Goal: Task Accomplishment & Management: Use online tool/utility

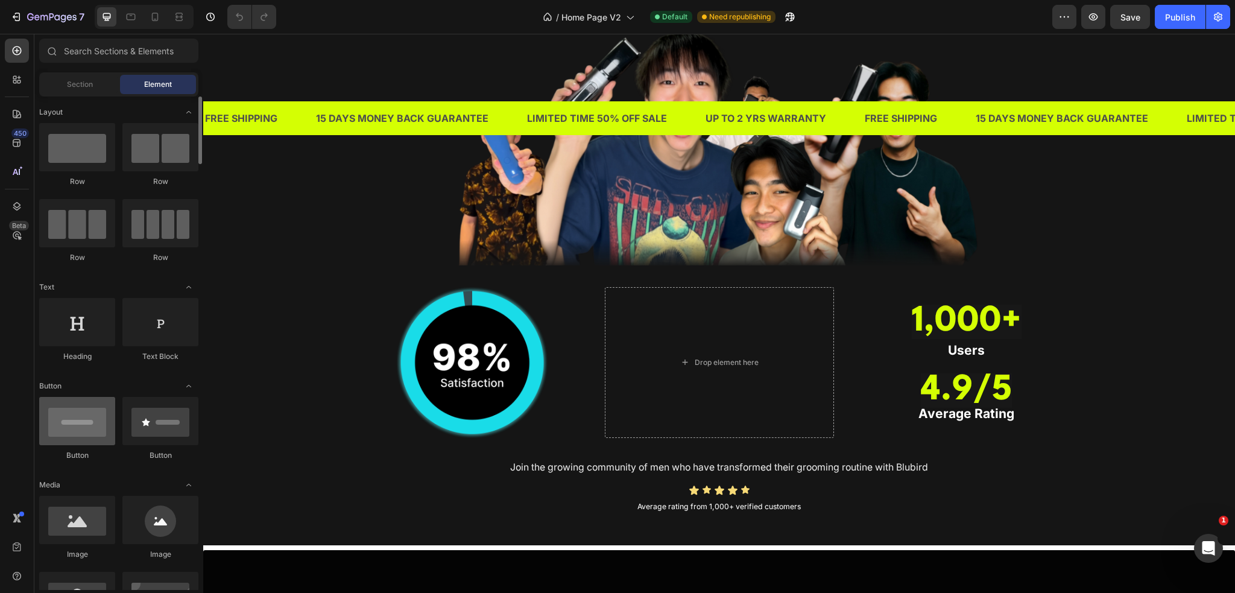
scroll to position [121, 0]
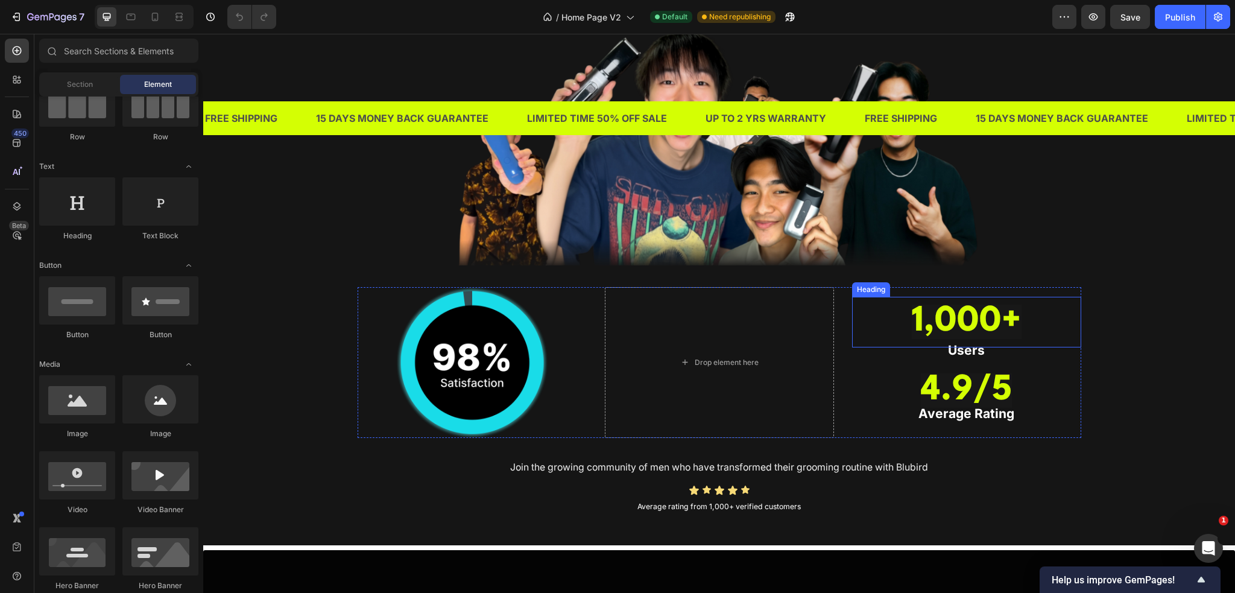
click at [966, 322] on strong "1,000+" at bounding box center [967, 322] width 110 height 34
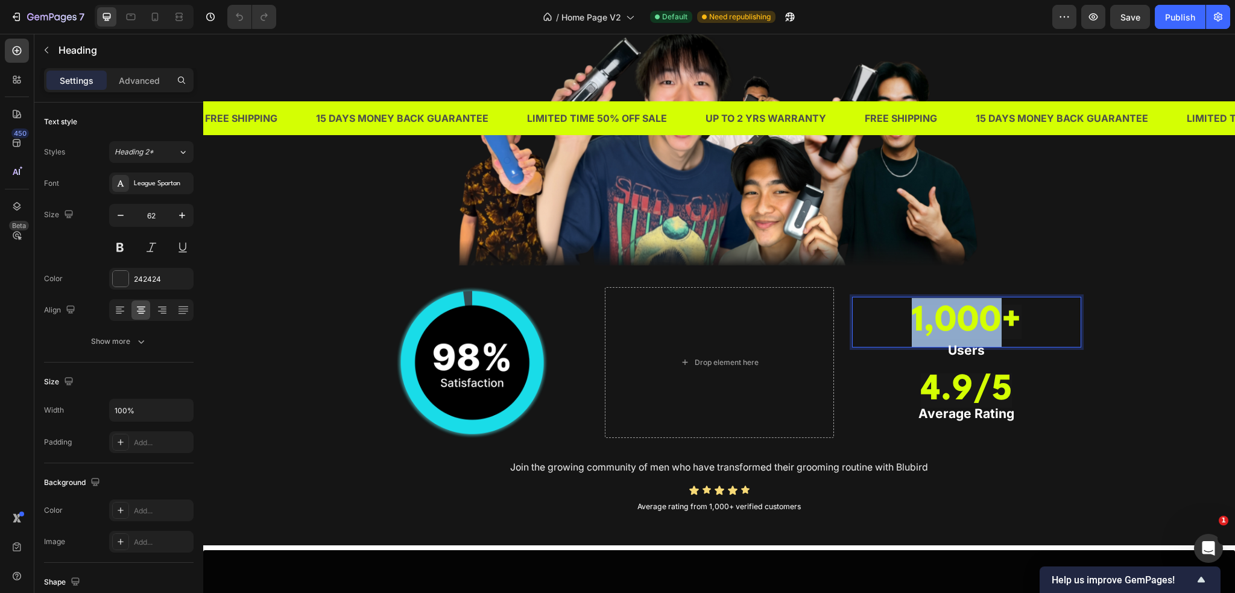
click at [958, 323] on strong "1,000+" at bounding box center [967, 322] width 110 height 34
click at [949, 287] on icon "Editor contextual toolbar" at bounding box center [946, 284] width 6 height 7
type input "D4FF03"
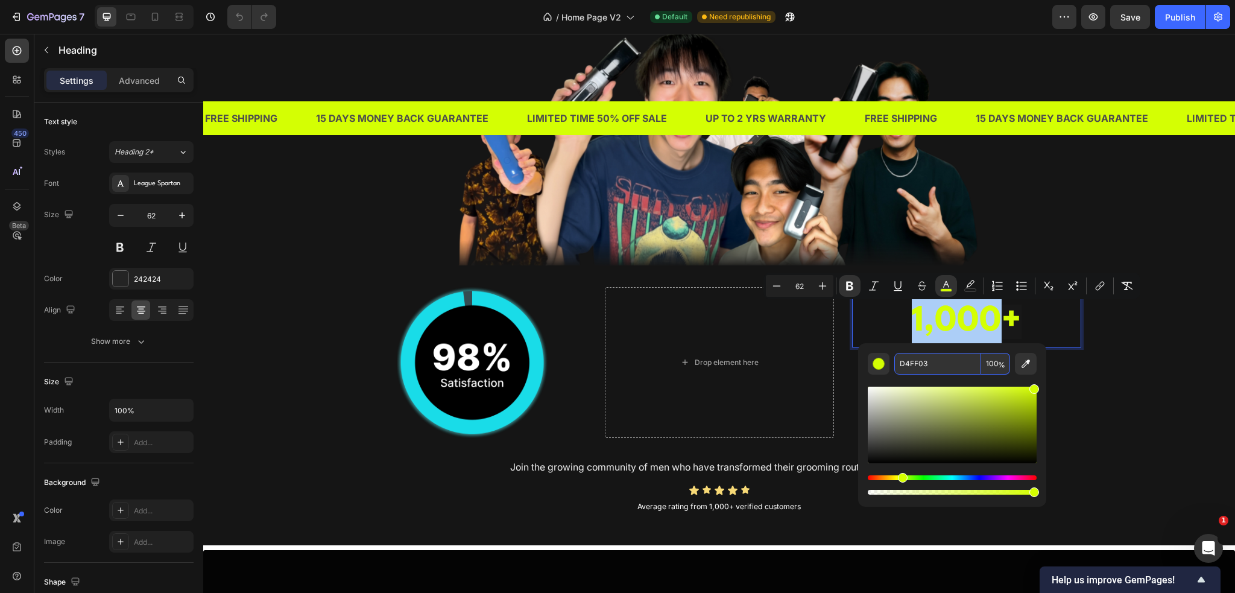
click at [924, 366] on input "D4FF03" at bounding box center [938, 364] width 87 height 22
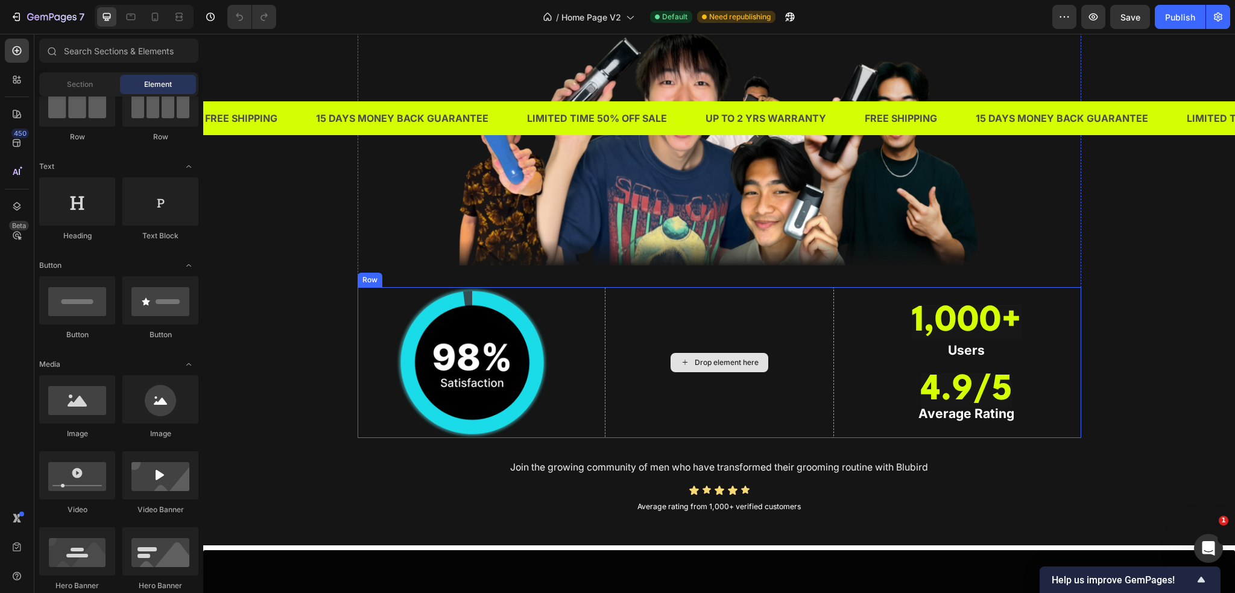
click at [695, 359] on div "Drop element here" at bounding box center [727, 363] width 64 height 10
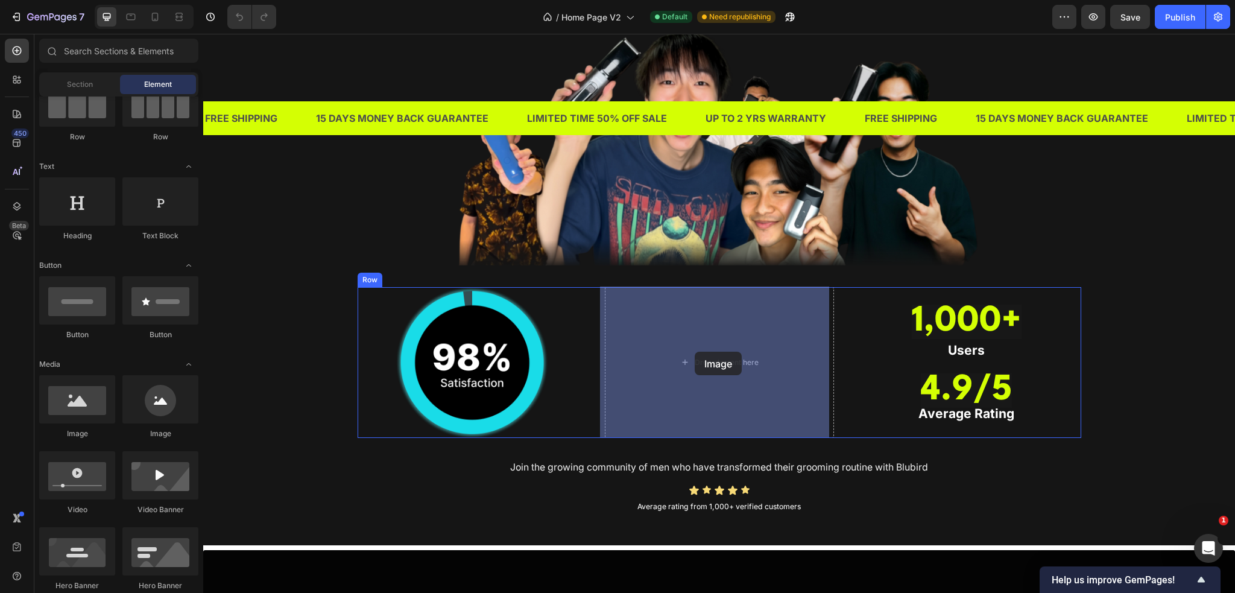
drag, startPoint x: 285, startPoint y: 431, endPoint x: 603, endPoint y: 355, distance: 326.2
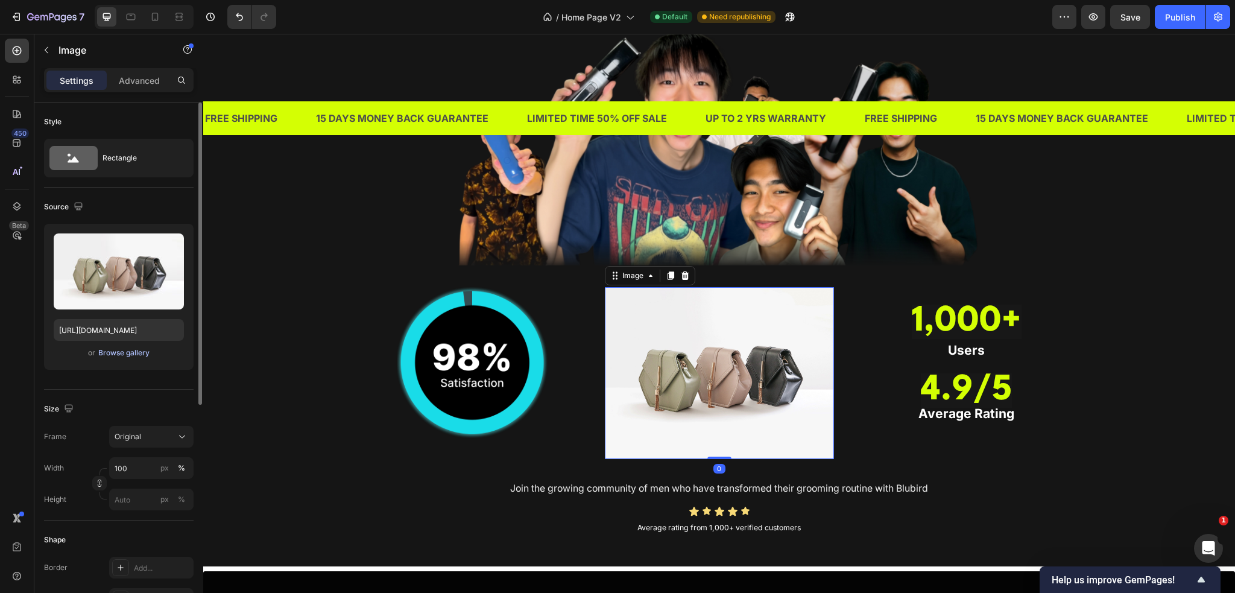
click at [111, 352] on div "Browse gallery" at bounding box center [123, 352] width 51 height 11
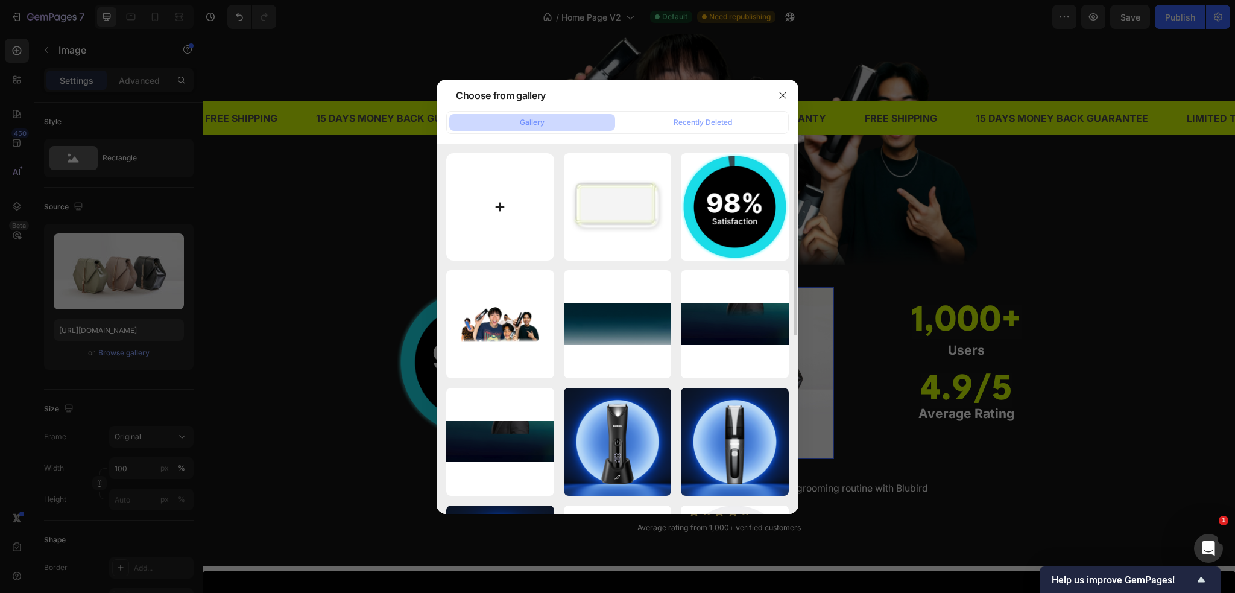
click at [517, 211] on input "file" at bounding box center [500, 207] width 108 height 108
type input "C:\fakepath\Trust review.png"
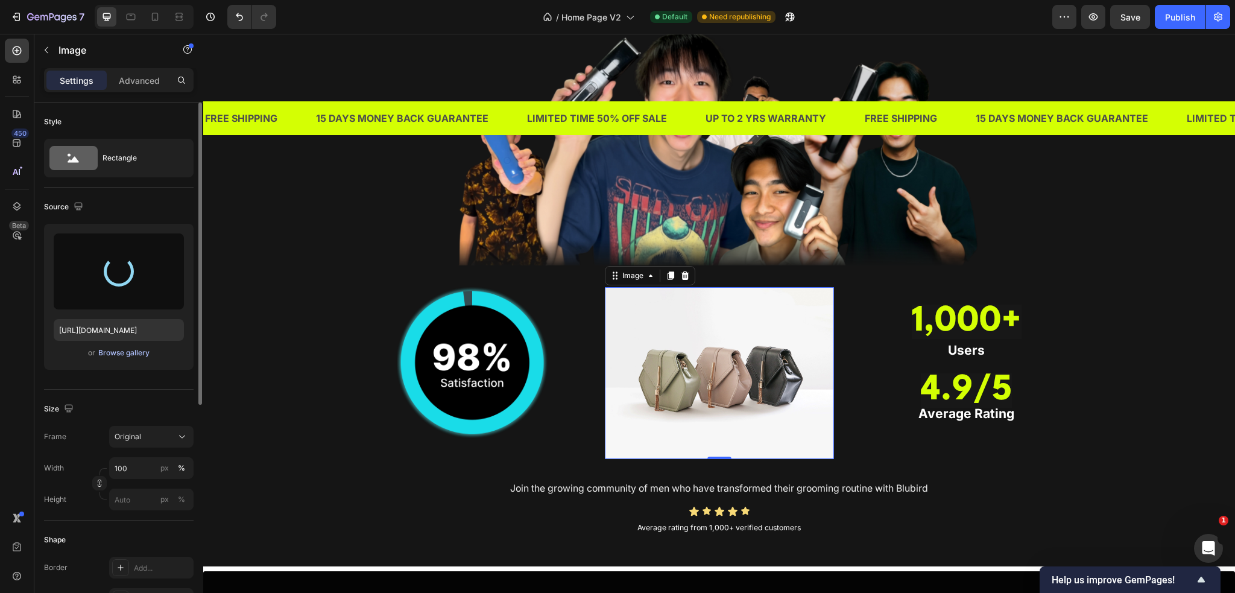
type input "https://cdn.shopify.com/s/files/1/0609/3665/0855/files/gempages_577436594827428…"
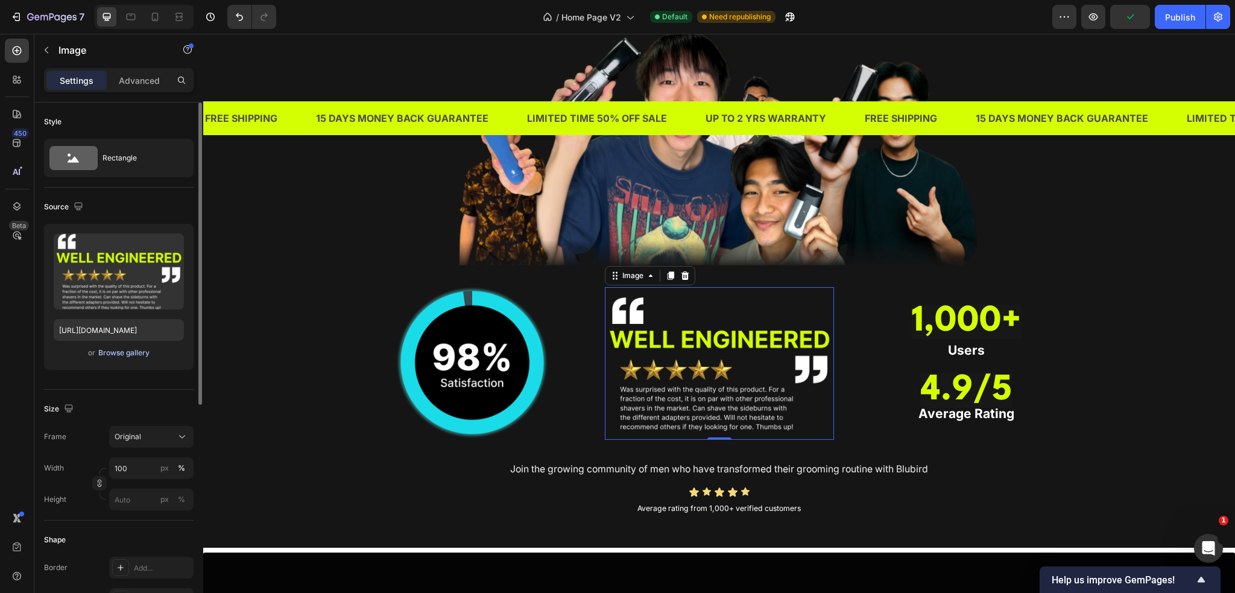
click at [128, 351] on div "Browse gallery" at bounding box center [123, 352] width 51 height 11
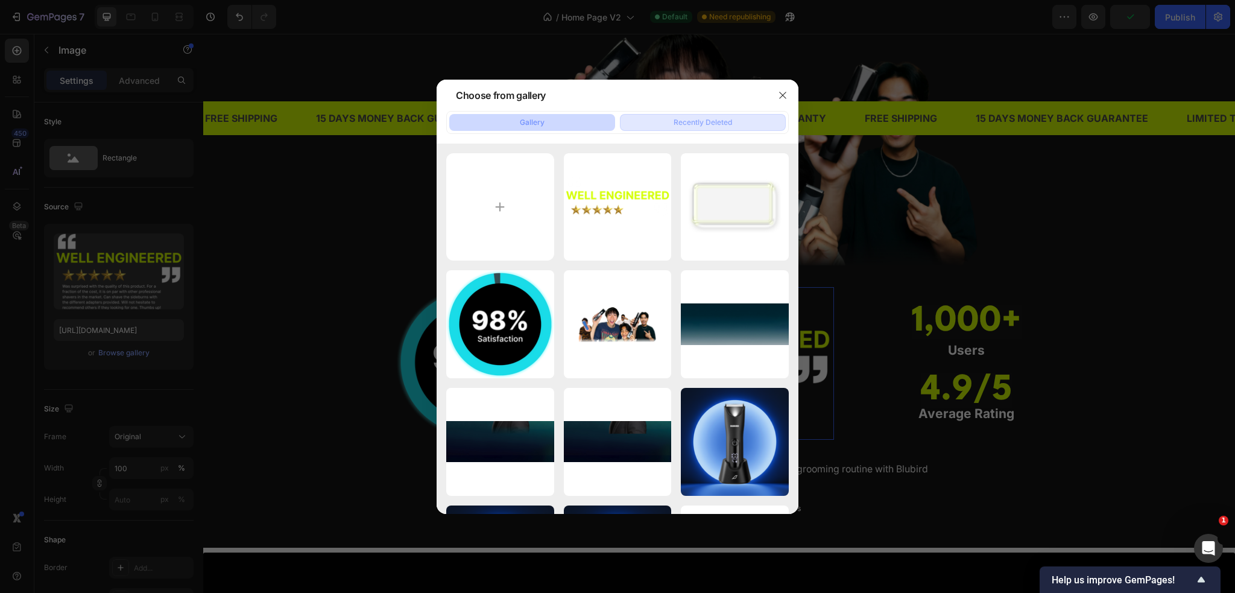
click at [678, 124] on div "Recently Deleted" at bounding box center [703, 122] width 59 height 11
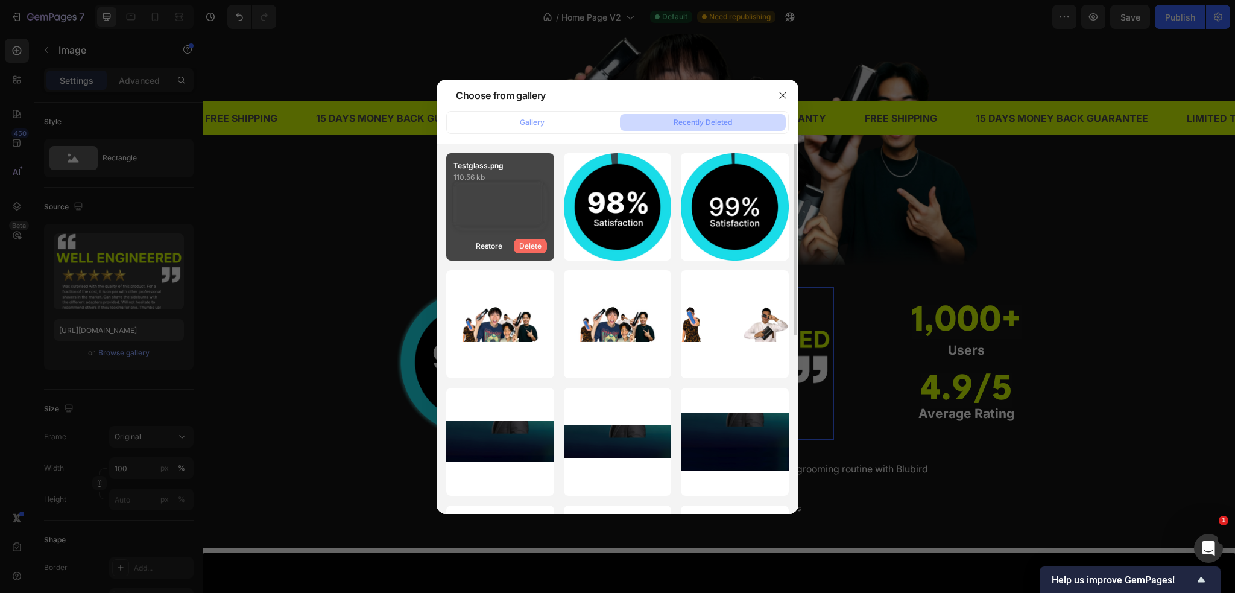
click at [537, 245] on div "Delete" at bounding box center [530, 246] width 22 height 11
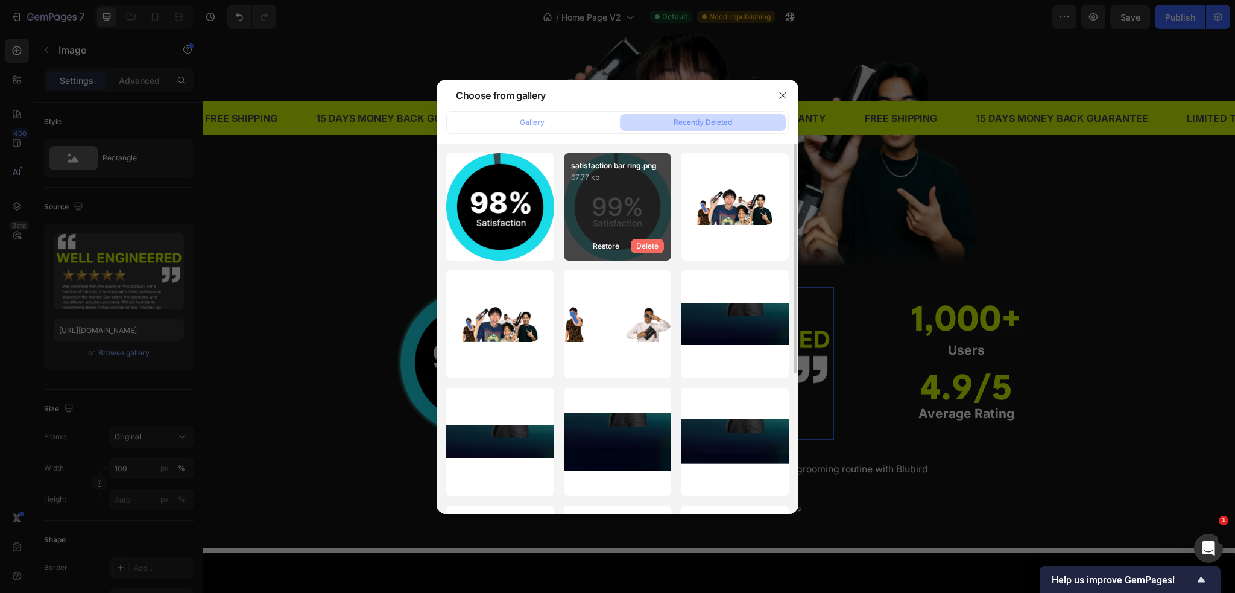
click at [650, 245] on div "Delete" at bounding box center [647, 246] width 22 height 11
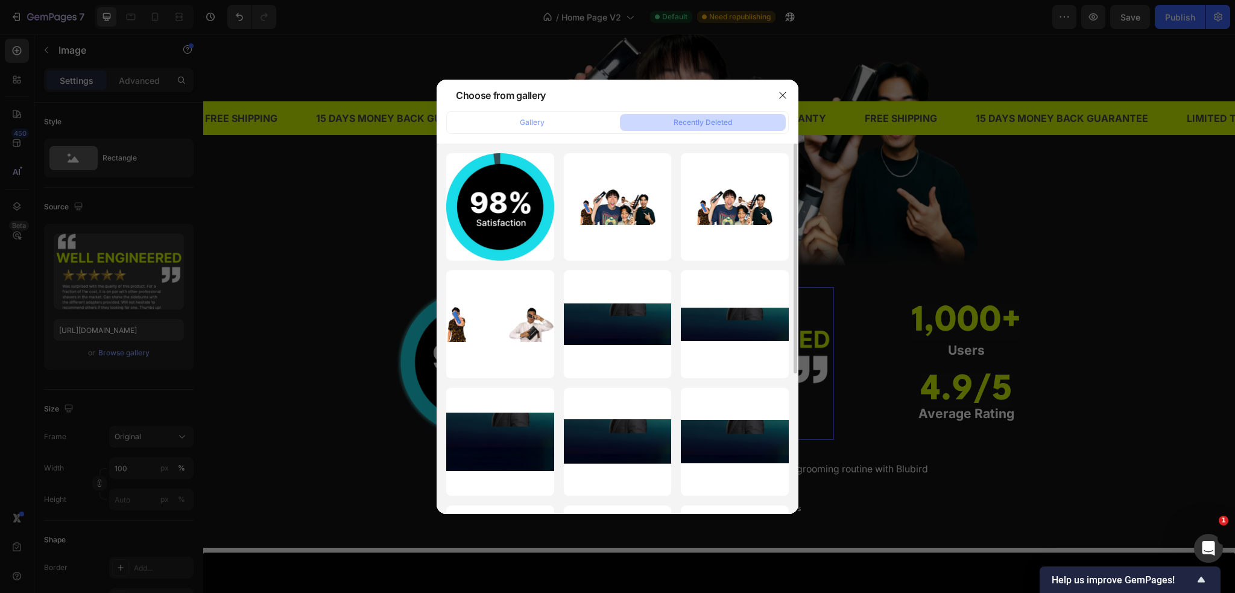
click at [300, 270] on div at bounding box center [617, 296] width 1235 height 593
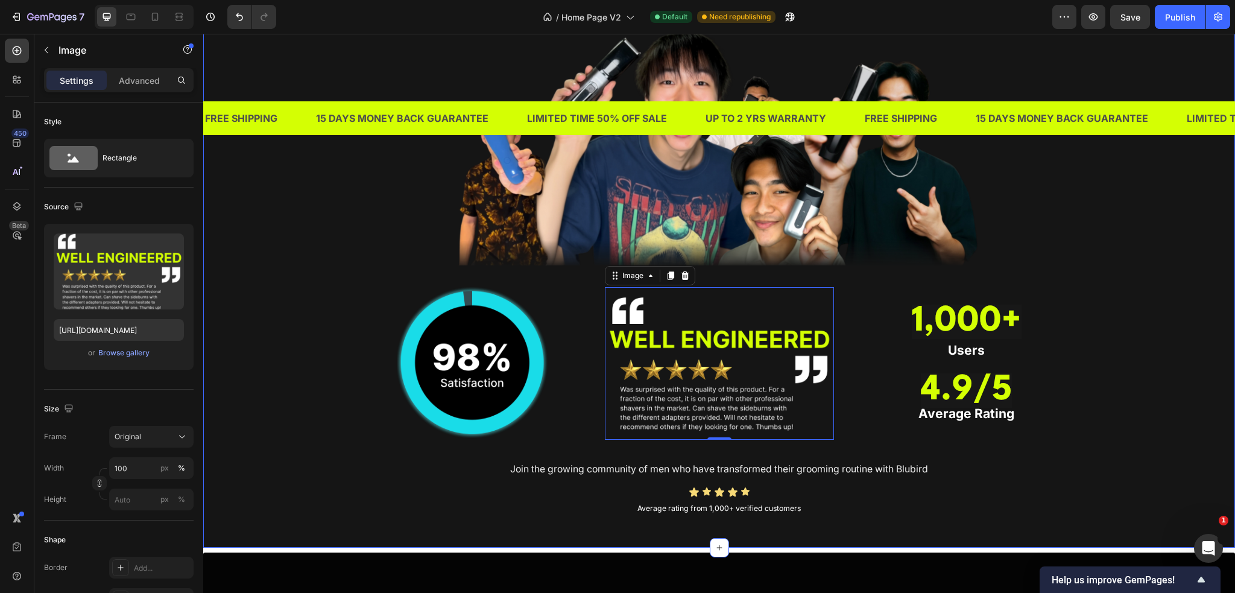
click at [1079, 346] on div "TRUSTED BY THOUSANDS OF MEN IN SINGAPORE Heading Image Image Image 0 ⁠⁠⁠⁠⁠⁠⁠ 1,…" at bounding box center [719, 229] width 1014 height 579
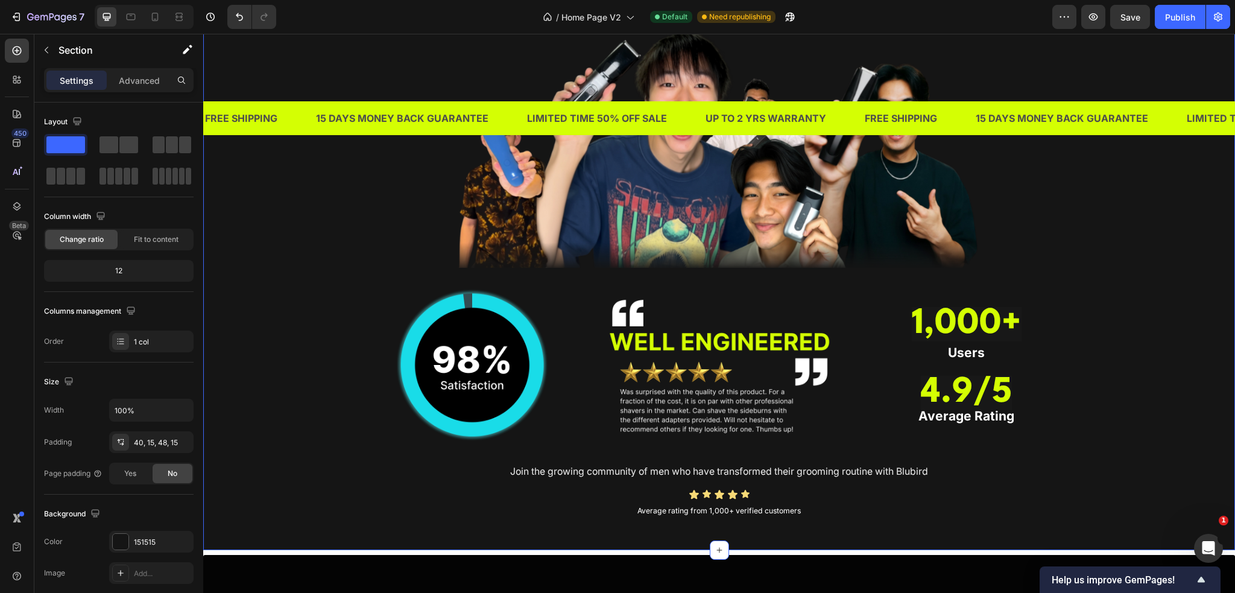
scroll to position [1086, 0]
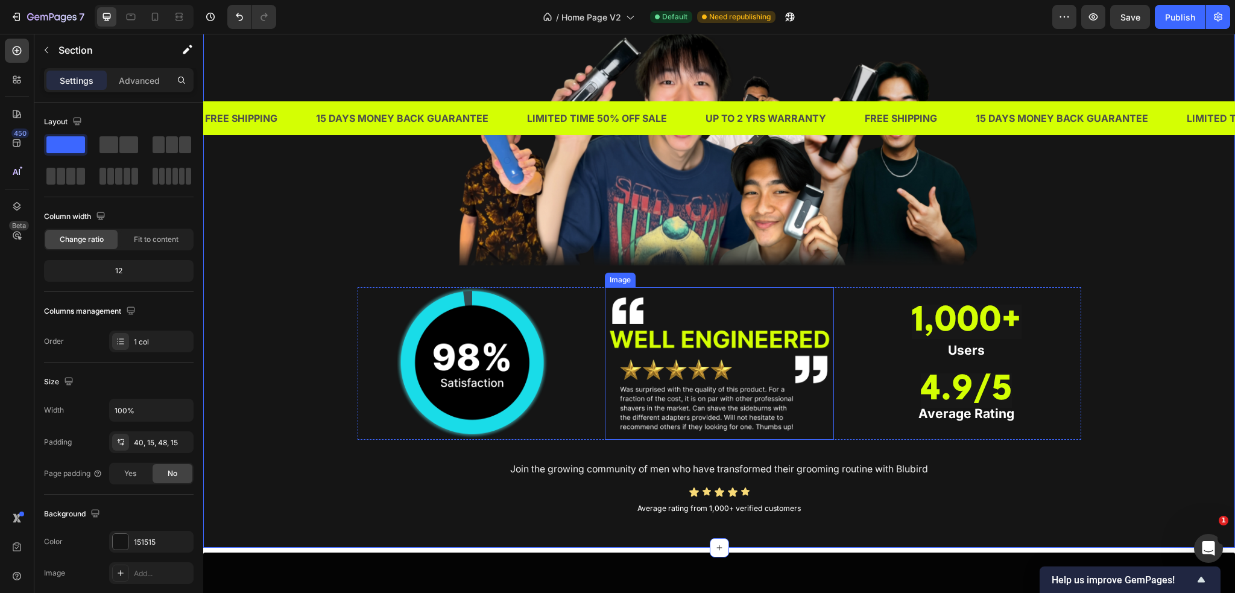
click at [657, 381] on img at bounding box center [719, 363] width 229 height 153
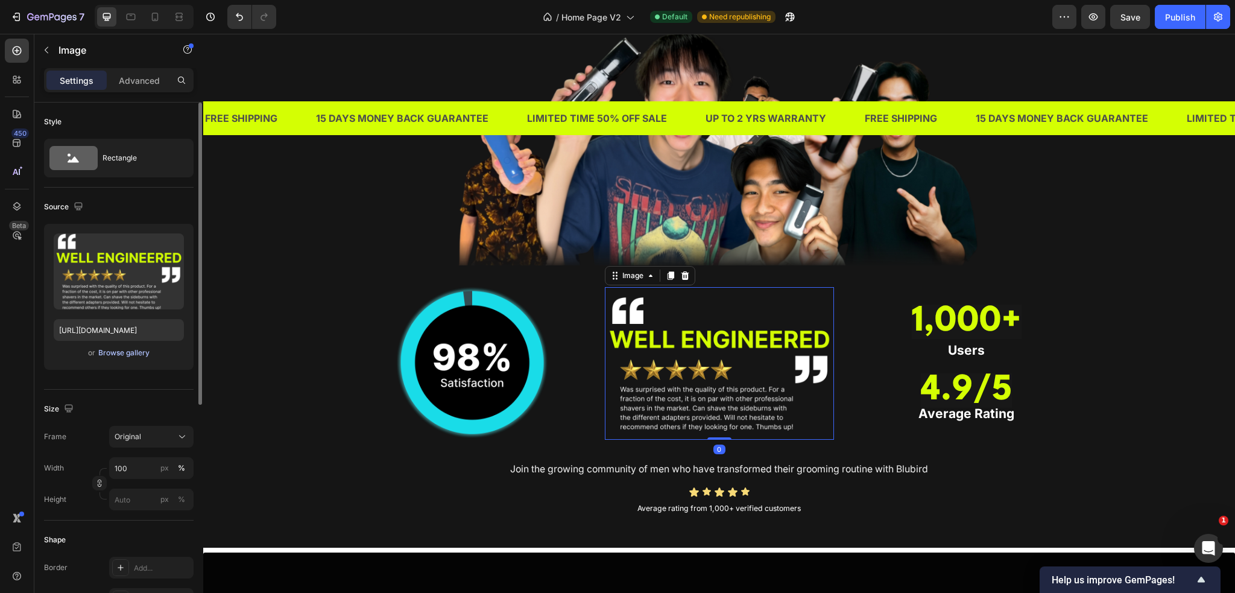
click at [123, 353] on div "Browse gallery" at bounding box center [123, 352] width 51 height 11
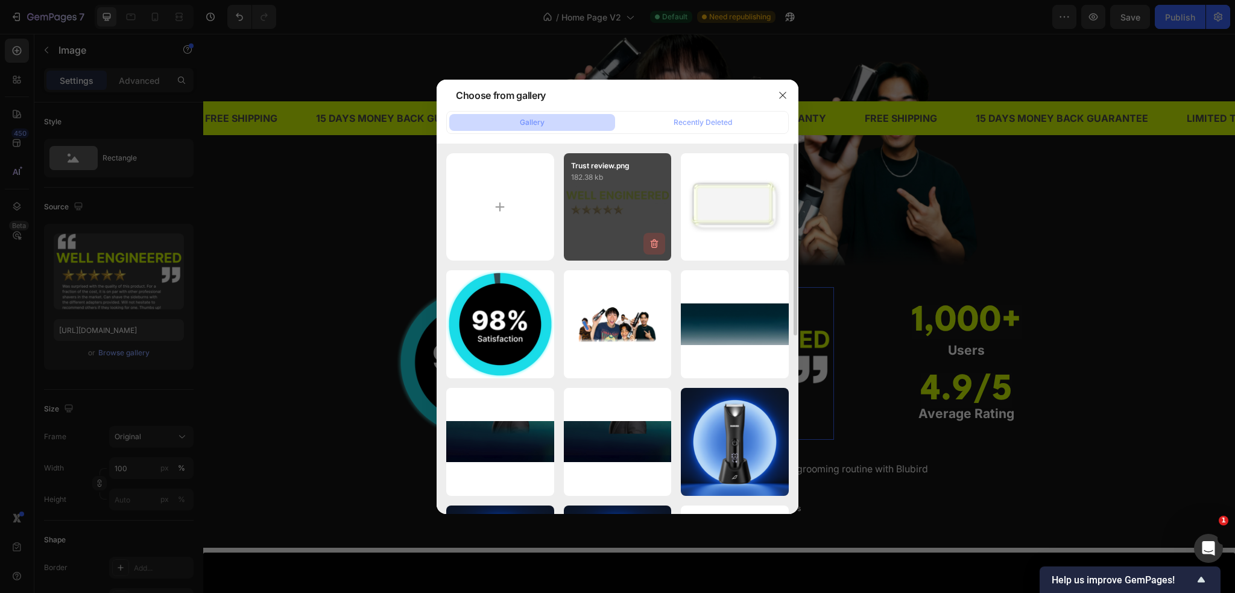
click at [650, 244] on icon "button" at bounding box center [654, 244] width 12 height 12
click at [650, 244] on div "Delete" at bounding box center [647, 246] width 22 height 11
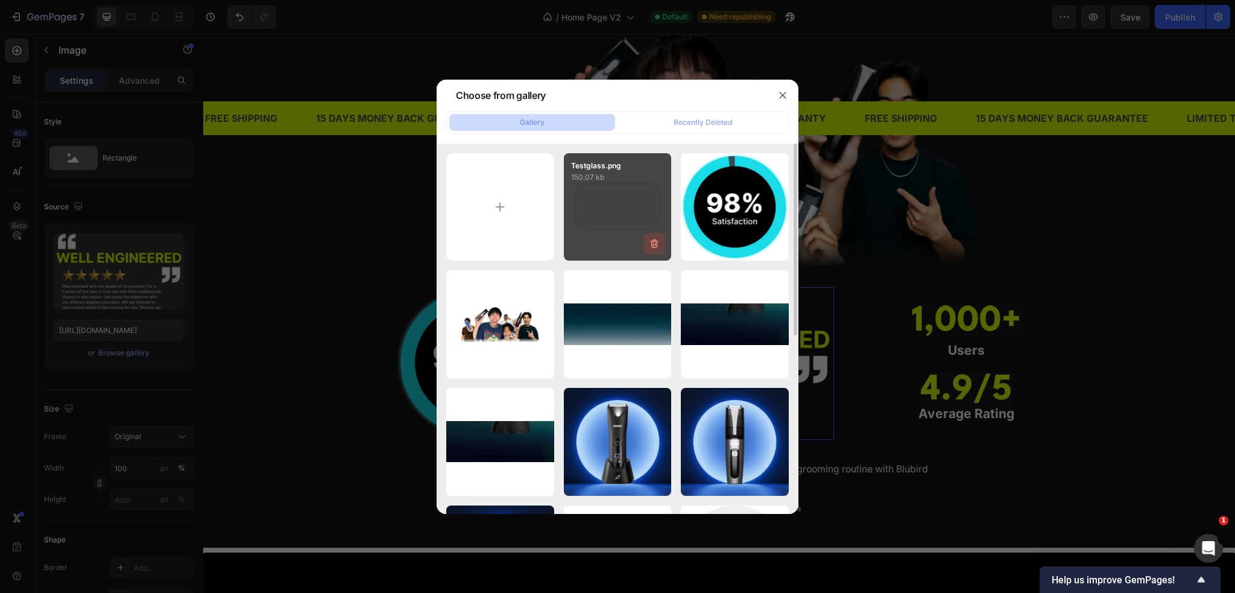
click at [660, 247] on icon "button" at bounding box center [654, 244] width 12 height 12
click at [660, 247] on button "Delete" at bounding box center [647, 246] width 33 height 14
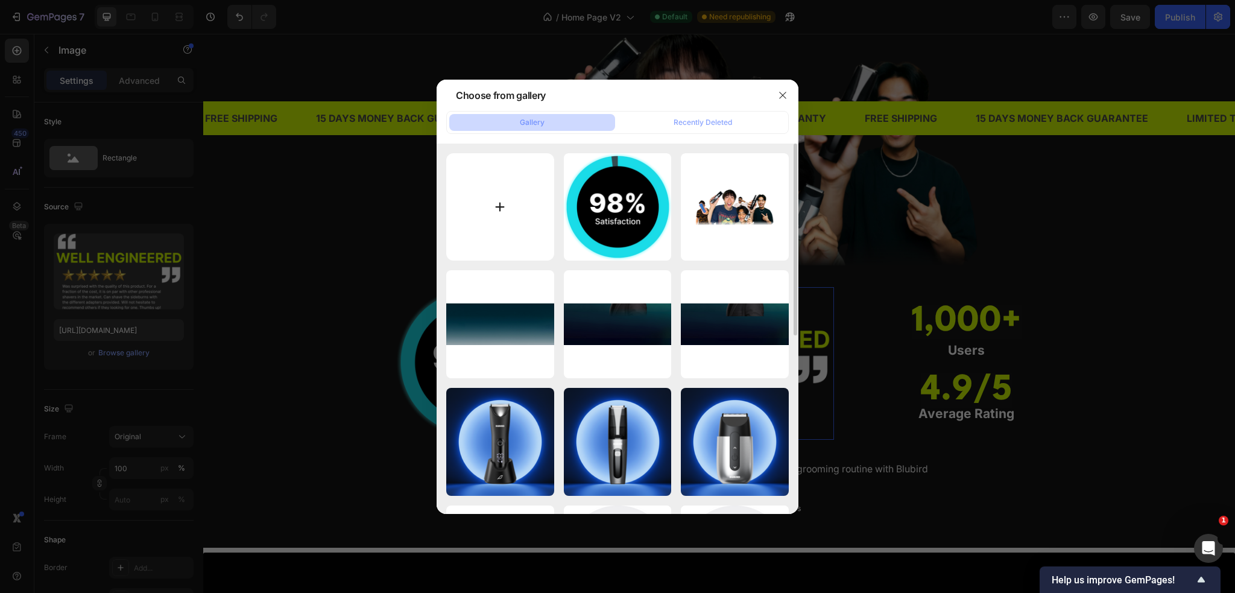
click at [514, 214] on input "file" at bounding box center [500, 207] width 108 height 108
type input "C:\fakepath\Trust review.png"
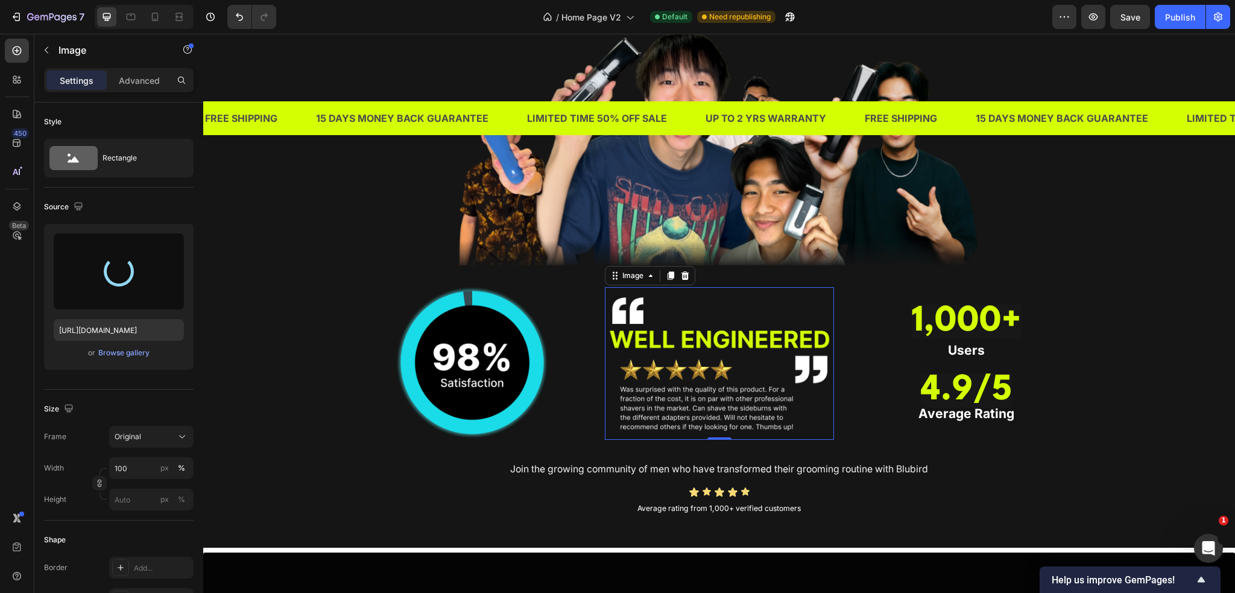
type input "https://cdn.shopify.com/s/files/1/0609/3665/0855/files/gempages_577436594827428…"
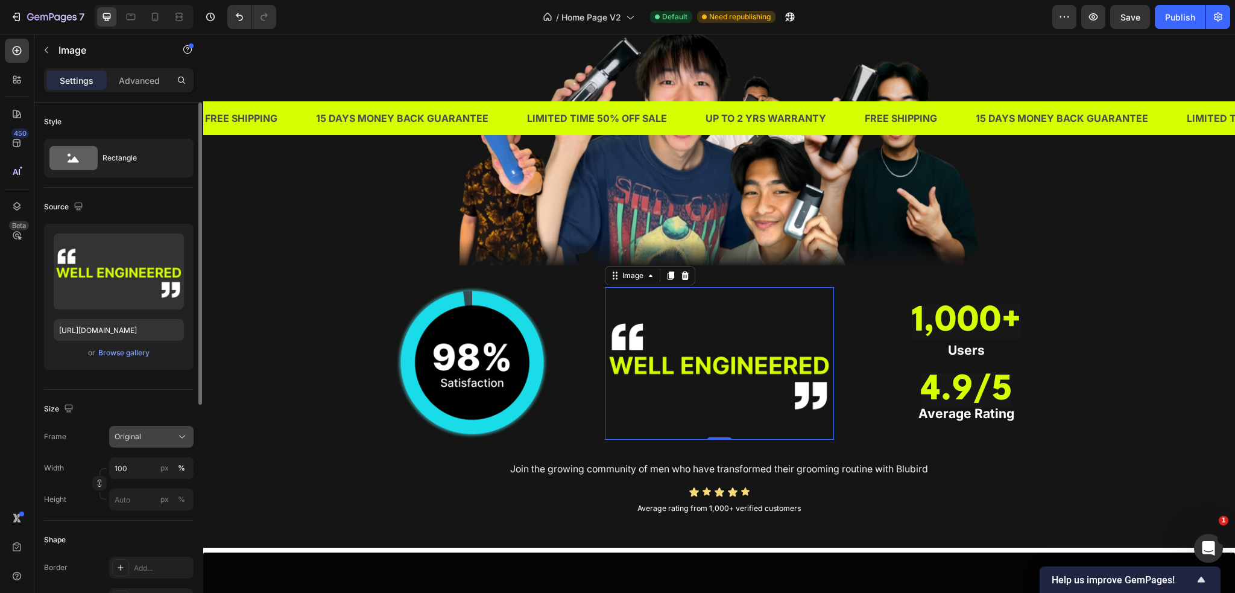
click at [152, 433] on div "Original" at bounding box center [144, 436] width 59 height 11
click at [152, 406] on div "Size" at bounding box center [119, 408] width 150 height 19
click at [121, 467] on input "100" at bounding box center [151, 468] width 84 height 22
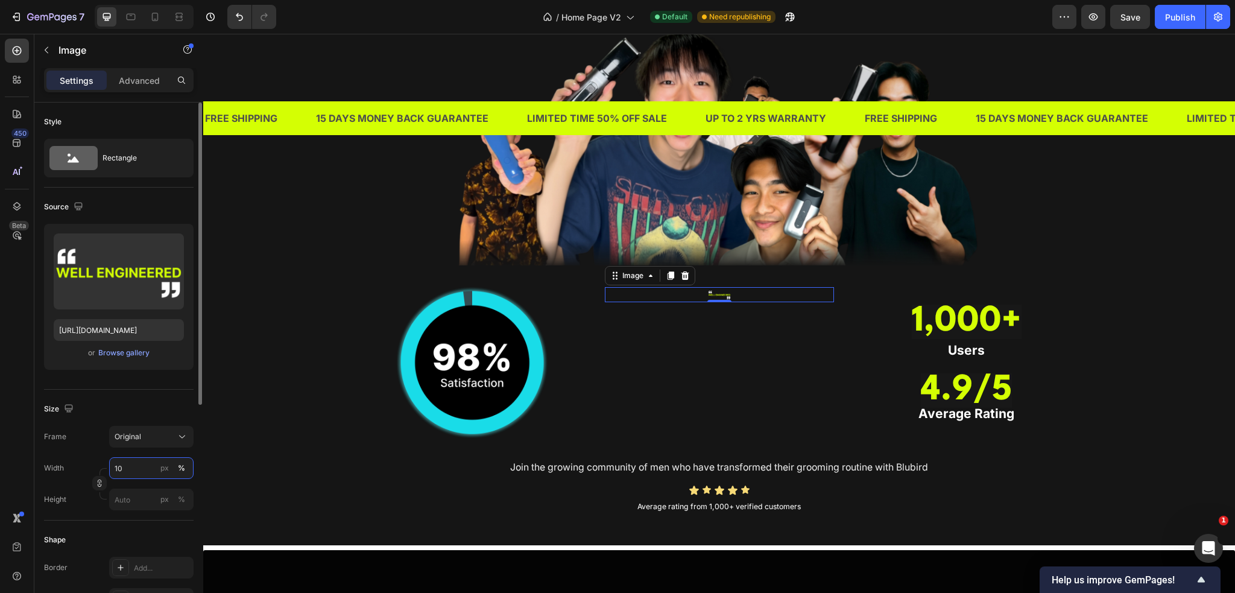
click at [144, 462] on input "10" at bounding box center [151, 468] width 84 height 22
type input "100"
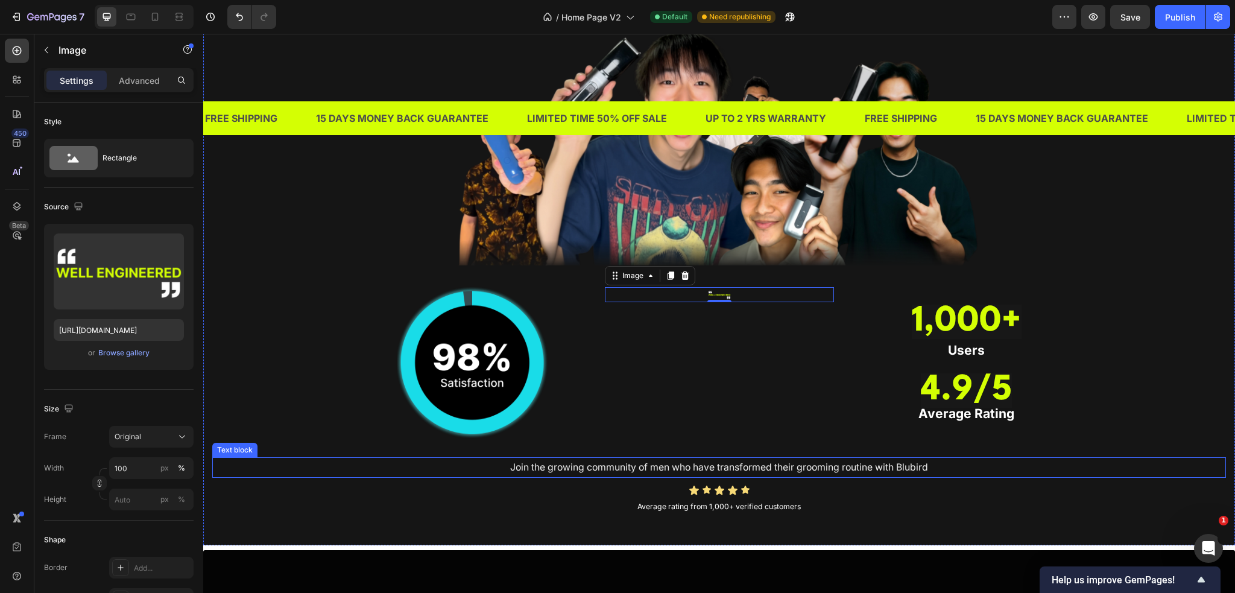
click at [271, 465] on p "Join the growing community of men who have transformed their grooming routine w…" at bounding box center [720, 467] width 1012 height 18
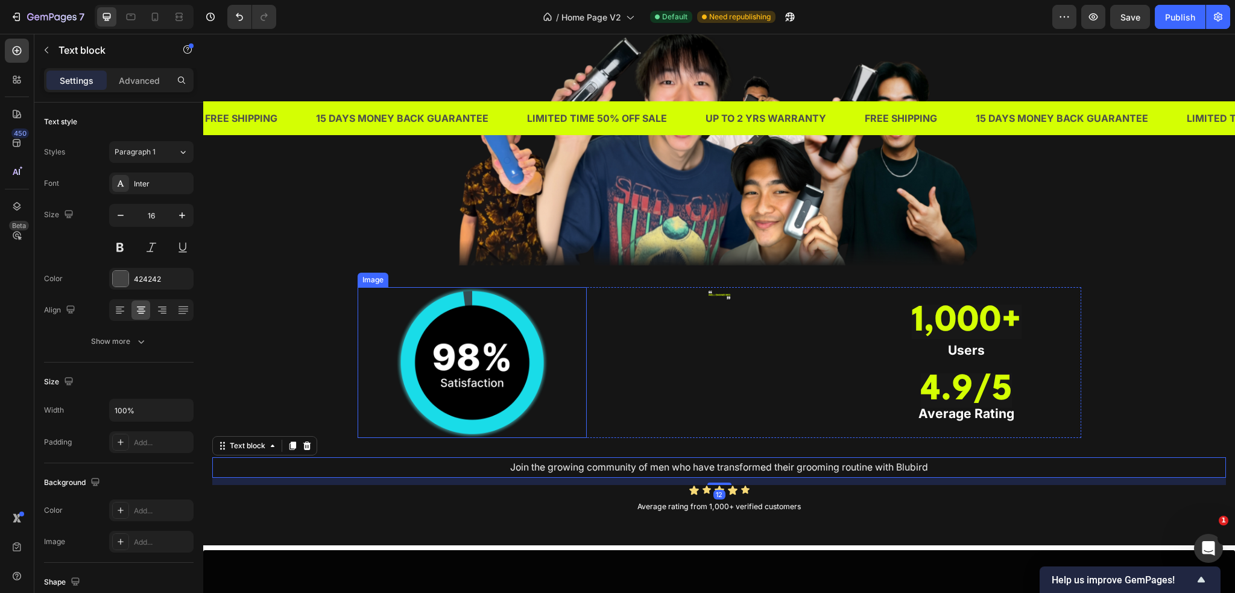
click at [635, 347] on div "Image" at bounding box center [719, 362] width 229 height 151
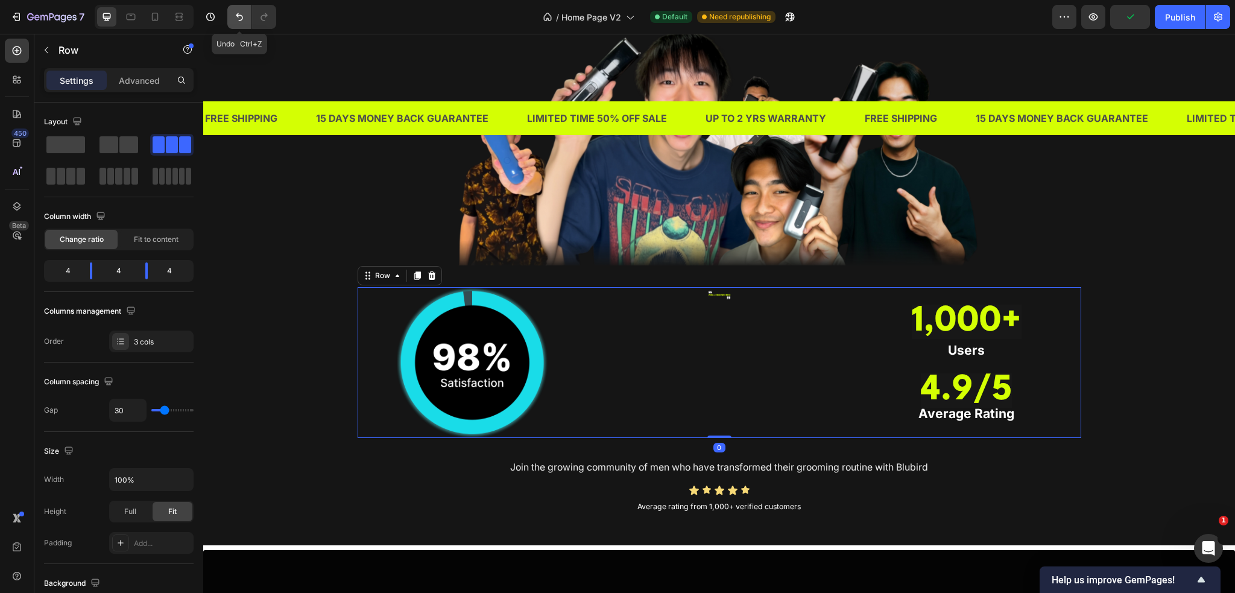
click at [235, 22] on icon "Undo/Redo" at bounding box center [239, 17] width 12 height 12
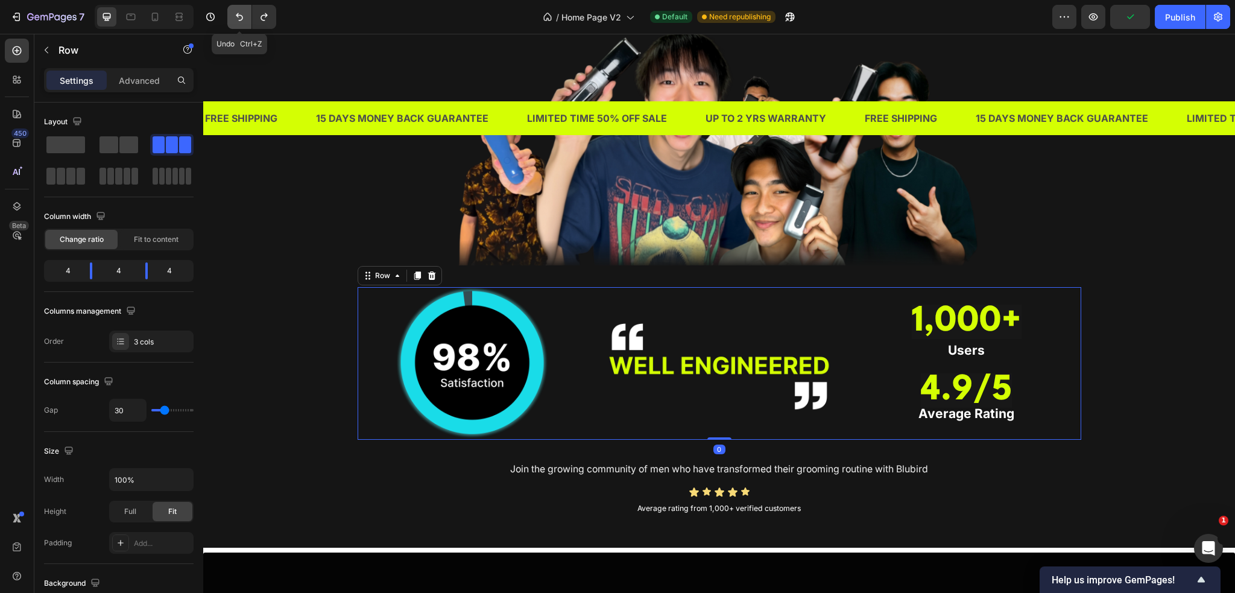
click at [235, 22] on icon "Undo/Redo" at bounding box center [239, 17] width 12 height 12
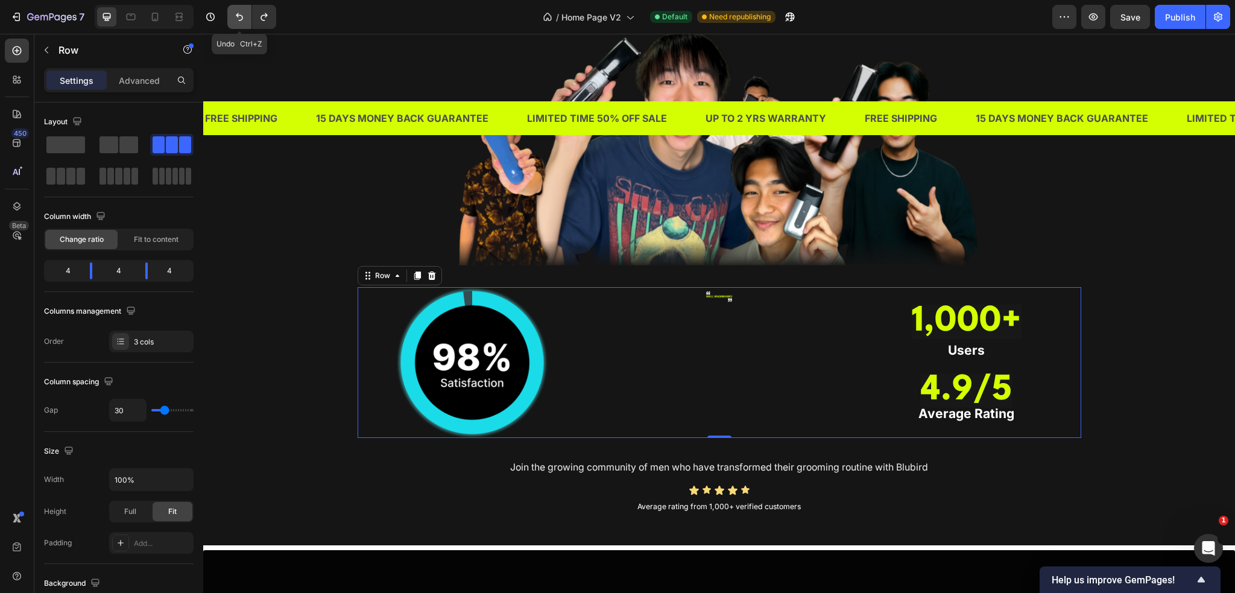
click at [235, 22] on icon "Undo/Redo" at bounding box center [239, 17] width 12 height 12
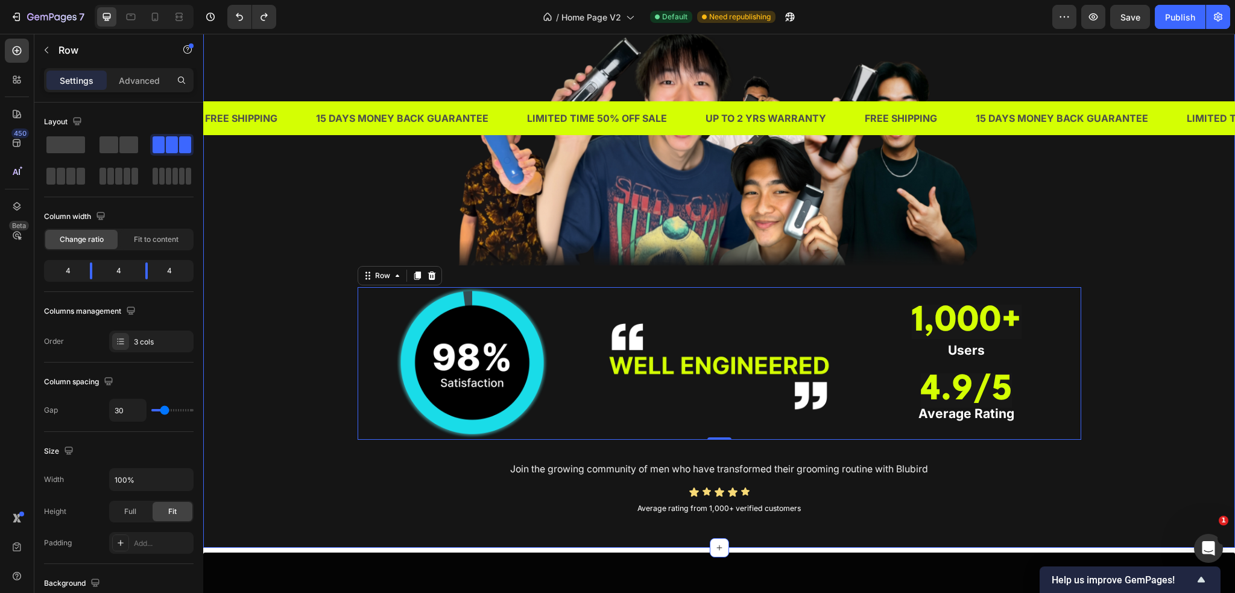
click at [1105, 361] on div "TRUSTED BY THOUSANDS OF MEN IN SINGAPORE Heading Image Image Image ⁠⁠⁠⁠⁠⁠⁠ 1,00…" at bounding box center [719, 229] width 1014 height 579
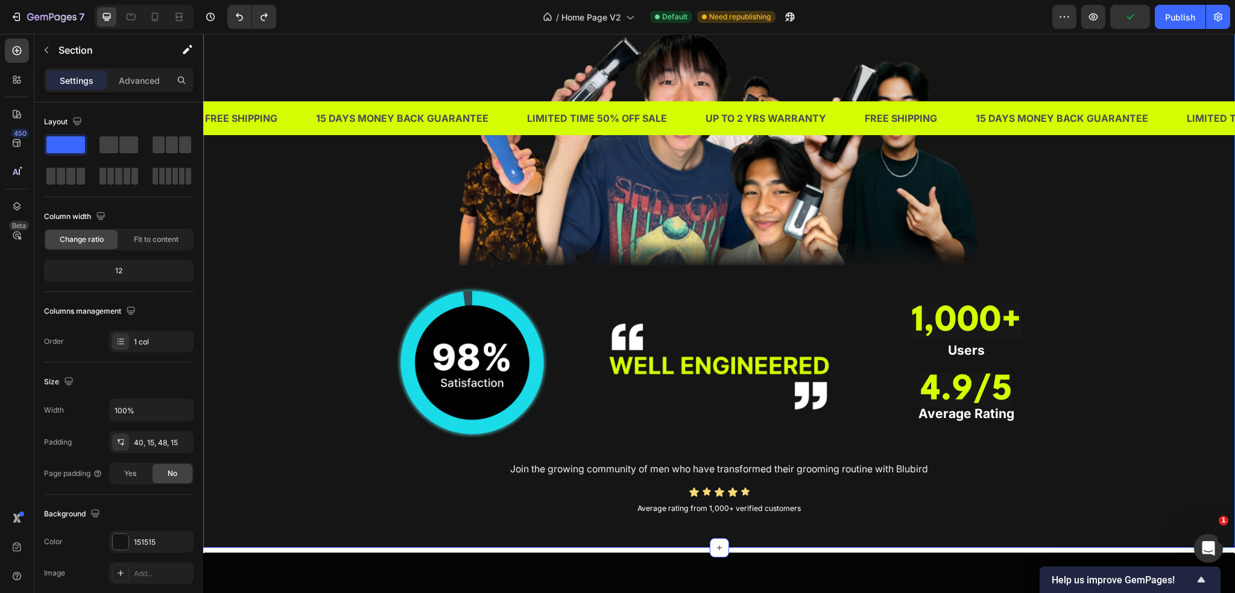
click at [1117, 407] on div "TRUSTED BY THOUSANDS OF MEN IN SINGAPORE Heading Image Image Image ⁠⁠⁠⁠⁠⁠⁠ 1,00…" at bounding box center [719, 229] width 1014 height 579
click at [657, 364] on img at bounding box center [719, 363] width 229 height 153
click at [1158, 399] on div "TRUSTED BY THOUSANDS OF MEN IN SINGAPORE Heading Image Image Image 0 ⁠⁠⁠⁠⁠⁠⁠ 1,…" at bounding box center [719, 229] width 1014 height 579
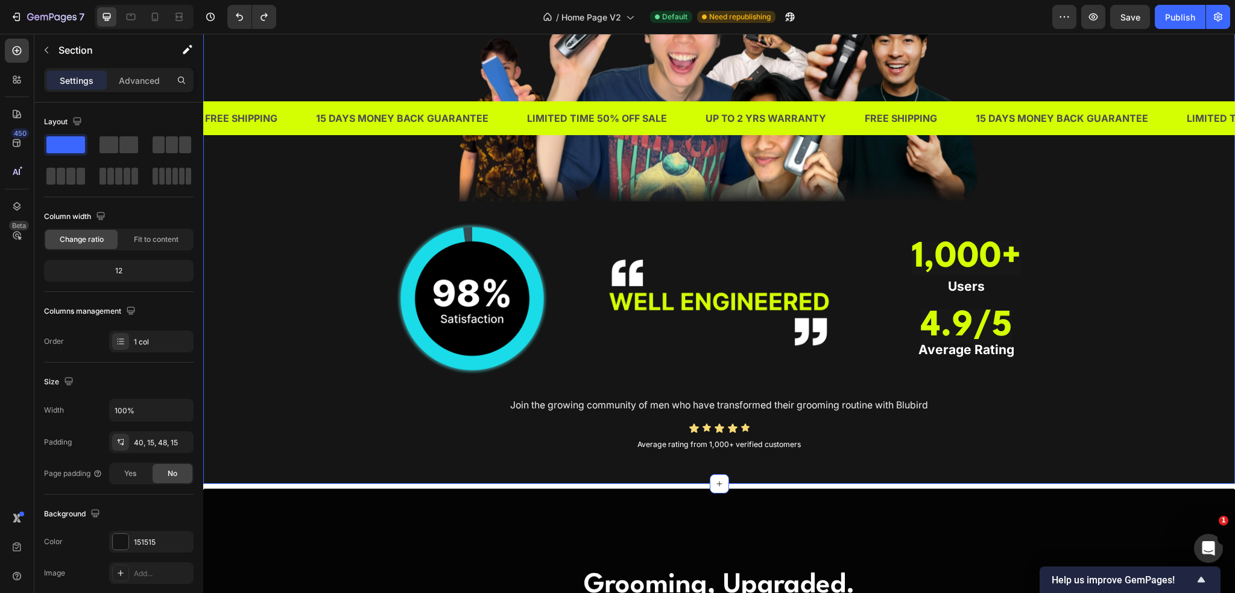
scroll to position [1146, 0]
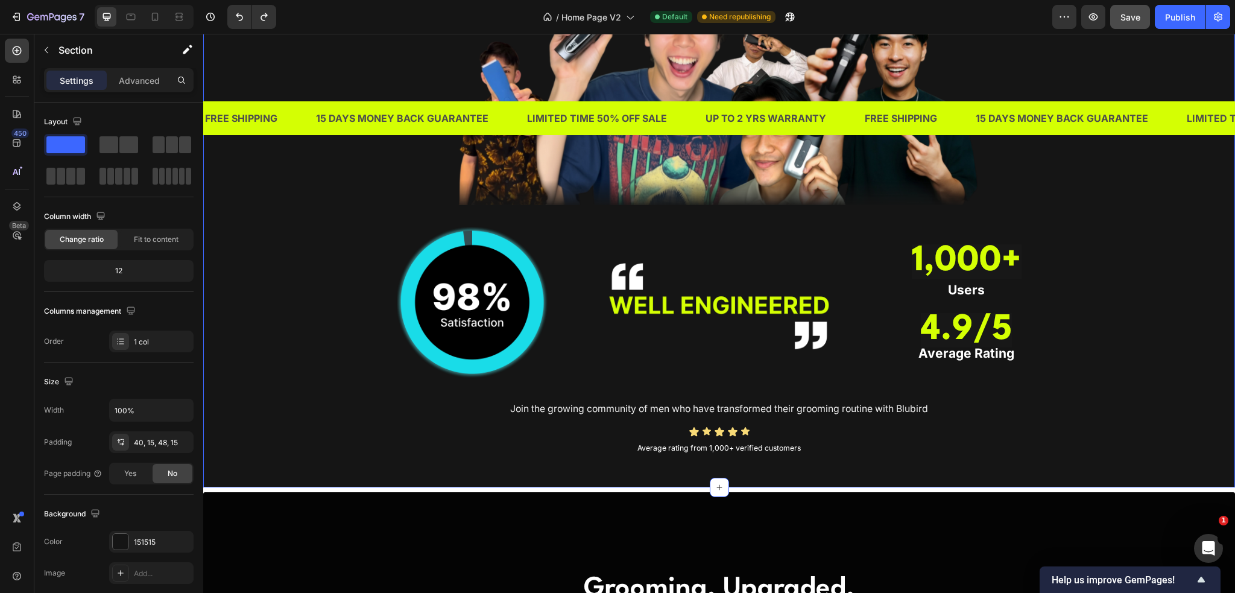
click at [1129, 5] on button "Save" at bounding box center [1130, 17] width 40 height 24
click at [1161, 14] on button "Publish" at bounding box center [1180, 17] width 51 height 24
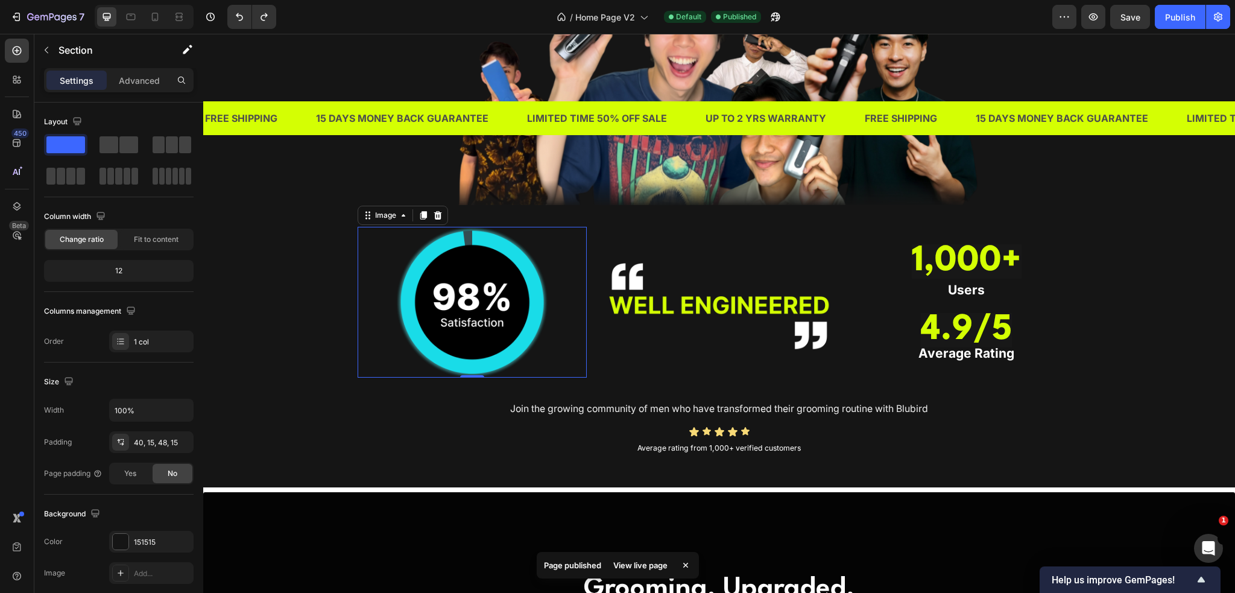
click at [373, 243] on div at bounding box center [472, 302] width 229 height 151
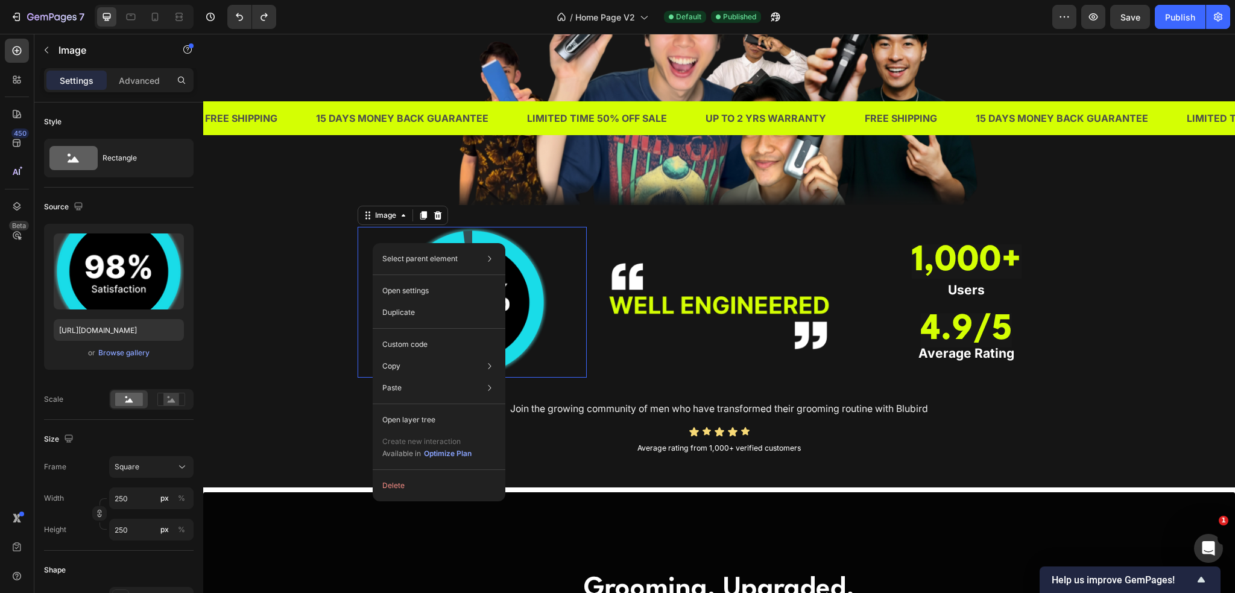
click at [363, 237] on div at bounding box center [472, 302] width 229 height 151
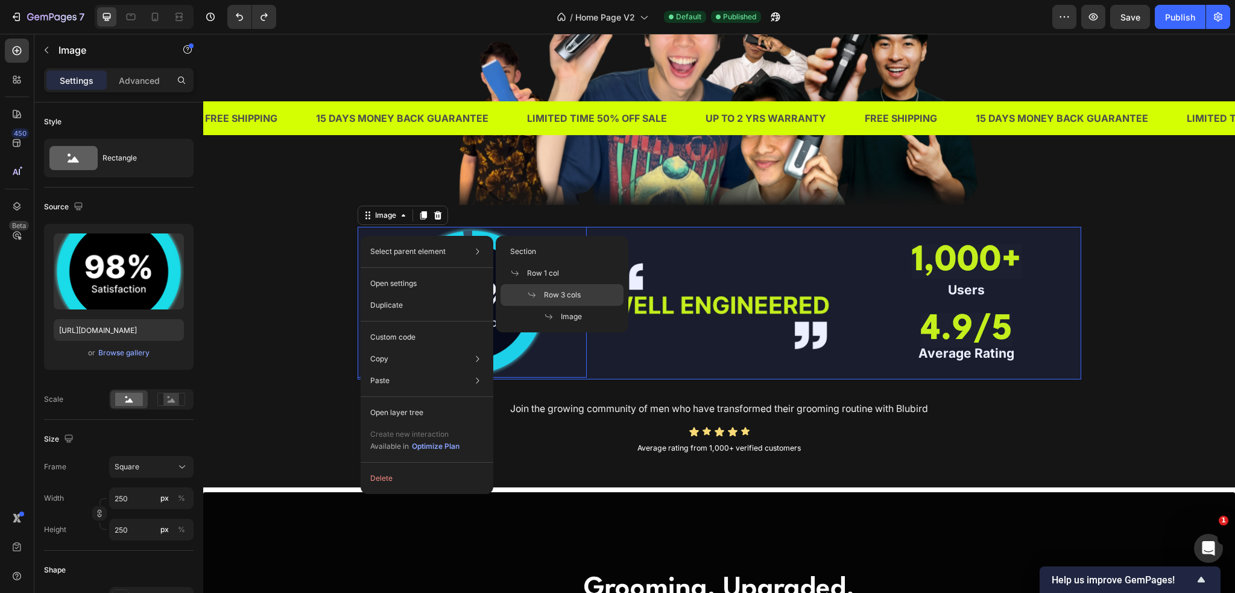
click at [558, 288] on div "Row 3 cols" at bounding box center [562, 295] width 123 height 22
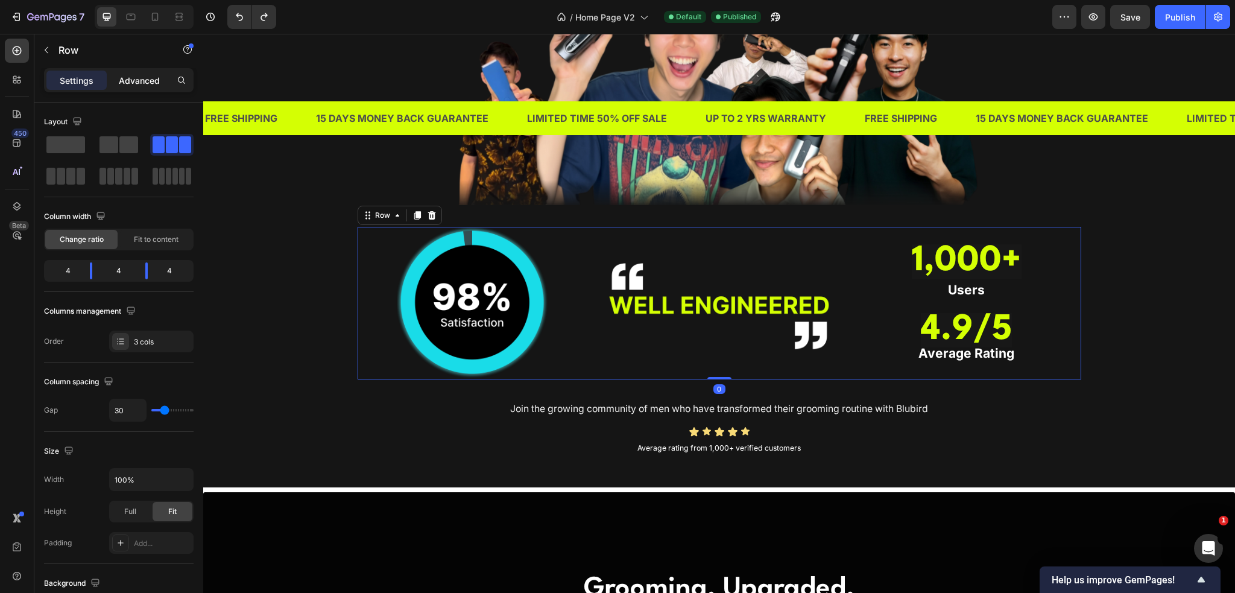
click at [139, 86] on div "Advanced" at bounding box center [139, 80] width 60 height 19
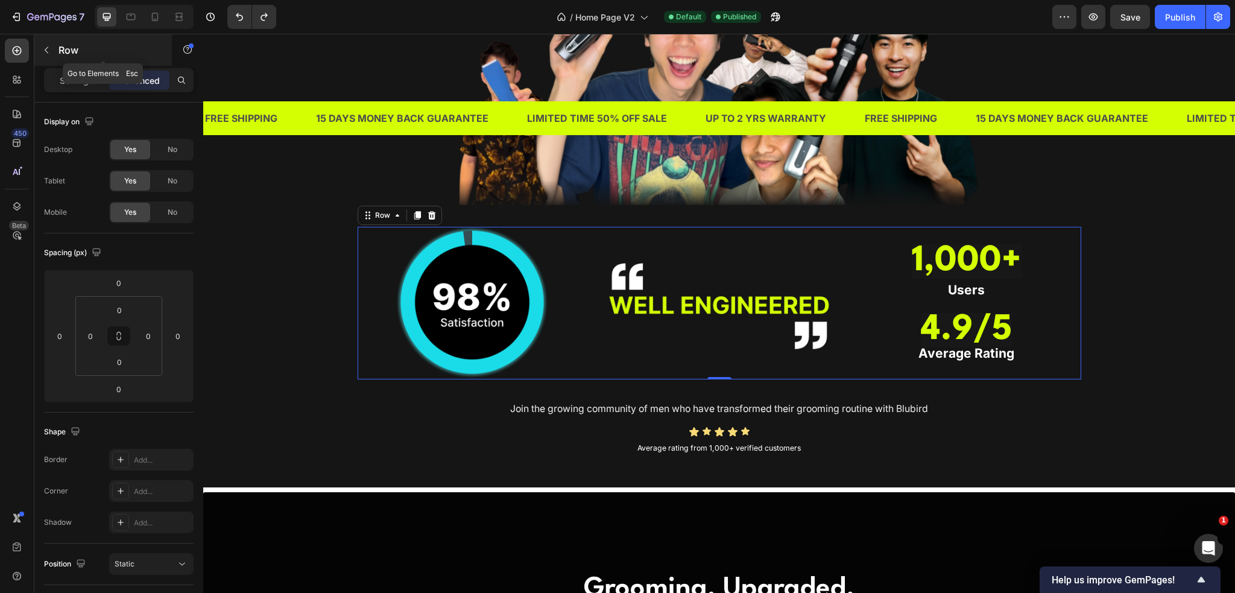
click at [54, 55] on button "button" at bounding box center [46, 49] width 19 height 19
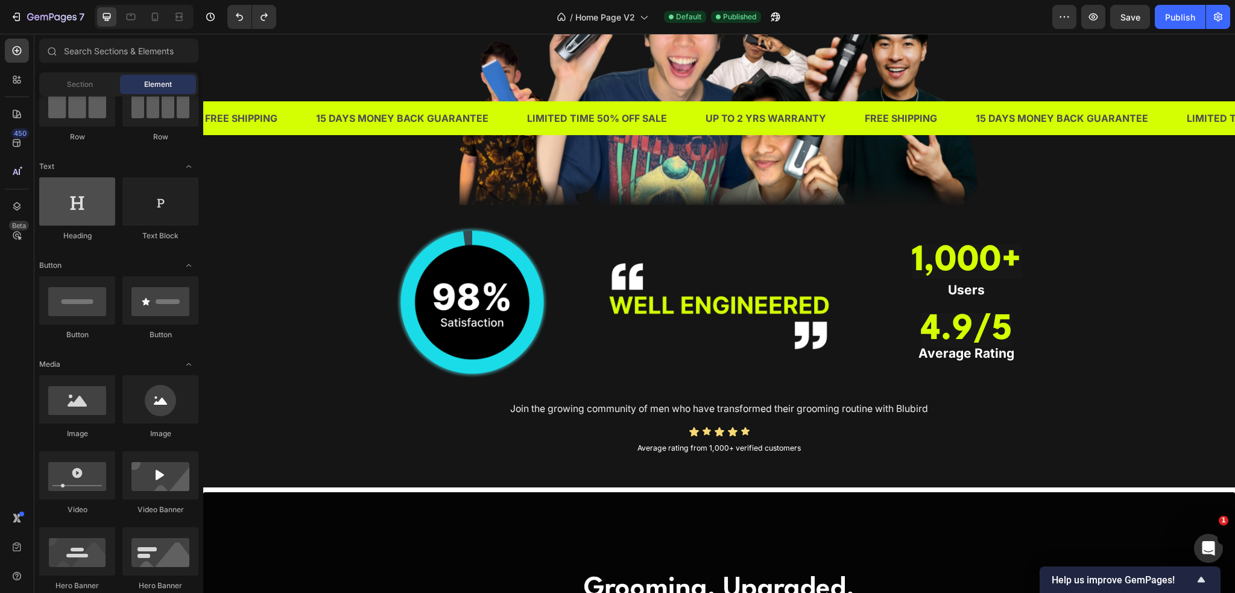
scroll to position [0, 0]
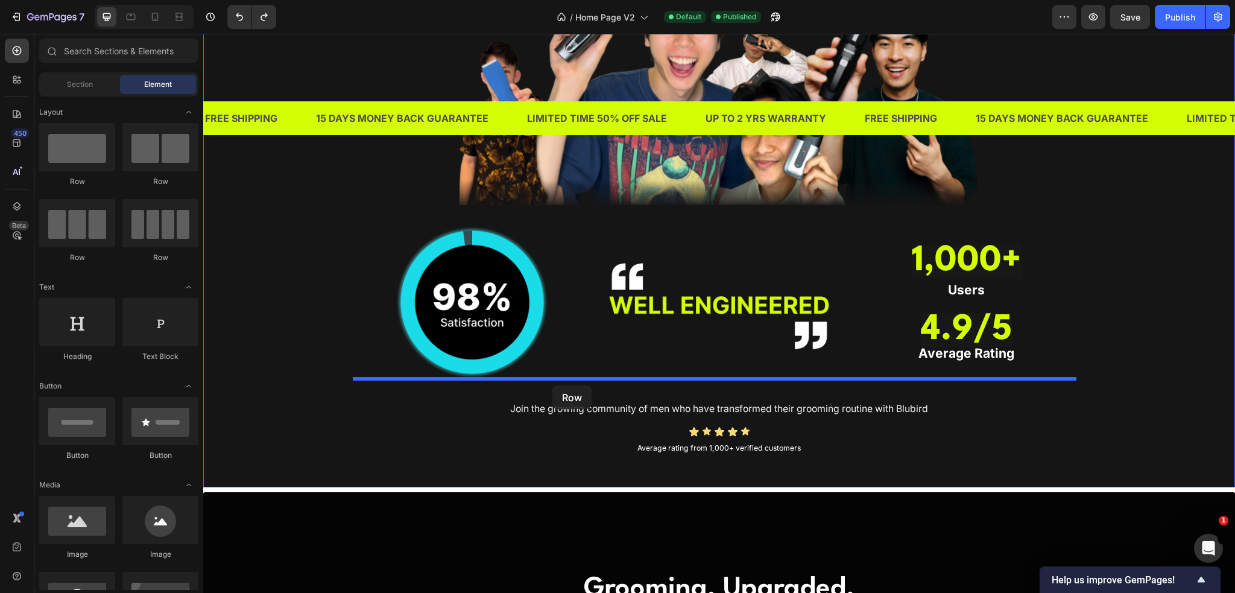
drag, startPoint x: 333, startPoint y: 264, endPoint x: 553, endPoint y: 385, distance: 251.1
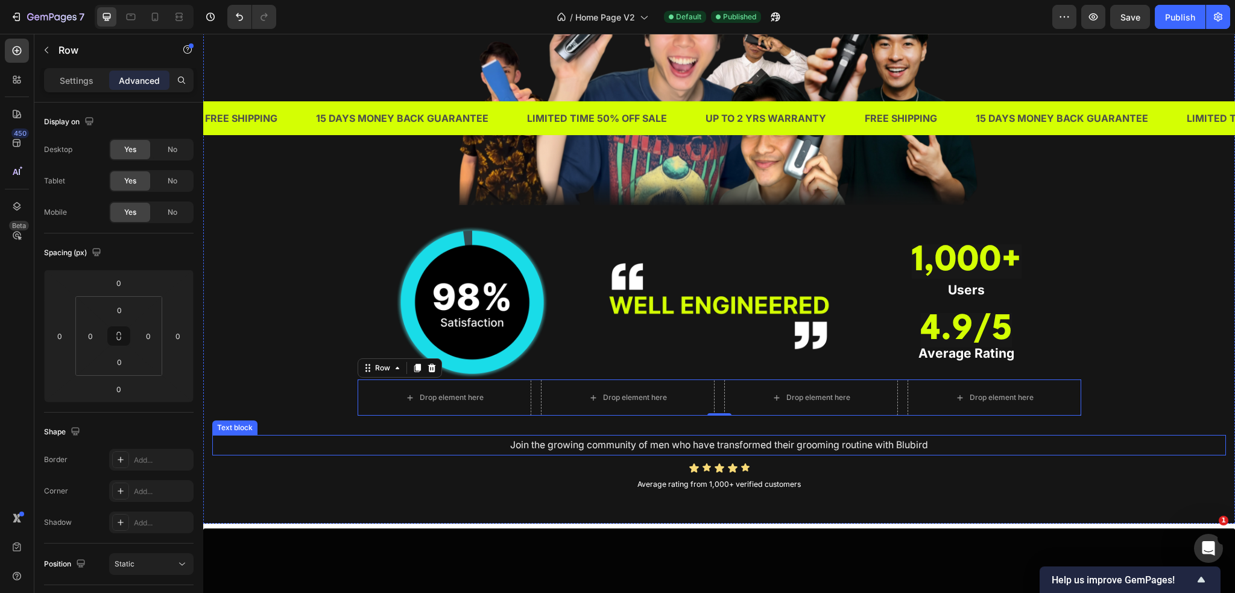
click at [445, 454] on div "Join the growing community of men who have transformed their grooming routine w…" at bounding box center [719, 445] width 1014 height 21
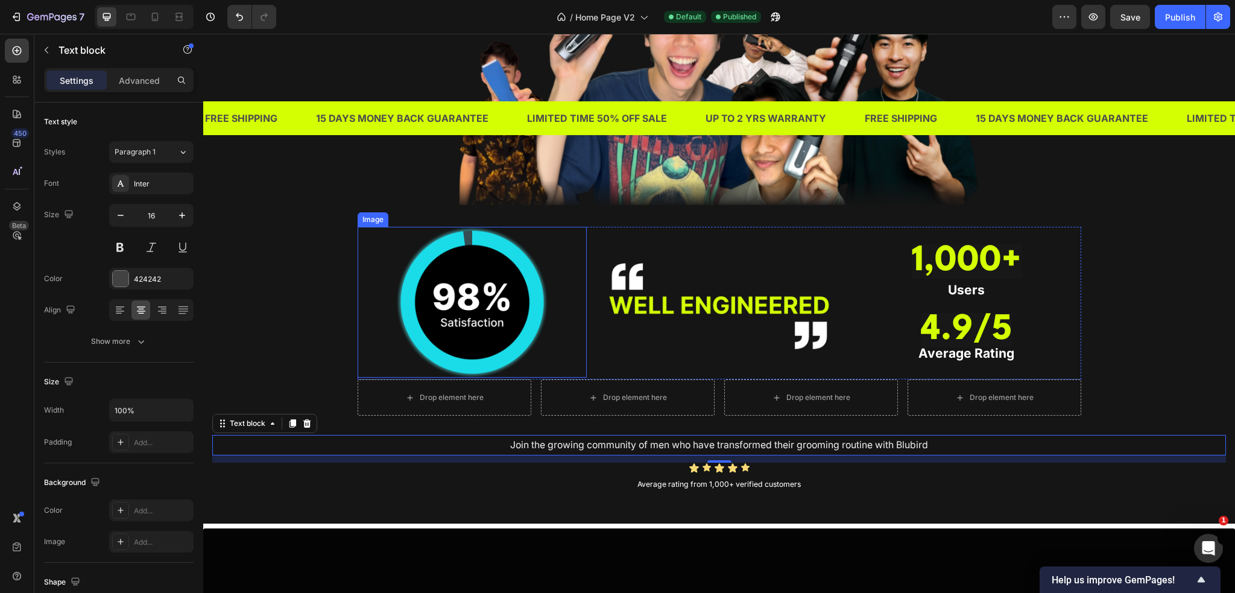
click at [361, 244] on div at bounding box center [472, 302] width 229 height 151
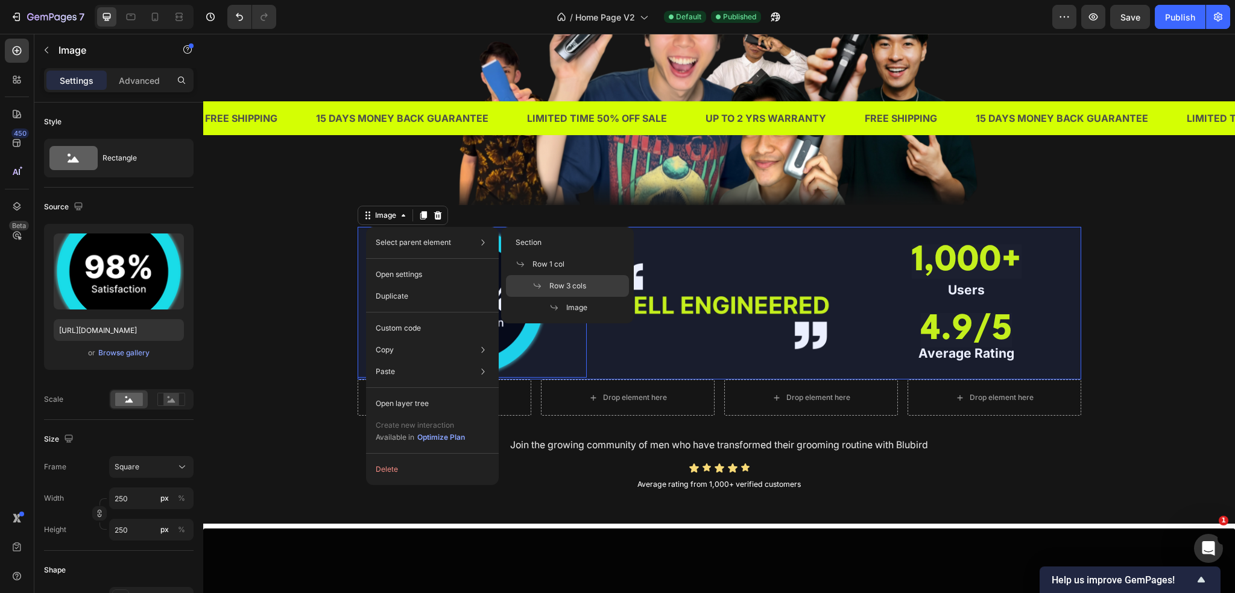
click at [576, 279] on div "Row 3 cols" at bounding box center [567, 286] width 123 height 22
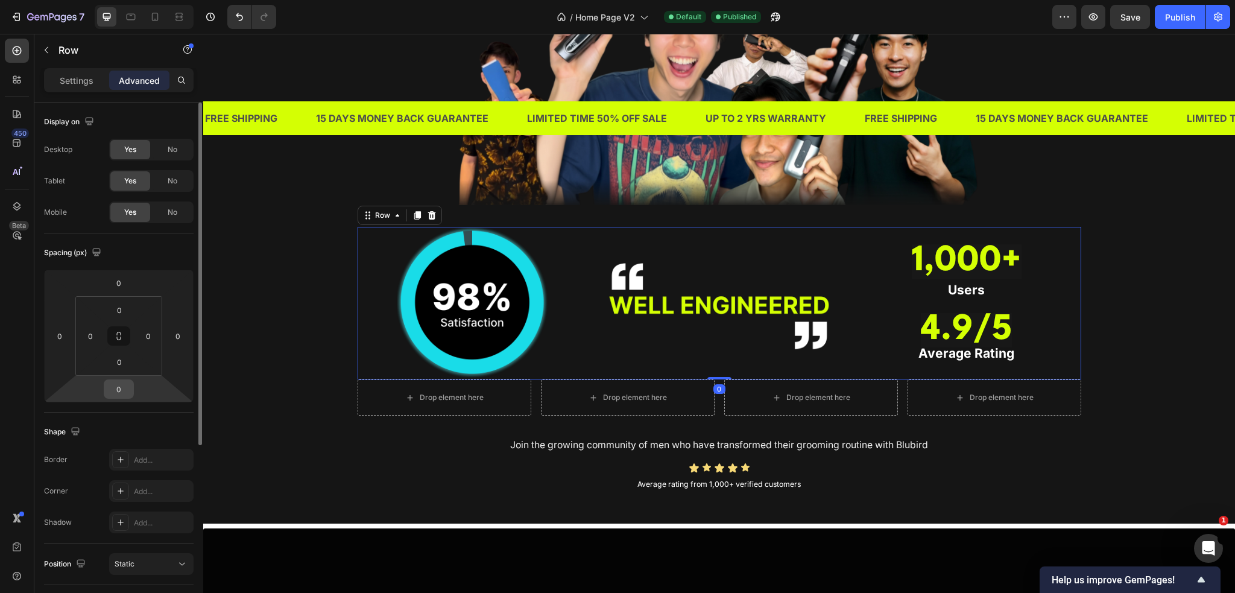
click at [112, 391] on input "0" at bounding box center [119, 389] width 24 height 18
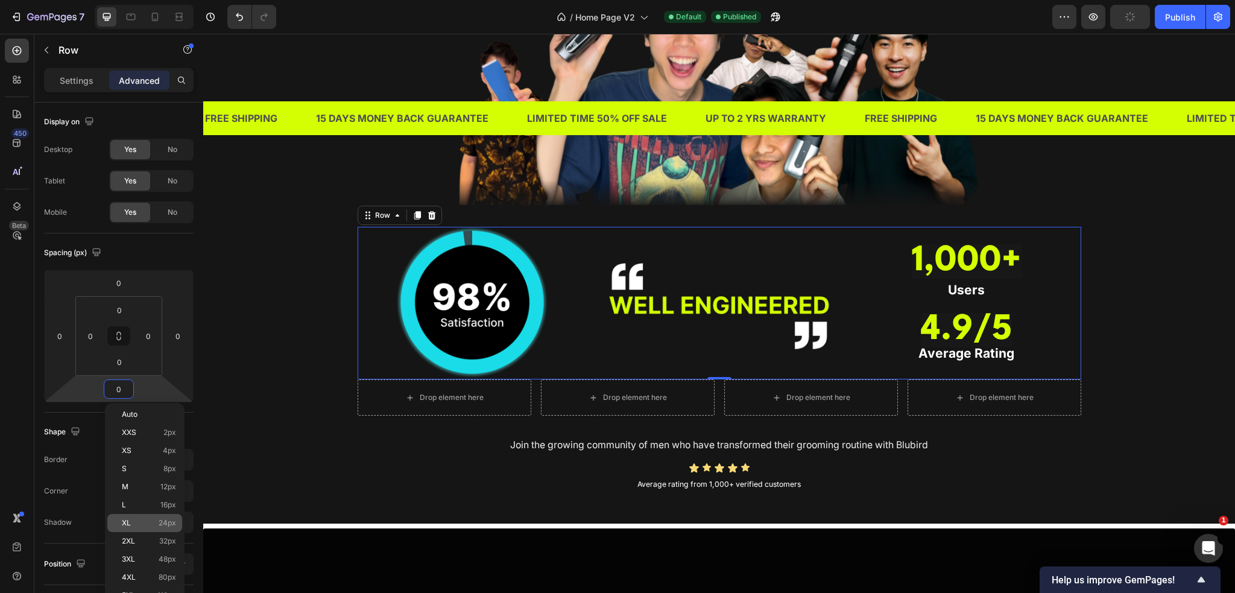
click at [154, 527] on p "XL 24px" at bounding box center [149, 523] width 54 height 8
type input "24"
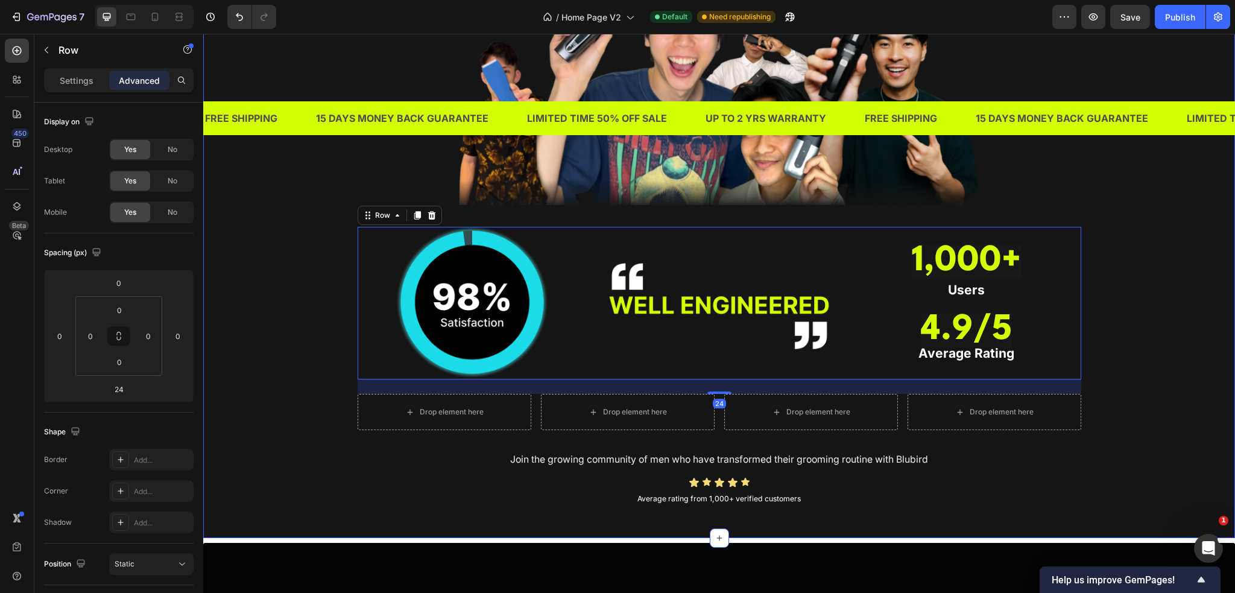
click at [238, 445] on div "TRUSTED BY THOUSANDS OF MEN IN SINGAPORE Heading Image Image Image ⁠⁠⁠⁠⁠⁠⁠ 1,00…" at bounding box center [719, 194] width 1014 height 630
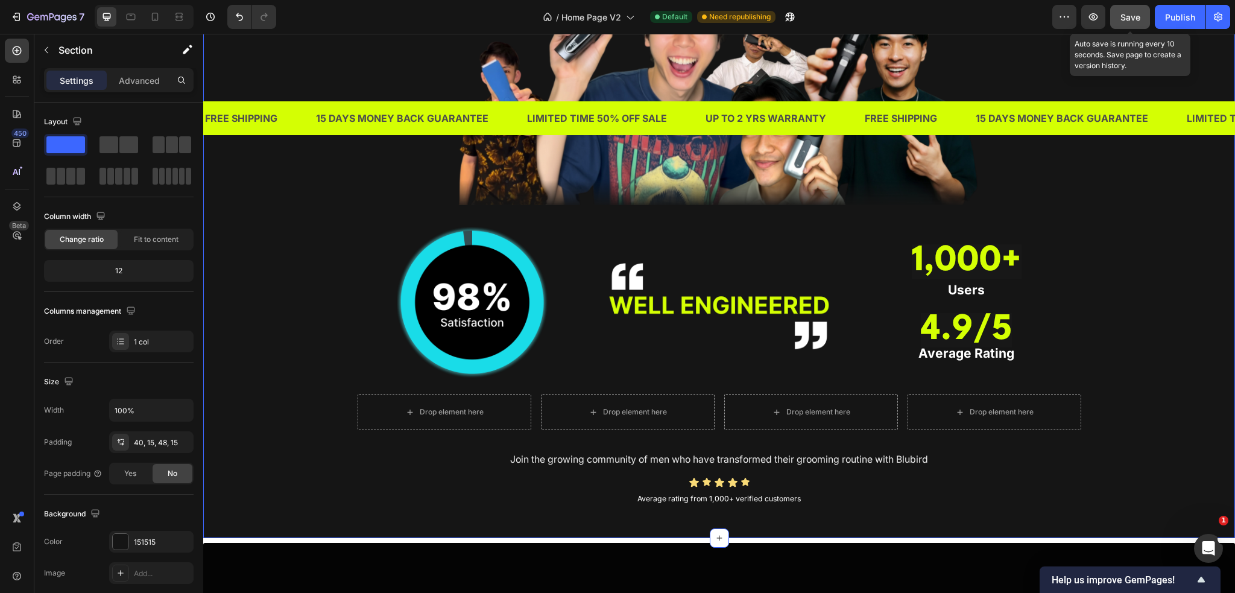
click at [1141, 19] on button "Save" at bounding box center [1130, 17] width 40 height 24
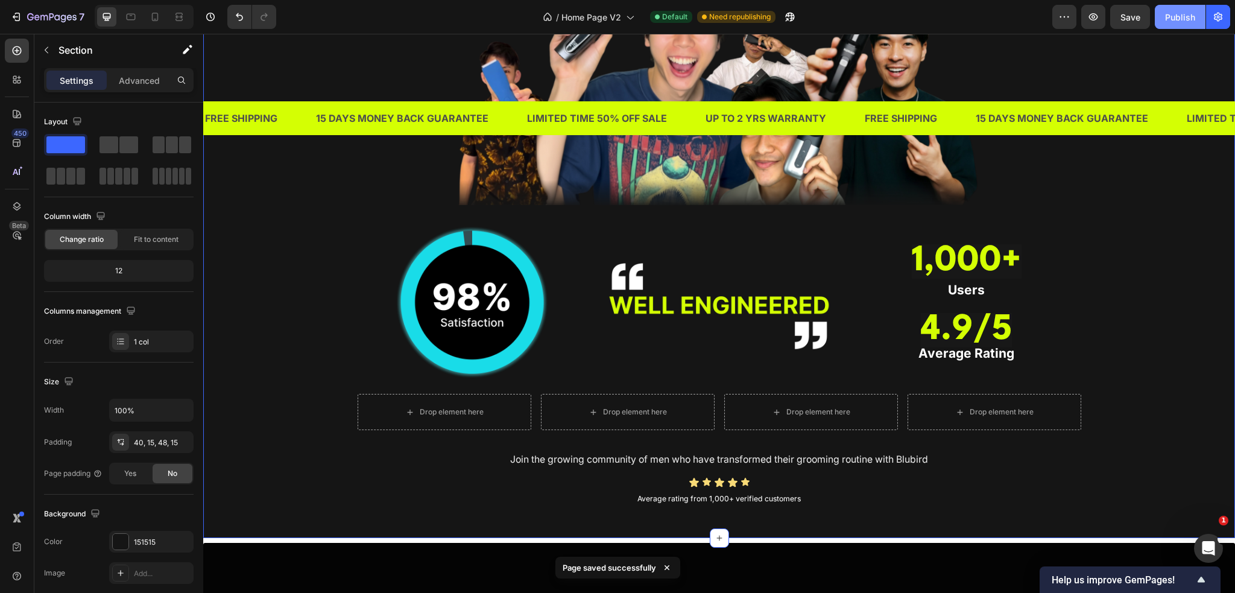
click at [1187, 9] on button "Publish" at bounding box center [1180, 17] width 51 height 24
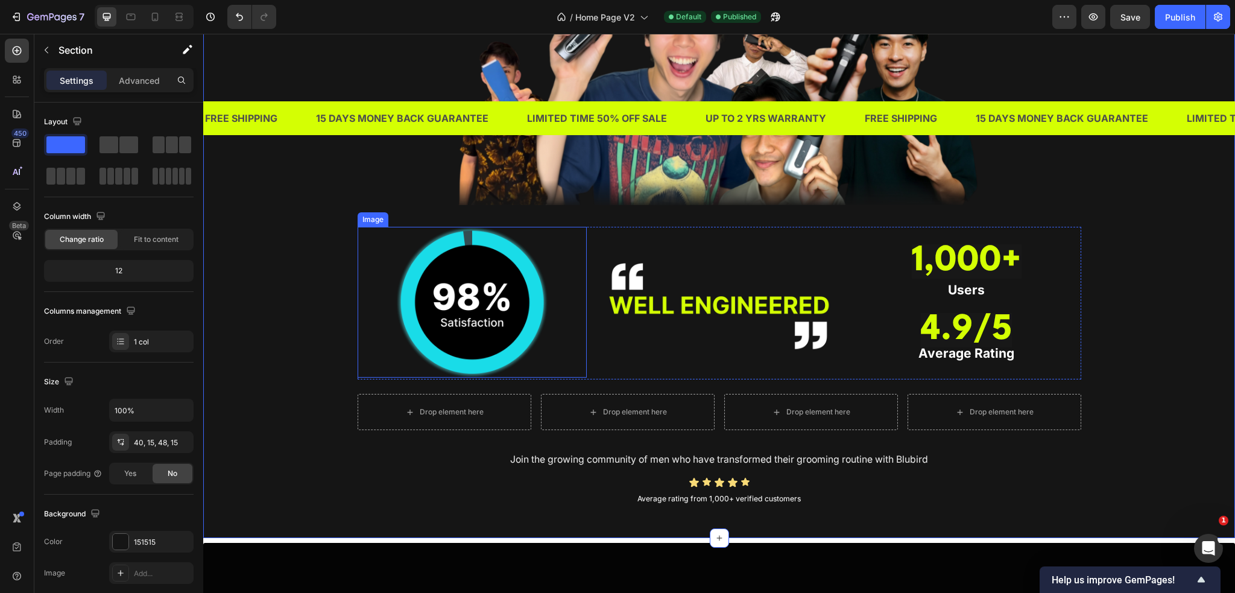
click at [262, 298] on div "TRUSTED BY THOUSANDS OF MEN IN SINGAPORE Heading Image Image Image ⁠⁠⁠⁠⁠⁠⁠ 1,00…" at bounding box center [719, 194] width 1014 height 630
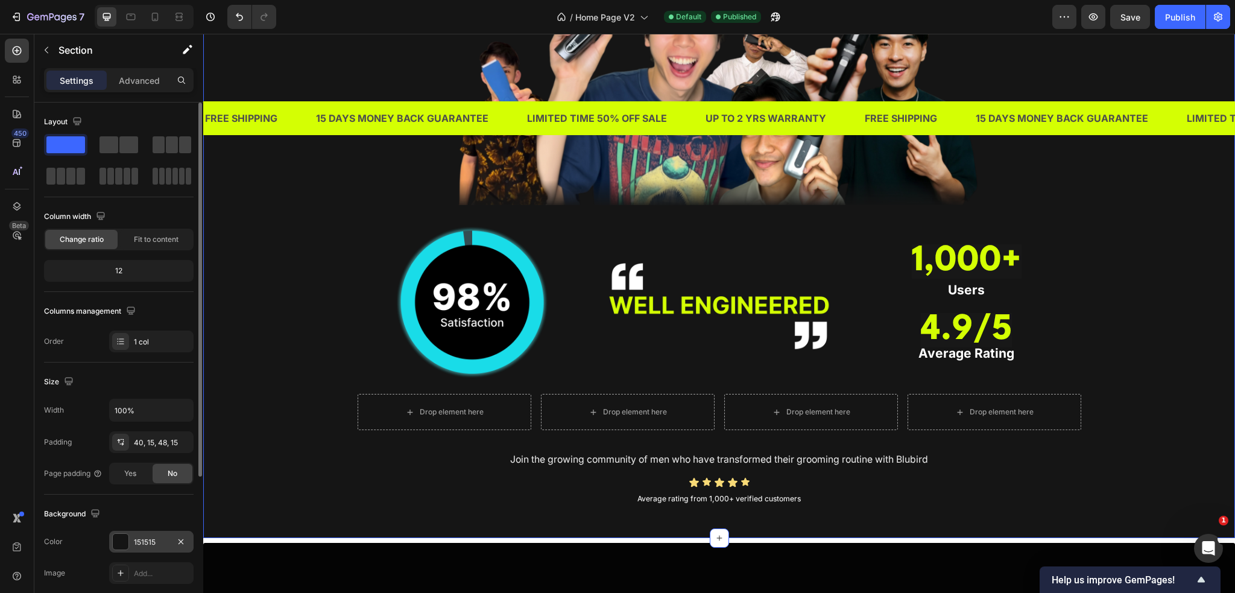
click at [136, 537] on div "151515" at bounding box center [151, 542] width 35 height 11
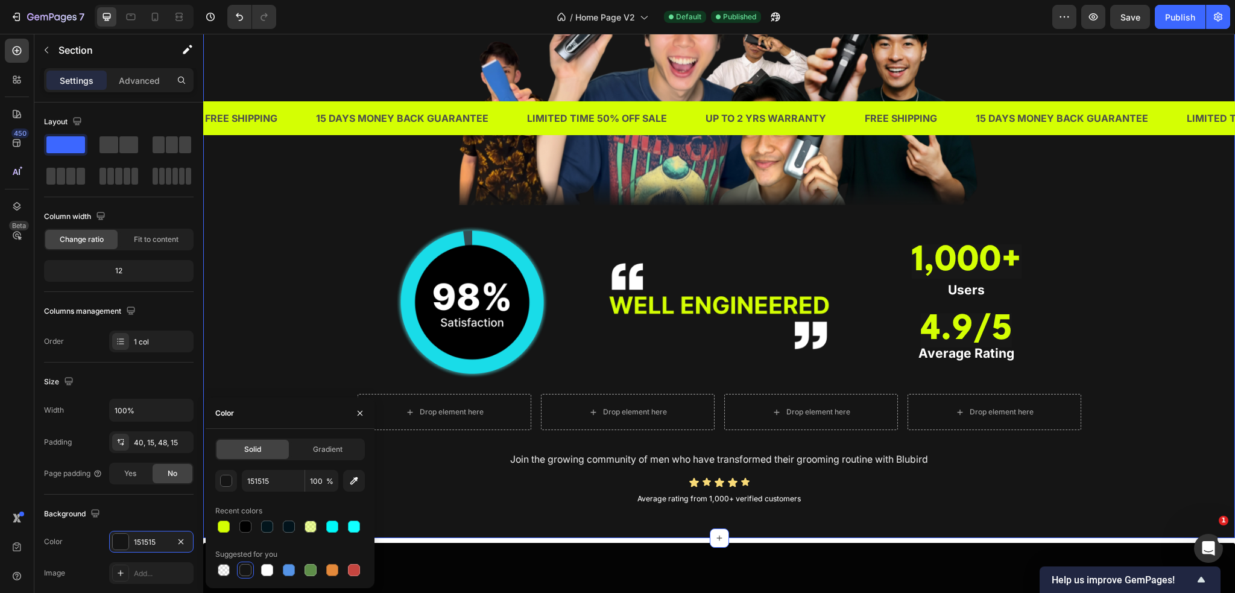
click at [287, 221] on div "TRUSTED BY THOUSANDS OF MEN IN SINGAPORE Heading Image Image Image ⁠⁠⁠⁠⁠⁠⁠ 1,00…" at bounding box center [719, 194] width 1014 height 630
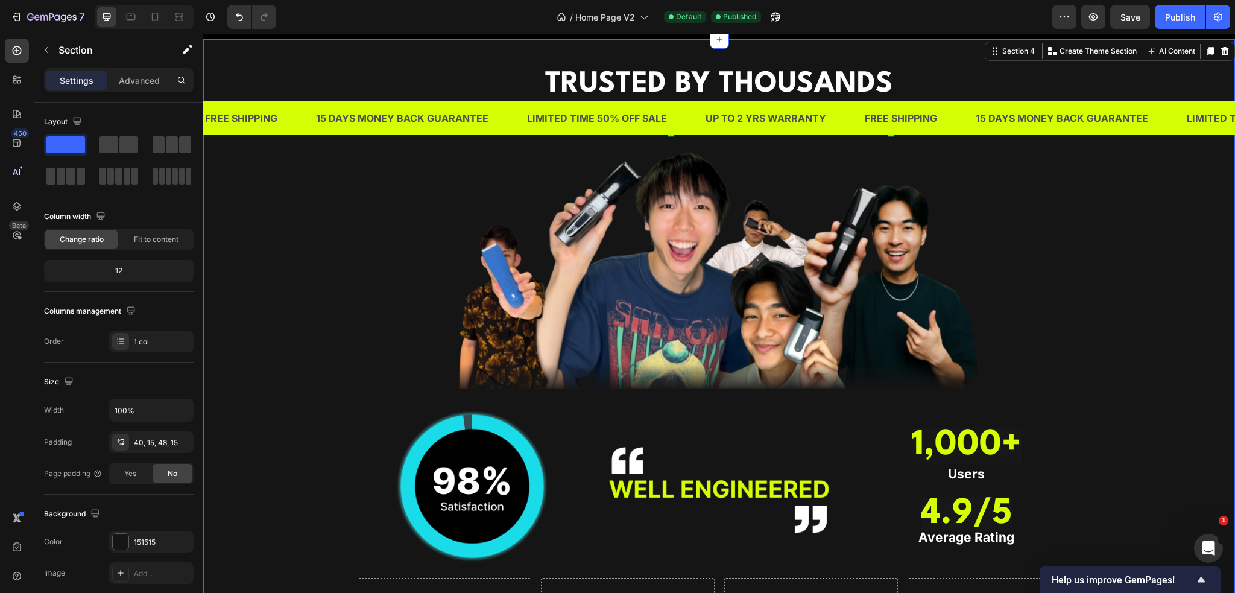
scroll to position [965, 0]
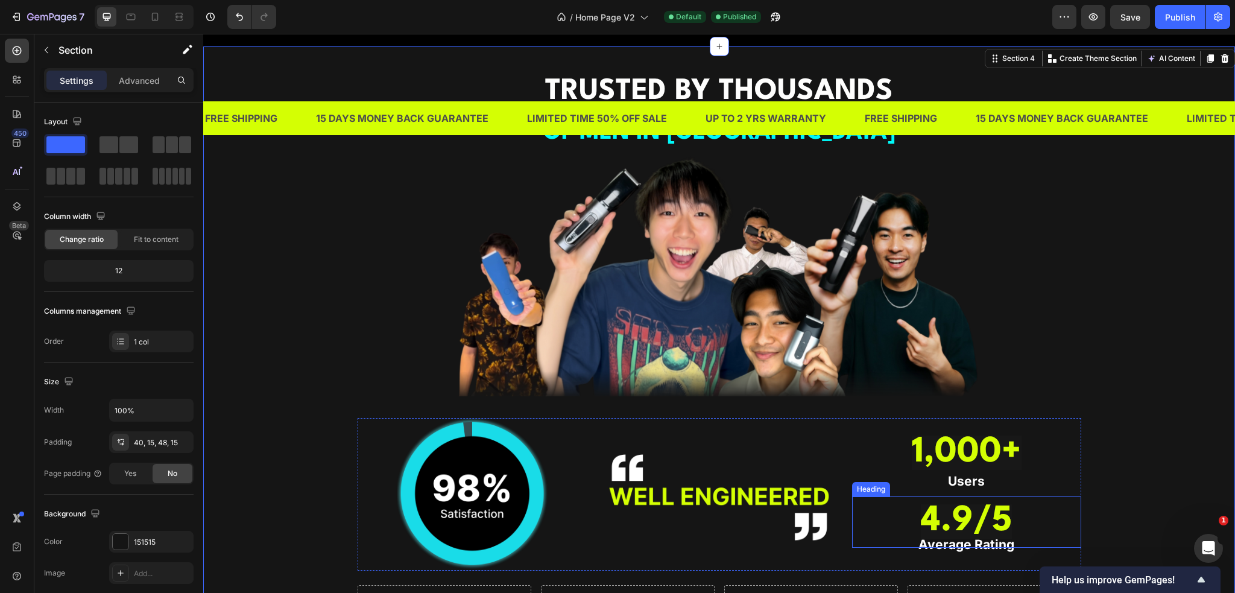
click at [965, 505] on strong "4.9/5" at bounding box center [966, 521] width 91 height 34
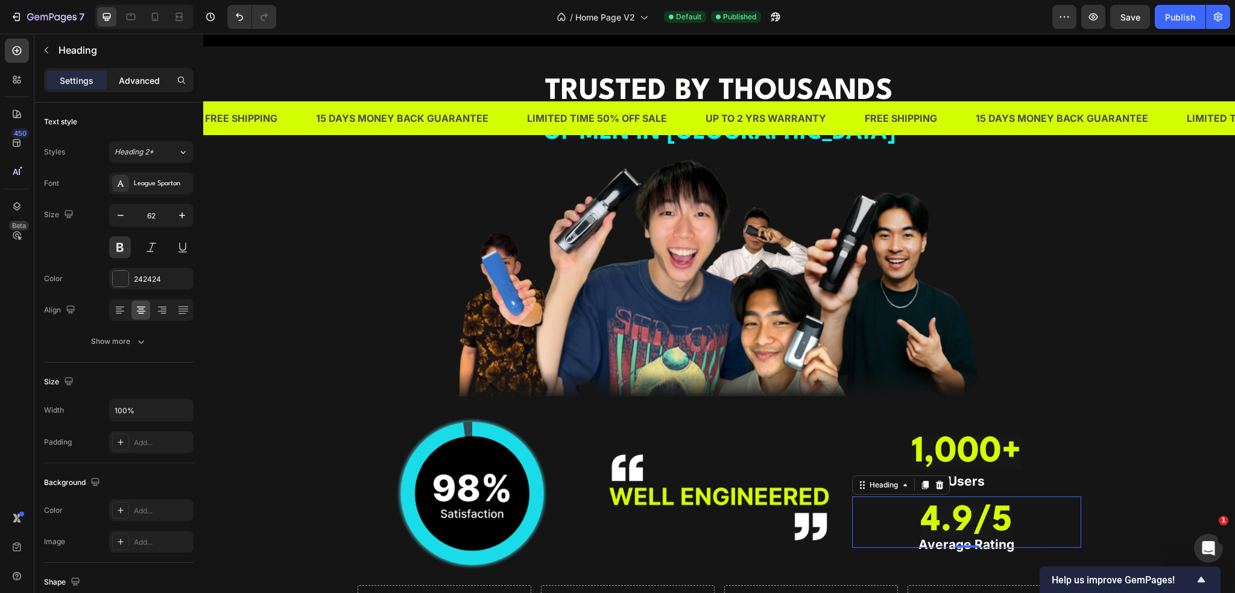
click at [150, 86] on p "Advanced" at bounding box center [139, 80] width 41 height 13
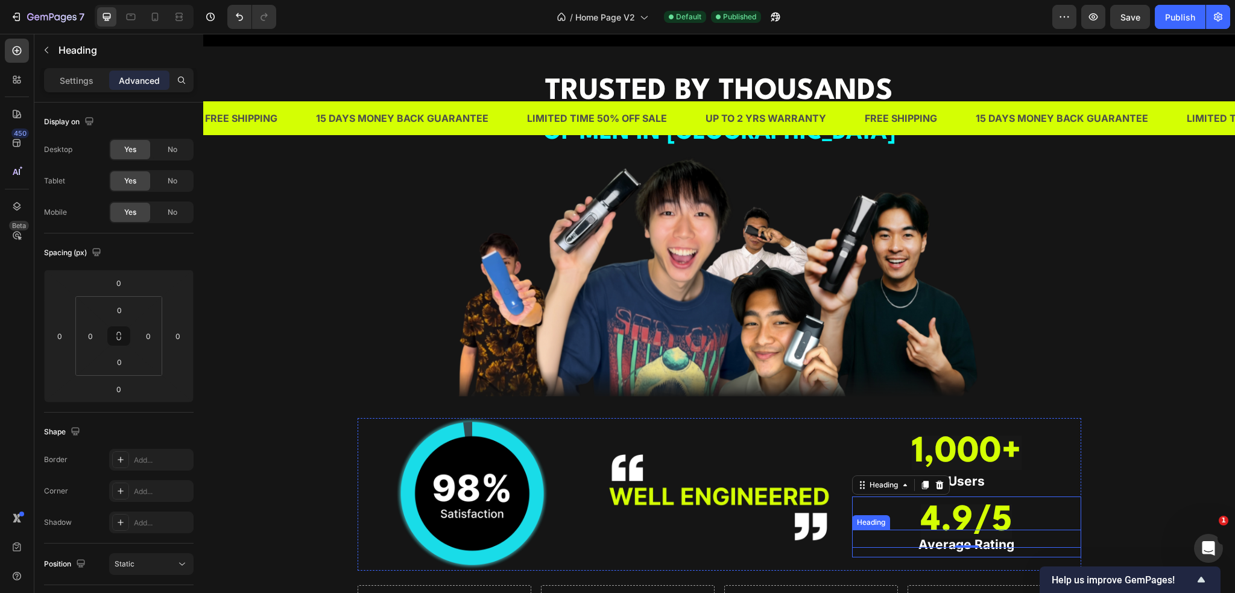
click at [929, 537] on strong "Average Rating" at bounding box center [967, 544] width 96 height 15
click at [946, 435] on strong "1,000+" at bounding box center [967, 452] width 110 height 34
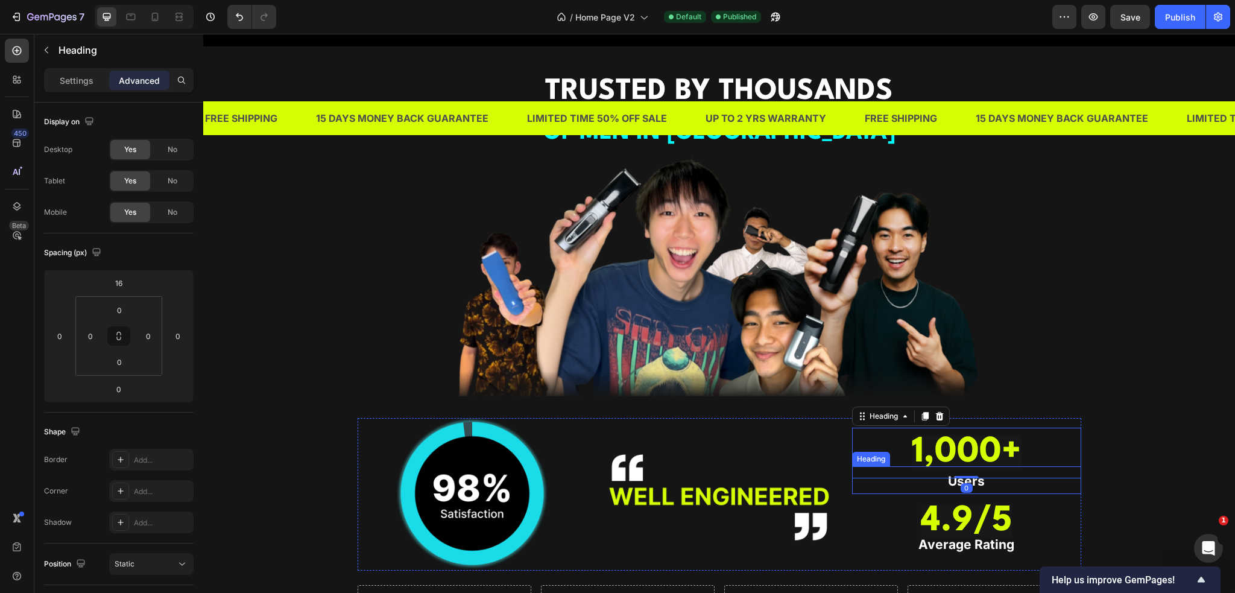
click at [940, 474] on h3 "Users" at bounding box center [966, 480] width 229 height 28
click at [940, 537] on strong "Average Rating" at bounding box center [967, 544] width 96 height 15
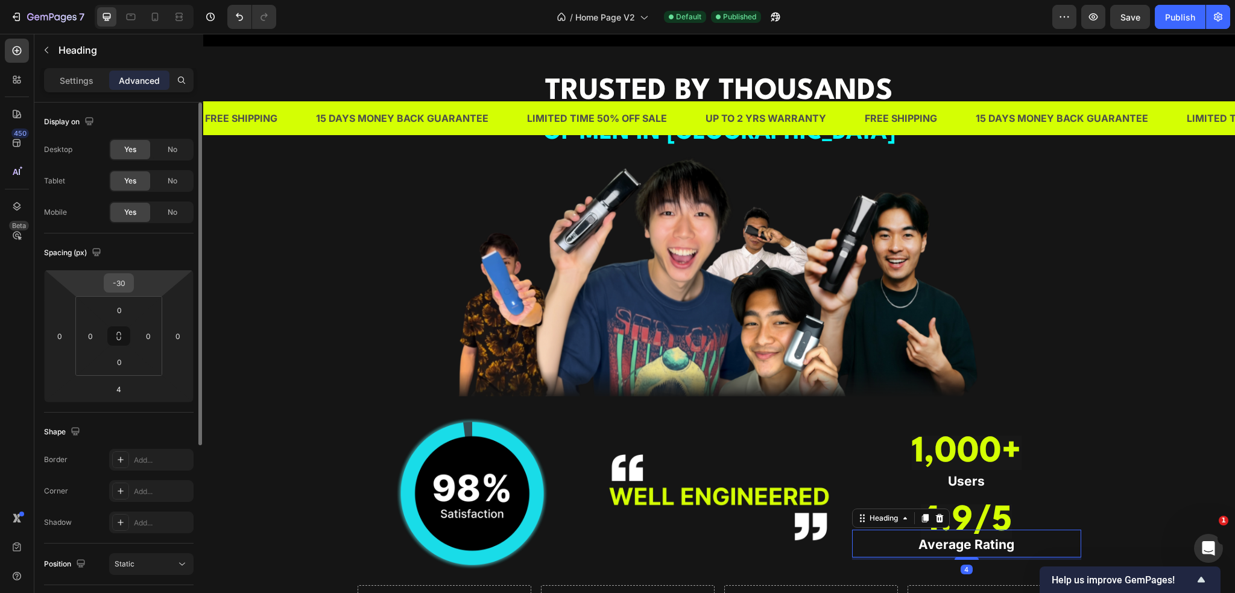
click at [123, 287] on input "-30" at bounding box center [119, 283] width 24 height 18
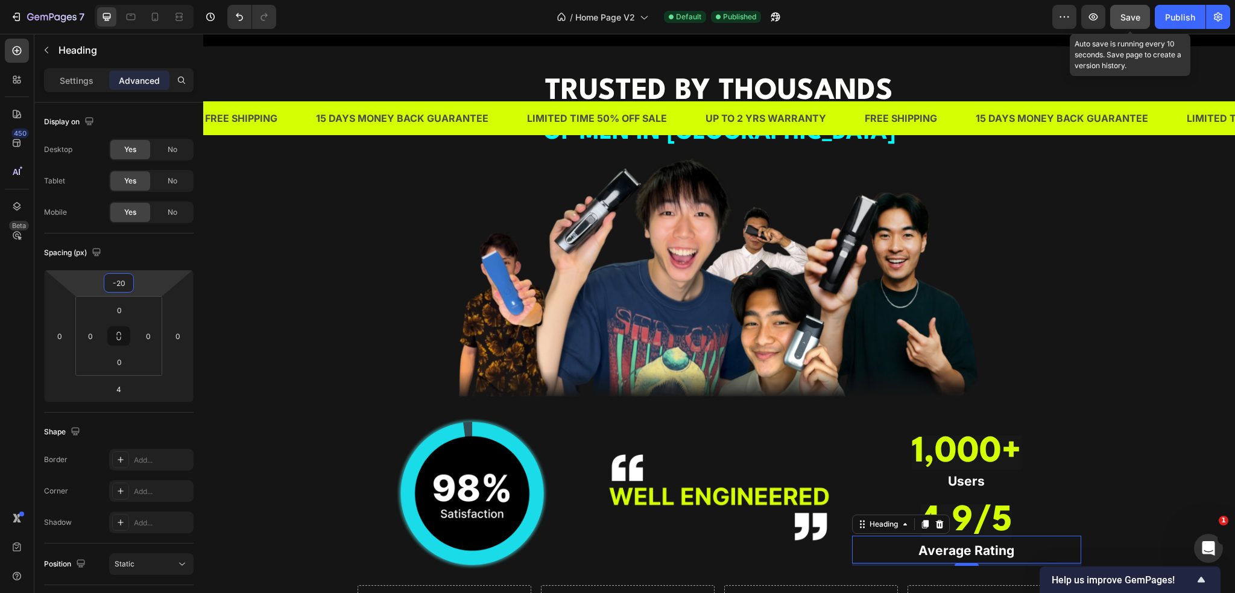
type input "-20"
click at [1122, 18] on span "Save" at bounding box center [1131, 17] width 20 height 10
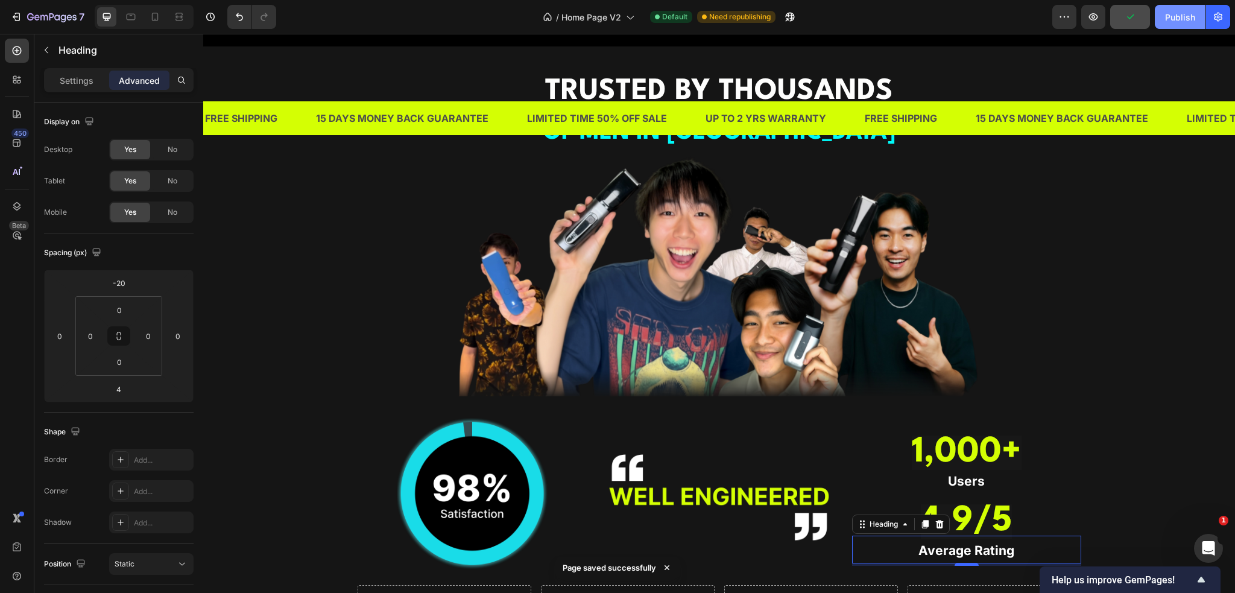
click at [1171, 19] on div "Publish" at bounding box center [1180, 17] width 30 height 13
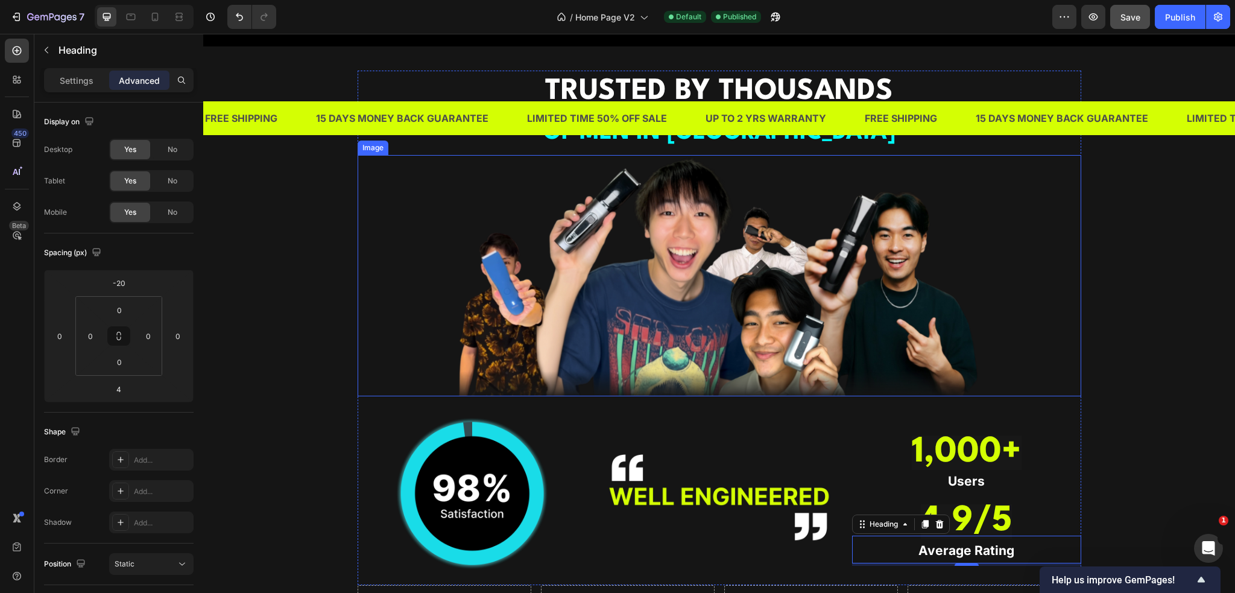
scroll to position [1267, 0]
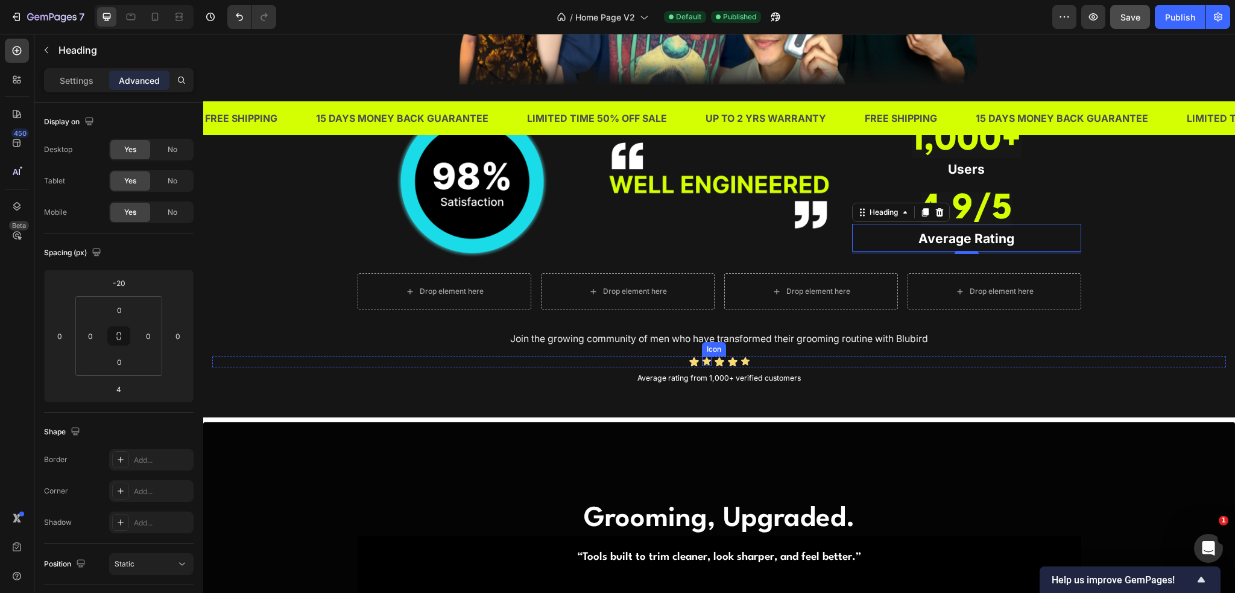
click at [704, 357] on icon at bounding box center [707, 361] width 10 height 10
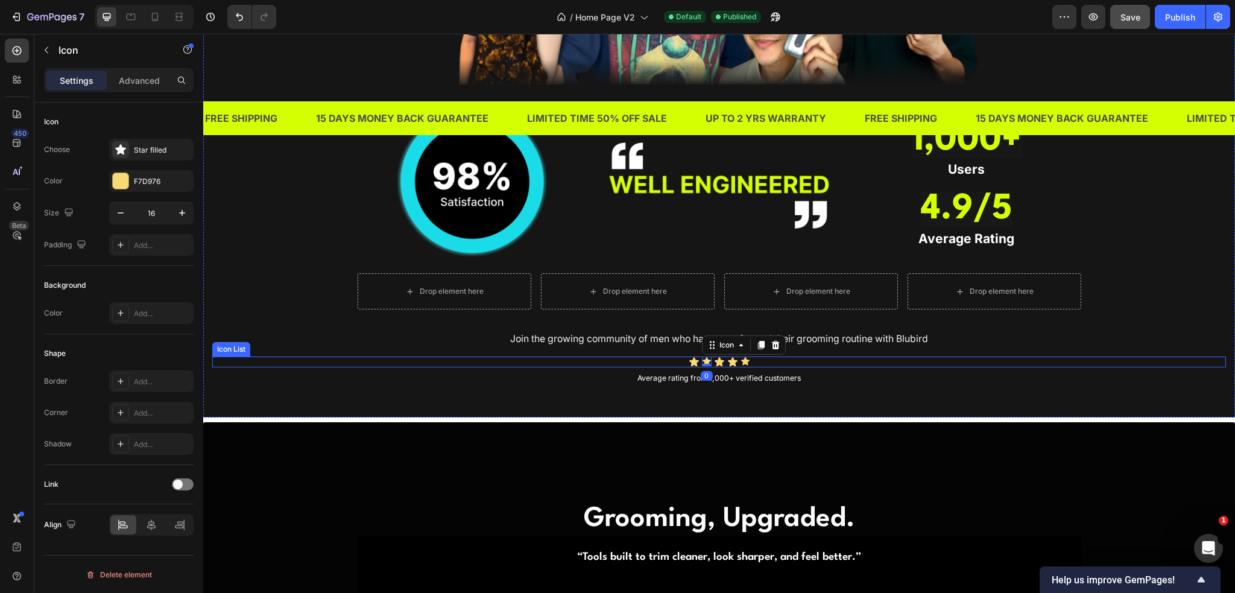
click at [666, 359] on div "Icon Icon 0 Icon Icon Icon" at bounding box center [719, 361] width 1014 height 11
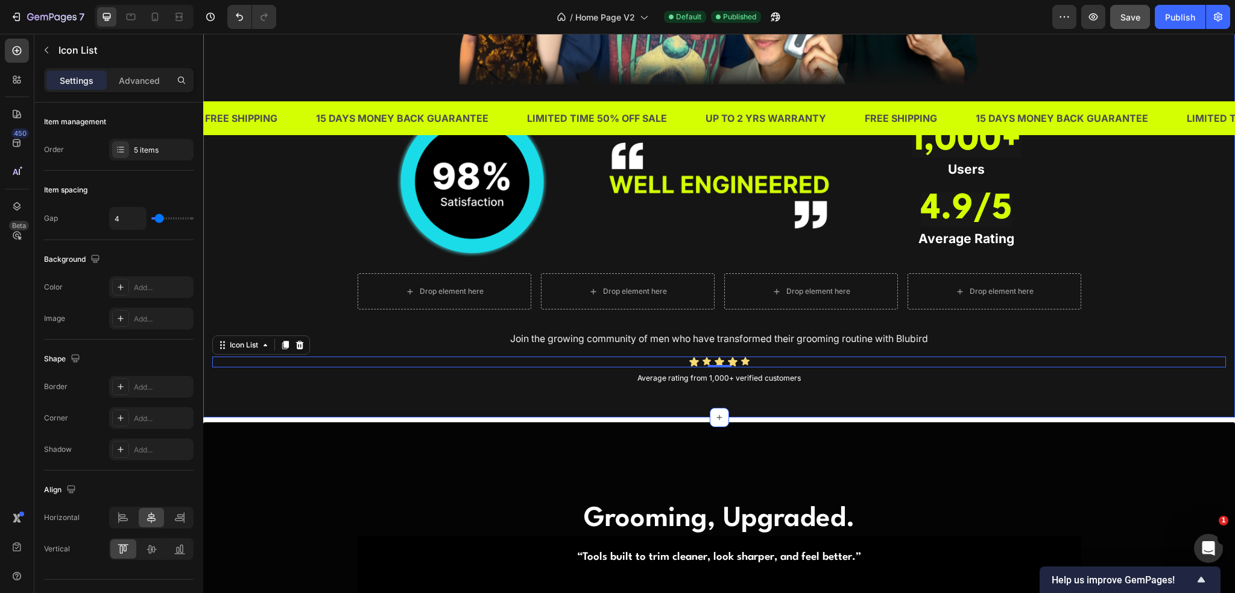
click at [851, 388] on div "TRUSTED BY THOUSANDS OF MEN IN SINGAPORE Heading Image Image Image ⁠⁠⁠⁠⁠⁠⁠ 1,00…" at bounding box center [719, 76] width 1032 height 683
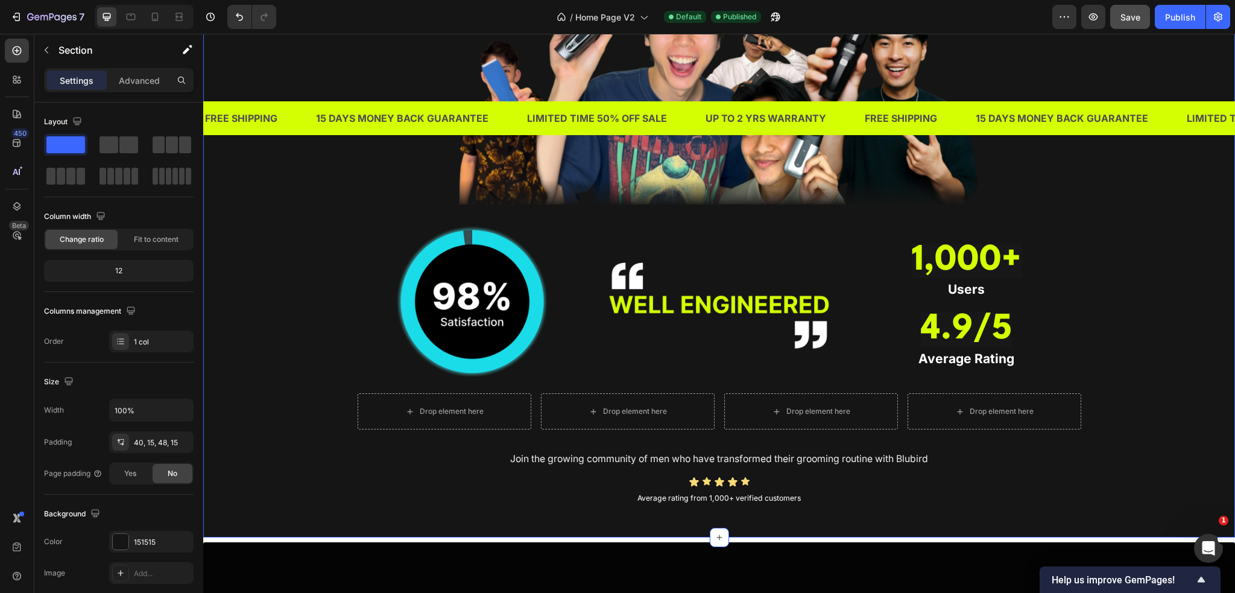
scroll to position [1146, 0]
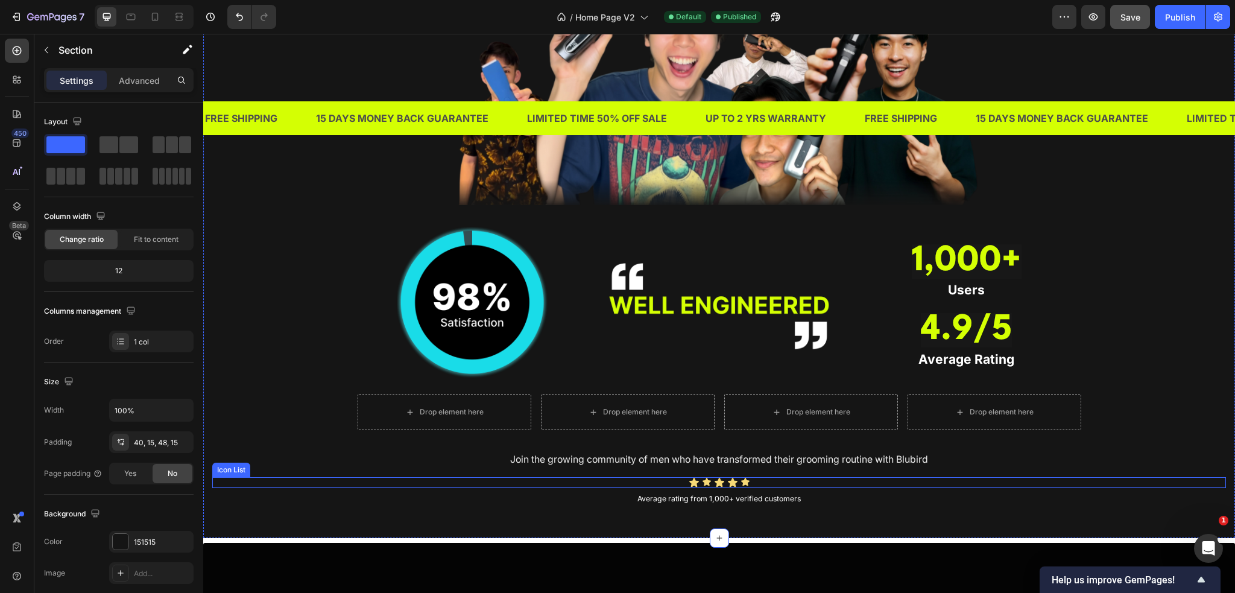
click at [762, 480] on div "Icon Icon Icon Icon Icon" at bounding box center [719, 482] width 1014 height 11
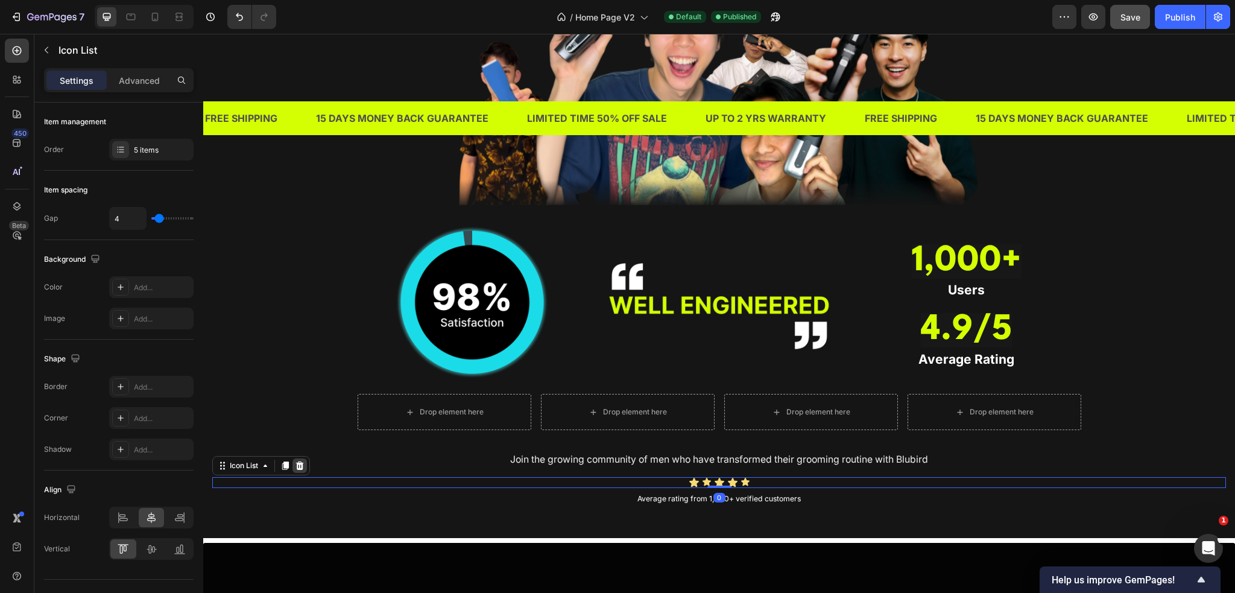
click at [299, 461] on icon at bounding box center [300, 465] width 8 height 8
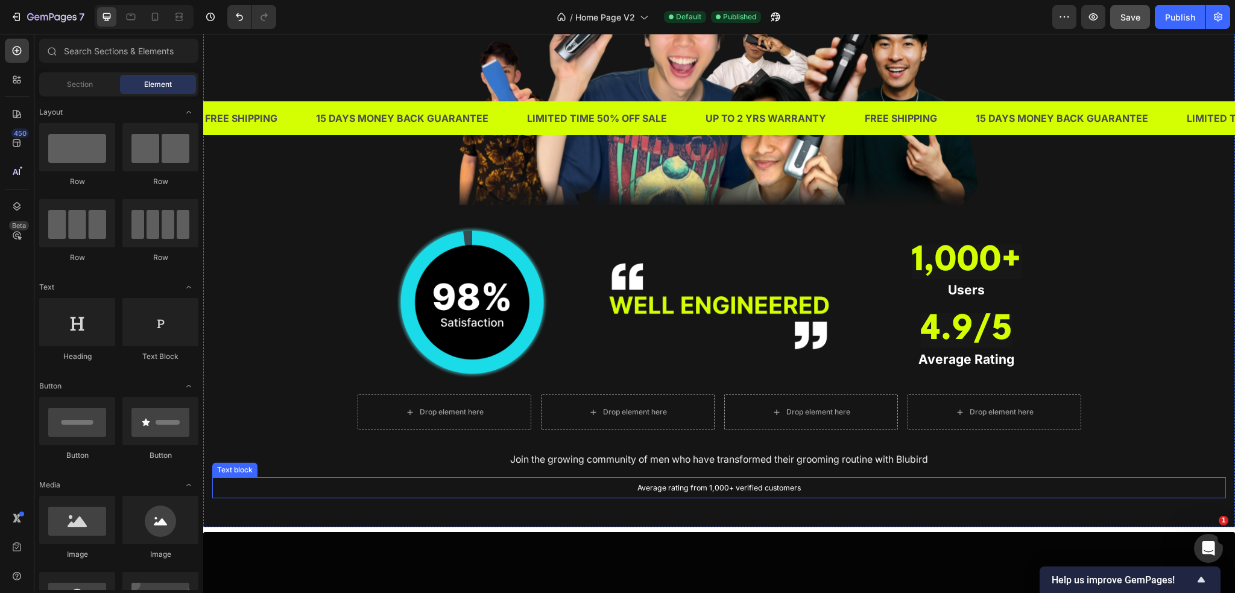
click at [668, 488] on span "Average rating from 1,000+ verified customers" at bounding box center [719, 487] width 163 height 9
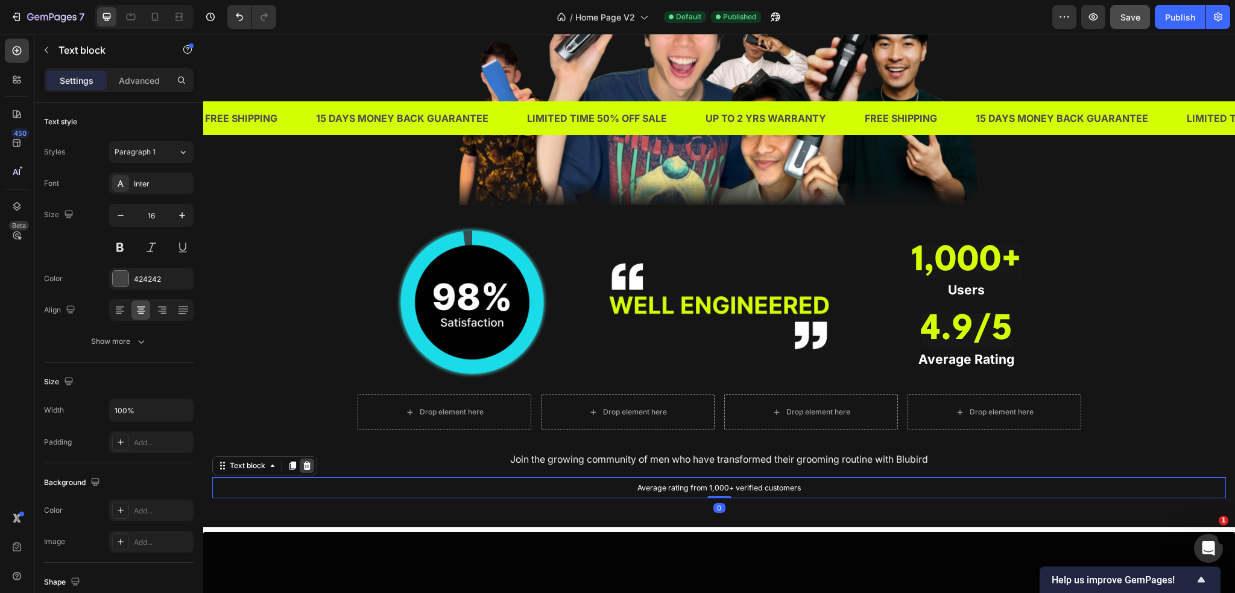
click at [308, 467] on icon at bounding box center [307, 465] width 8 height 8
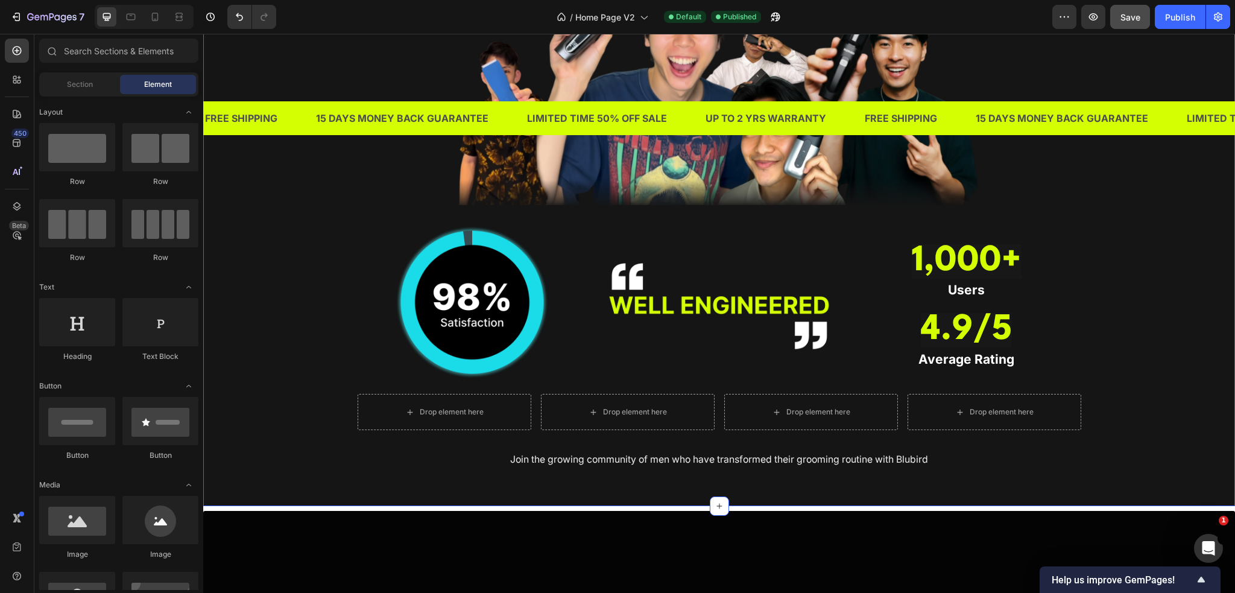
click at [864, 458] on span "Join the growing community of men who have transformed their grooming routine w…" at bounding box center [719, 459] width 418 height 11
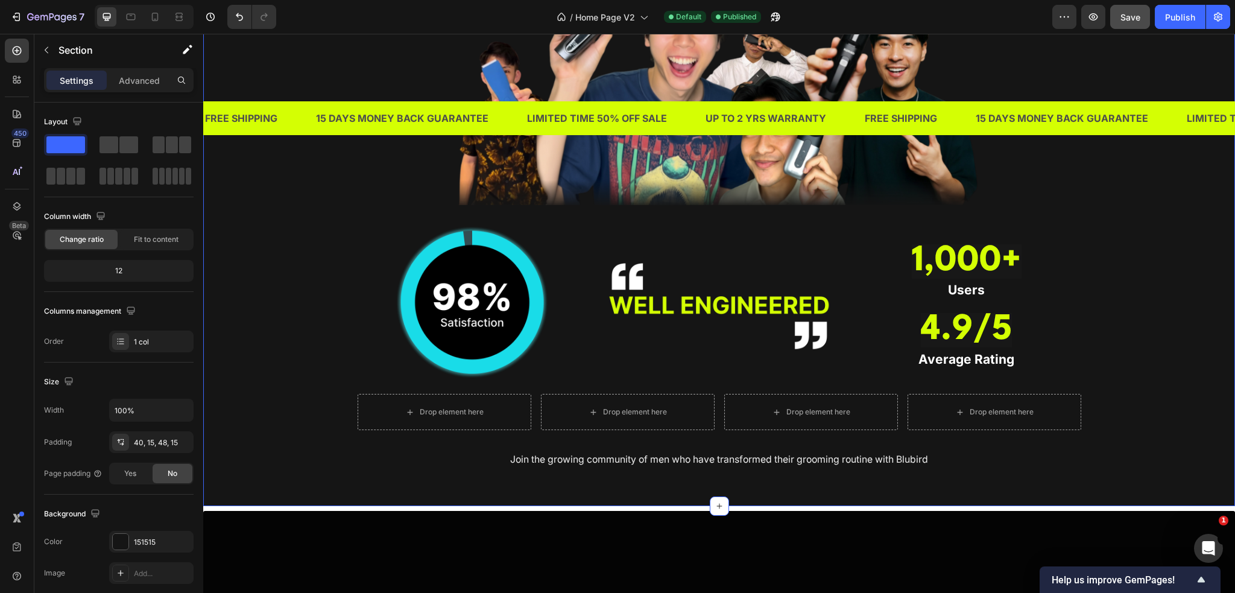
click at [864, 476] on div "TRUSTED BY THOUSANDS OF MEN IN SINGAPORE Heading Image Image Image ⁠⁠⁠⁠⁠⁠⁠ 1,00…" at bounding box center [719, 180] width 1032 height 651
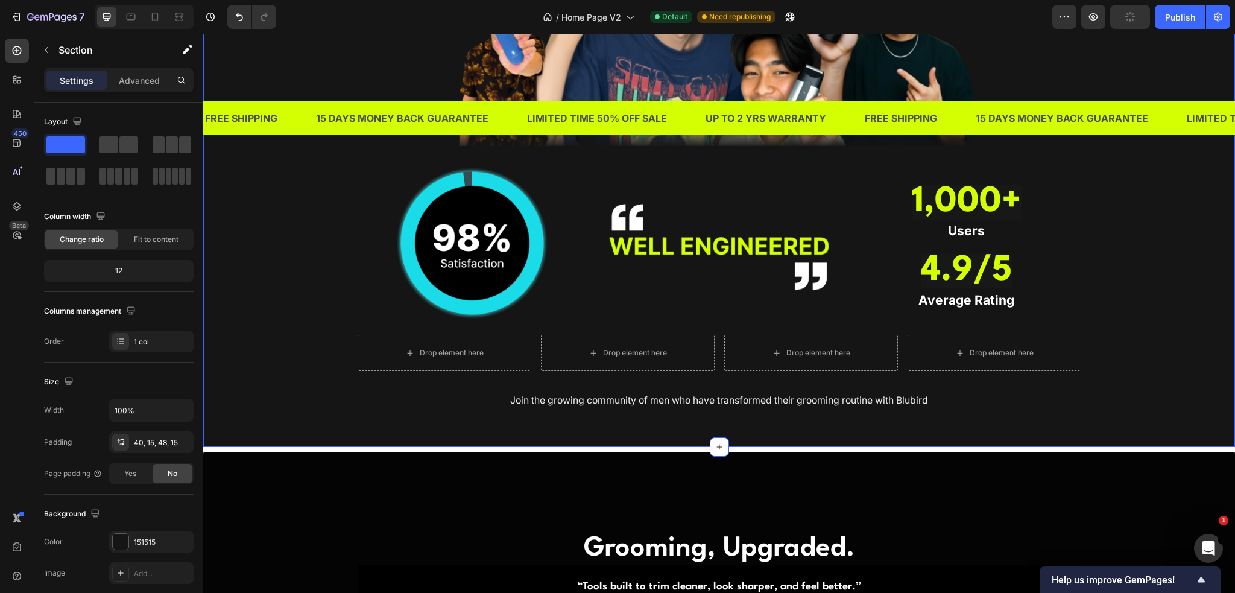
scroll to position [1206, 0]
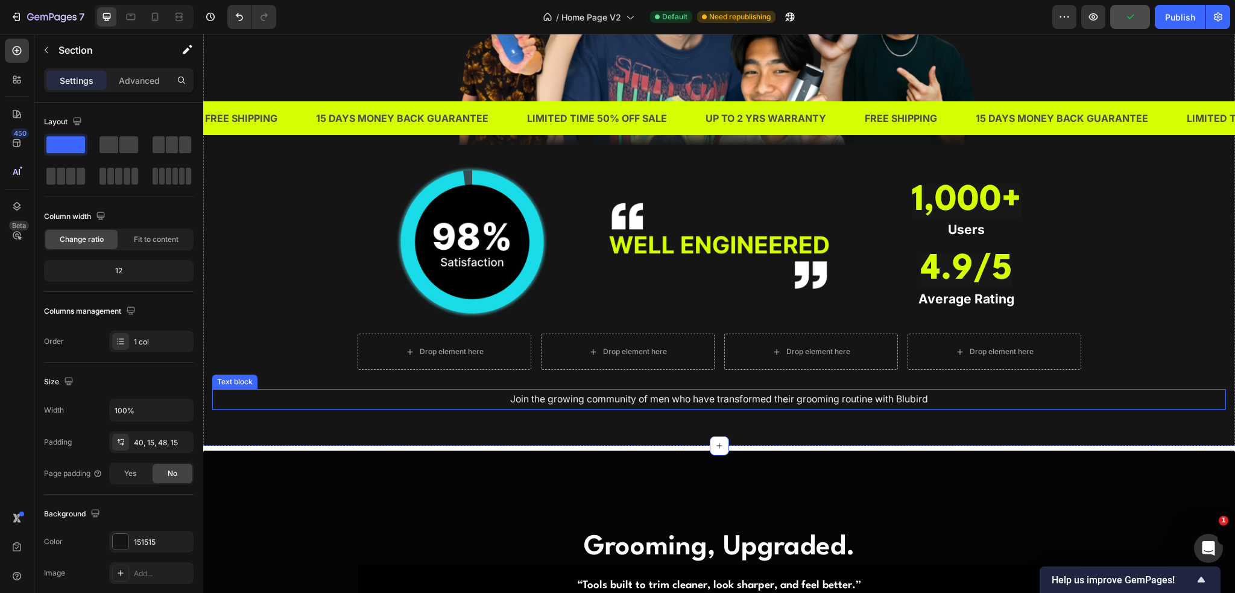
click at [839, 397] on span "Join the growing community of men who have transformed their grooming routine w…" at bounding box center [719, 398] width 418 height 11
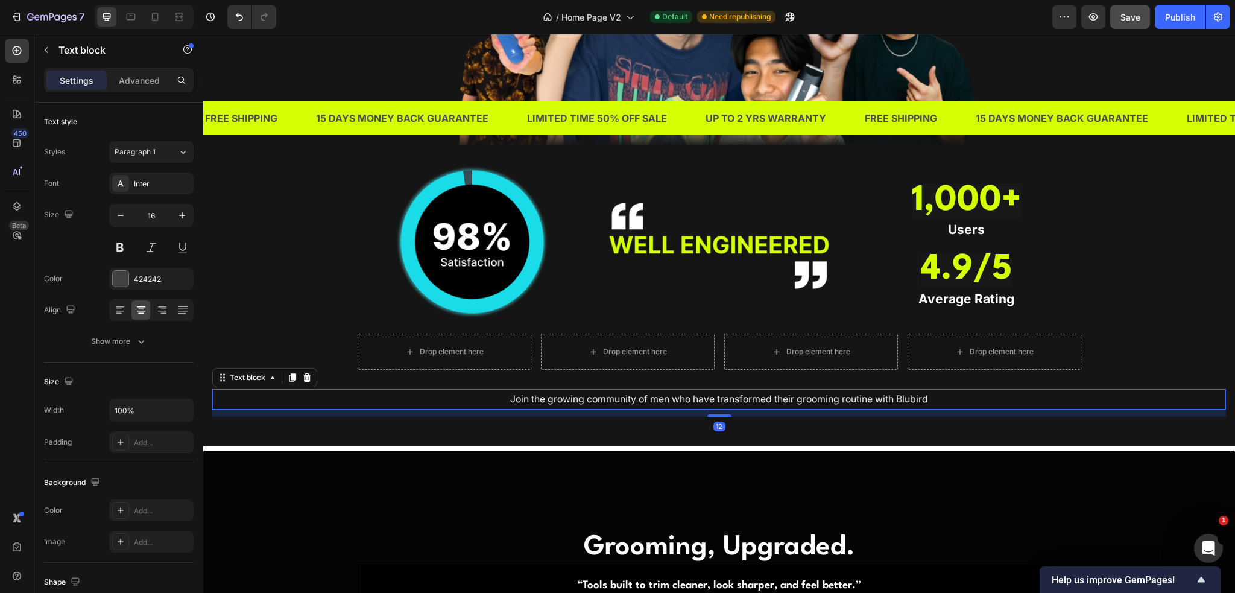
click at [845, 416] on div "TRUSTED BY THOUSANDS OF MEN IN SINGAPORE Heading Image Image Image ⁠⁠⁠⁠⁠⁠⁠ 1,00…" at bounding box center [719, 120] width 1032 height 651
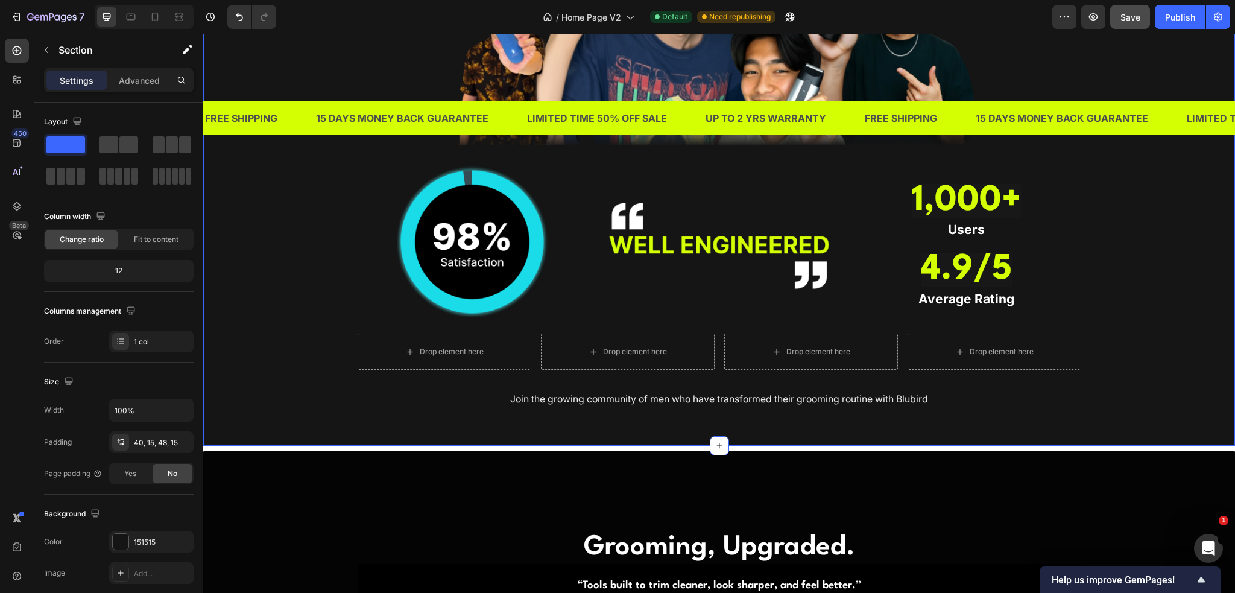
click at [1132, 25] on button "Save" at bounding box center [1130, 17] width 40 height 24
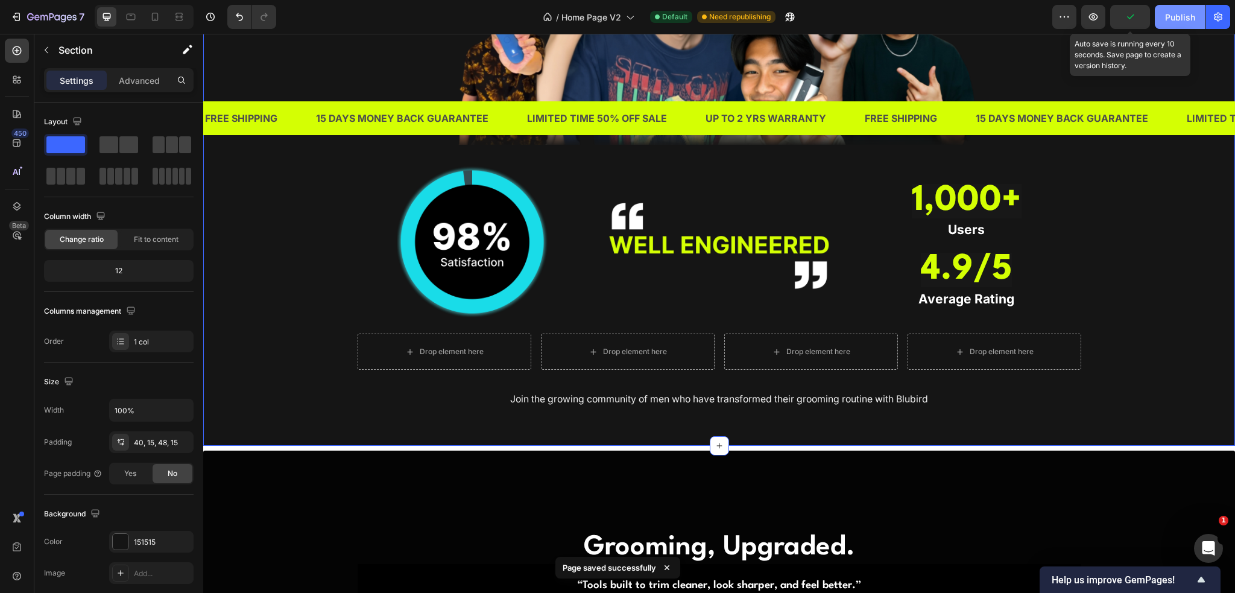
click at [1168, 24] on button "Publish" at bounding box center [1180, 17] width 51 height 24
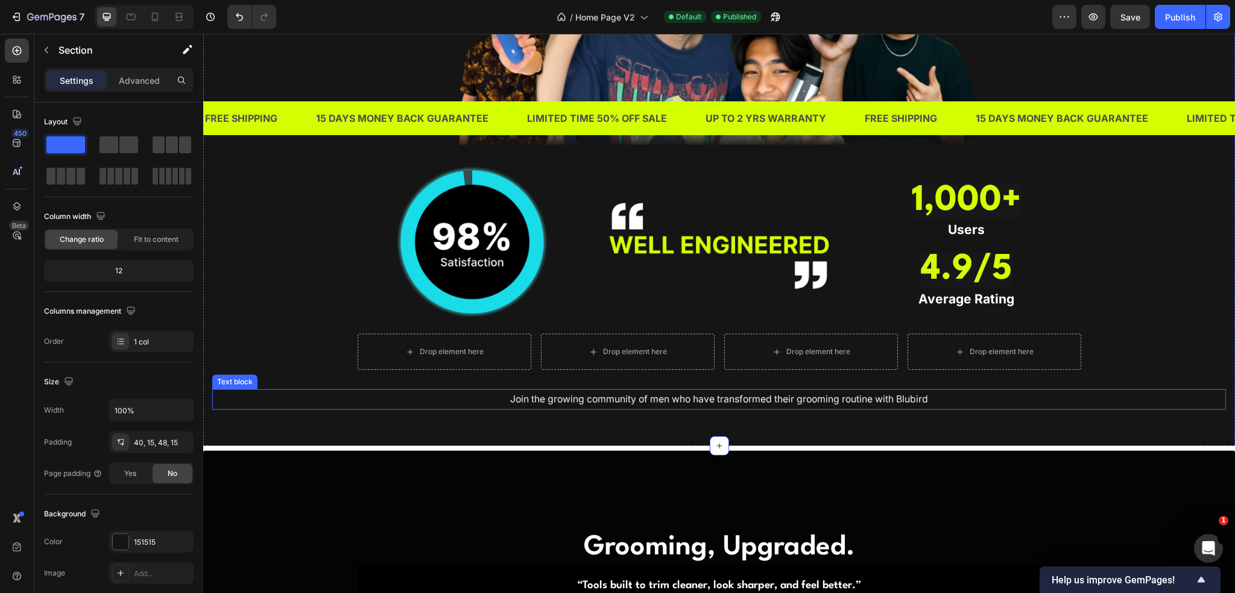
click at [685, 396] on span "Join the growing community of men who have transformed their grooming routine w…" at bounding box center [719, 398] width 418 height 11
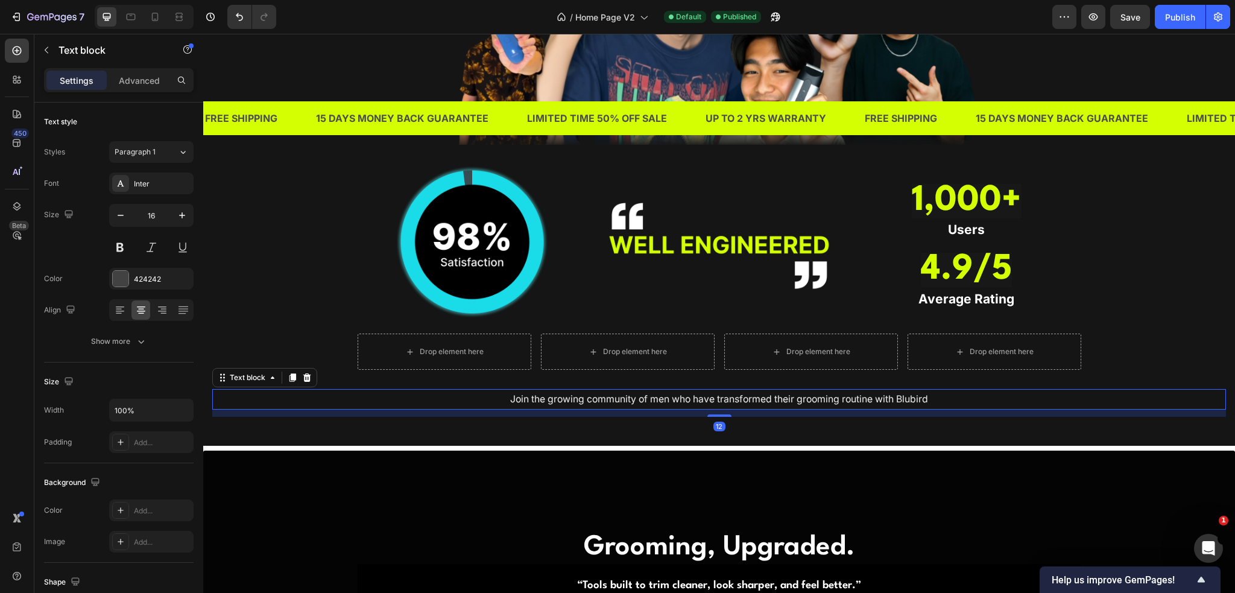
click at [685, 396] on span "Join the growing community of men who have transformed their grooming routine w…" at bounding box center [719, 398] width 418 height 11
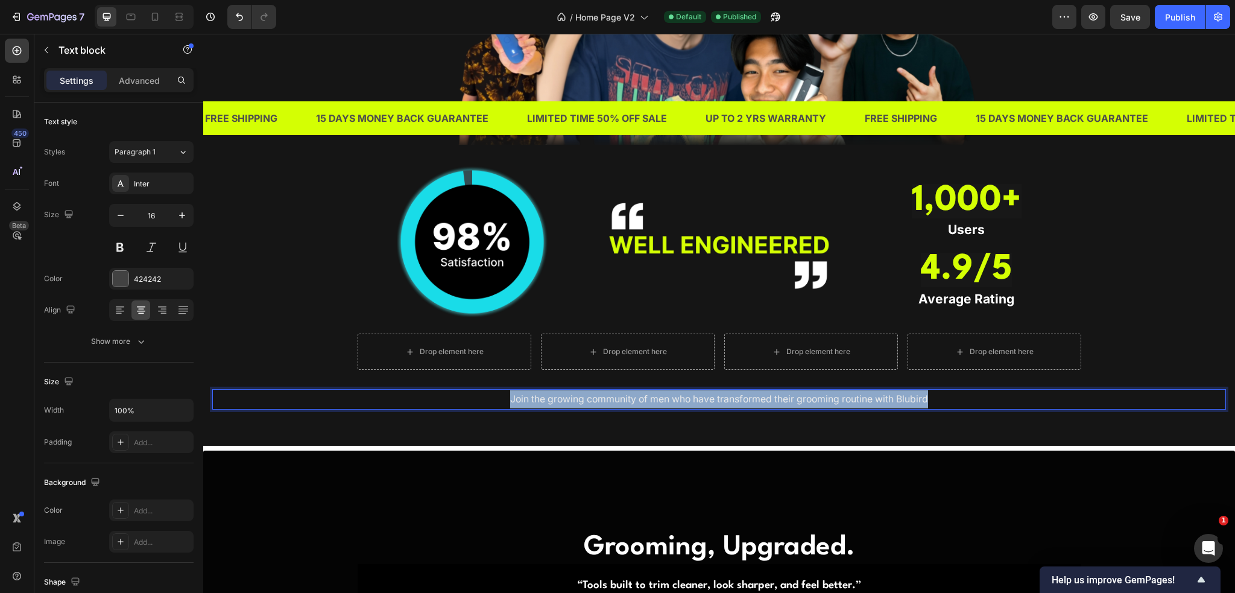
click at [685, 396] on span "Join the growing community of men who have transformed their grooming routine w…" at bounding box center [719, 398] width 418 height 11
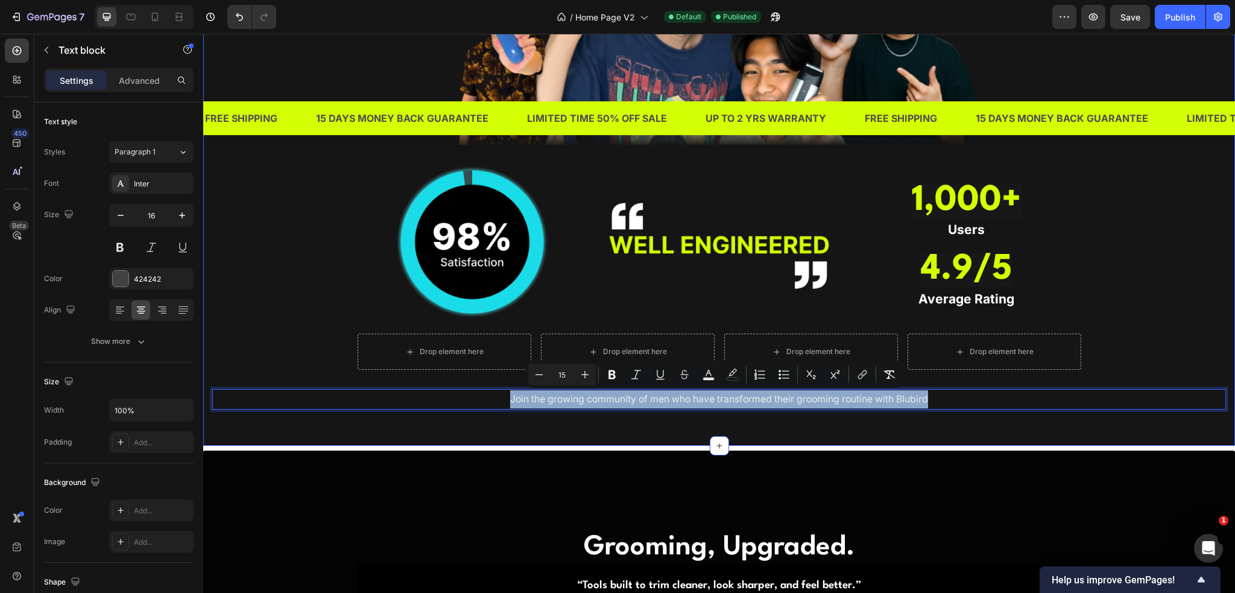
click at [678, 418] on div "TRUSTED BY THOUSANDS OF MEN IN SINGAPORE Heading Image Image Image ⁠⁠⁠⁠⁠⁠⁠ 1,00…" at bounding box center [719, 120] width 1032 height 651
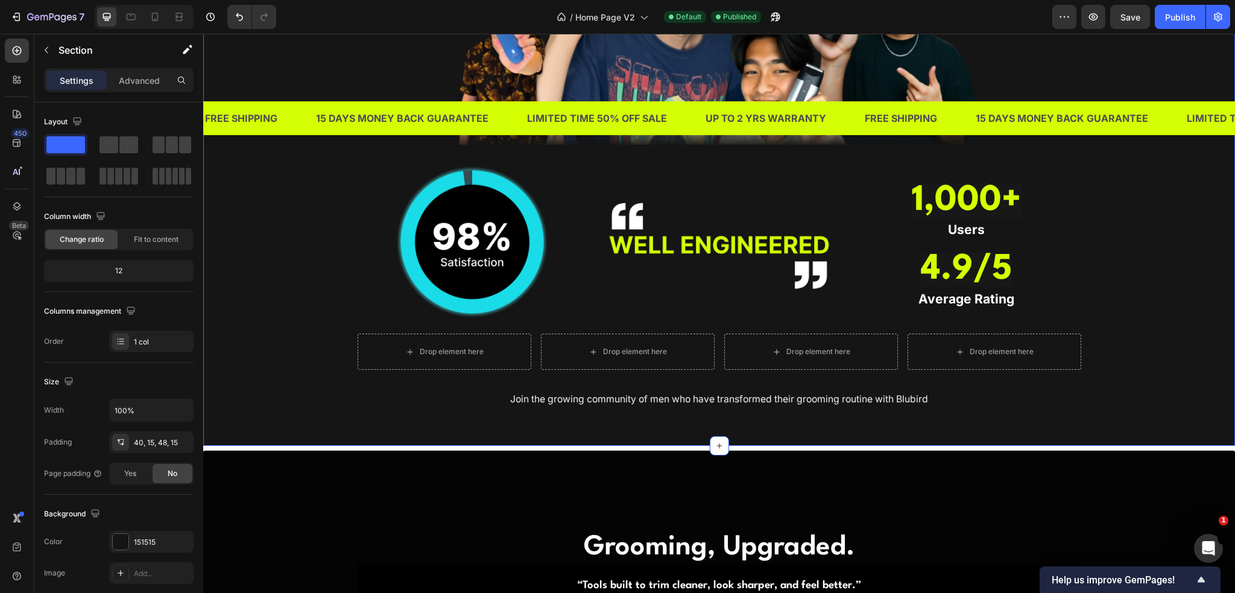
click at [678, 399] on span "Join the growing community of men who have transformed their grooming routine w…" at bounding box center [719, 398] width 418 height 11
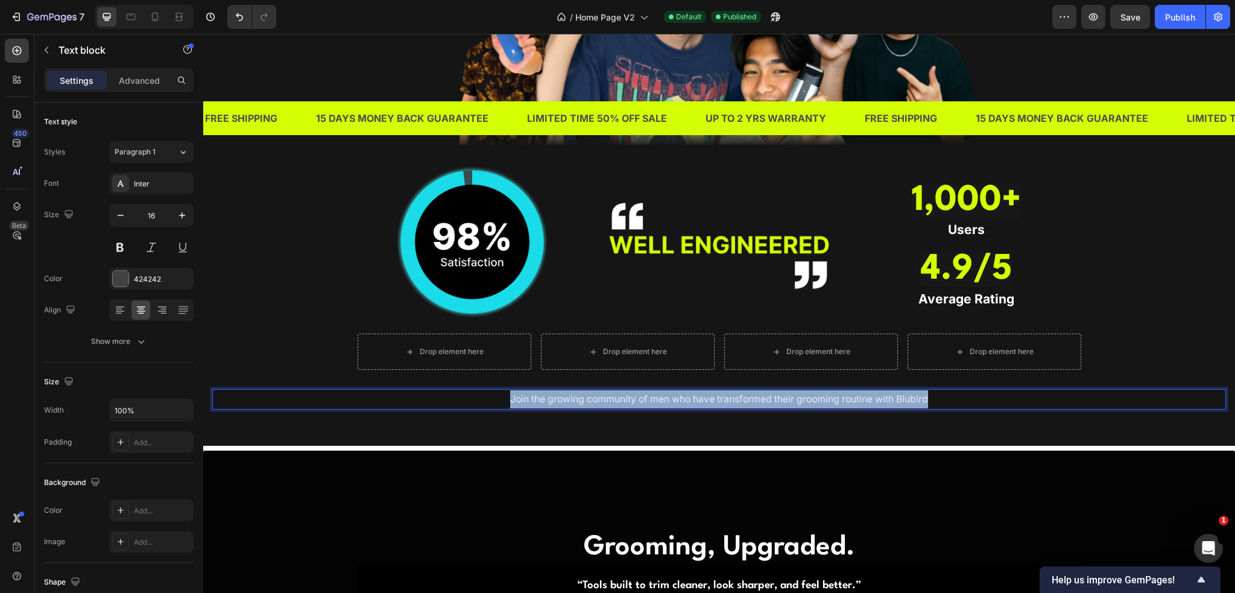
click at [678, 399] on span "Join the growing community of men who have transformed their grooming routine w…" at bounding box center [719, 398] width 418 height 11
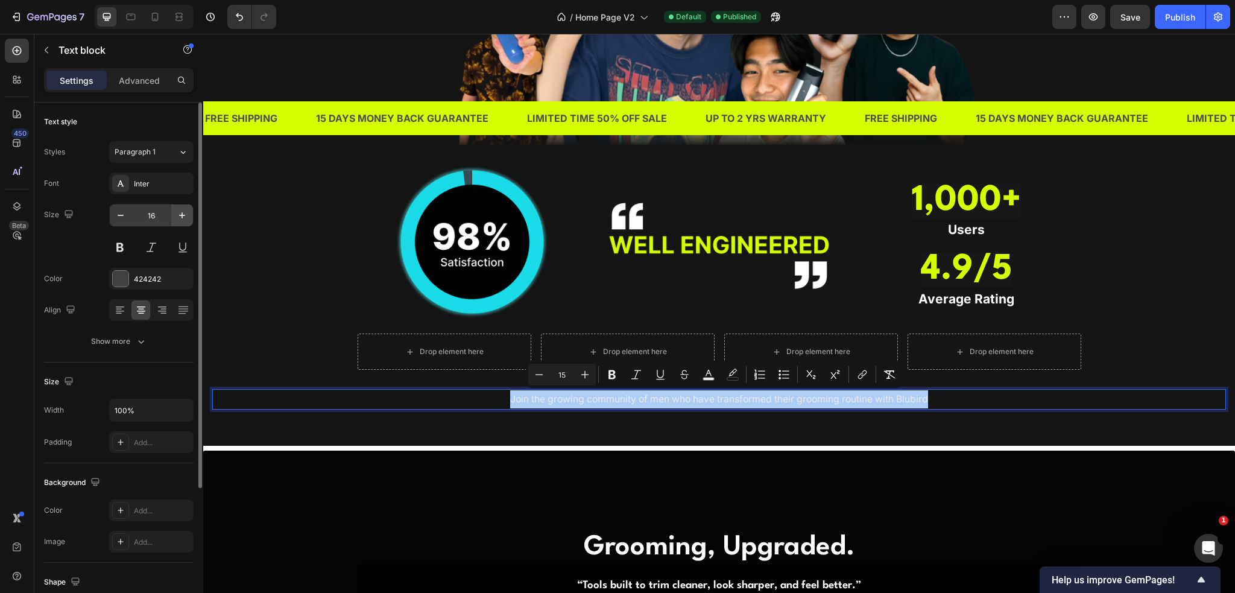
click at [181, 218] on icon "button" at bounding box center [182, 215] width 12 height 12
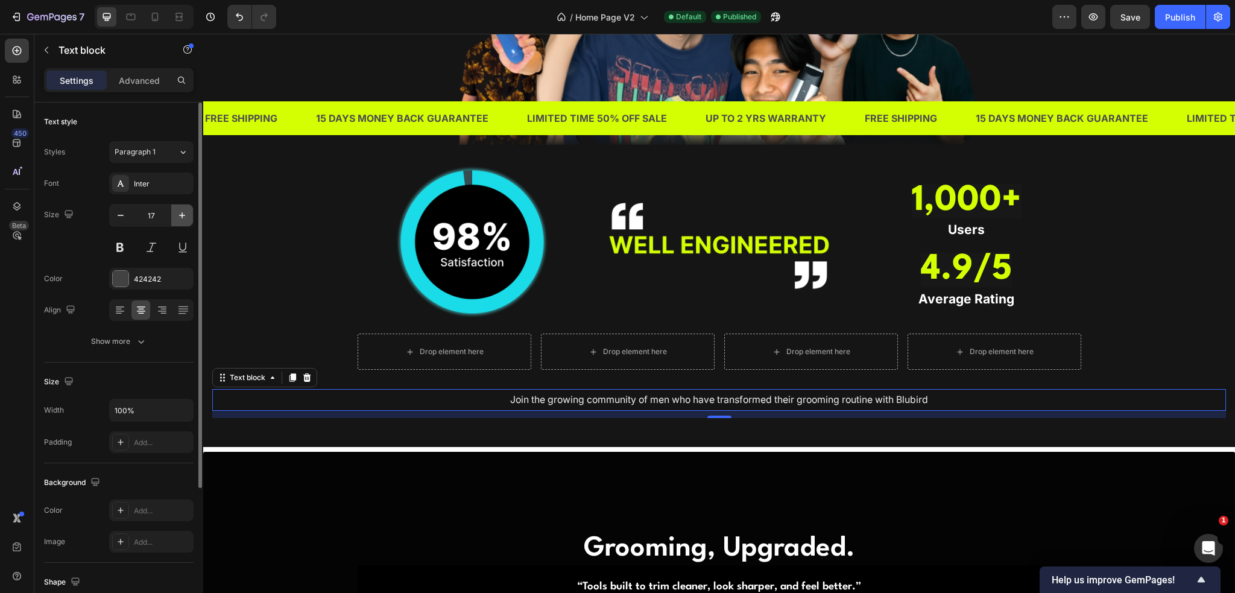
click at [181, 218] on icon "button" at bounding box center [182, 215] width 12 height 12
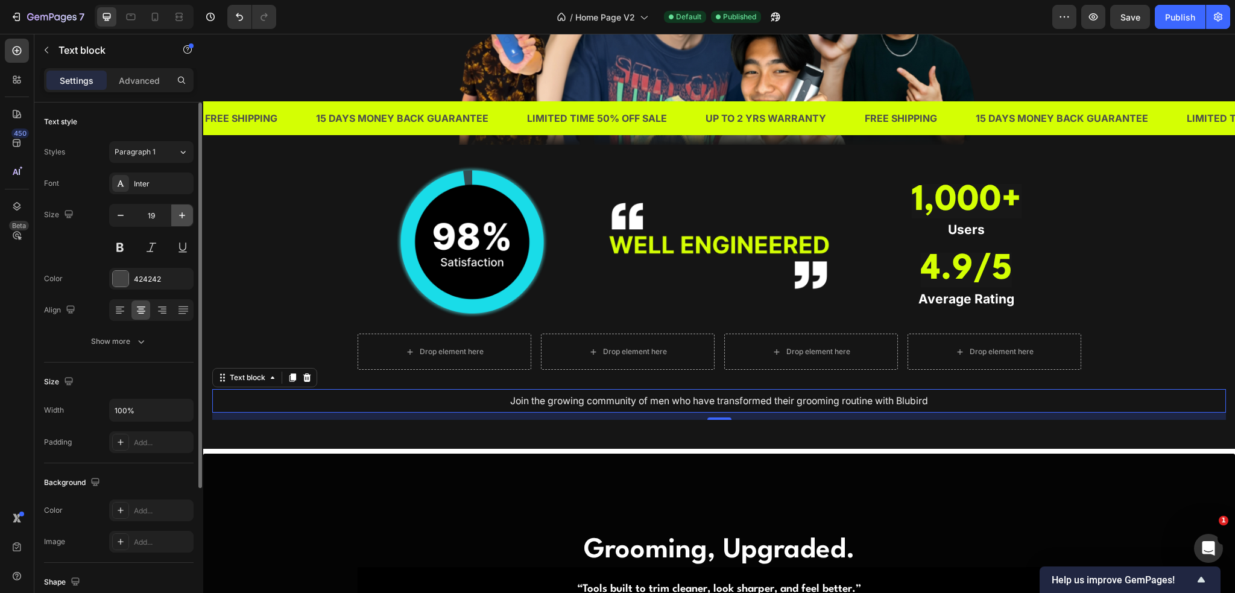
click at [181, 218] on icon "button" at bounding box center [182, 215] width 12 height 12
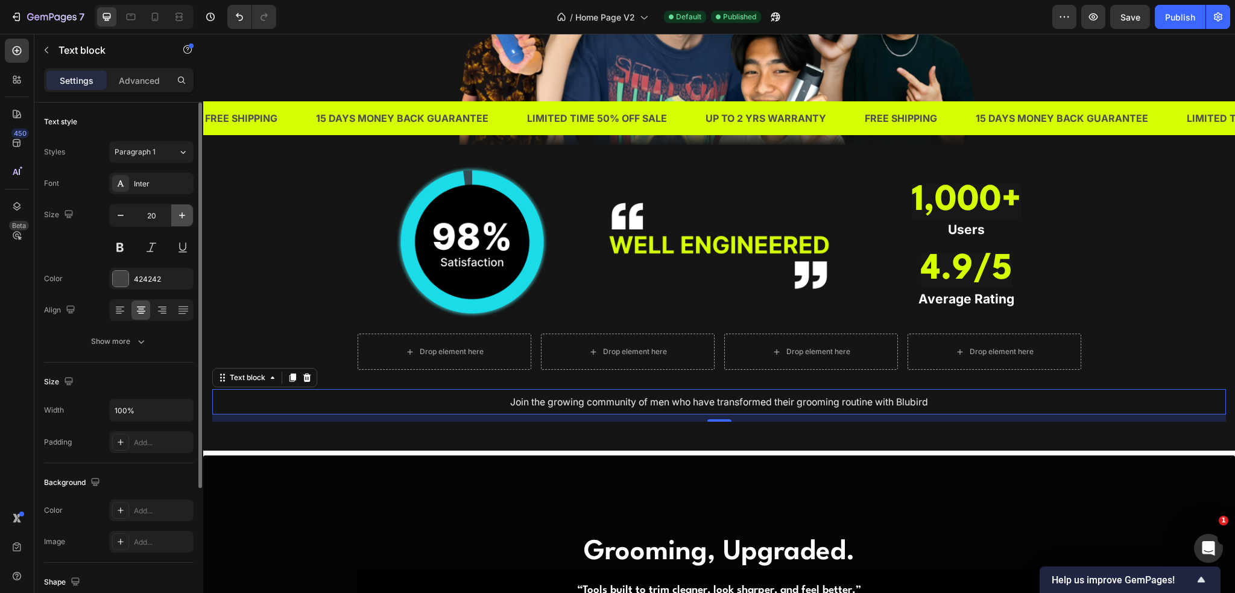
click at [181, 218] on icon "button" at bounding box center [182, 215] width 12 height 12
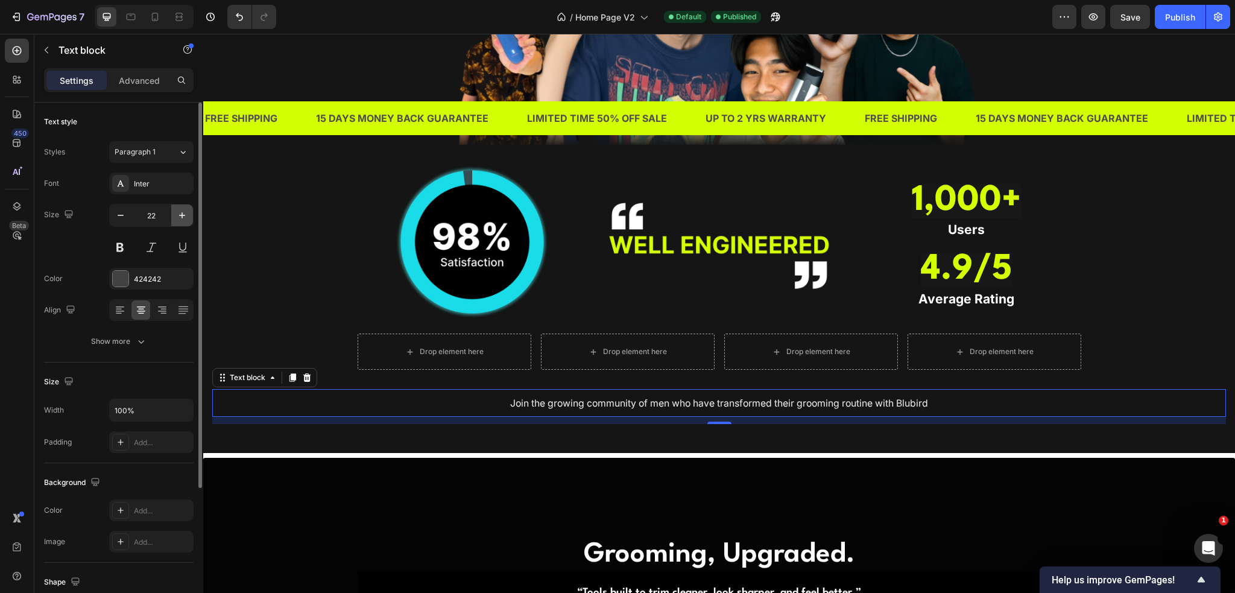
click at [181, 218] on icon "button" at bounding box center [182, 215] width 12 height 12
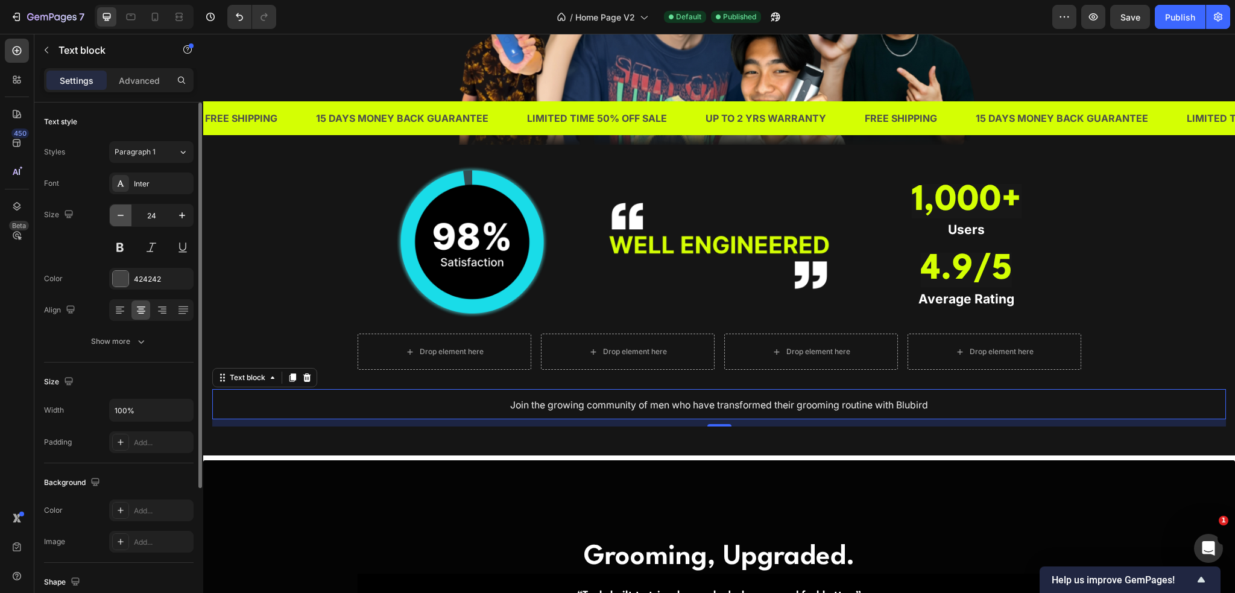
click at [120, 219] on icon "button" at bounding box center [121, 215] width 12 height 12
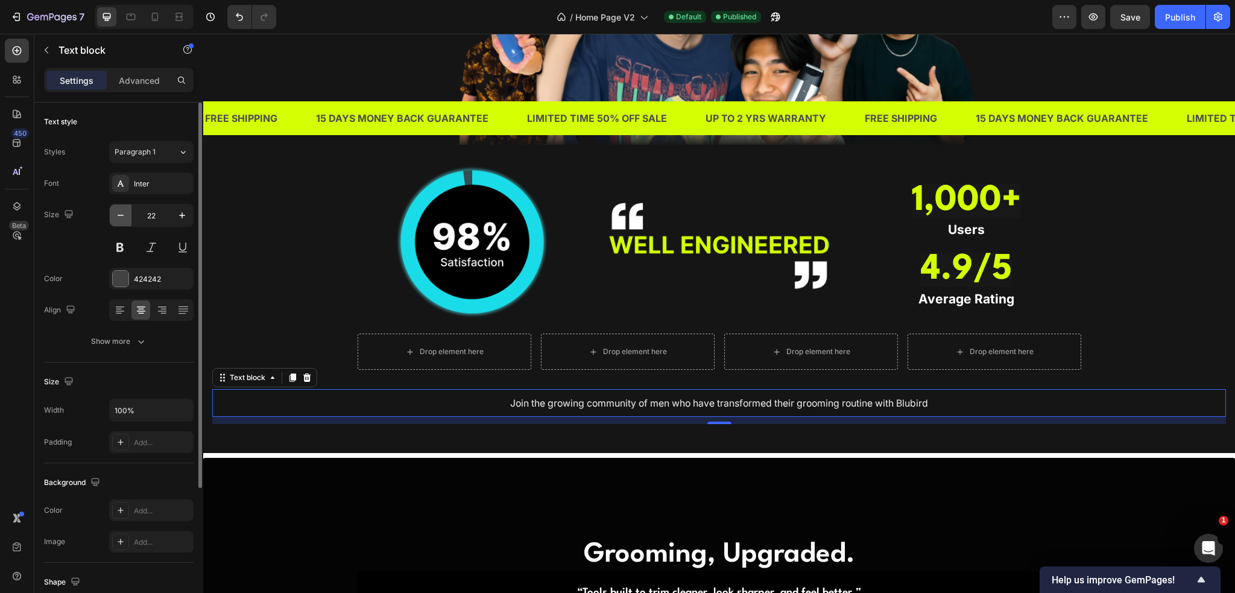
click at [120, 219] on icon "button" at bounding box center [121, 215] width 12 height 12
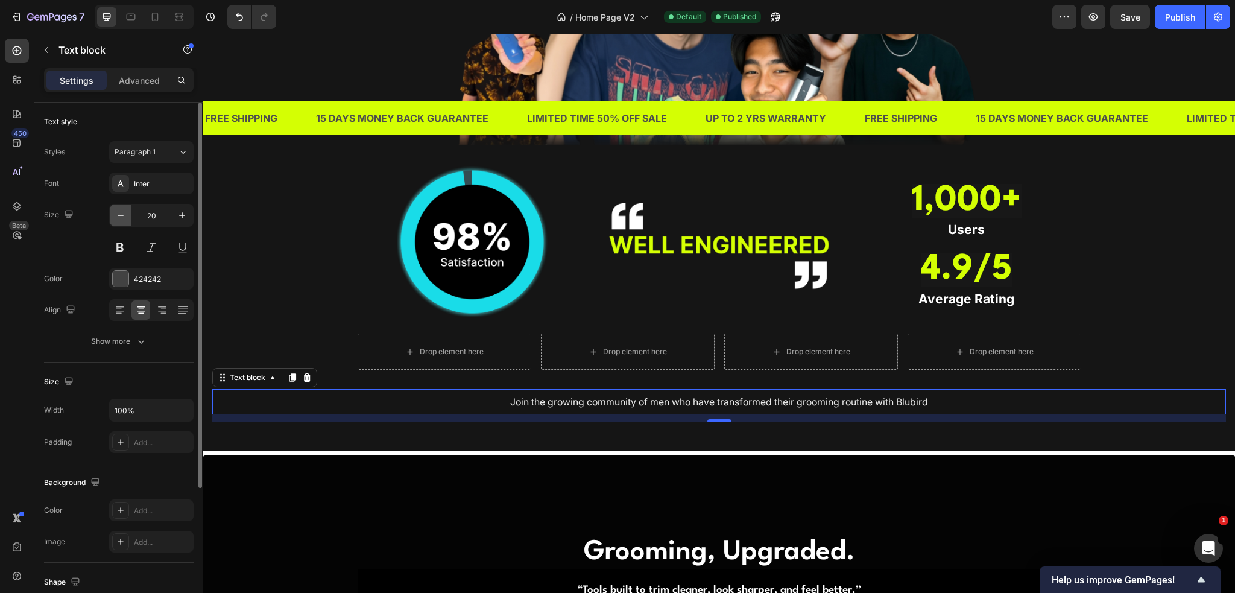
click at [120, 219] on icon "button" at bounding box center [121, 215] width 12 height 12
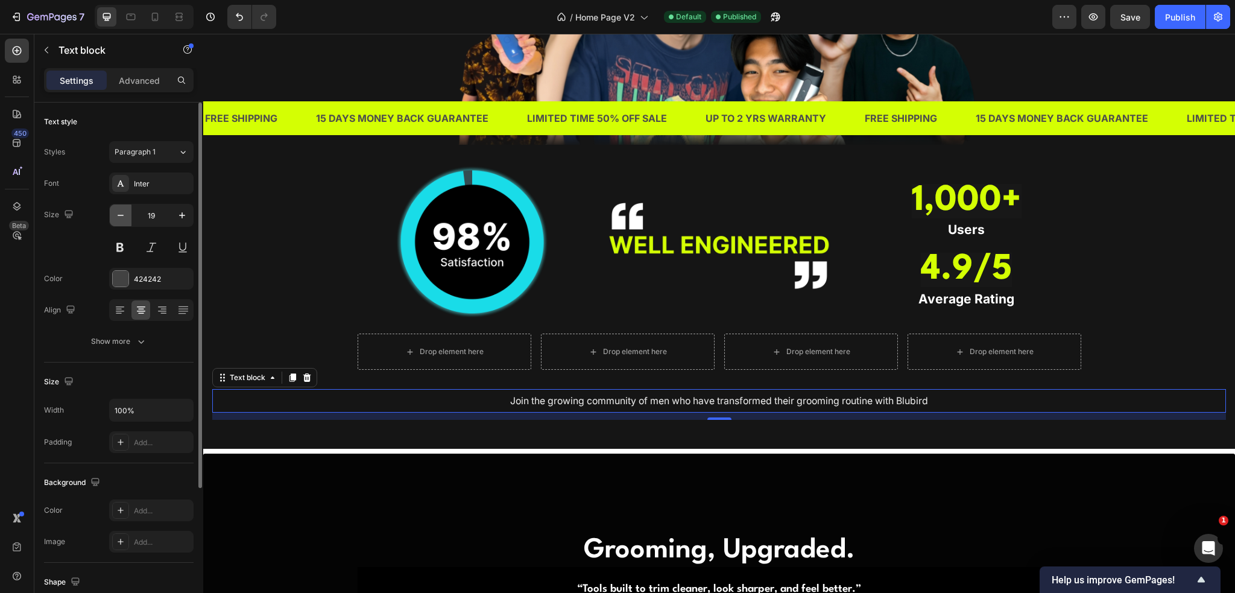
click at [120, 219] on icon "button" at bounding box center [121, 215] width 12 height 12
type input "18"
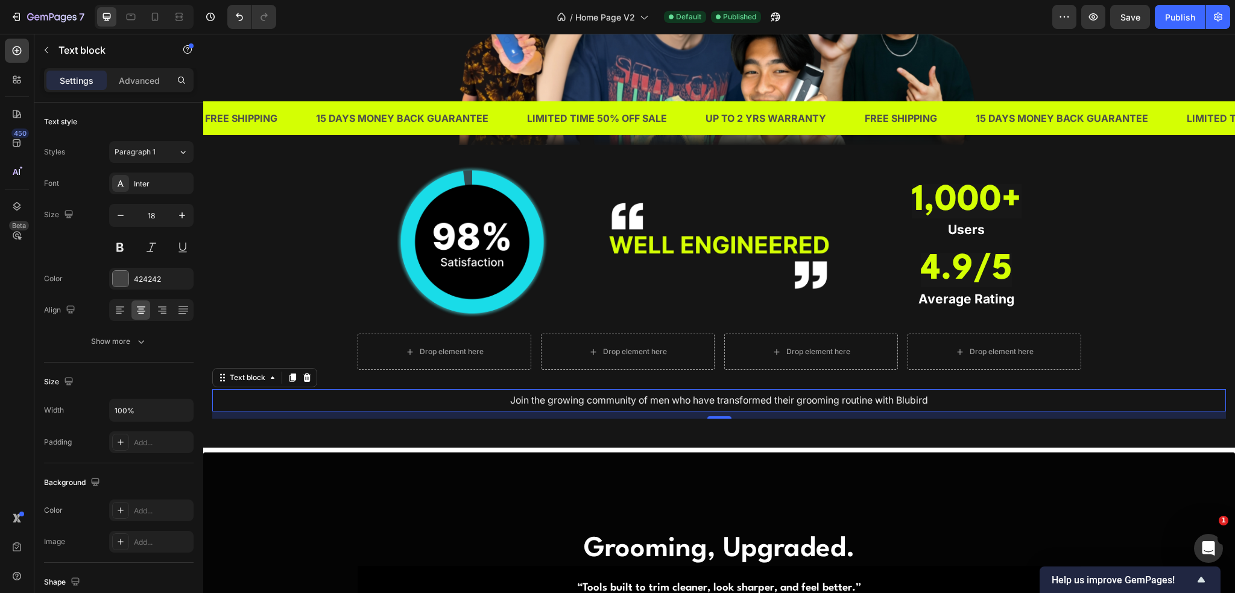
click at [597, 401] on span "Join the growing community of men who have transformed their grooming routine w…" at bounding box center [719, 399] width 418 height 11
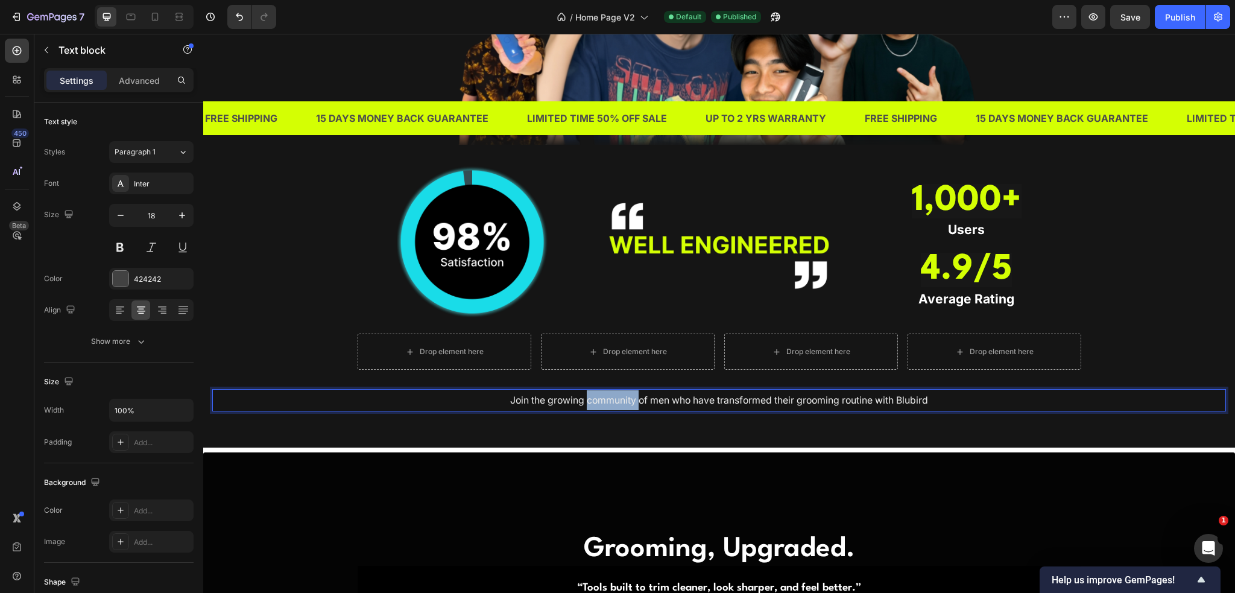
click at [597, 401] on span "Join the growing community of men who have transformed their grooming routine w…" at bounding box center [719, 399] width 418 height 11
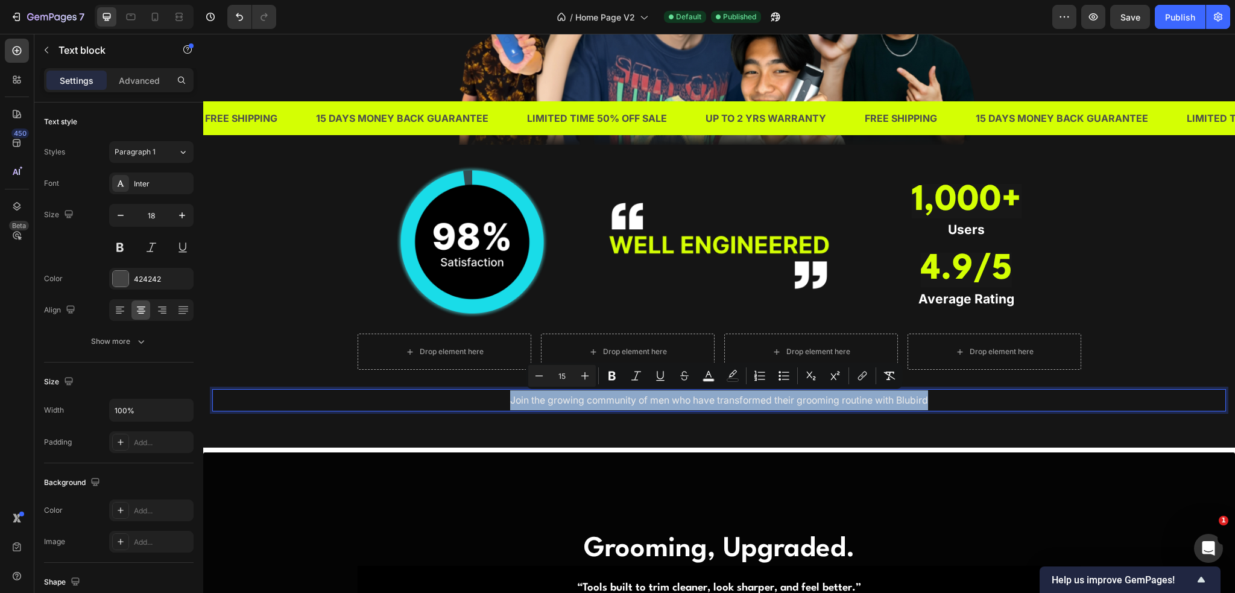
click at [597, 401] on span "Join the growing community of men who have transformed their grooming routine w…" at bounding box center [719, 399] width 418 height 11
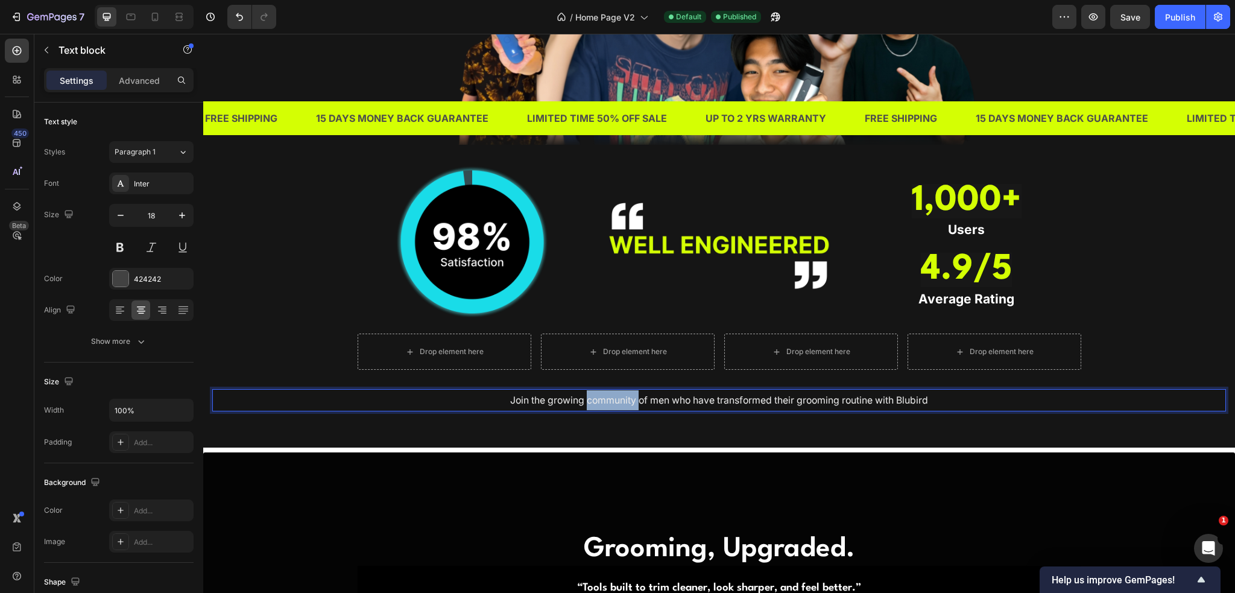
click at [597, 401] on span "Join the growing community of men who have transformed their grooming routine w…" at bounding box center [719, 399] width 418 height 11
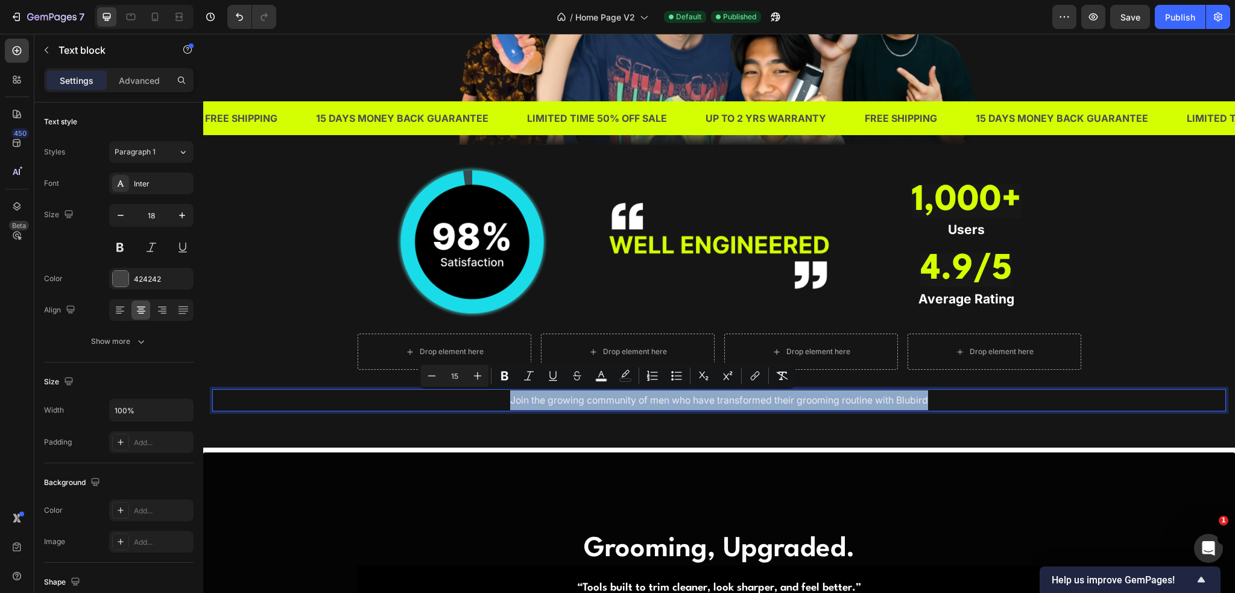
click at [597, 401] on span "Join the growing community of men who have transformed their grooming routine w…" at bounding box center [719, 399] width 418 height 11
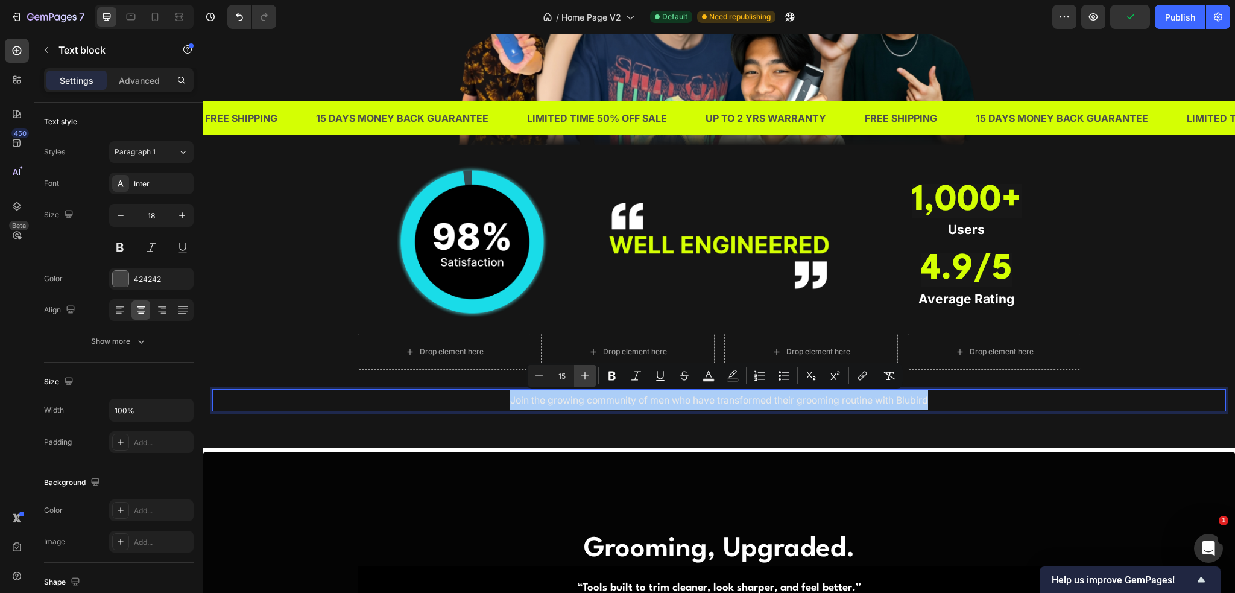
click at [581, 375] on icon "Editor contextual toolbar" at bounding box center [585, 376] width 12 height 12
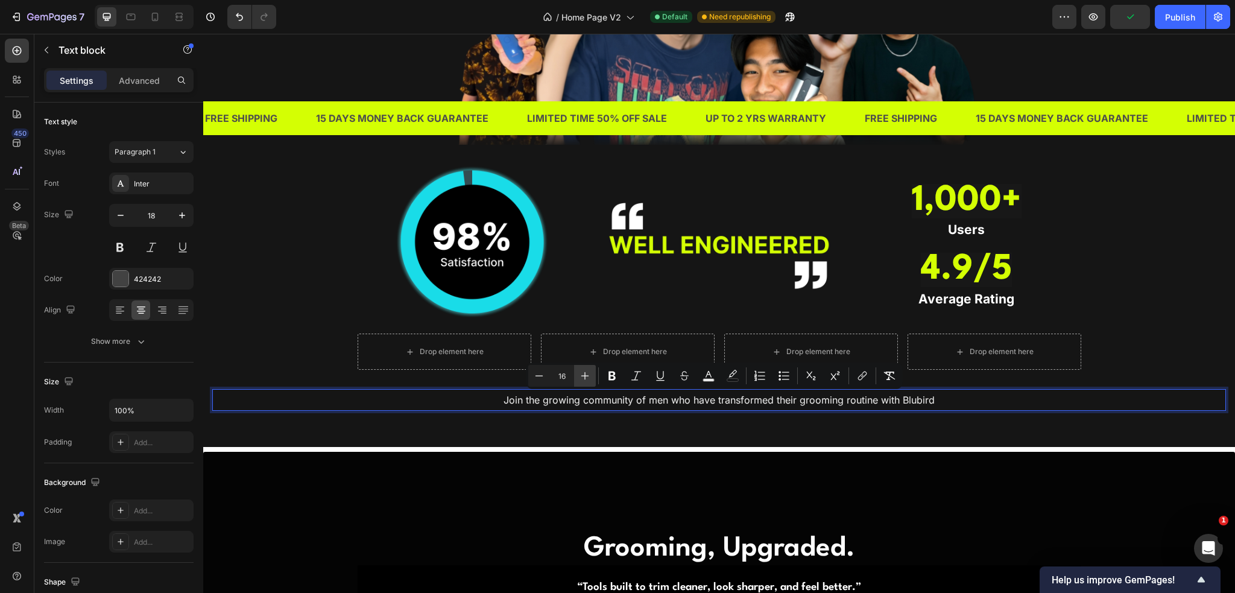
click at [581, 375] on icon "Editor contextual toolbar" at bounding box center [585, 376] width 12 height 12
type input "18"
click at [581, 426] on div "TRUSTED BY THOUSANDS OF MEN IN SINGAPORE Heading Image Image Image ⁠⁠⁠⁠⁠⁠⁠ 1,00…" at bounding box center [719, 121] width 1032 height 652
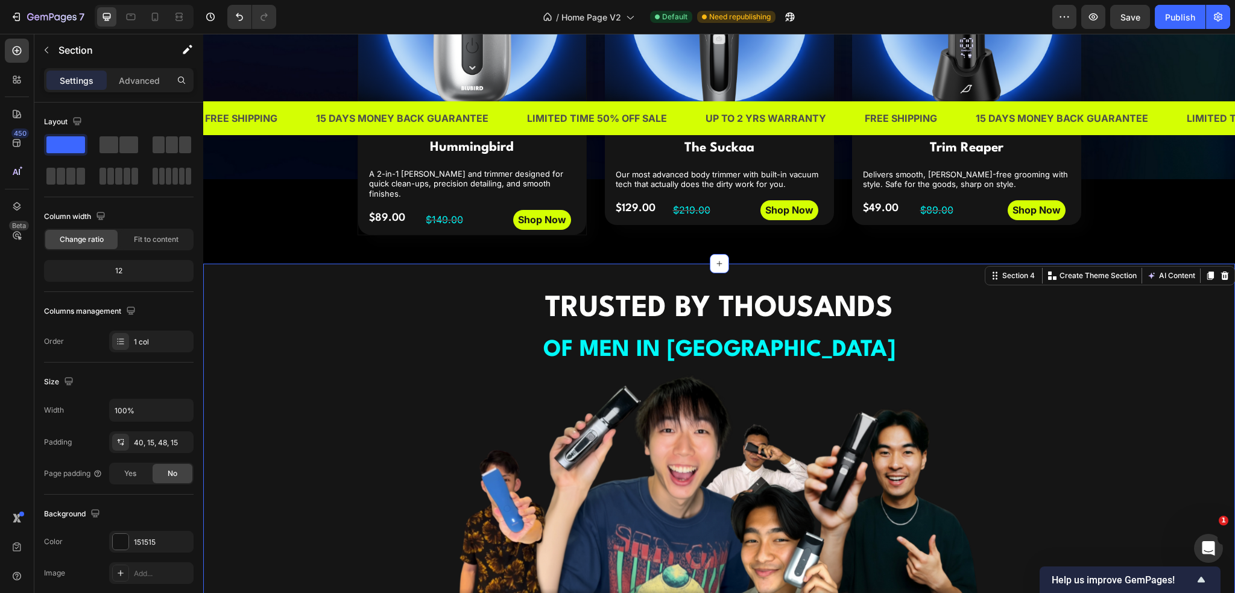
scroll to position [965, 0]
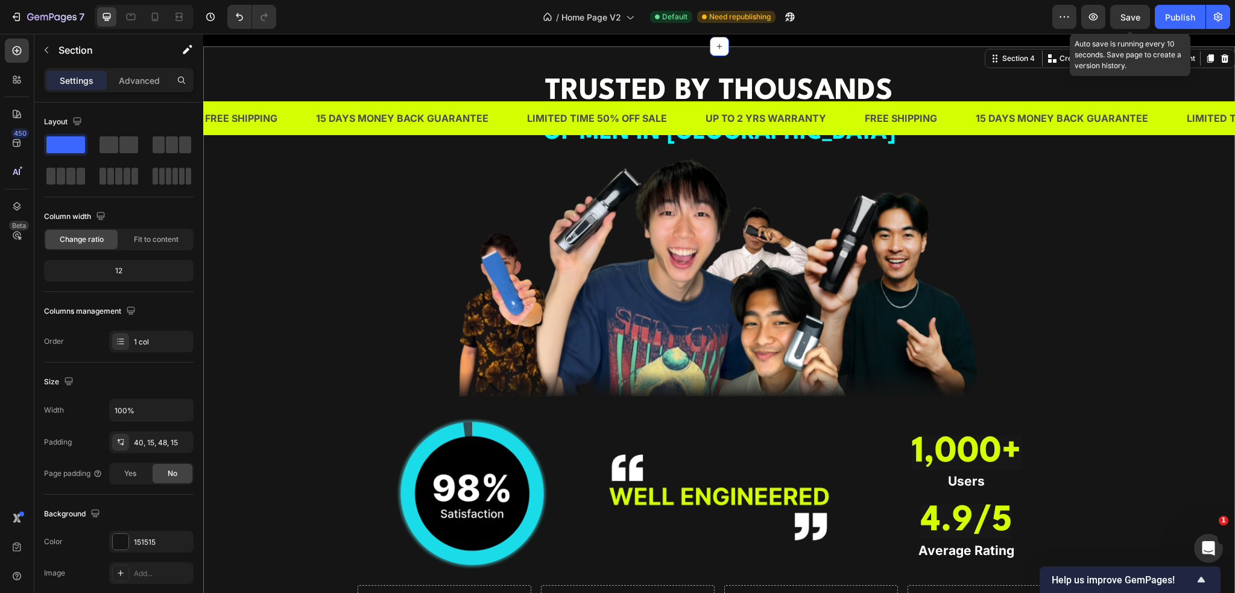
drag, startPoint x: 1135, startPoint y: 21, endPoint x: 869, endPoint y: 119, distance: 282.8
click at [1135, 21] on span "Save" at bounding box center [1131, 17] width 20 height 10
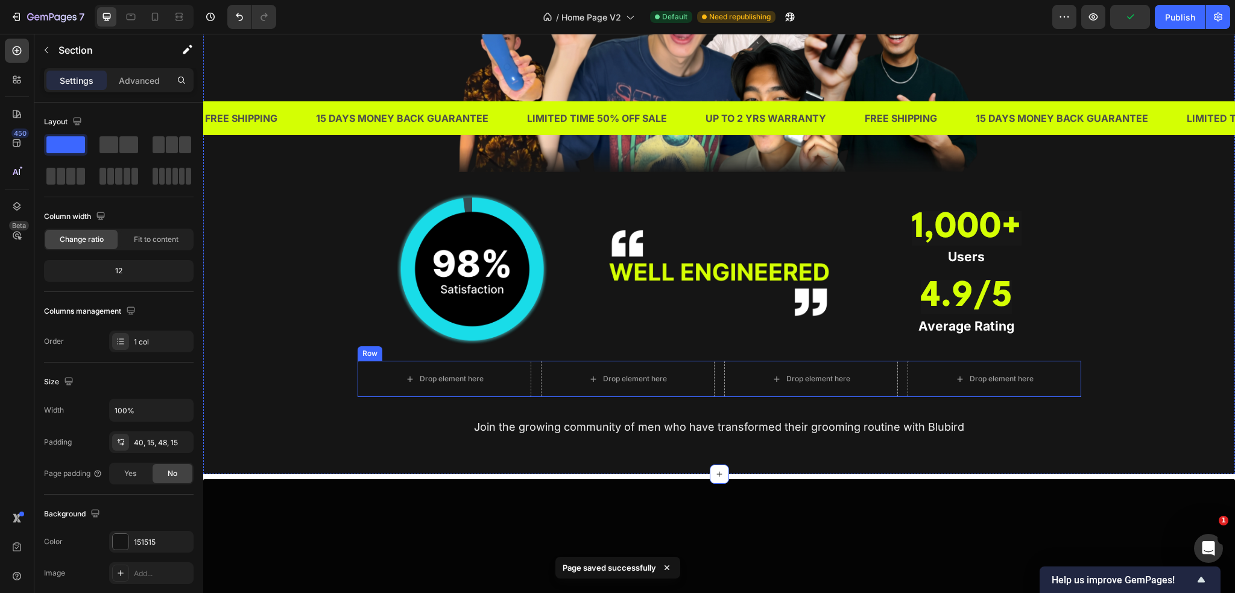
scroll to position [1025, 0]
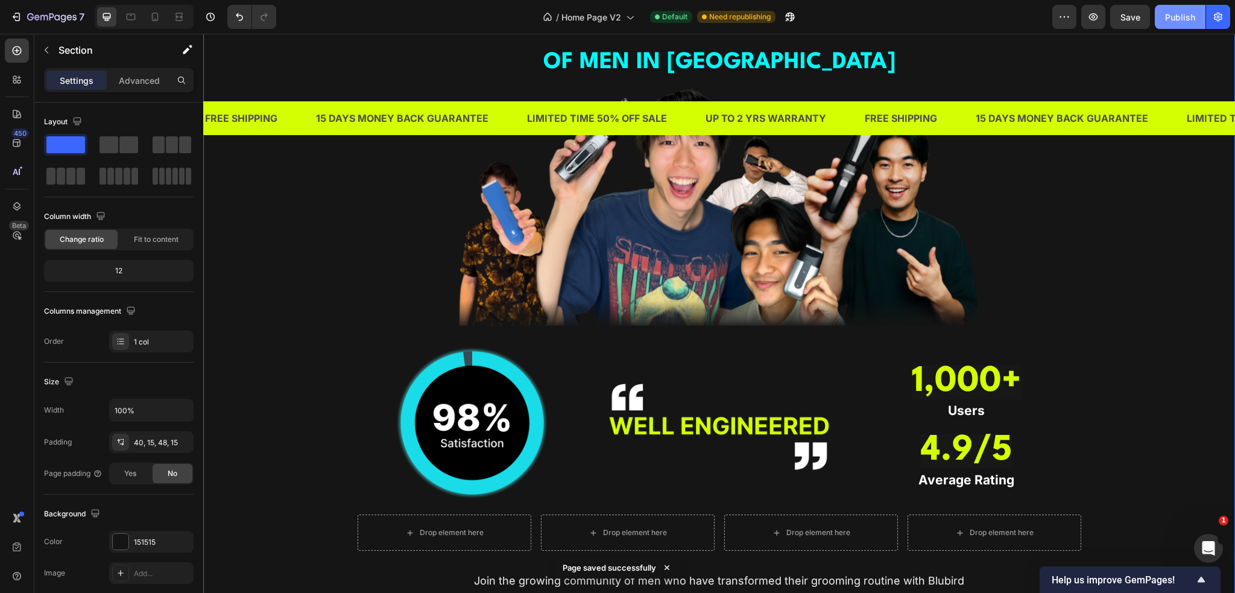
click at [1196, 11] on button "Publish" at bounding box center [1180, 17] width 51 height 24
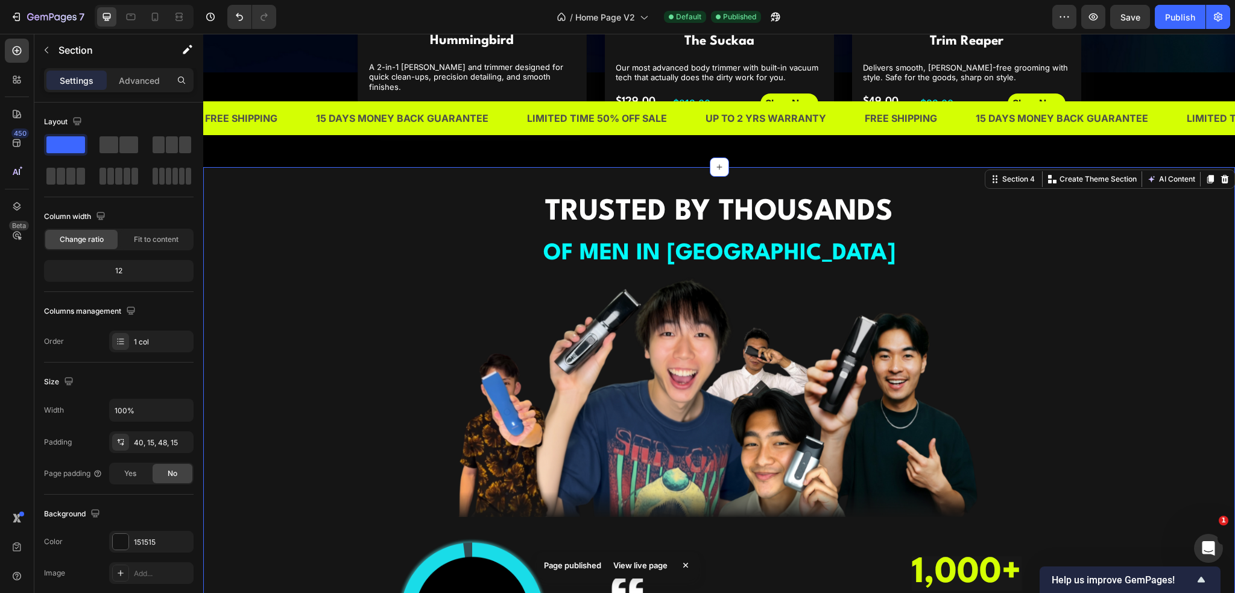
scroll to position [1086, 0]
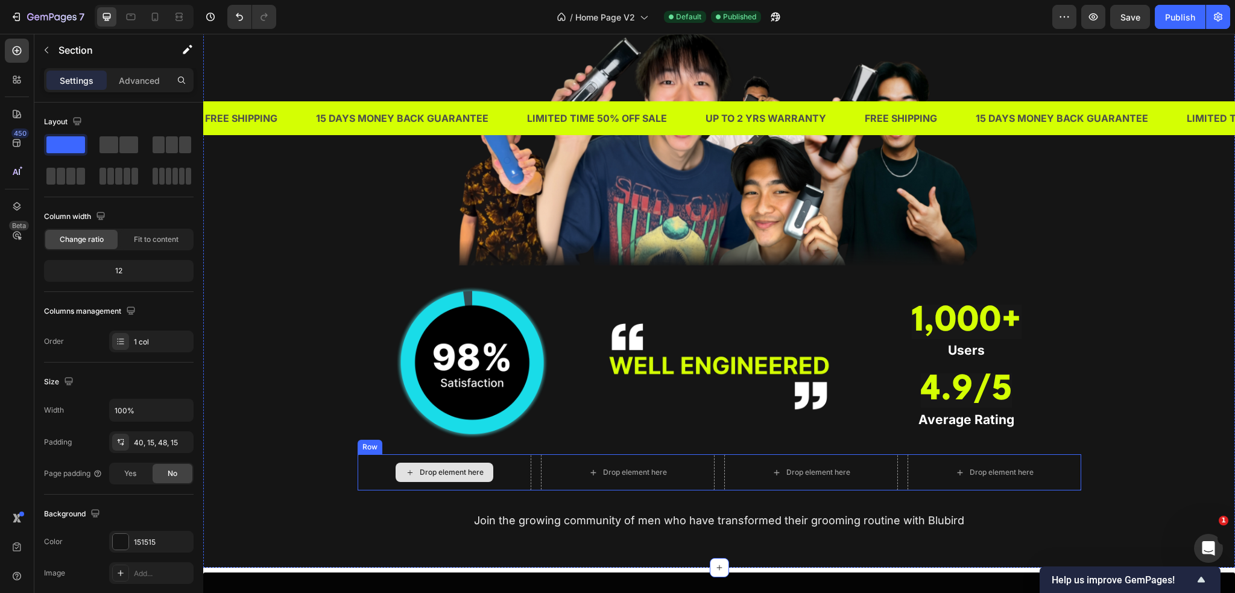
click at [425, 472] on div "Drop element here" at bounding box center [452, 472] width 64 height 10
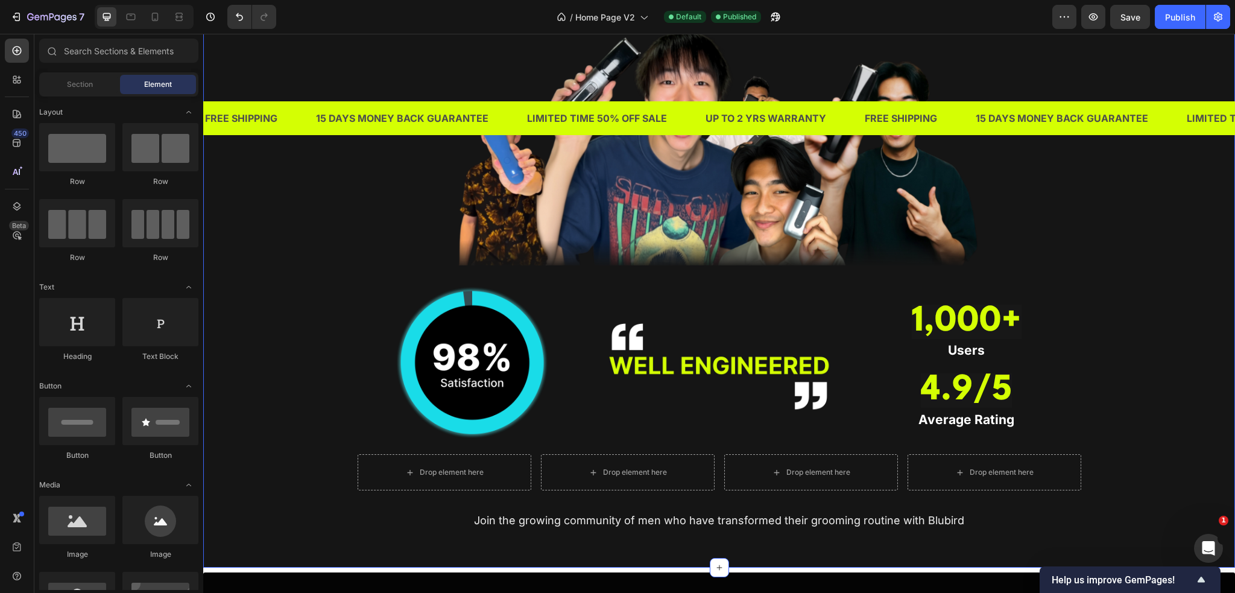
click at [341, 390] on div "TRUSTED BY THOUSANDS OF MEN IN SINGAPORE Heading Image Image Image ⁠⁠⁠⁠⁠⁠⁠ 1,00…" at bounding box center [719, 239] width 1014 height 599
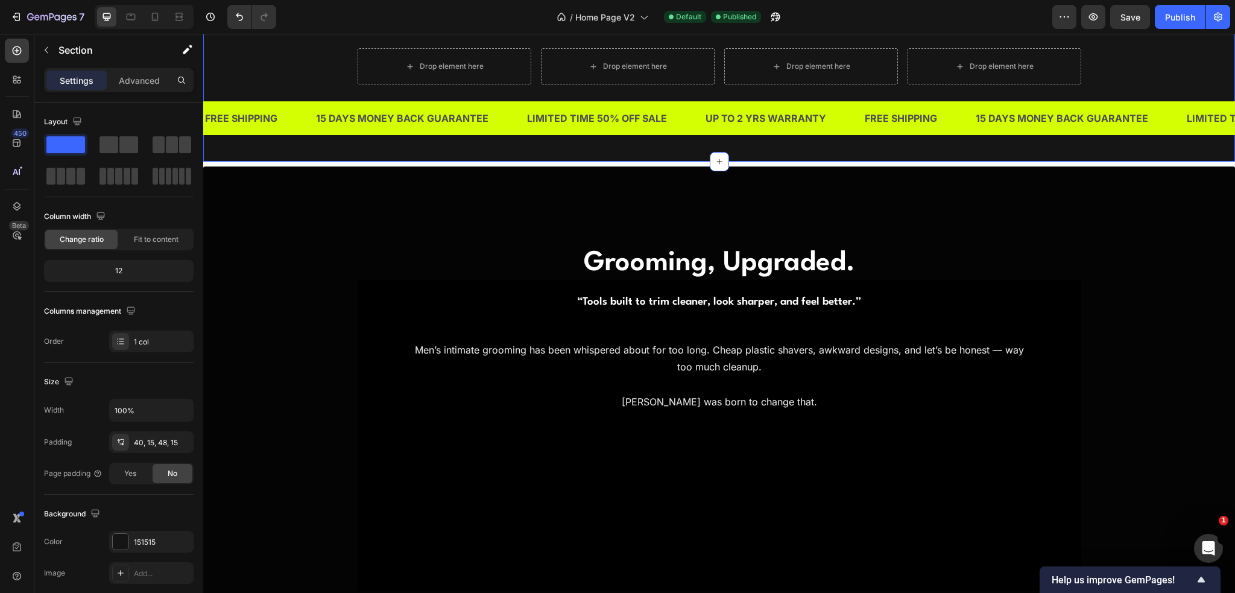
scroll to position [1508, 0]
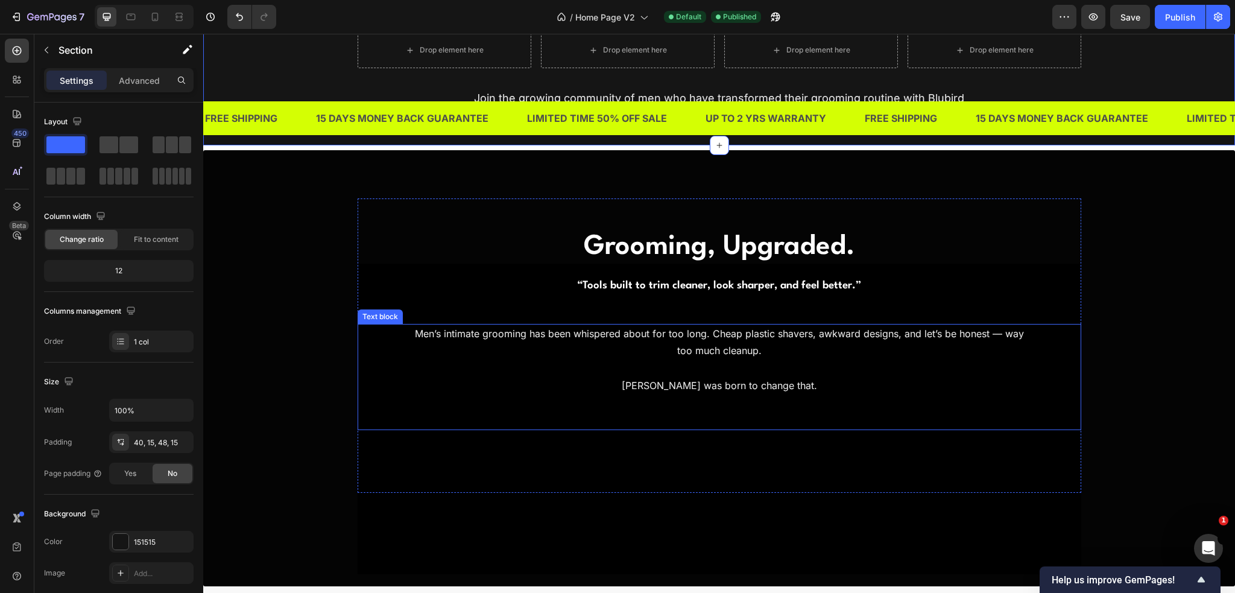
click at [683, 357] on p "Men’s intimate grooming has been whispered about for too long. Cheap plastic sh…" at bounding box center [719, 342] width 625 height 35
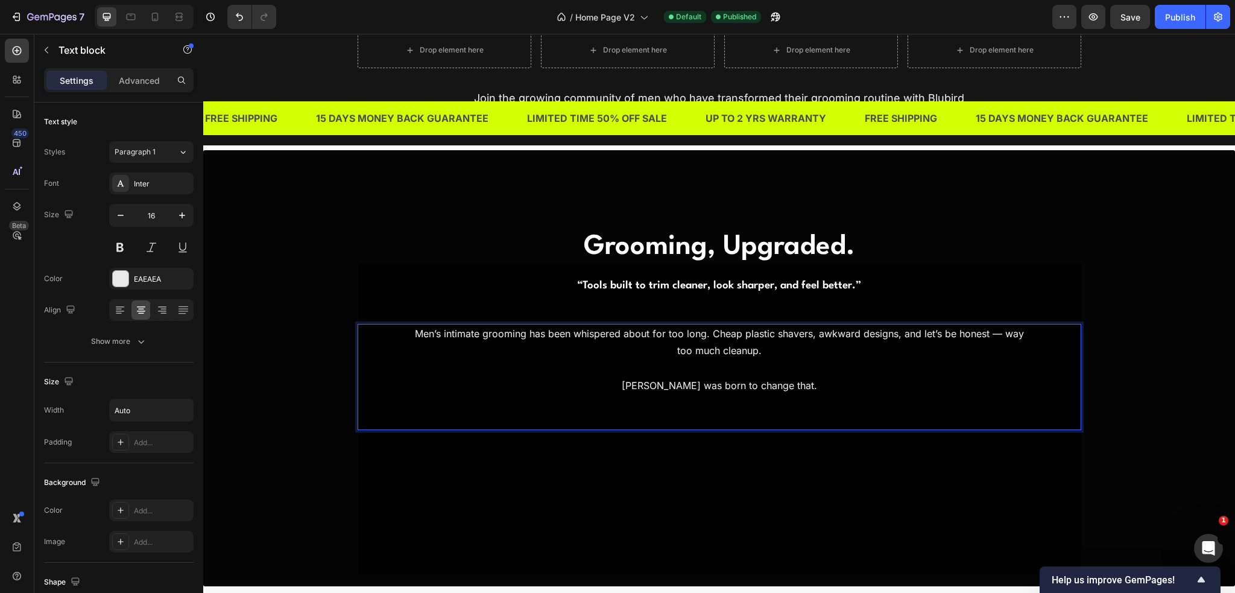
click at [990, 349] on p "Men’s intimate grooming has been whispered about for too long. Cheap plastic sh…" at bounding box center [719, 342] width 625 height 35
click at [987, 338] on p "Men’s intimate grooming has been whispered about for too long. Cheap plastic sh…" at bounding box center [719, 342] width 625 height 35
drag, startPoint x: 987, startPoint y: 334, endPoint x: 980, endPoint y: 333, distance: 6.7
click at [980, 333] on p "Men’s intimate grooming has been whispered about for too long. Cheap plastic sh…" at bounding box center [719, 342] width 625 height 35
copy p "—"
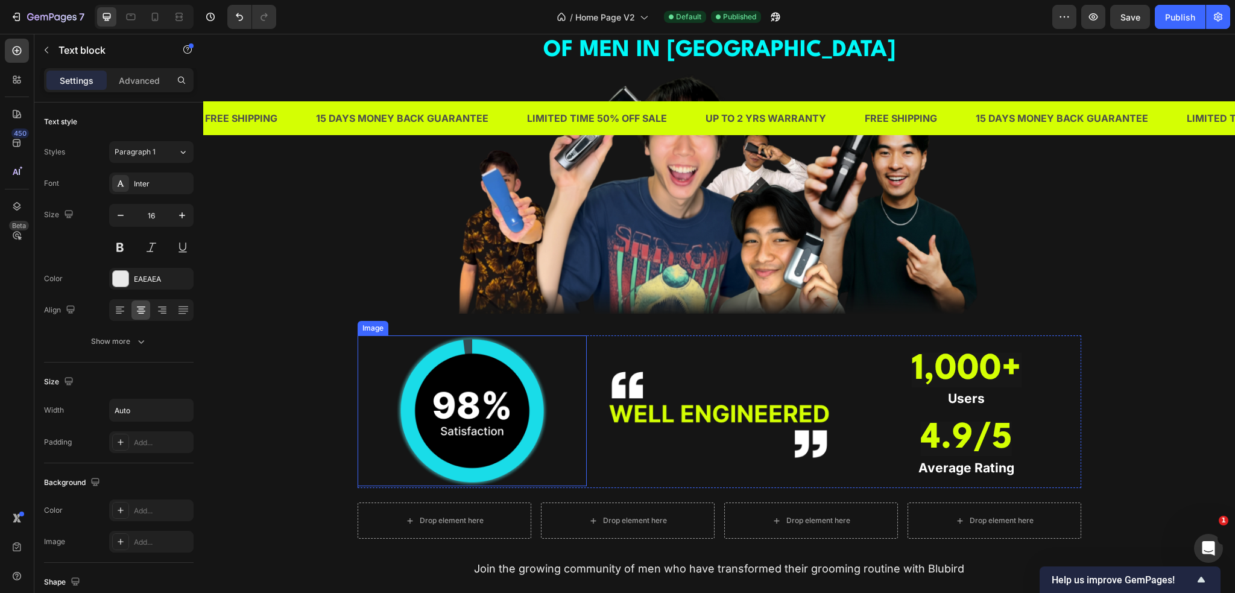
scroll to position [1025, 0]
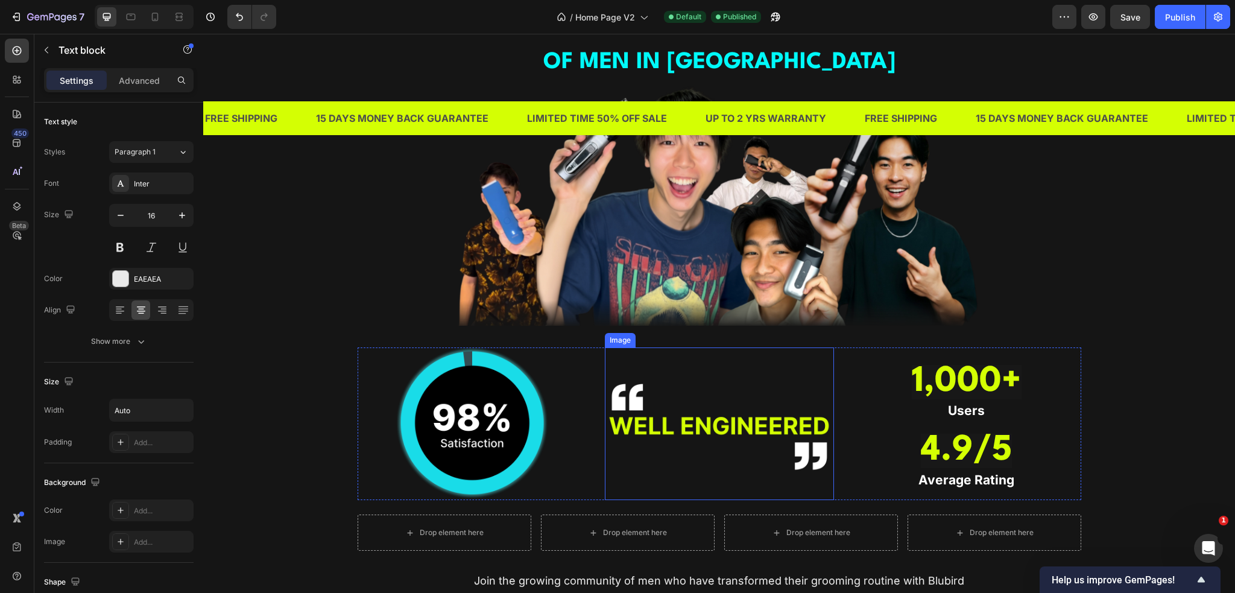
click at [660, 387] on img at bounding box center [719, 423] width 229 height 153
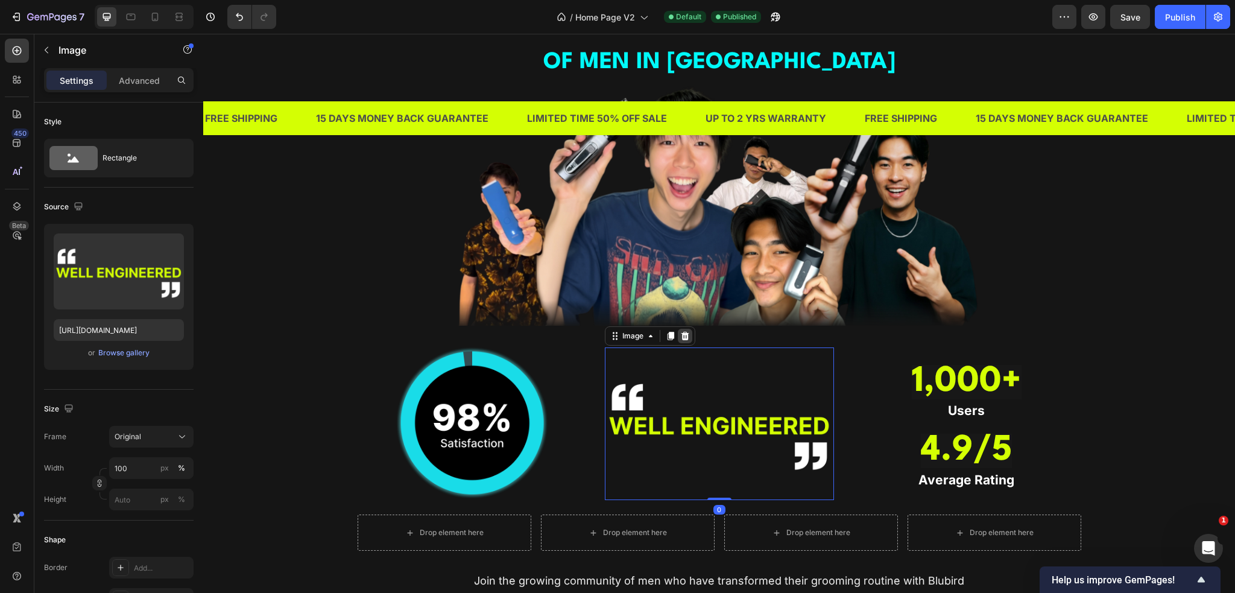
click at [681, 338] on icon at bounding box center [685, 336] width 8 height 8
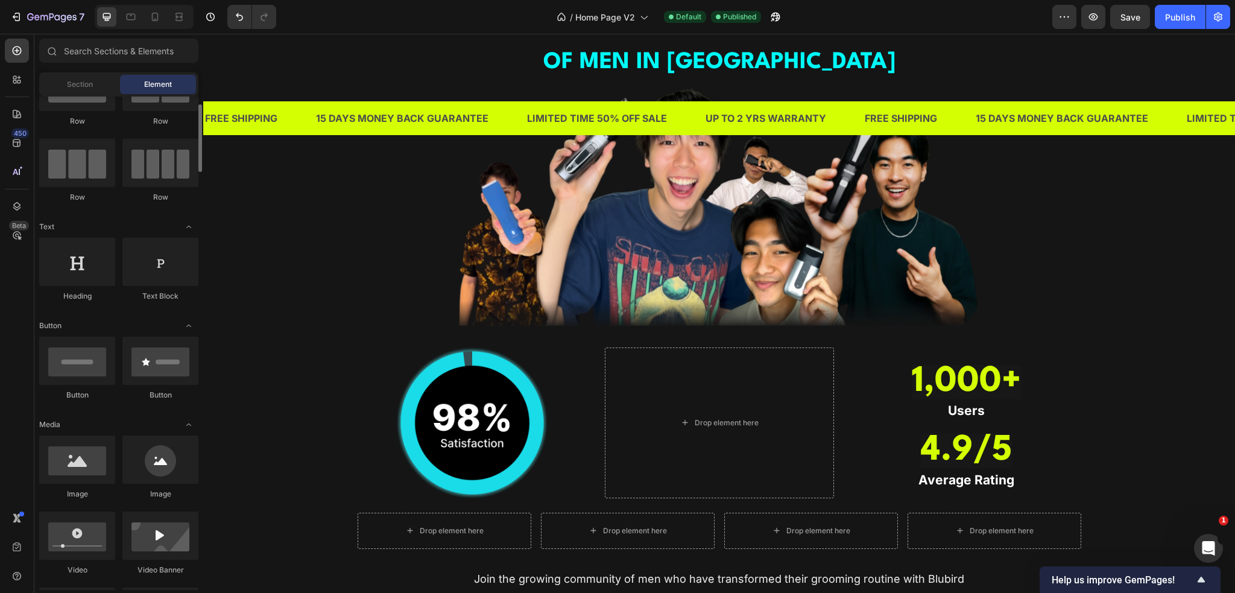
scroll to position [0, 0]
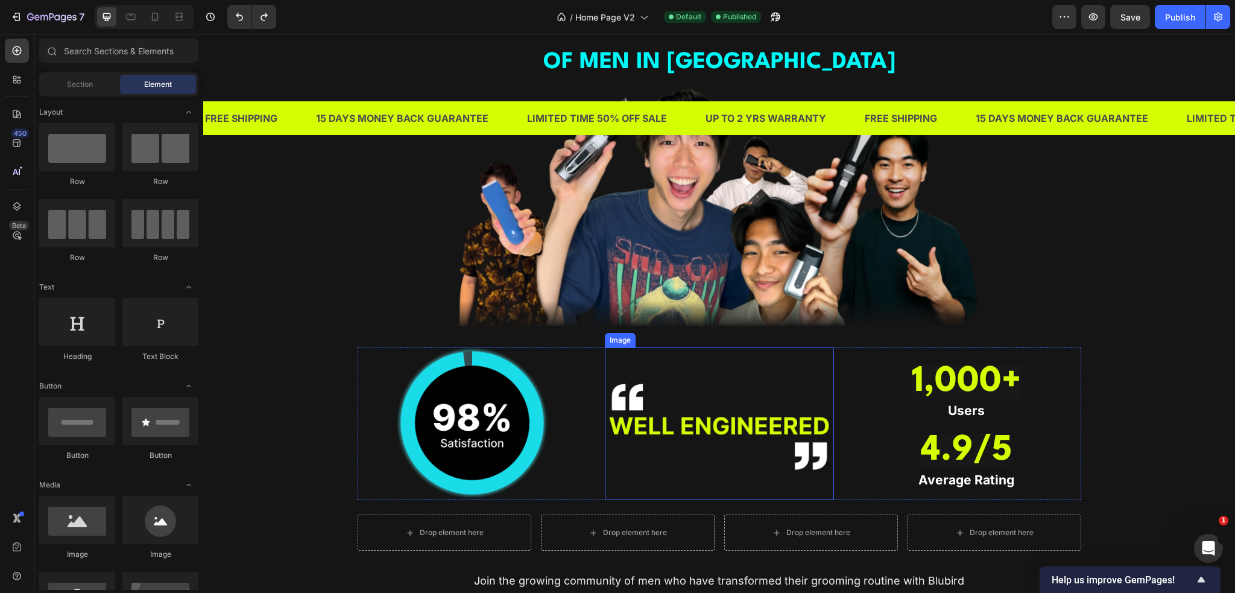
click at [709, 441] on img at bounding box center [719, 423] width 229 height 153
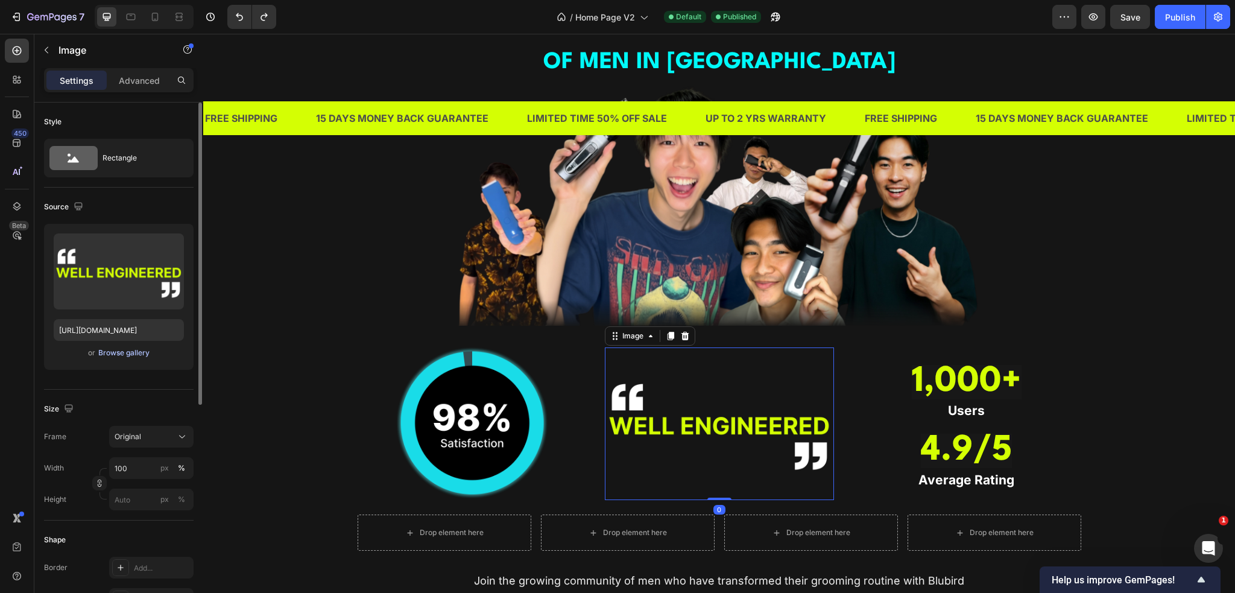
click at [140, 350] on div "Browse gallery" at bounding box center [123, 352] width 51 height 11
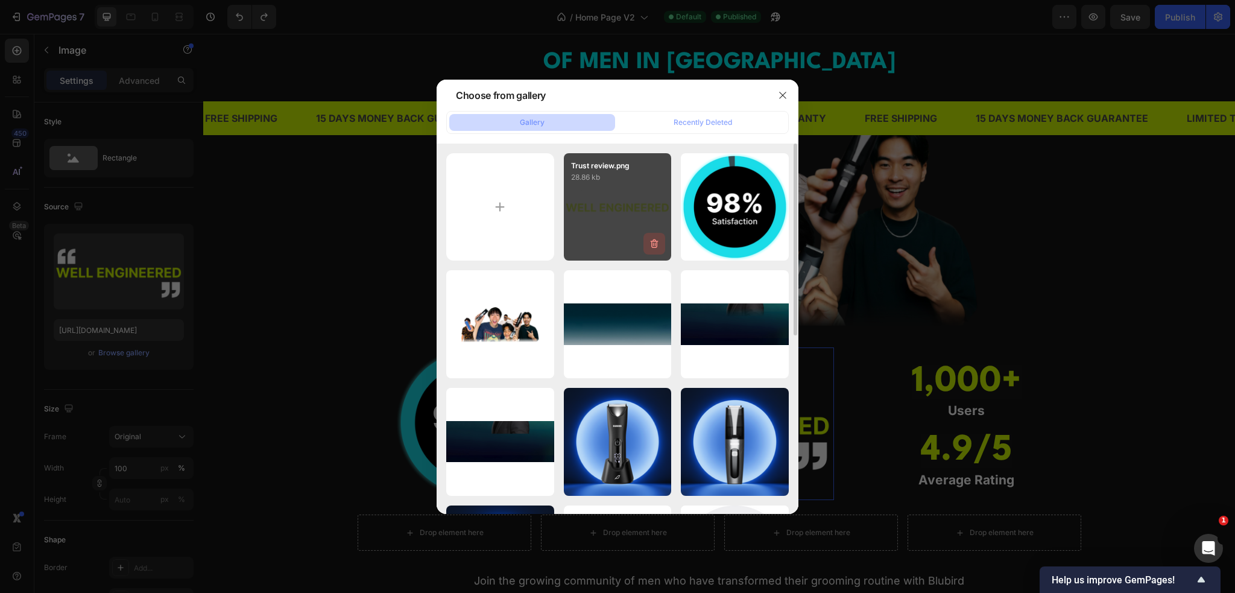
click at [654, 244] on icon "button" at bounding box center [654, 244] width 12 height 12
click at [645, 244] on div "Delete" at bounding box center [647, 246] width 22 height 11
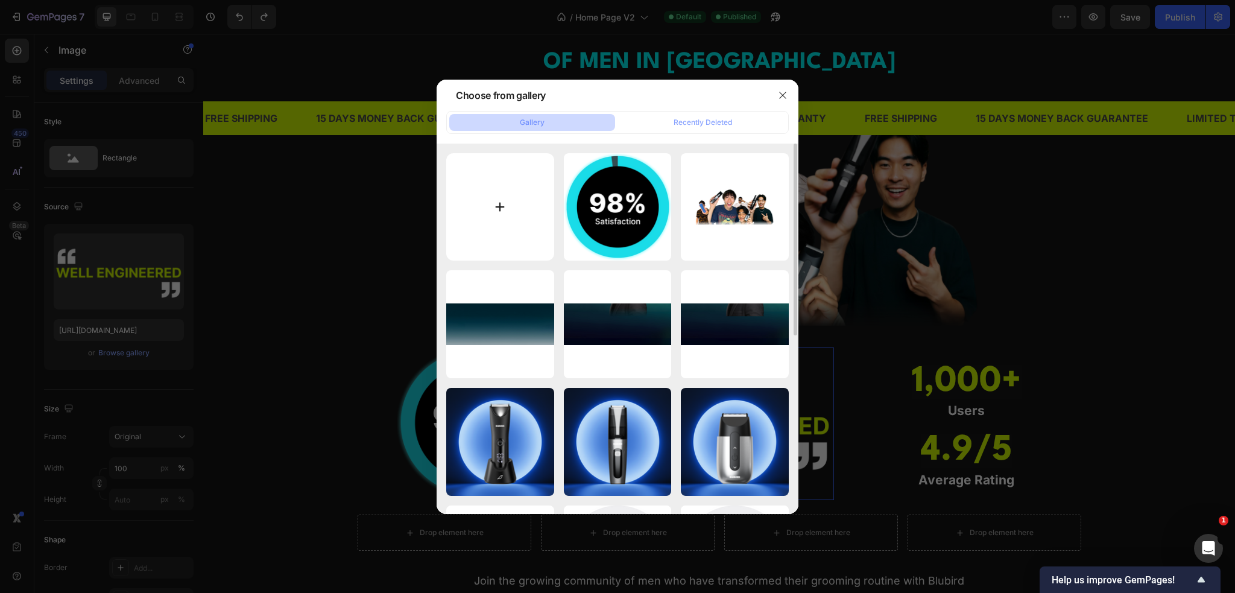
click at [518, 209] on input "file" at bounding box center [500, 207] width 108 height 108
type input "C:\fakepath\Trust review.png"
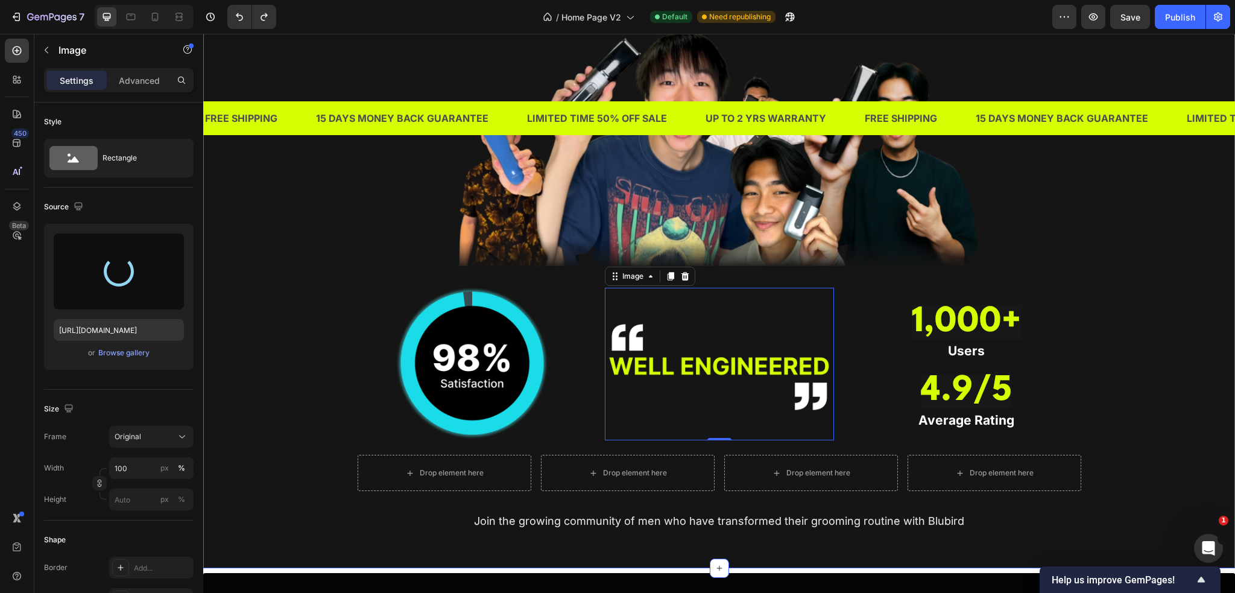
type input "https://cdn.shopify.com/s/files/1/0609/3665/0855/files/gempages_577436594827428…"
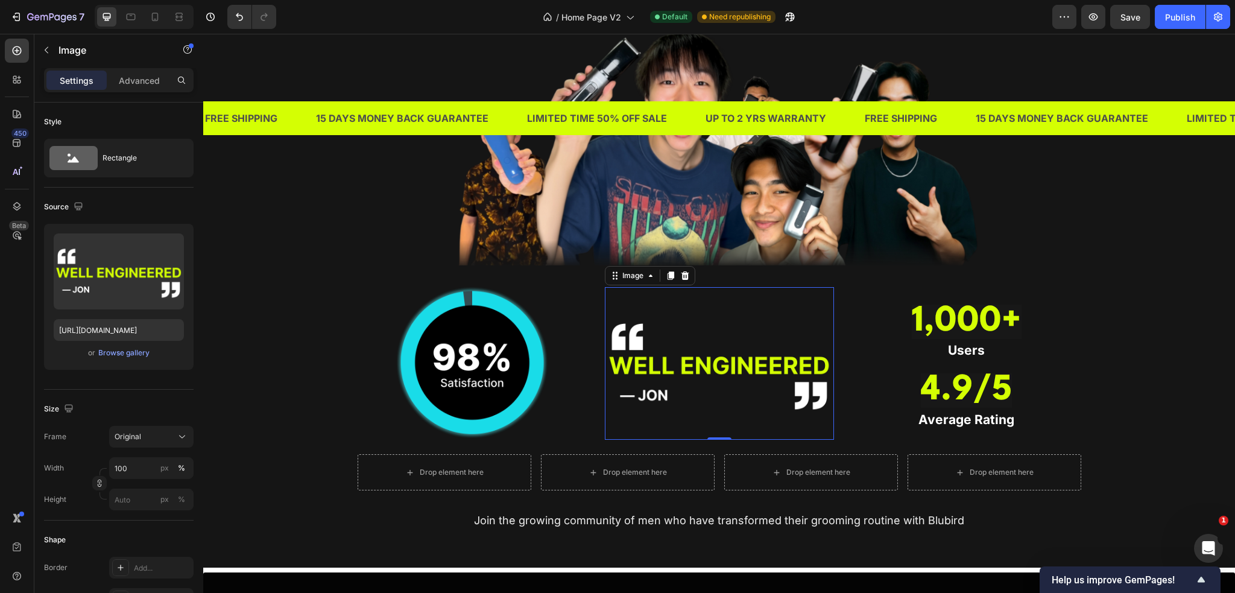
click at [1133, 14] on span "Save" at bounding box center [1131, 17] width 20 height 10
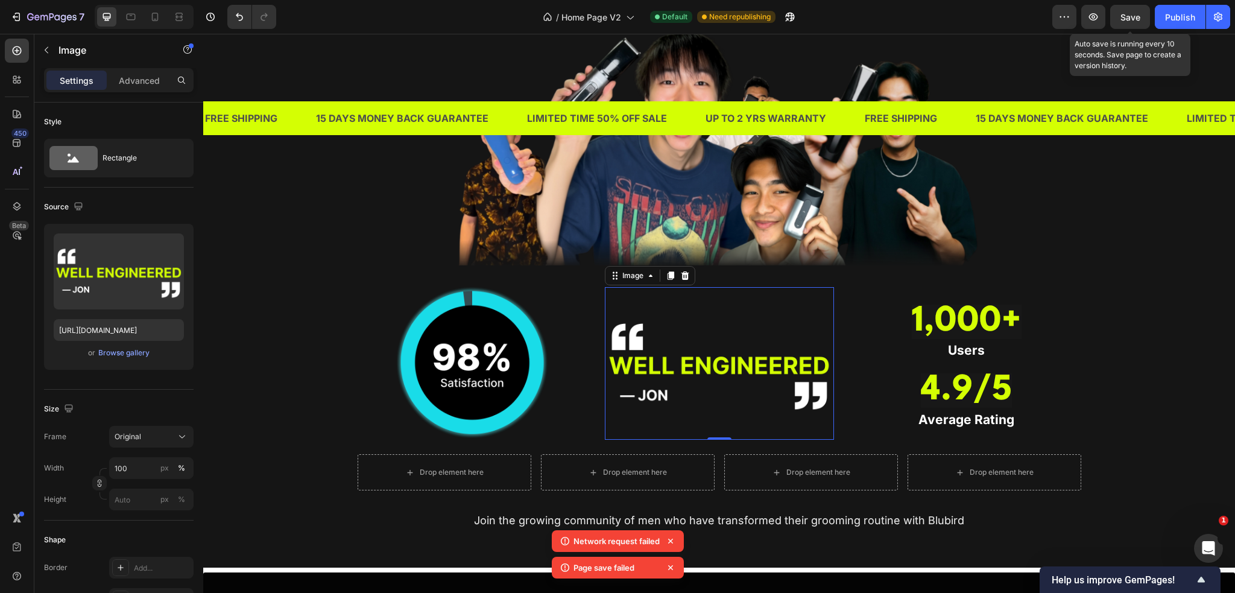
click at [1131, 12] on span "Save" at bounding box center [1131, 17] width 20 height 10
click at [1163, 13] on button "Publish" at bounding box center [1180, 17] width 51 height 24
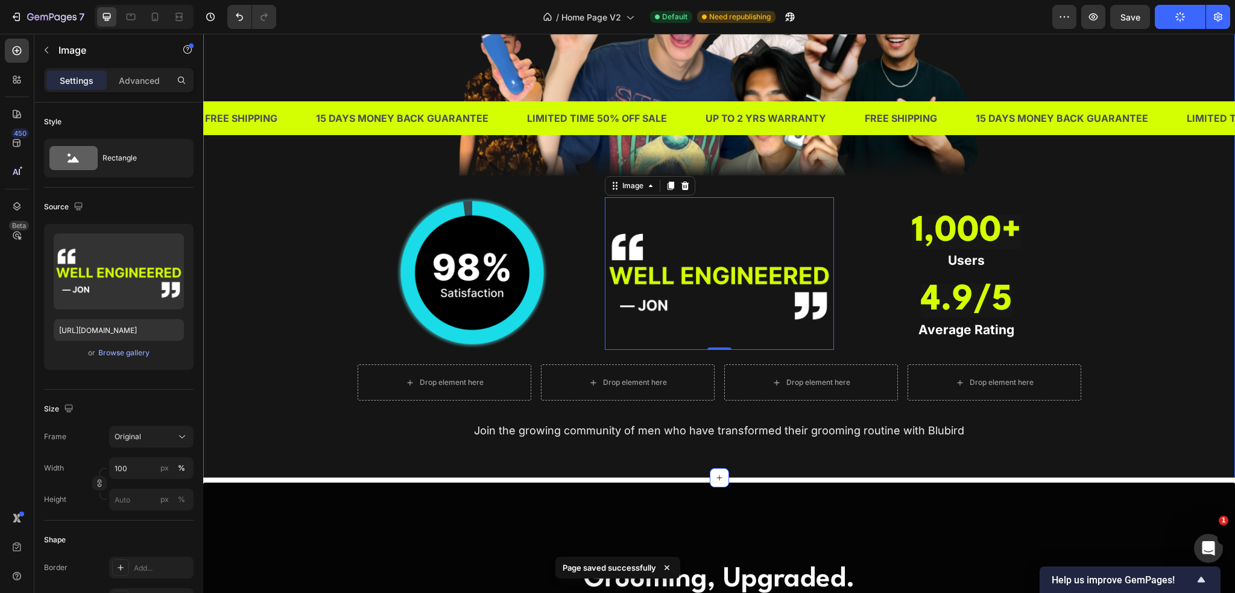
scroll to position [1206, 0]
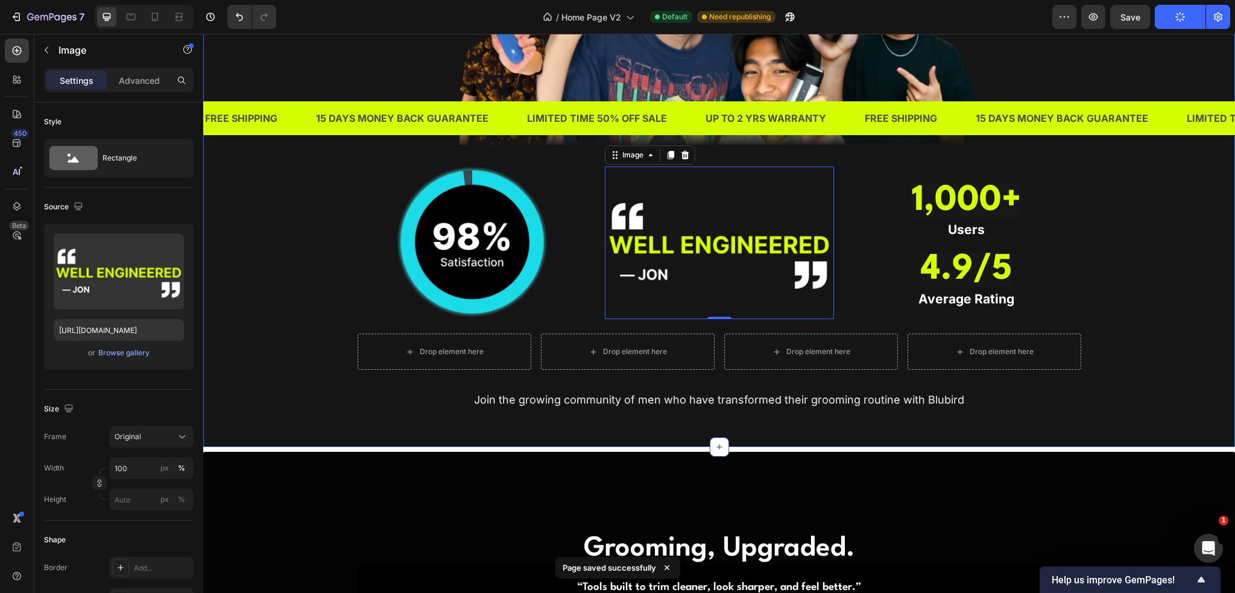
click at [1138, 259] on div "TRUSTED BY THOUSANDS OF MEN IN SINGAPORE Heading Image Image Image 0 ⁠⁠⁠⁠⁠⁠⁠ 1,…" at bounding box center [719, 118] width 1014 height 599
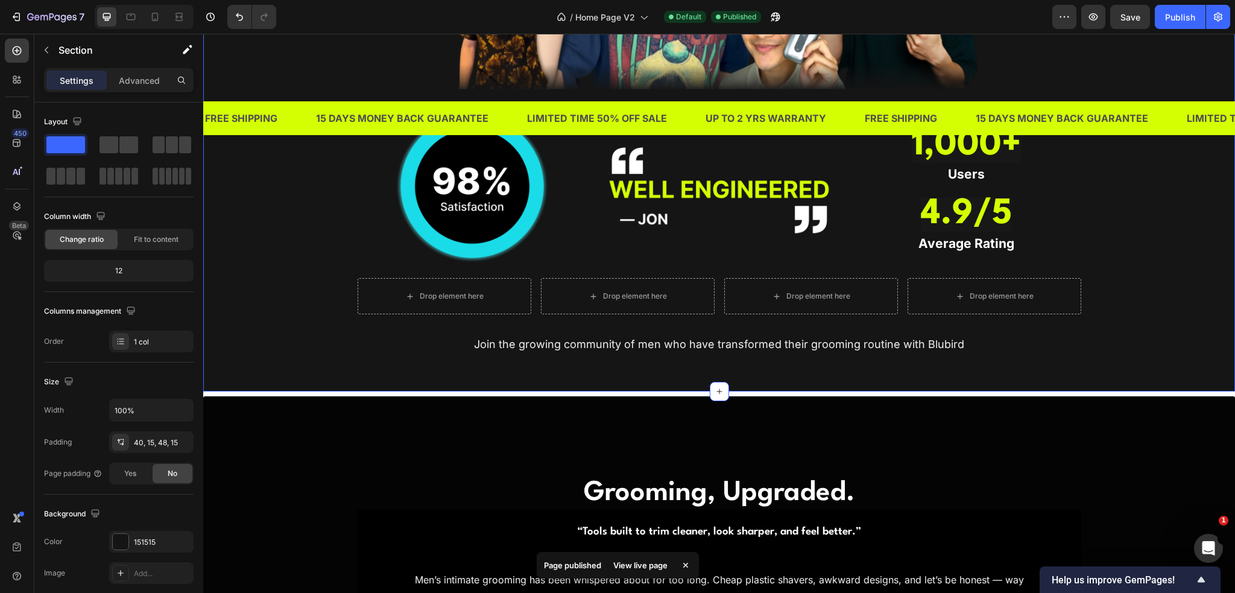
scroll to position [1267, 0]
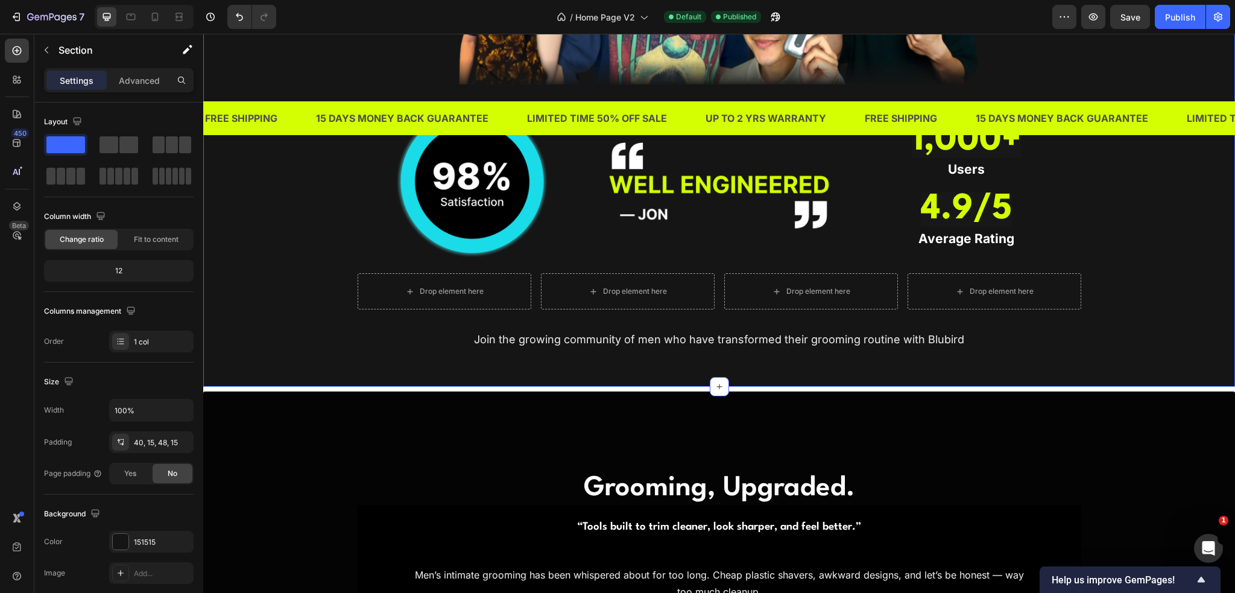
click at [322, 294] on div "TRUSTED BY THOUSANDS OF MEN IN SINGAPORE Heading Image Image Image ⁠⁠⁠⁠⁠⁠⁠ 1,00…" at bounding box center [719, 58] width 1014 height 599
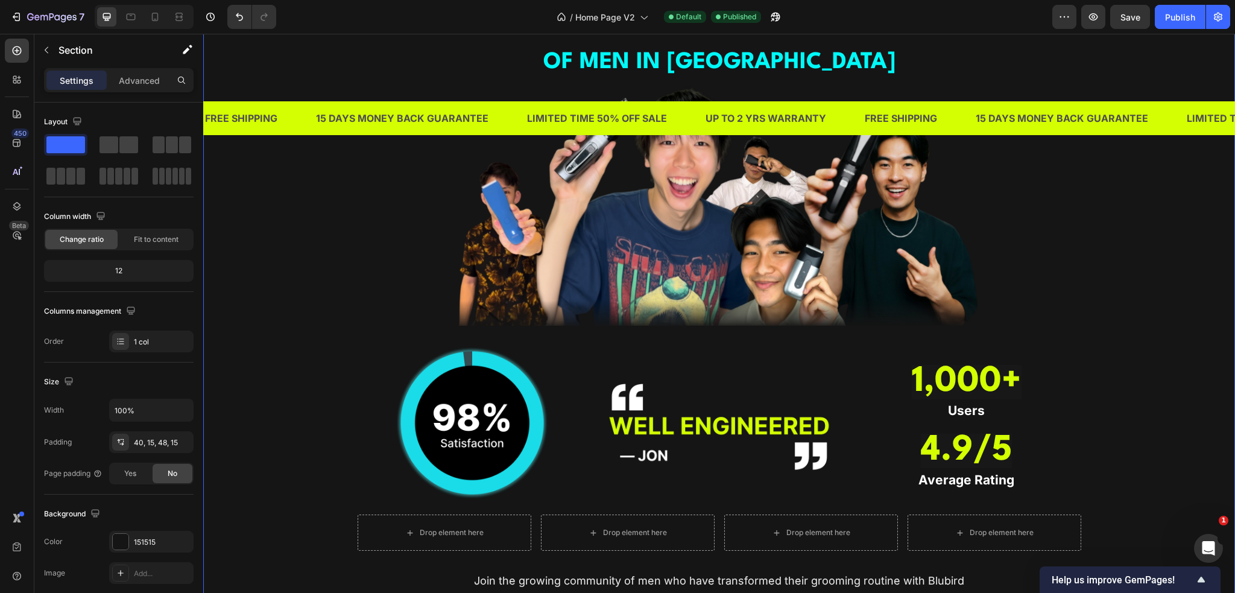
scroll to position [1086, 0]
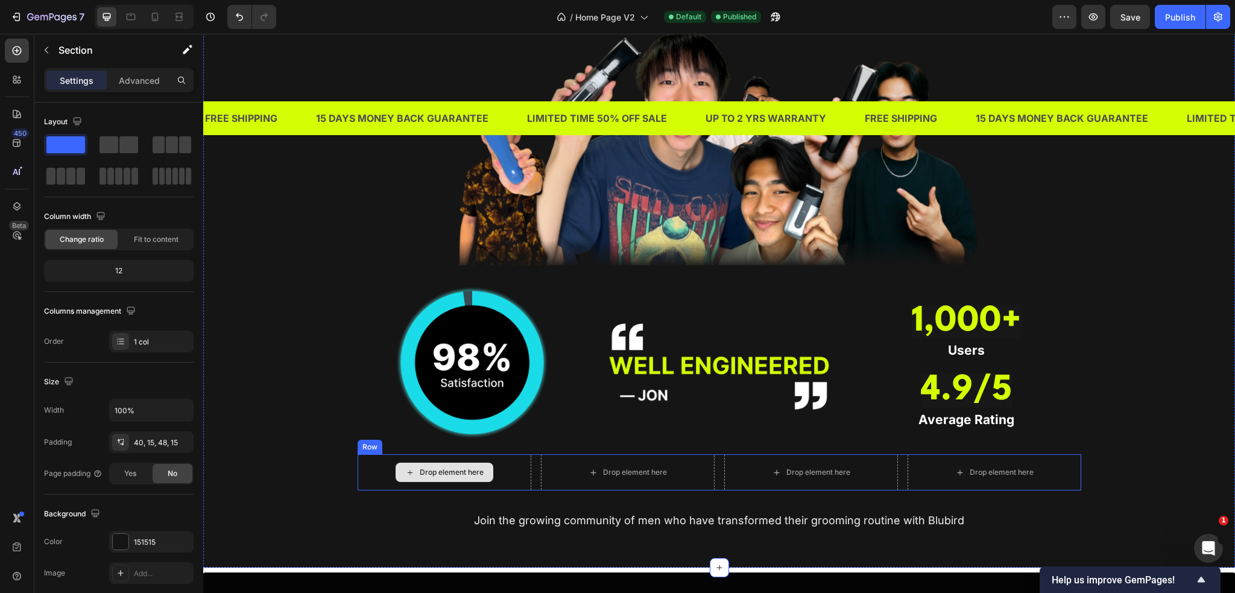
click at [361, 473] on div "Drop element here" at bounding box center [445, 472] width 174 height 36
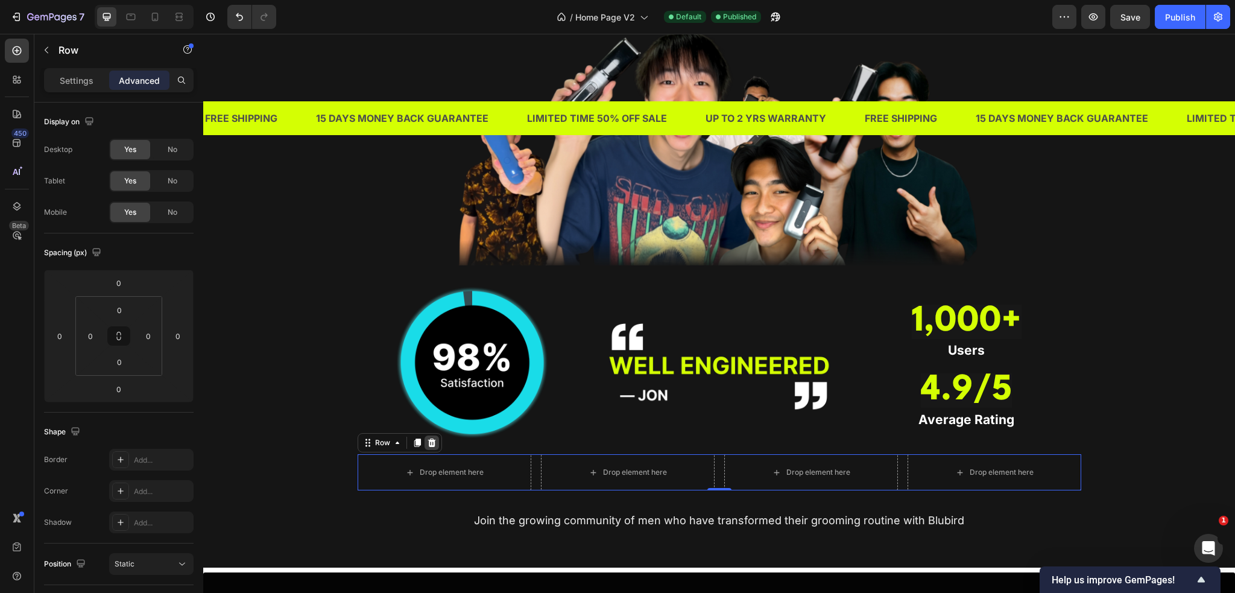
click at [428, 440] on icon at bounding box center [432, 443] width 8 height 8
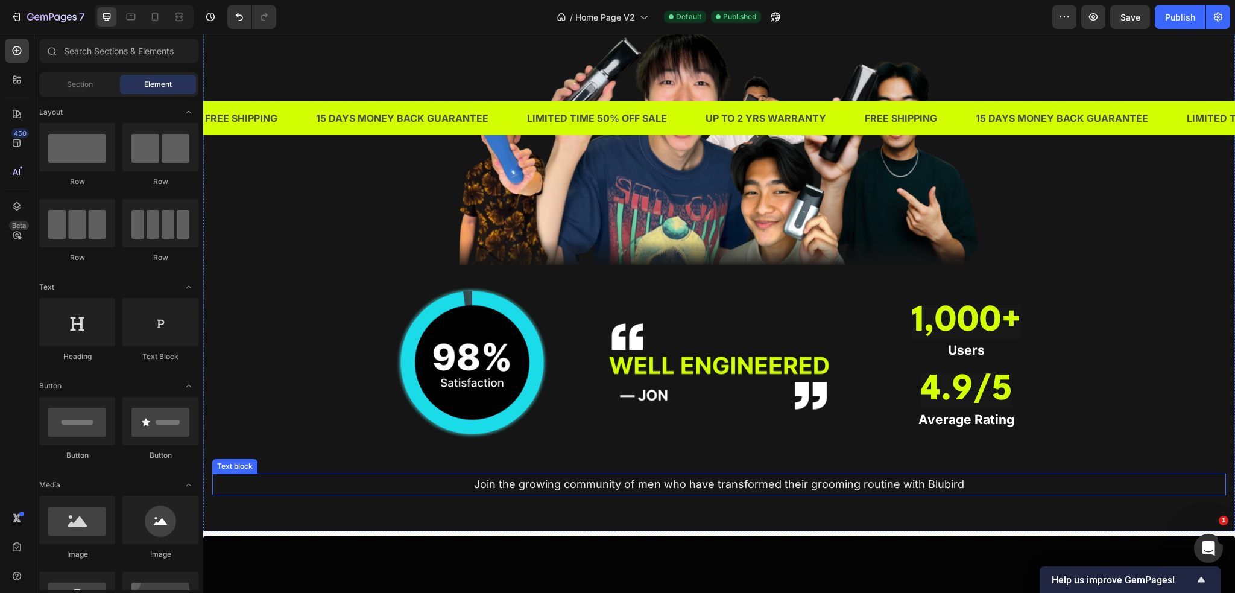
click at [568, 479] on span "Join the growing community of men who have transformed their grooming routine w…" at bounding box center [719, 484] width 490 height 13
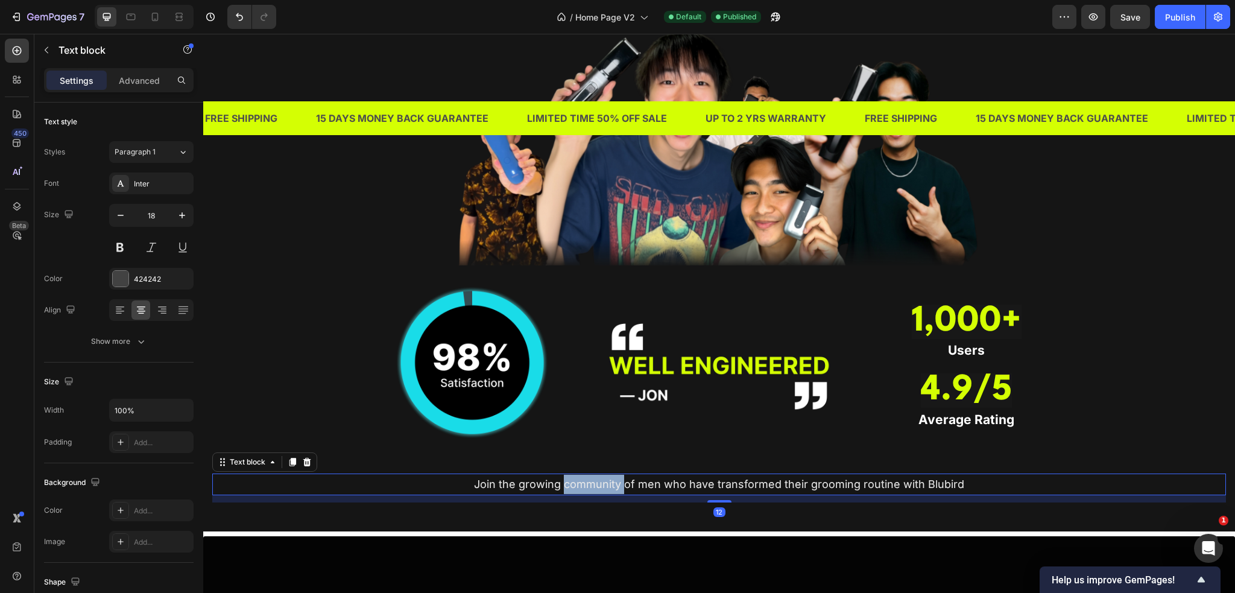
click at [567, 482] on span "Join the growing community of men who have transformed their grooming routine w…" at bounding box center [719, 484] width 490 height 13
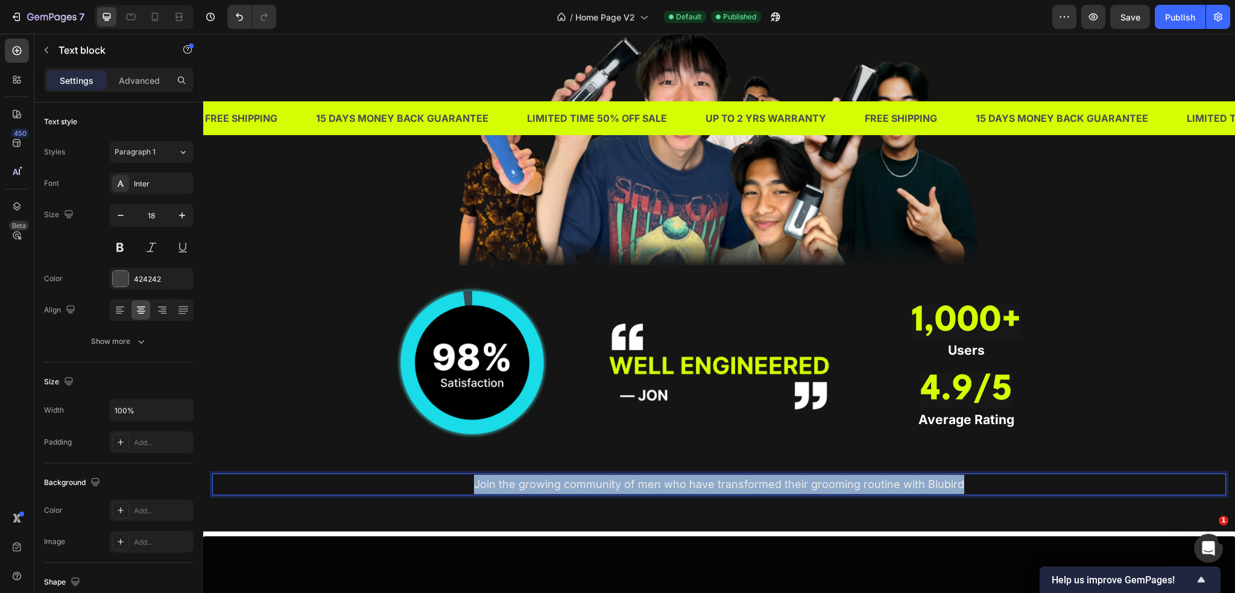
click at [567, 482] on span "Join the growing community of men who have transformed their grooming routine w…" at bounding box center [719, 484] width 490 height 13
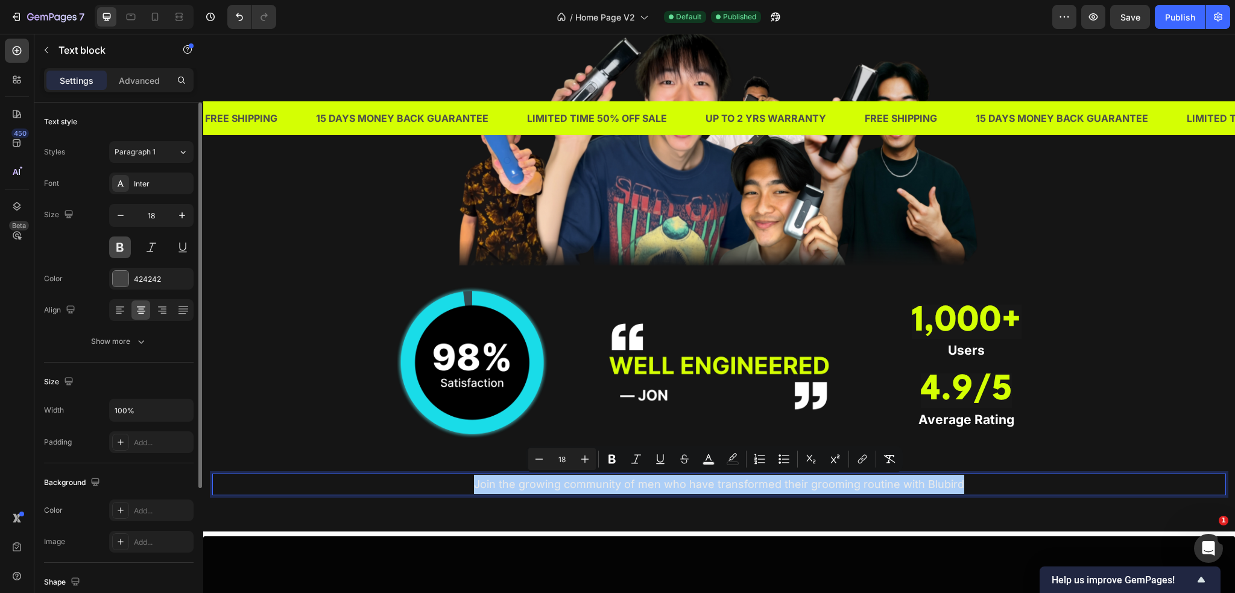
click at [128, 250] on button at bounding box center [120, 247] width 22 height 22
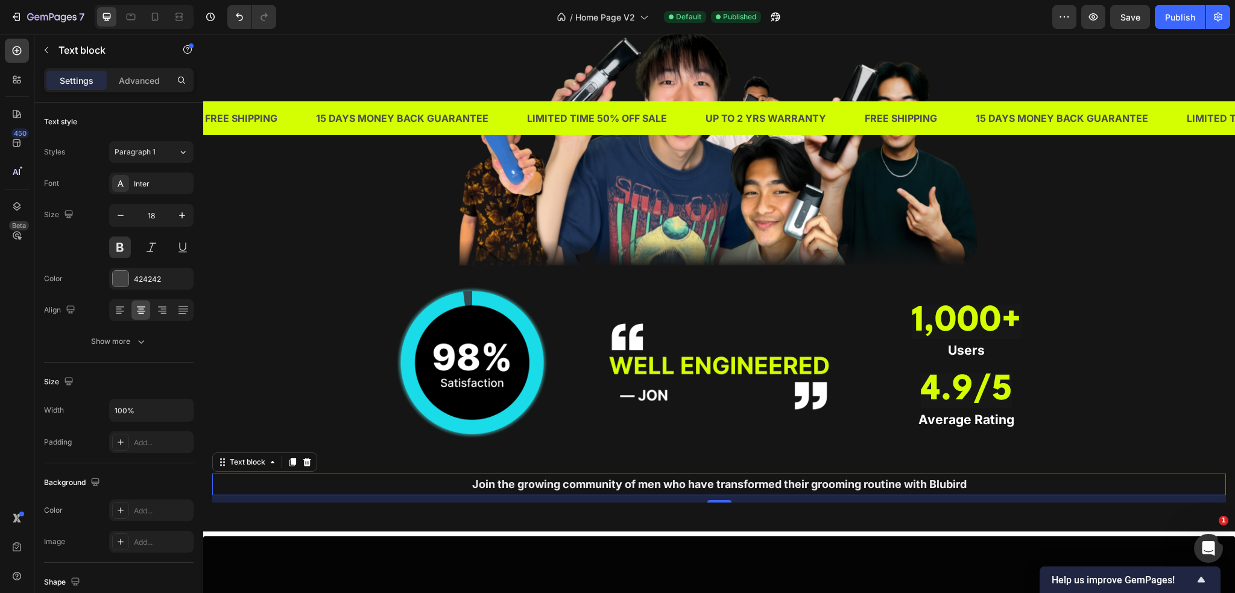
click at [297, 435] on div "TRUSTED BY THOUSANDS OF MEN IN SINGAPORE Heading Image Image Image ⁠⁠⁠⁠⁠⁠⁠ 1,00…" at bounding box center [719, 221] width 1014 height 563
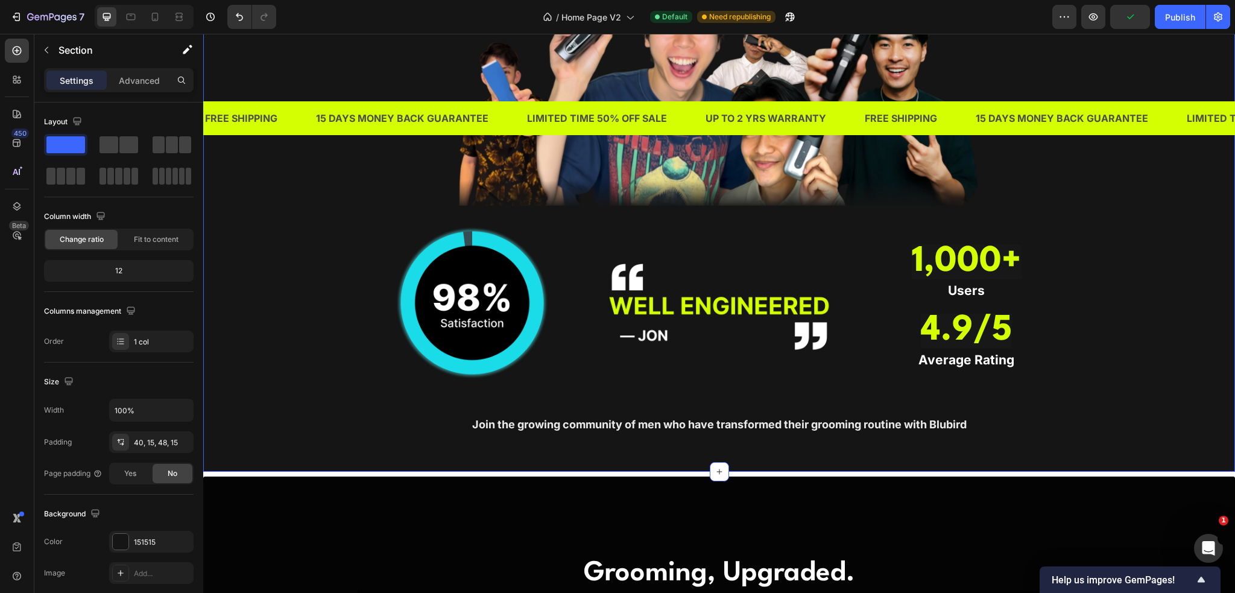
scroll to position [1146, 0]
click at [552, 423] on span "Join the growing community of men who have transformed their grooming routine w…" at bounding box center [719, 423] width 495 height 13
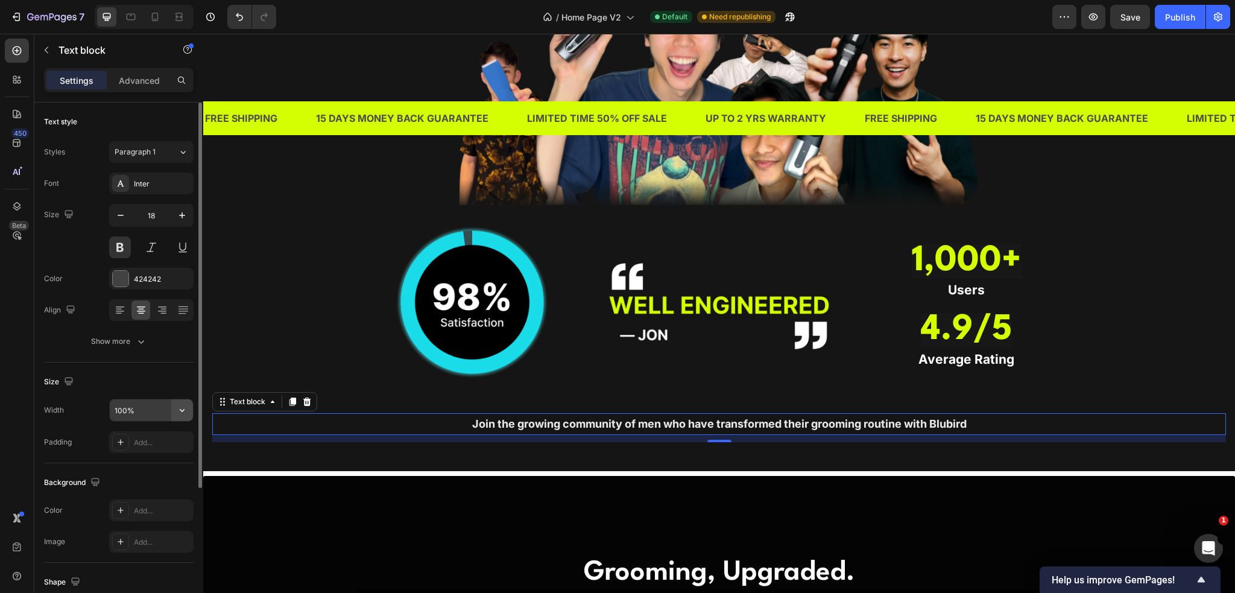
click at [175, 408] on button "button" at bounding box center [182, 410] width 22 height 22
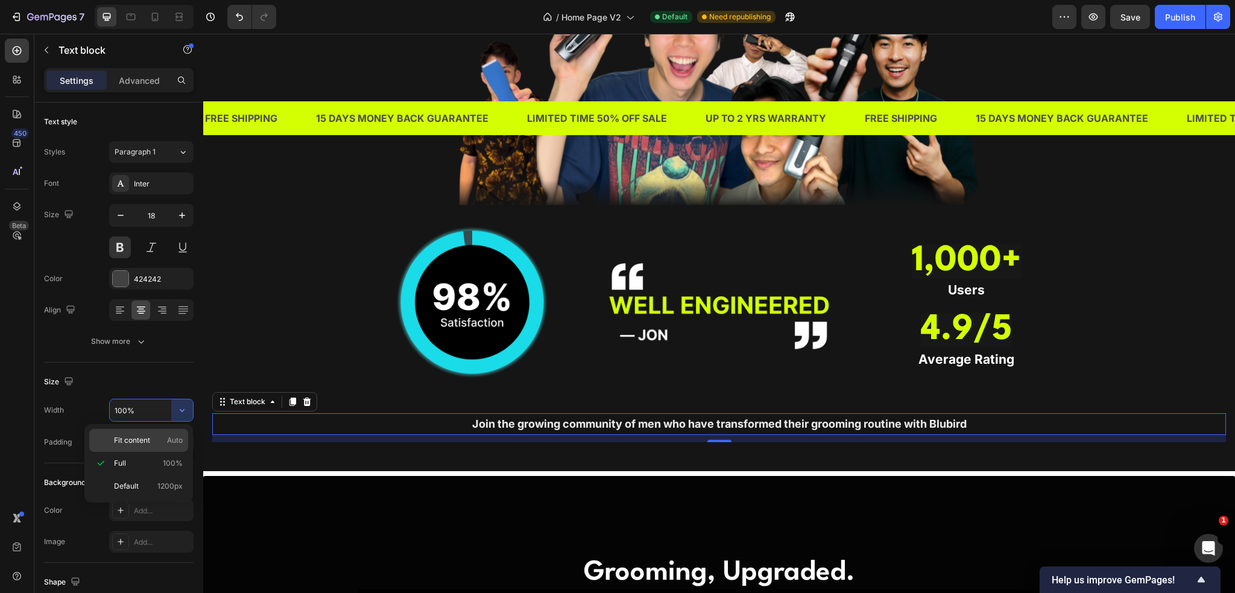
click at [153, 431] on div "Fit content Auto" at bounding box center [138, 440] width 99 height 23
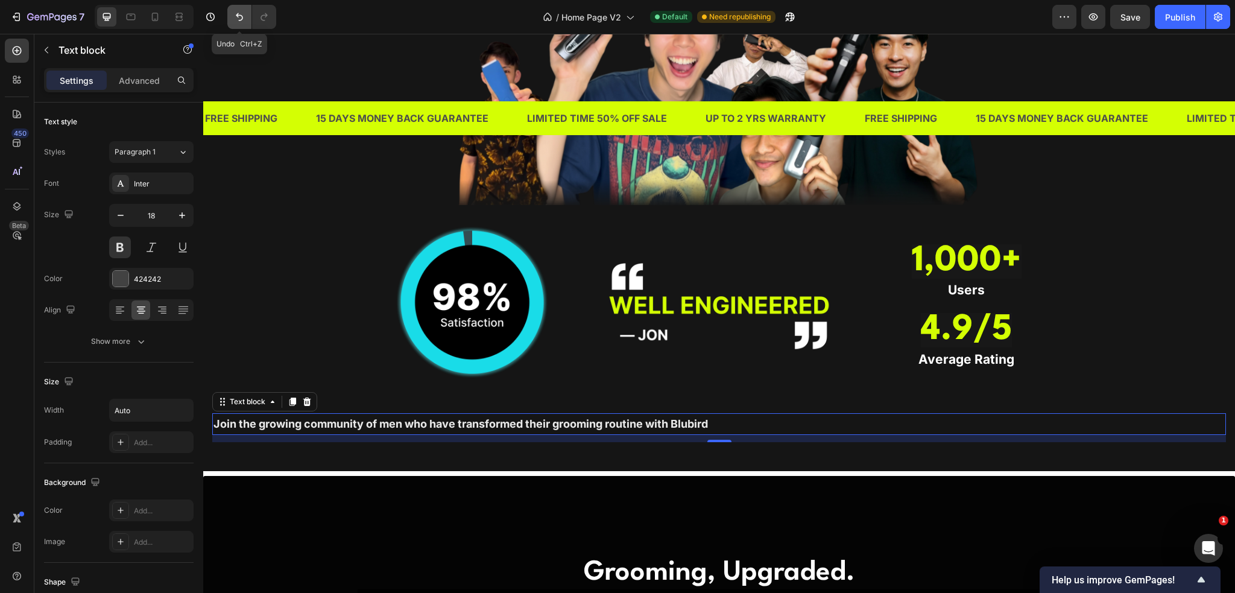
click at [239, 9] on button "Undo/Redo" at bounding box center [239, 17] width 24 height 24
type input "100%"
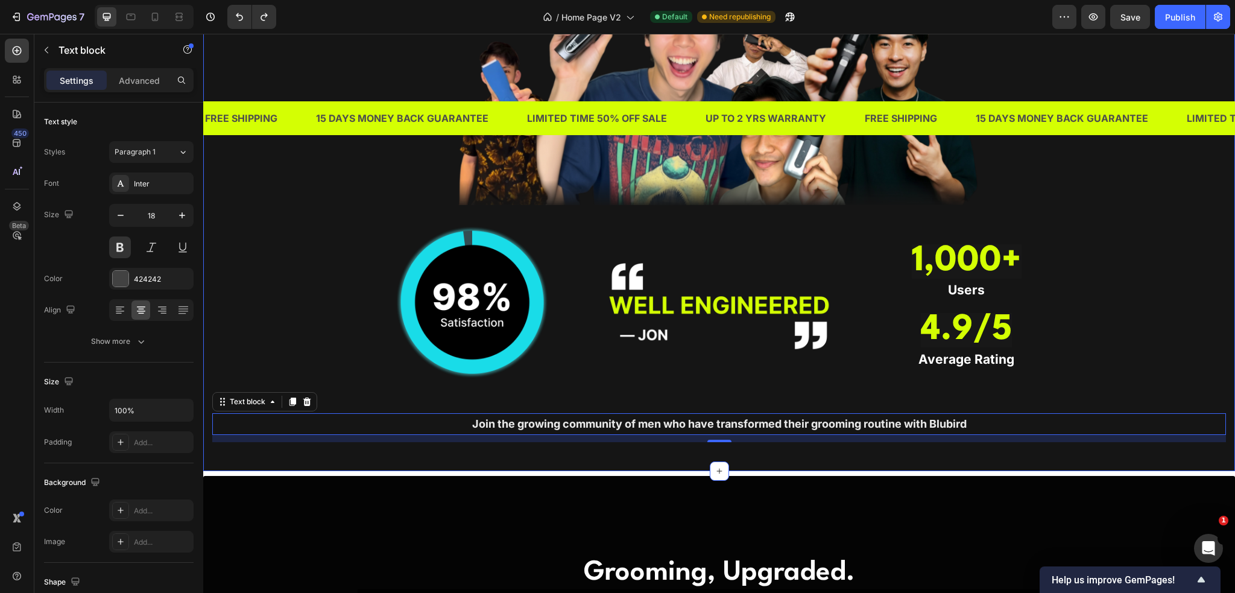
click at [347, 249] on div "TRUSTED BY THOUSANDS OF MEN IN SINGAPORE Heading Image Image Image ⁠⁠⁠⁠⁠⁠⁠ 1,00…" at bounding box center [719, 160] width 1014 height 563
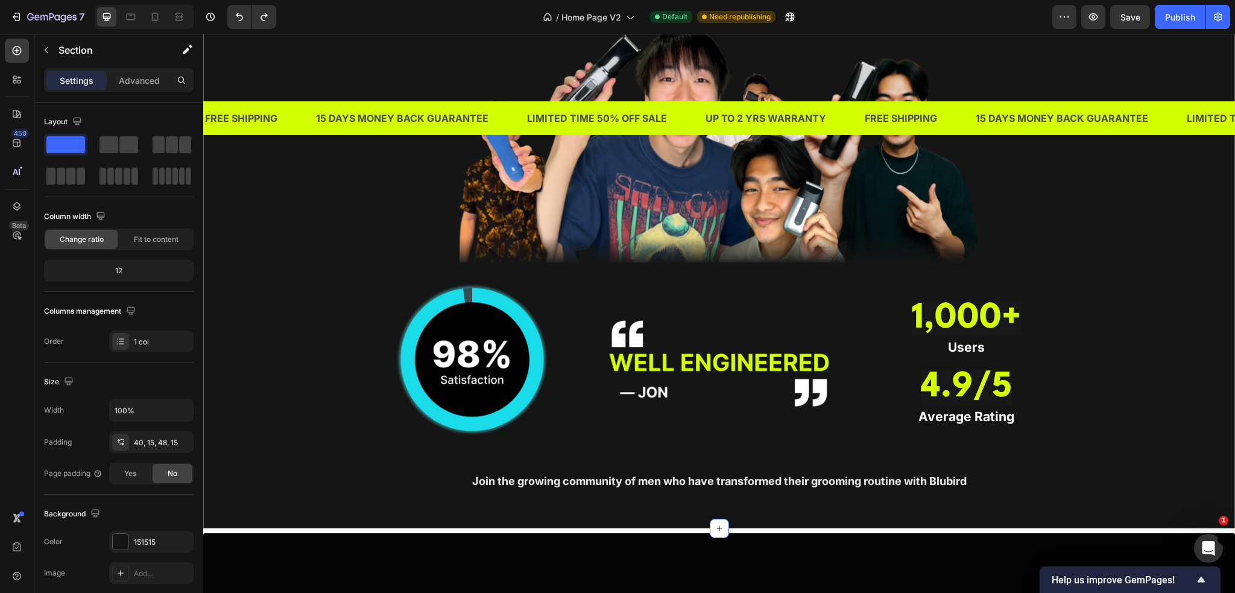
scroll to position [784, 0]
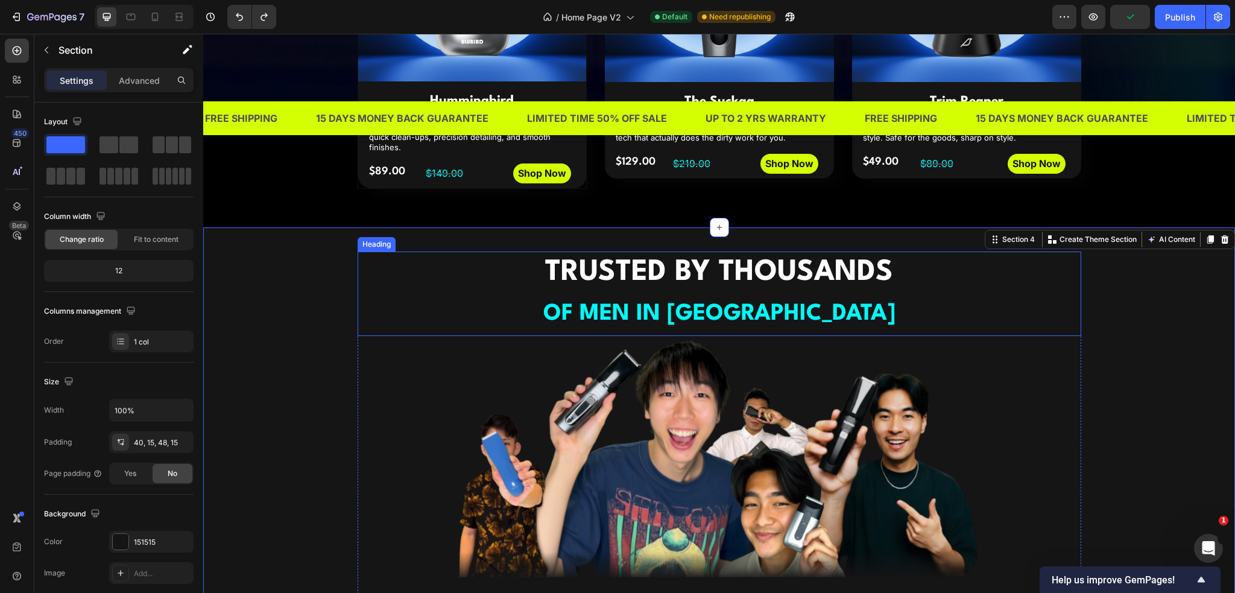
click at [613, 258] on strong "TRUSTED BY THOUSANDS" at bounding box center [719, 272] width 348 height 28
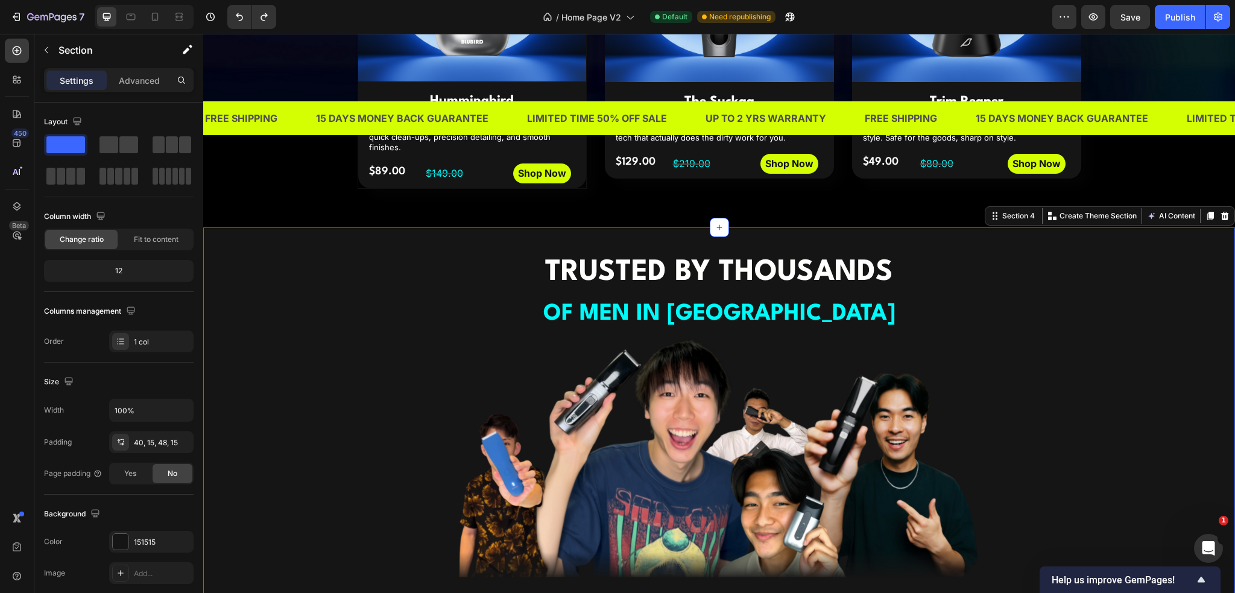
click at [313, 329] on div "TRUSTED BY THOUSANDS OF MEN IN SINGAPORE Heading Image Image Image ⁠⁠⁠⁠⁠⁠⁠ 1,00…" at bounding box center [719, 533] width 1014 height 563
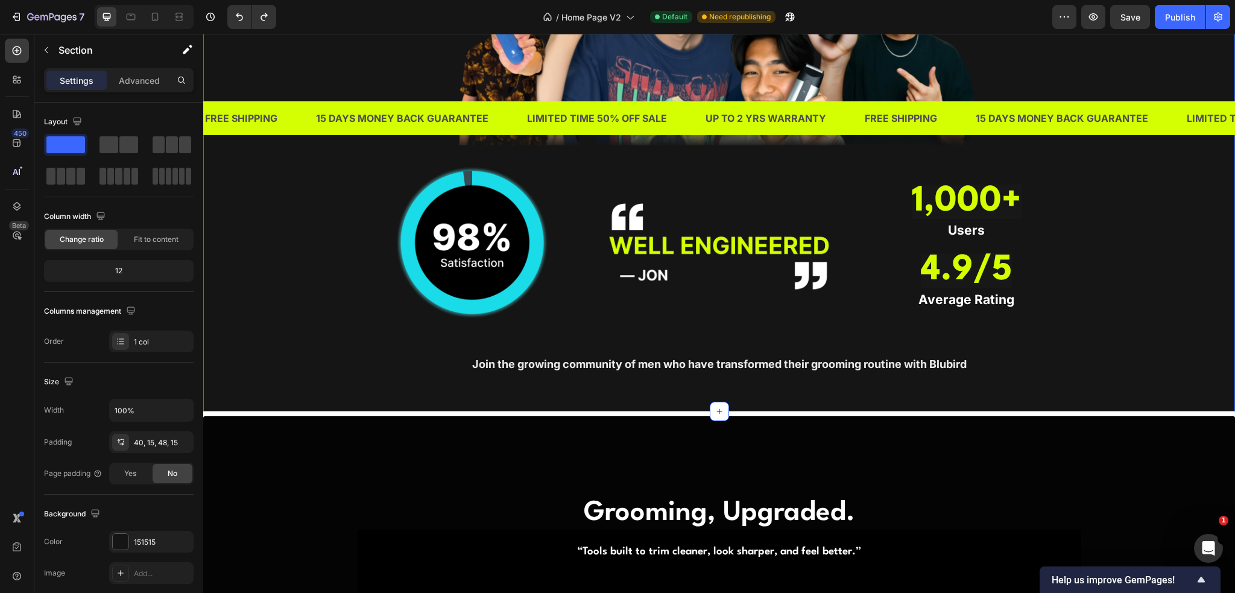
scroll to position [1206, 0]
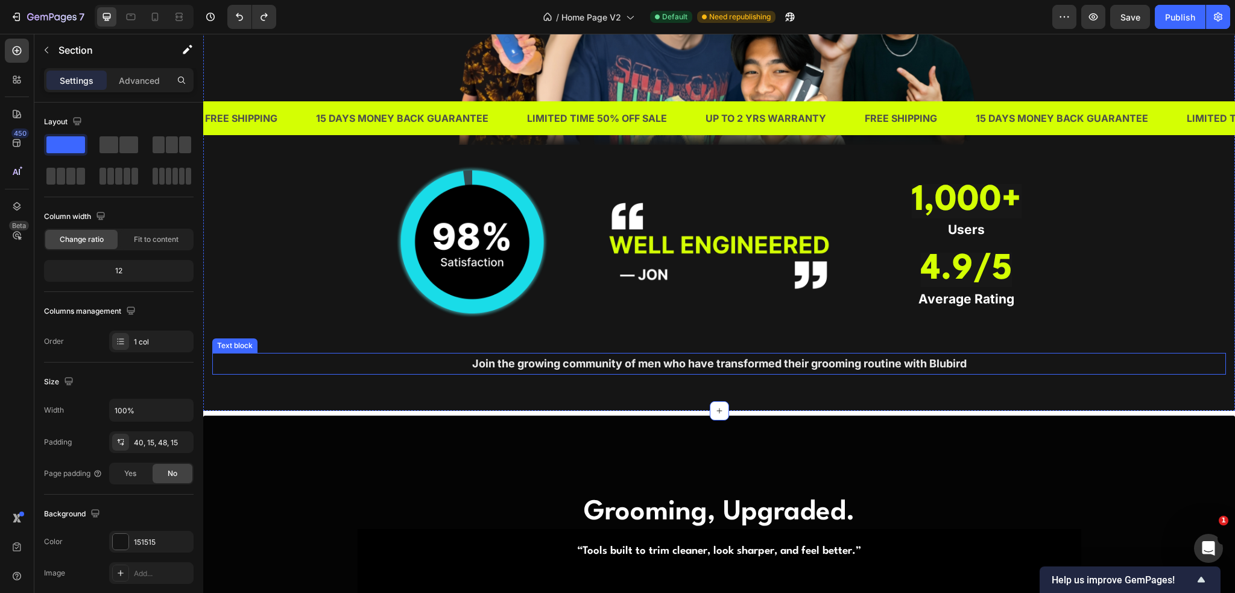
click at [537, 361] on span "Join the growing community of men who have transformed their grooming routine w…" at bounding box center [719, 363] width 495 height 13
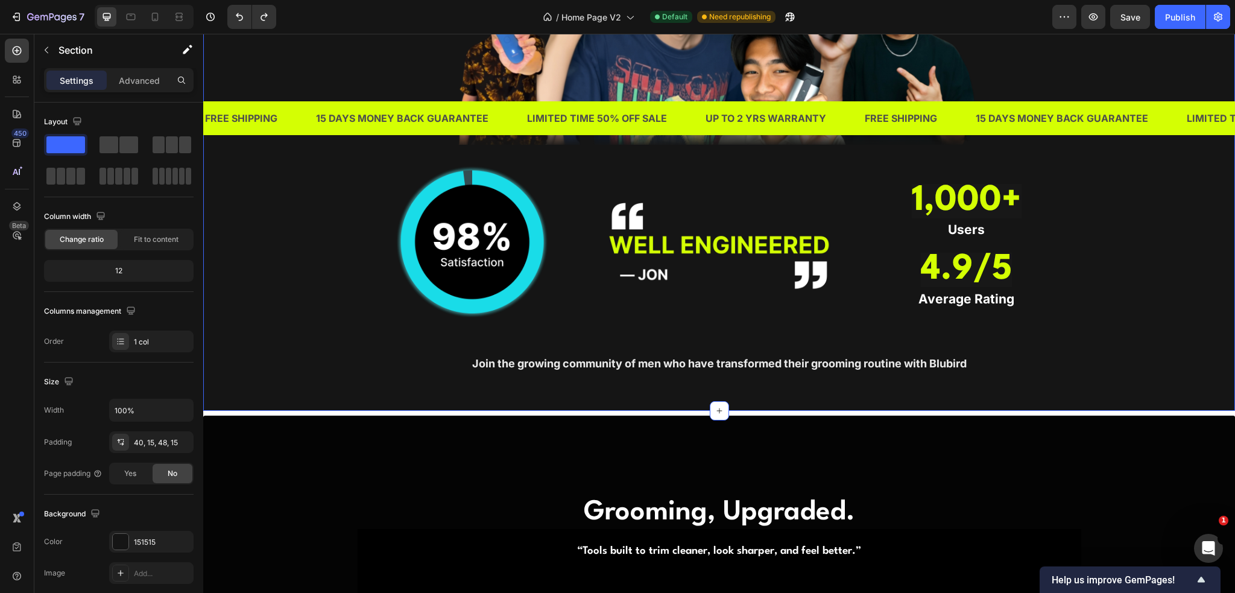
click at [519, 395] on div "TRUSTED BY THOUSANDS OF MEN IN SINGAPORE Heading Image Image Image ⁠⁠⁠⁠⁠⁠⁠ 1,00…" at bounding box center [719, 103] width 1032 height 616
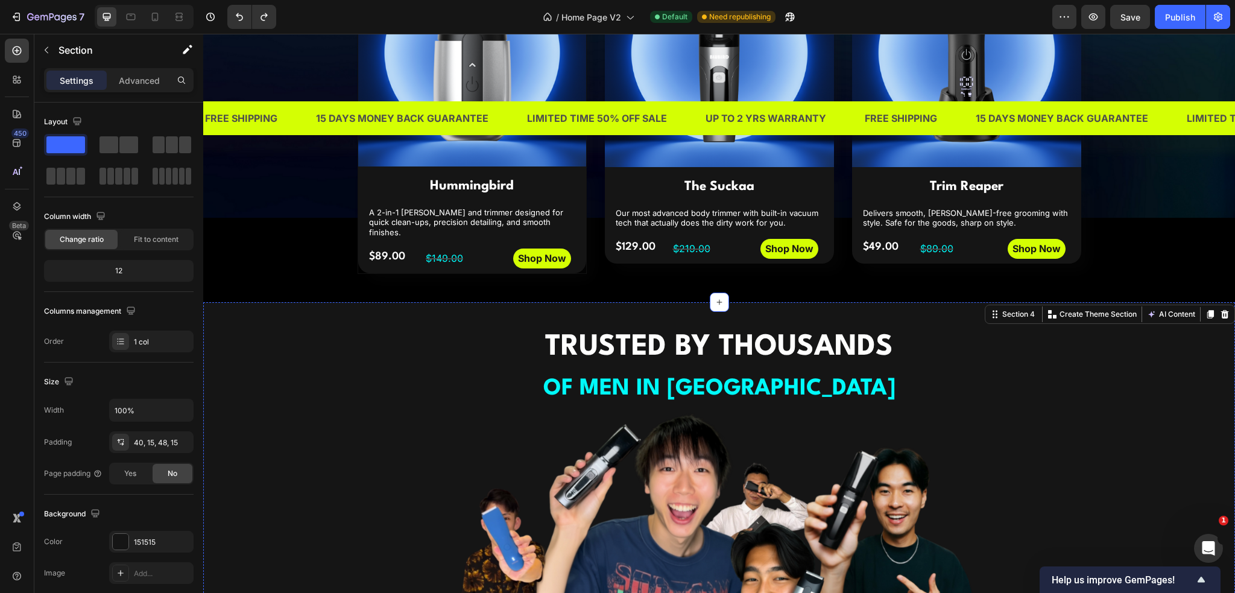
scroll to position [663, 0]
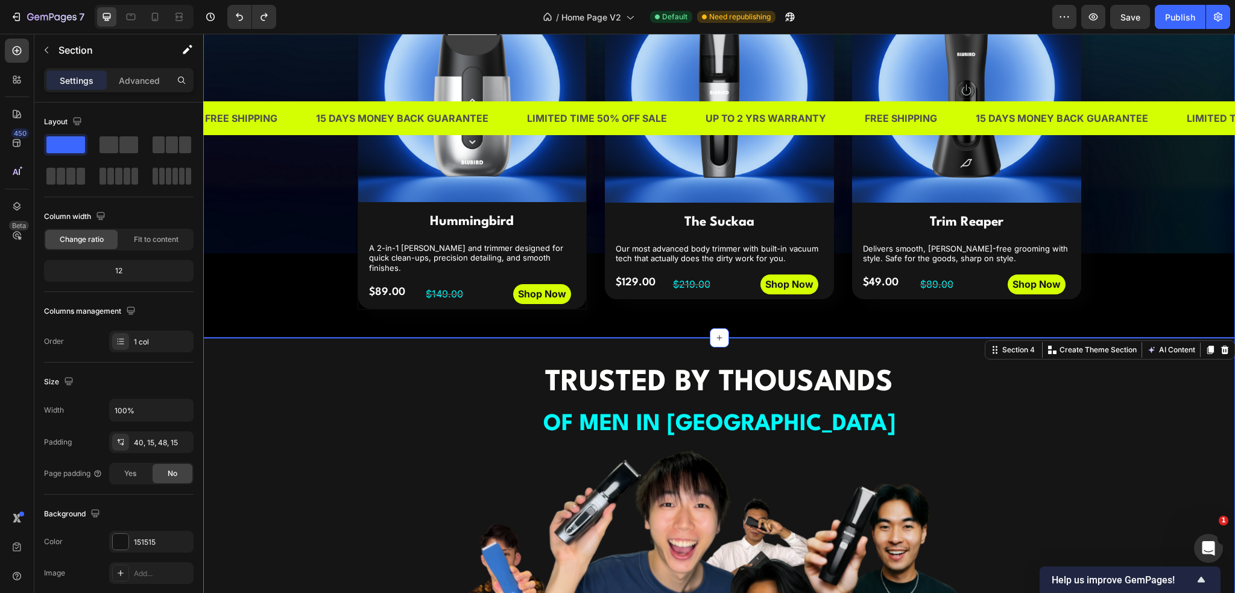
click at [323, 305] on div "THREE TOOLS. ONE MISSION Heading Discover our most popular grooming essentials,…" at bounding box center [719, 101] width 1032 height 435
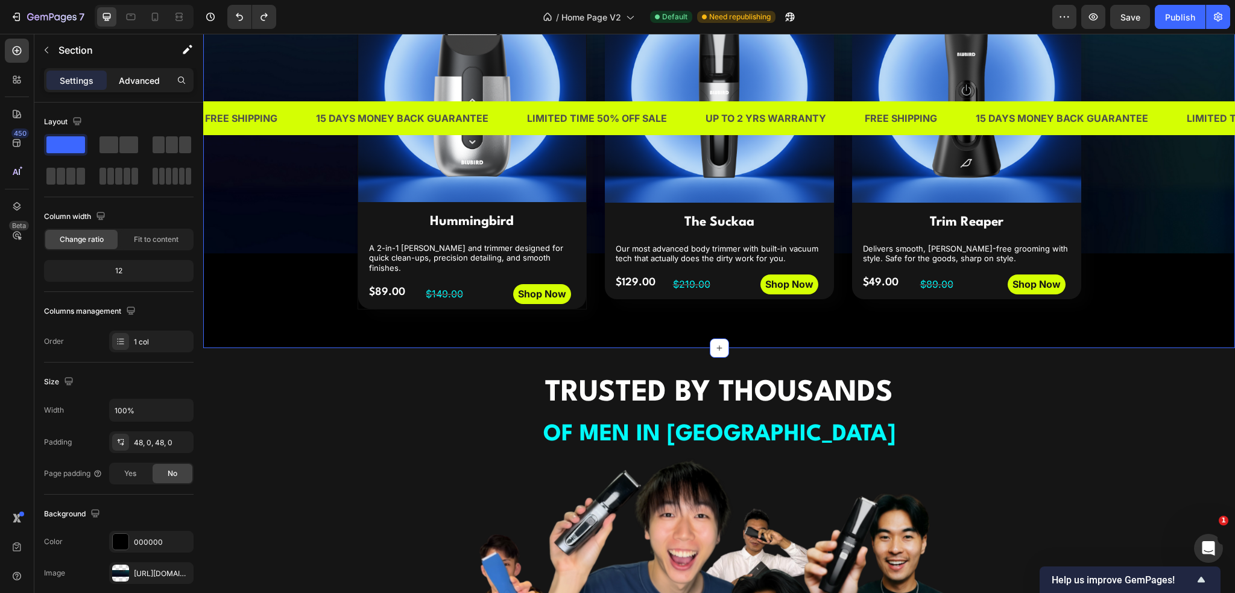
click at [141, 87] on div "Advanced" at bounding box center [139, 80] width 60 height 19
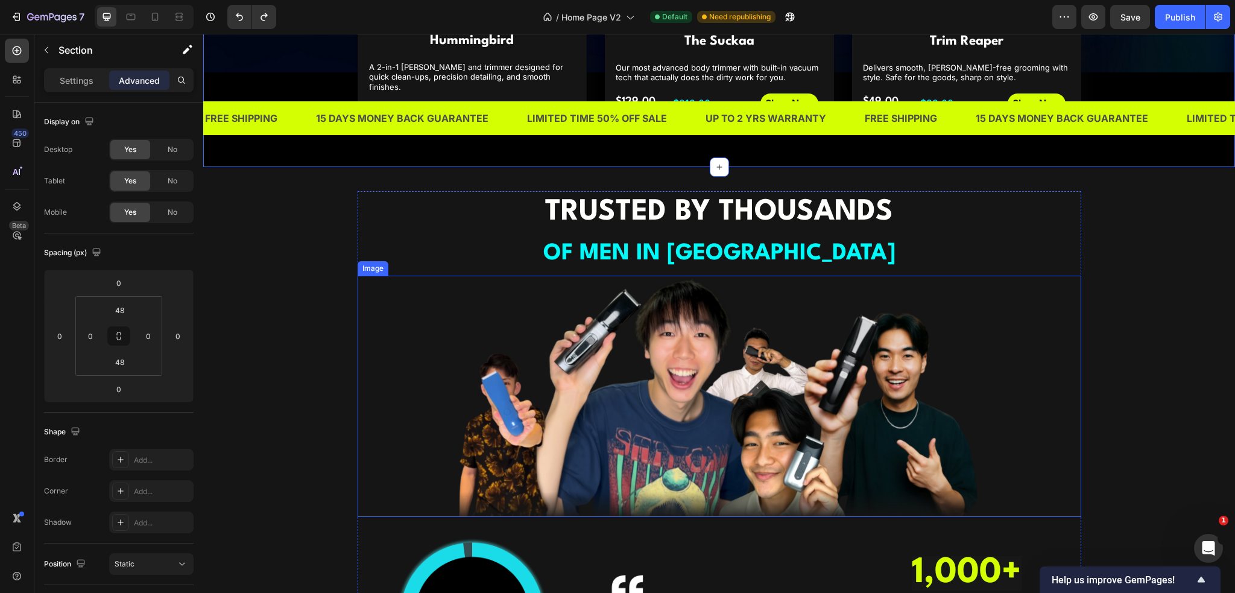
click at [262, 367] on div "TRUSTED BY THOUSANDS OF MEN IN SINGAPORE Heading Image Image Image ⁠⁠⁠⁠⁠⁠⁠ 1,00…" at bounding box center [719, 472] width 1014 height 563
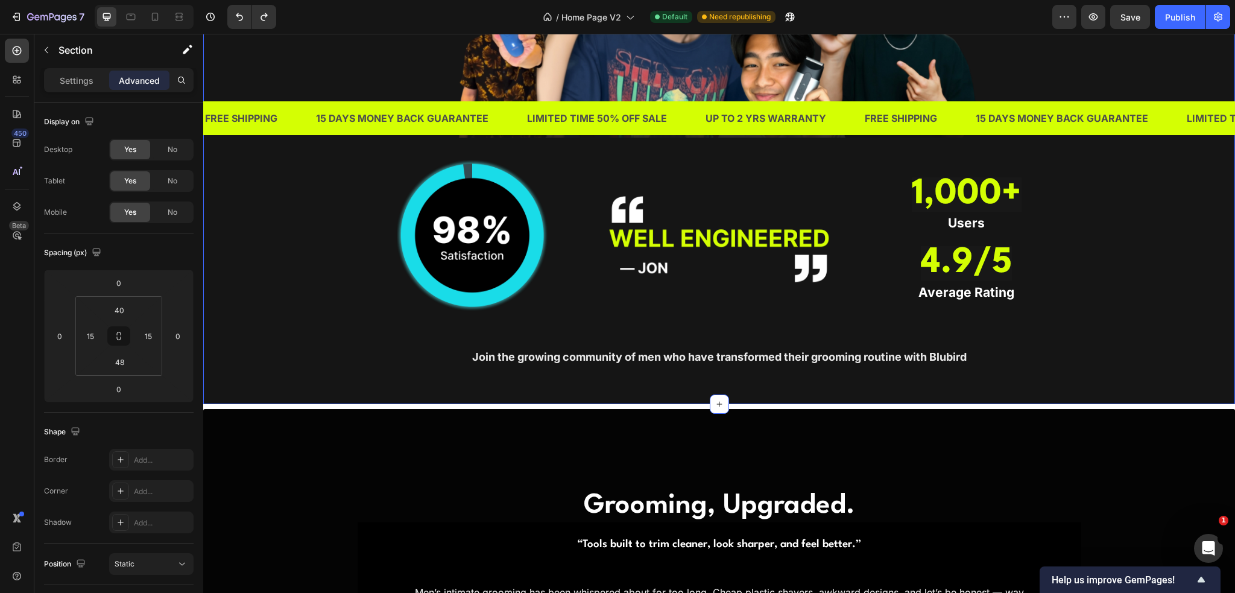
scroll to position [1206, 0]
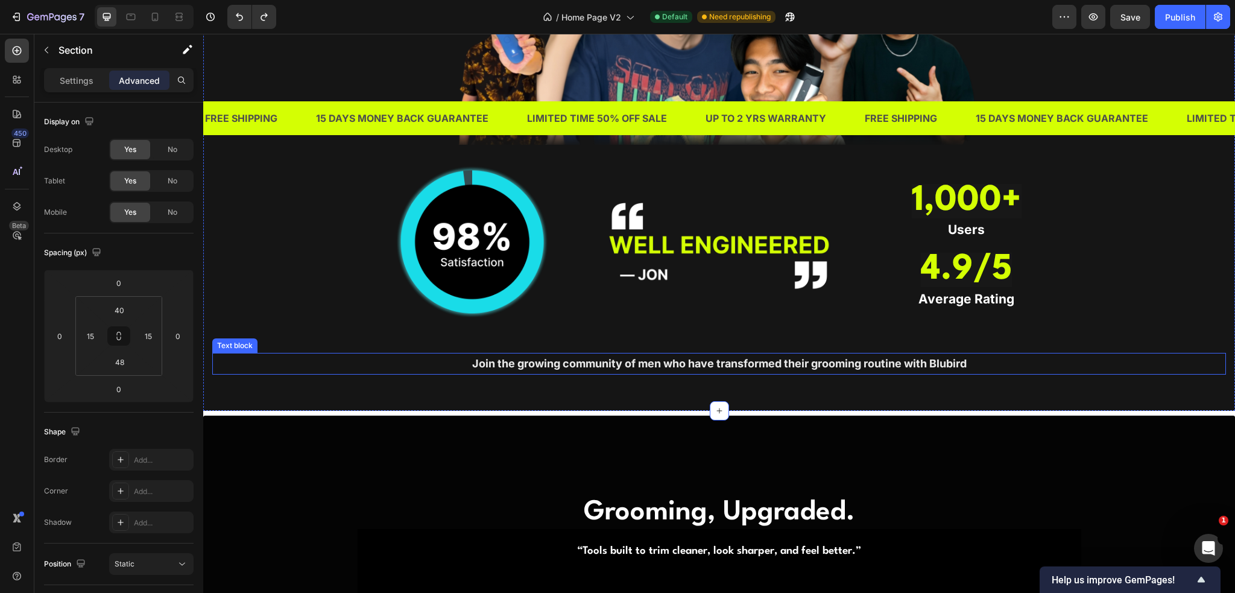
click at [260, 349] on div "TRUSTED BY THOUSANDS OF MEN IN SINGAPORE Heading Image Image Image ⁠⁠⁠⁠⁠⁠⁠ 1,00…" at bounding box center [719, 100] width 1014 height 563
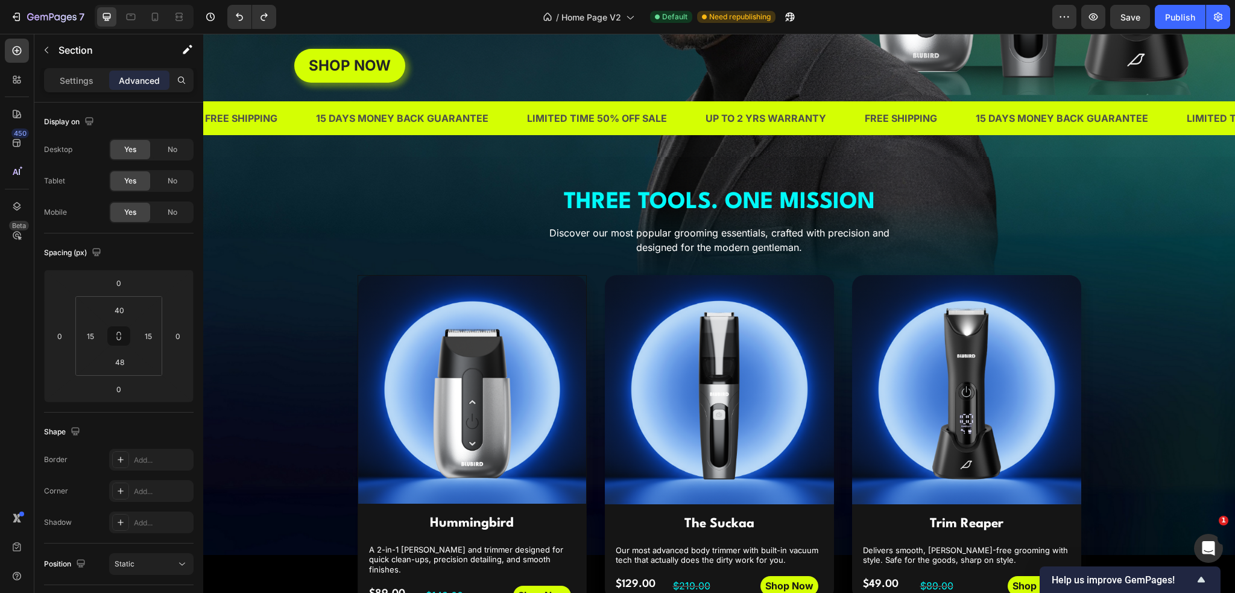
click at [259, 348] on div "THREE TOOLS. ONE MISSION Heading Discover our most popular grooming essentials,…" at bounding box center [719, 403] width 1032 height 435
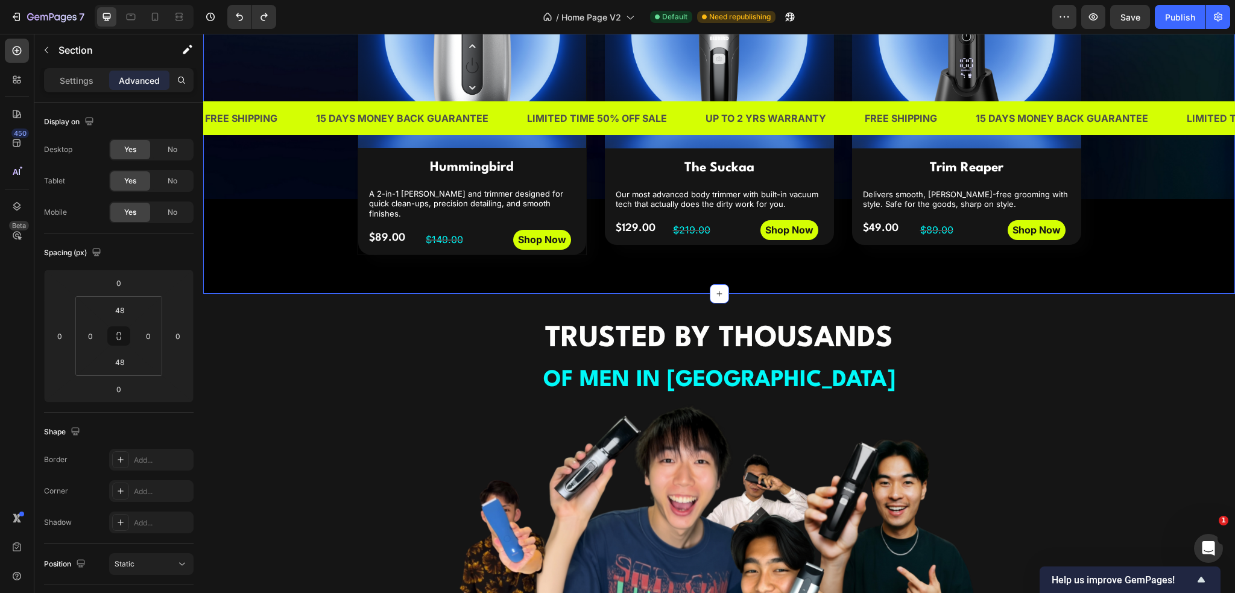
scroll to position [784, 0]
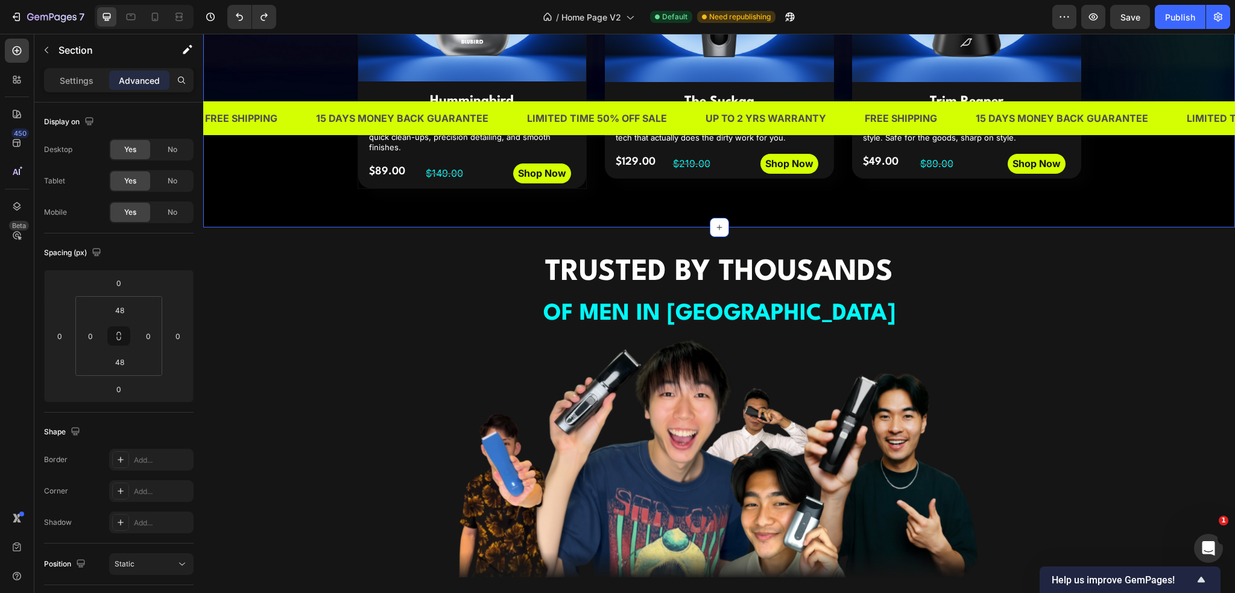
click at [259, 348] on div "TRUSTED BY THOUSANDS OF MEN IN SINGAPORE Heading Image Image Image 1,000+ Headi…" at bounding box center [719, 533] width 1014 height 563
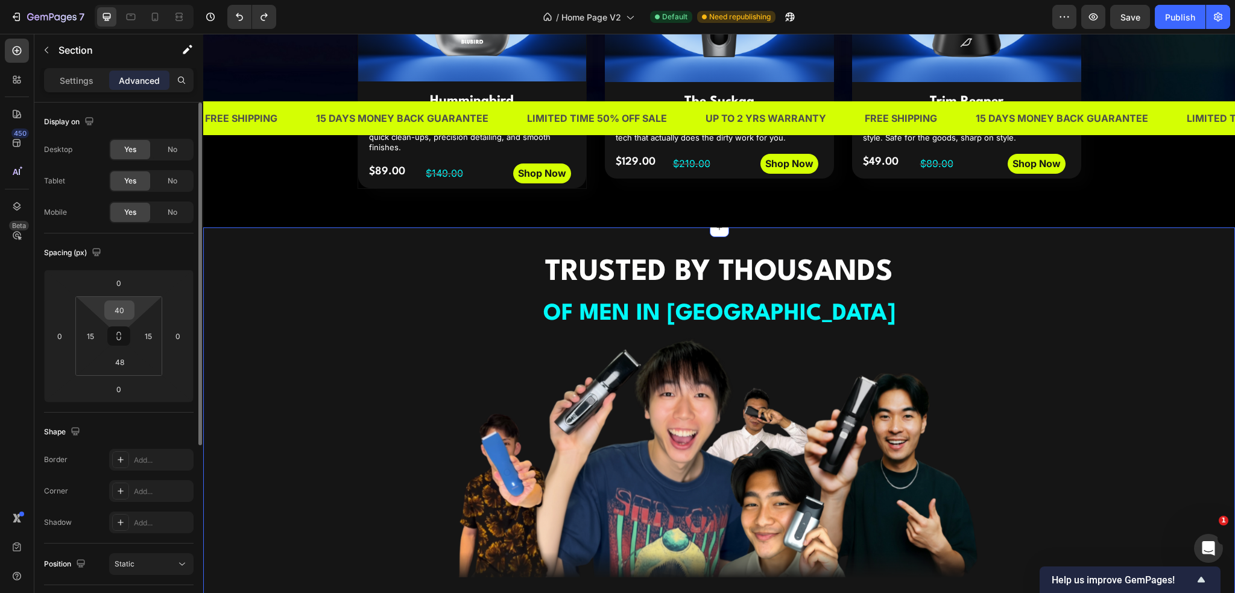
click at [122, 306] on input "40" at bounding box center [119, 310] width 24 height 18
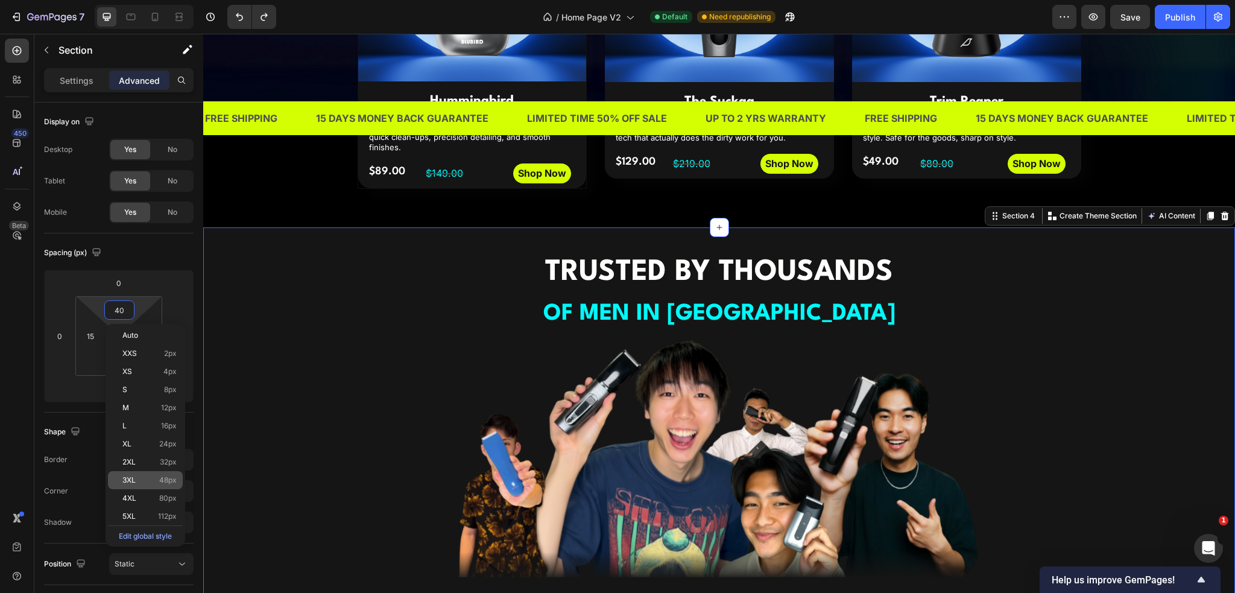
click at [141, 472] on div "3XL 48px" at bounding box center [145, 480] width 75 height 18
type input "48"
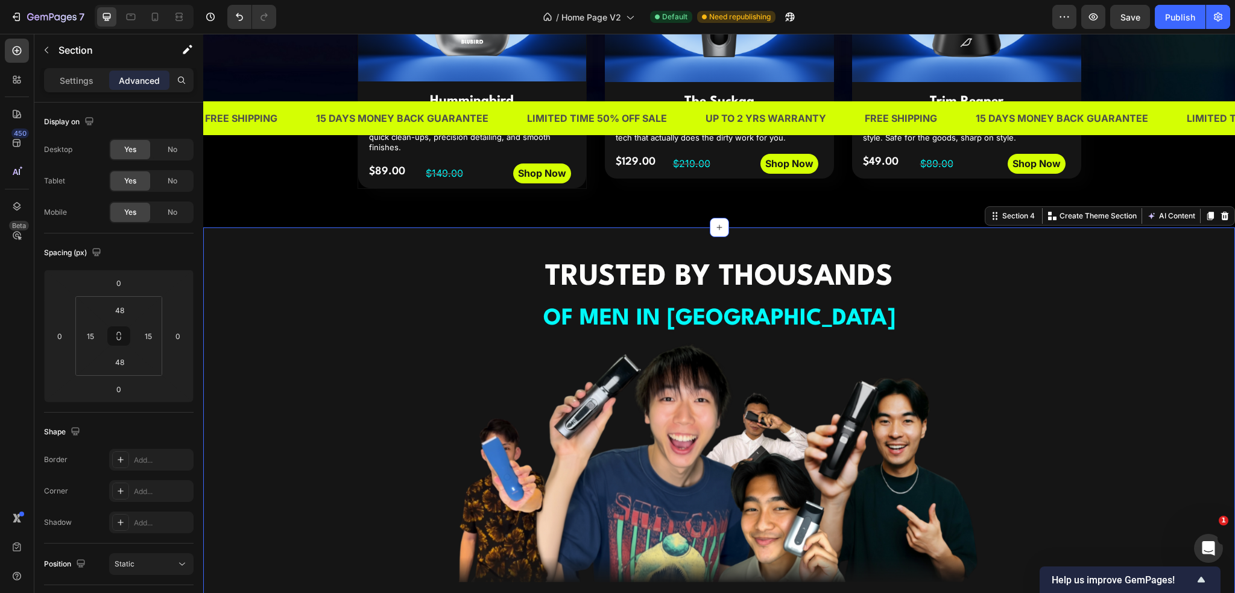
click at [323, 412] on div "TRUSTED BY THOUSANDS OF MEN IN SINGAPORE Heading Image Image Image 1,000+ Headi…" at bounding box center [719, 537] width 1014 height 563
click at [1008, 325] on h2 "TRUSTED BY THOUSANDS OF MEN IN [GEOGRAPHIC_DATA]" at bounding box center [720, 298] width 724 height 84
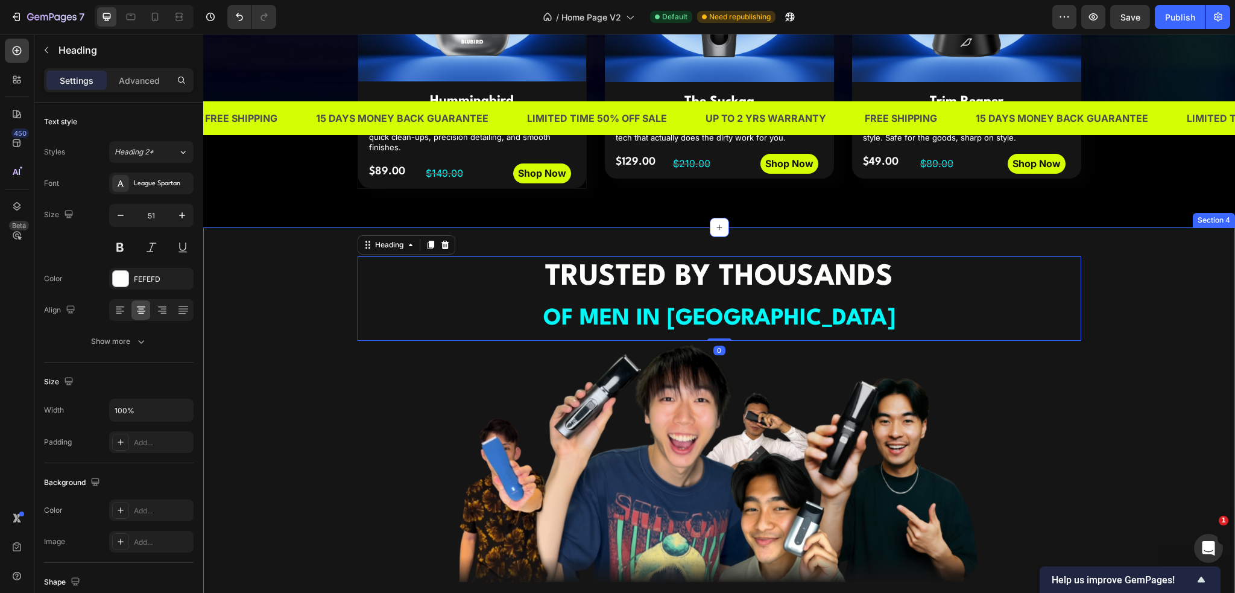
click at [1168, 301] on div "TRUSTED BY THOUSANDS OF MEN IN SINGAPORE Heading 0 Image Image Image 1,000+ Hea…" at bounding box center [719, 537] width 1014 height 563
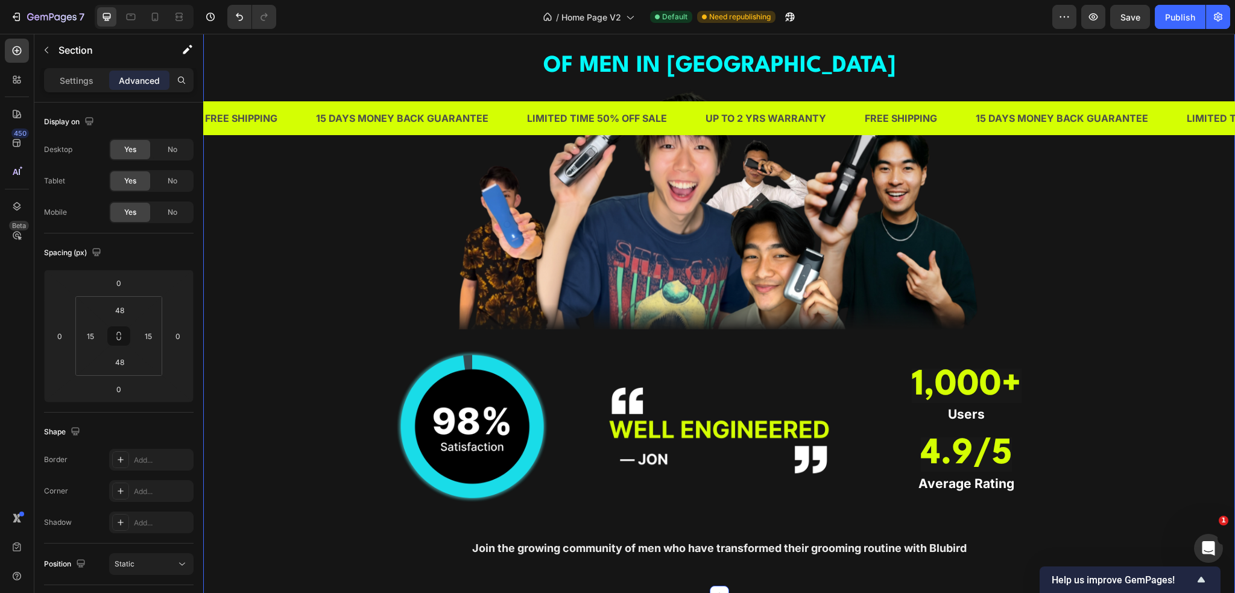
scroll to position [1025, 0]
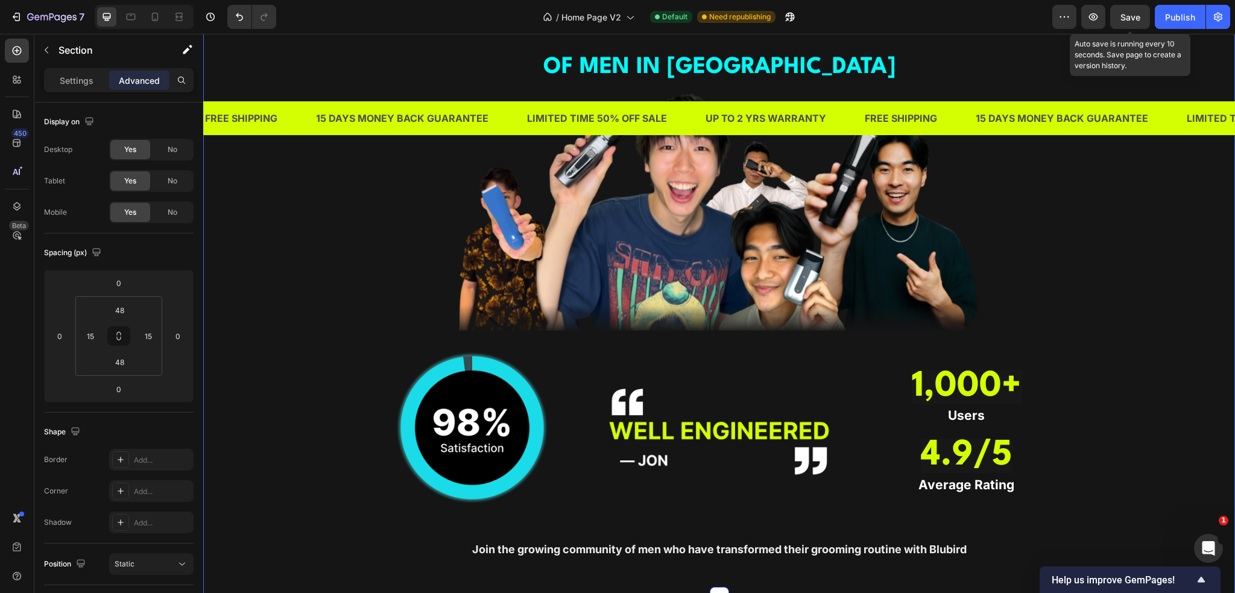
click at [1141, 21] on span "Save" at bounding box center [1131, 17] width 20 height 10
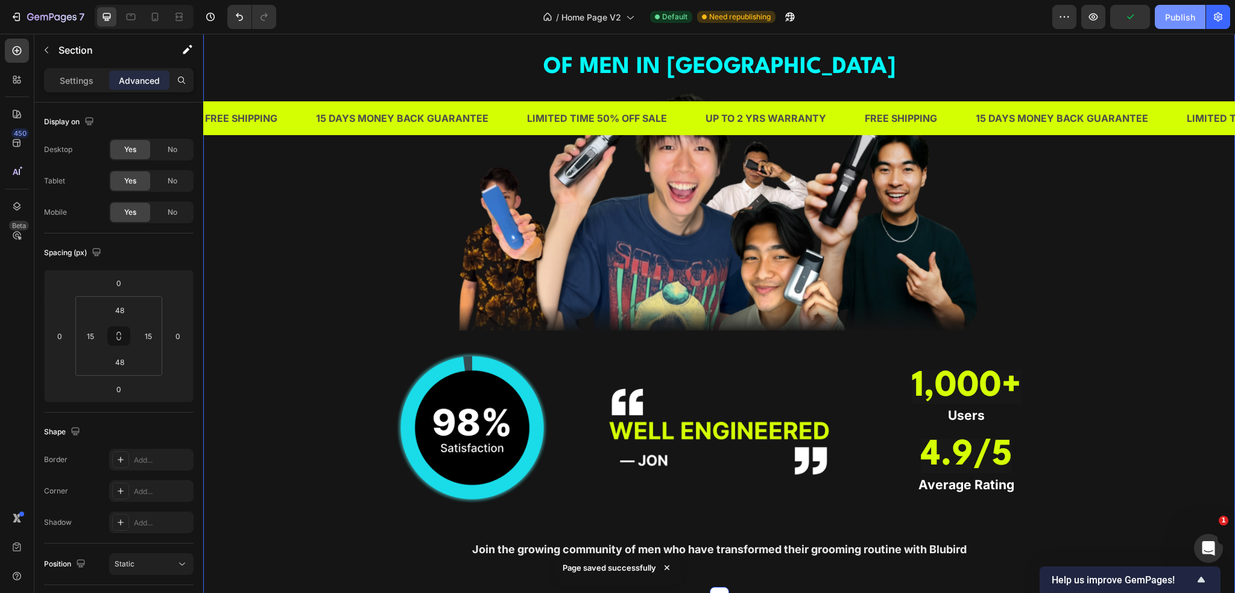
click at [1185, 19] on div "Publish" at bounding box center [1180, 17] width 30 height 13
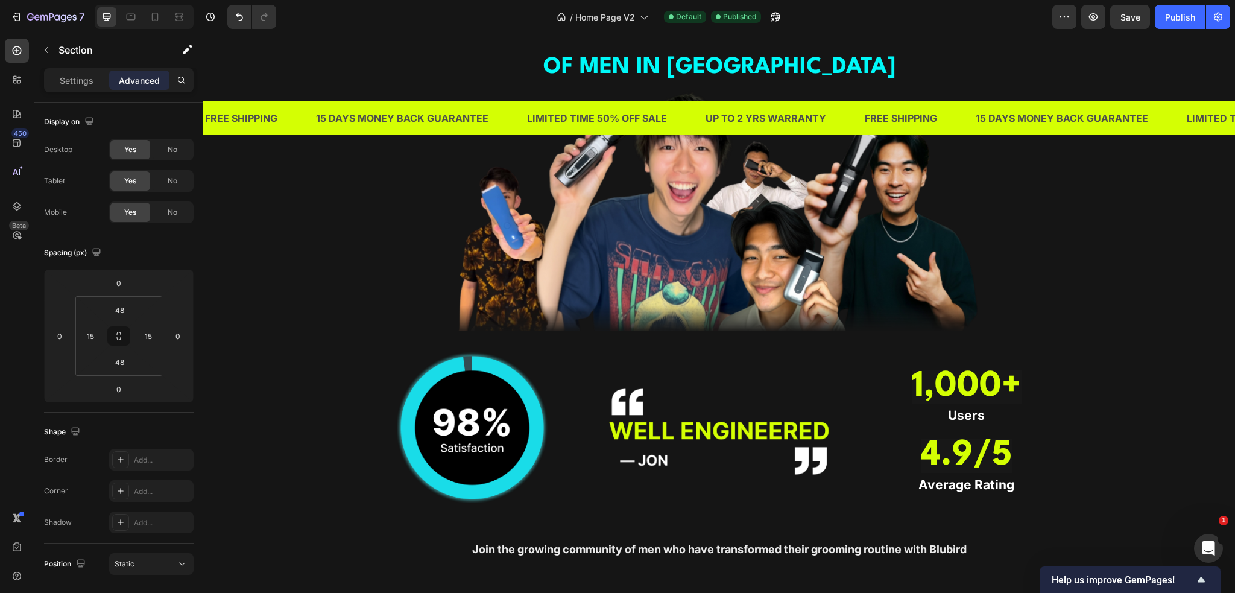
click at [277, 229] on div "TRUSTED BY THOUSANDS OF MEN IN SINGAPORE Heading Image Image Image 1,000+ Headi…" at bounding box center [719, 286] width 1014 height 563
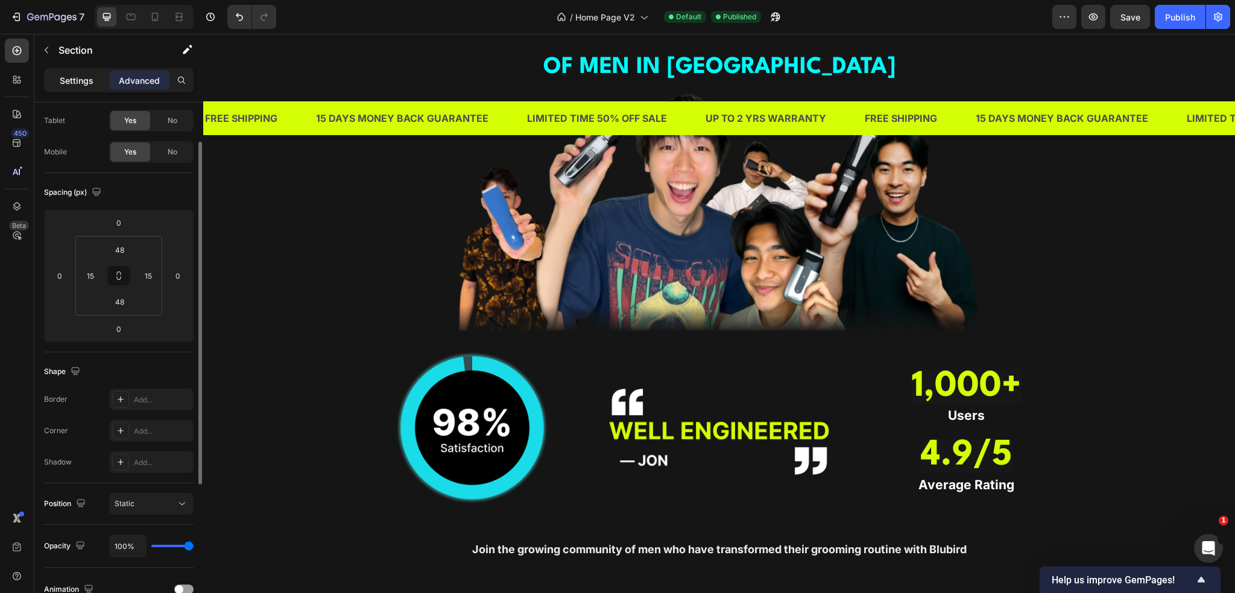
click at [87, 86] on p "Settings" at bounding box center [77, 80] width 34 height 13
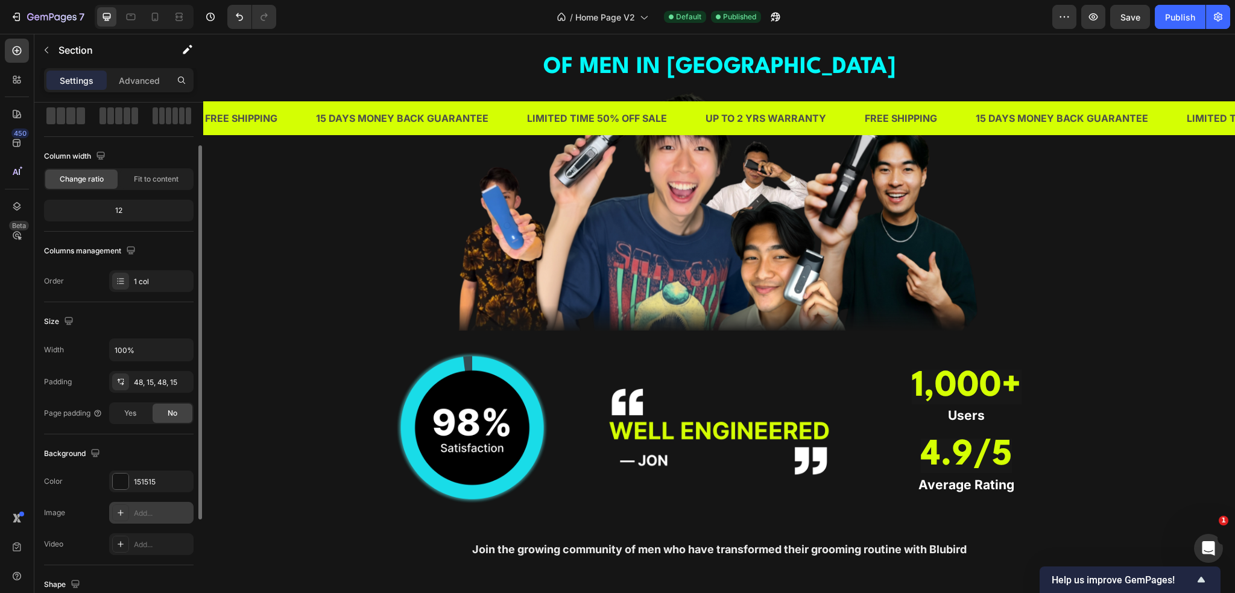
click at [150, 508] on div "Add..." at bounding box center [162, 513] width 57 height 11
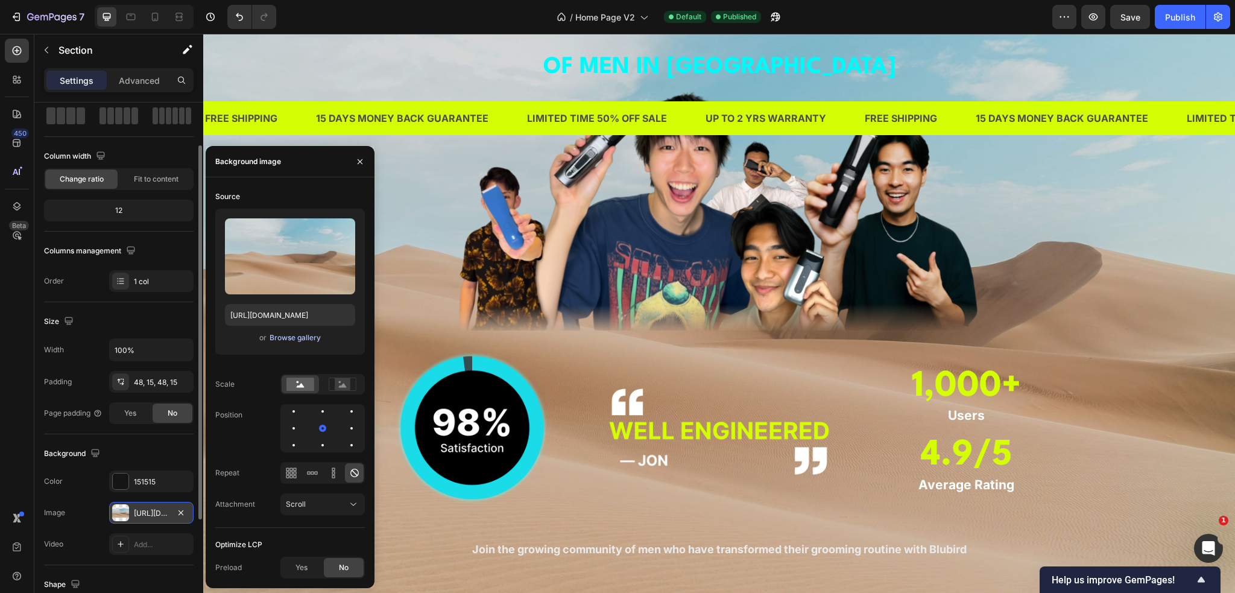
click at [300, 338] on div "Browse gallery" at bounding box center [295, 337] width 51 height 11
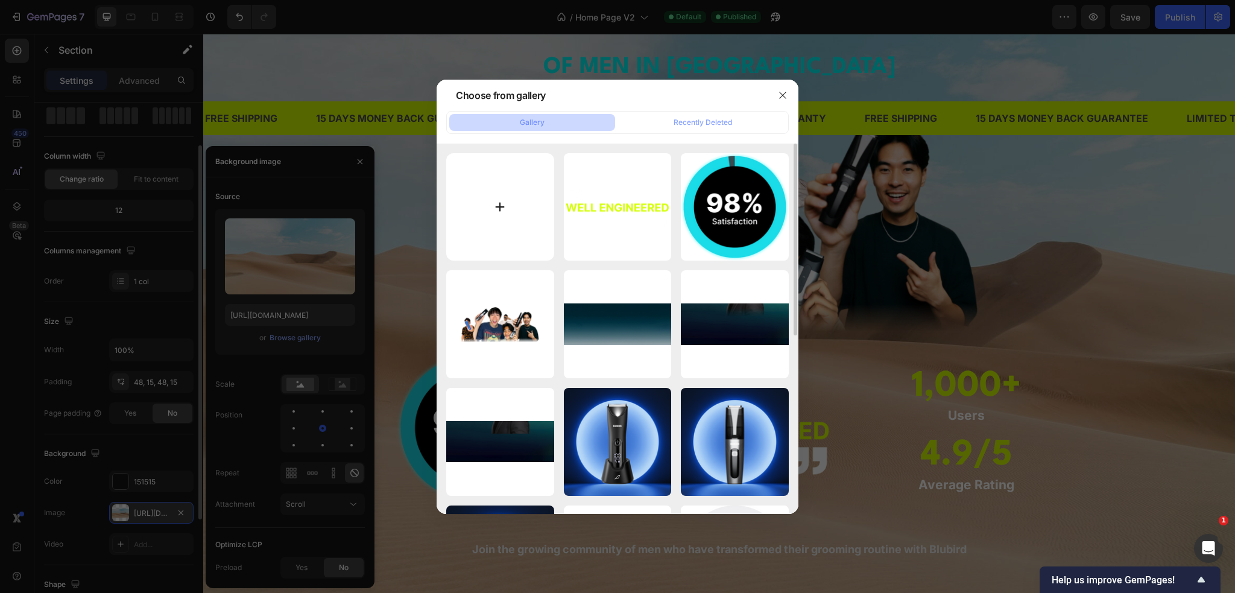
click at [505, 200] on input "file" at bounding box center [500, 207] width 108 height 108
type input "C:\fakepath\Website section 3.png"
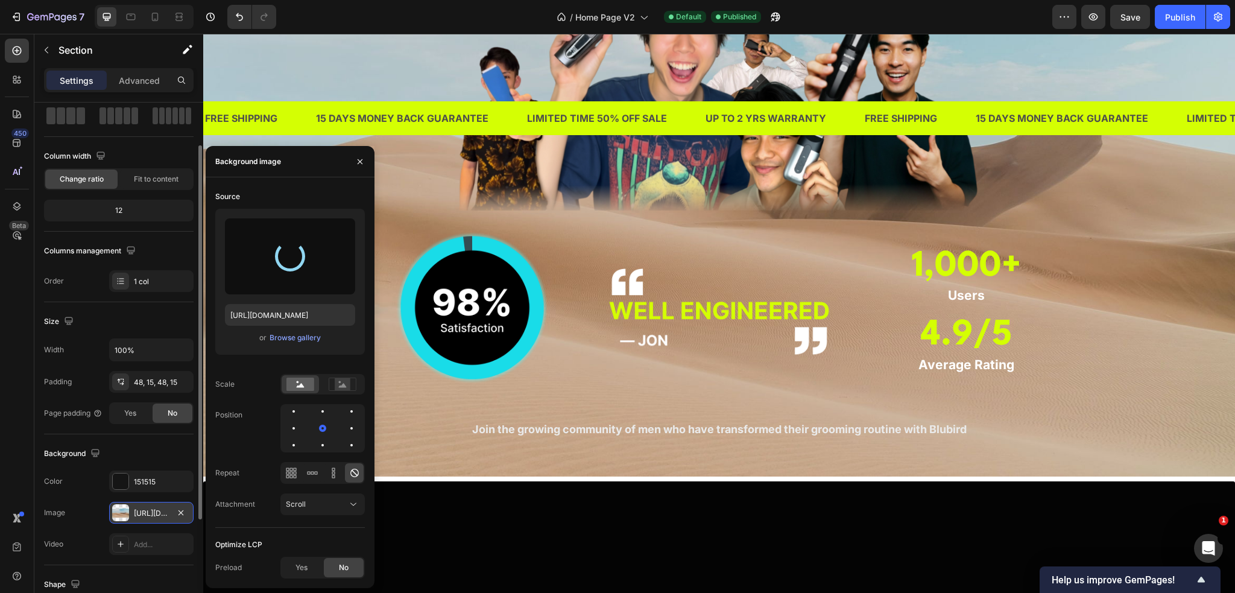
scroll to position [1146, 0]
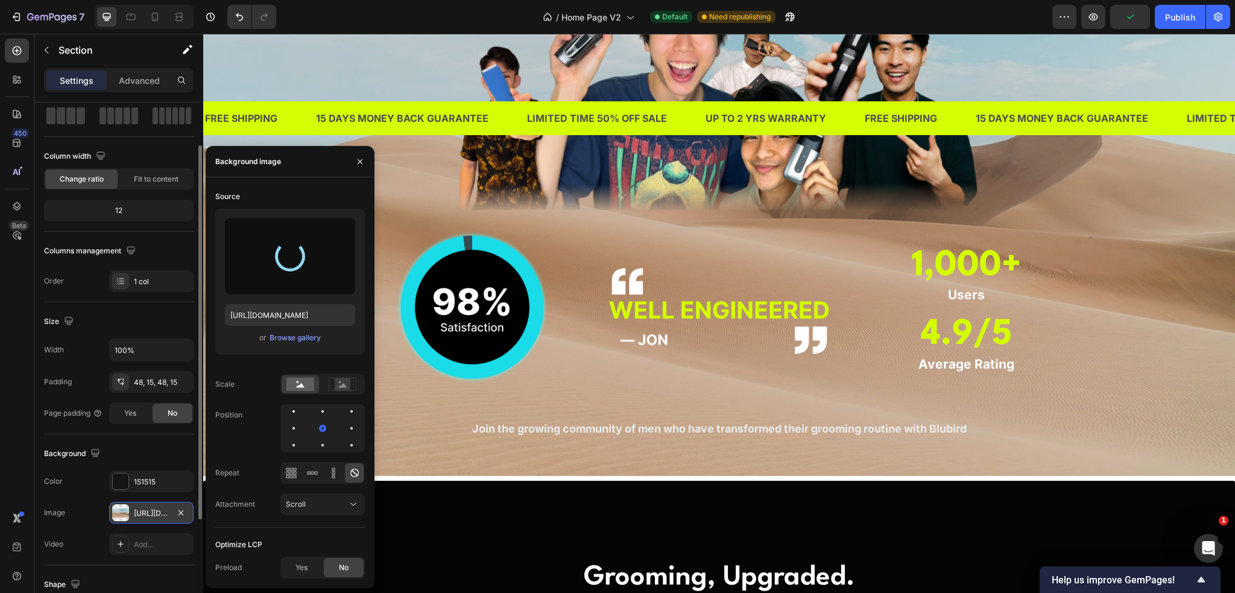
type input "https://cdn.shopify.com/s/files/1/0609/3665/0855/files/gempages_577436594827428…"
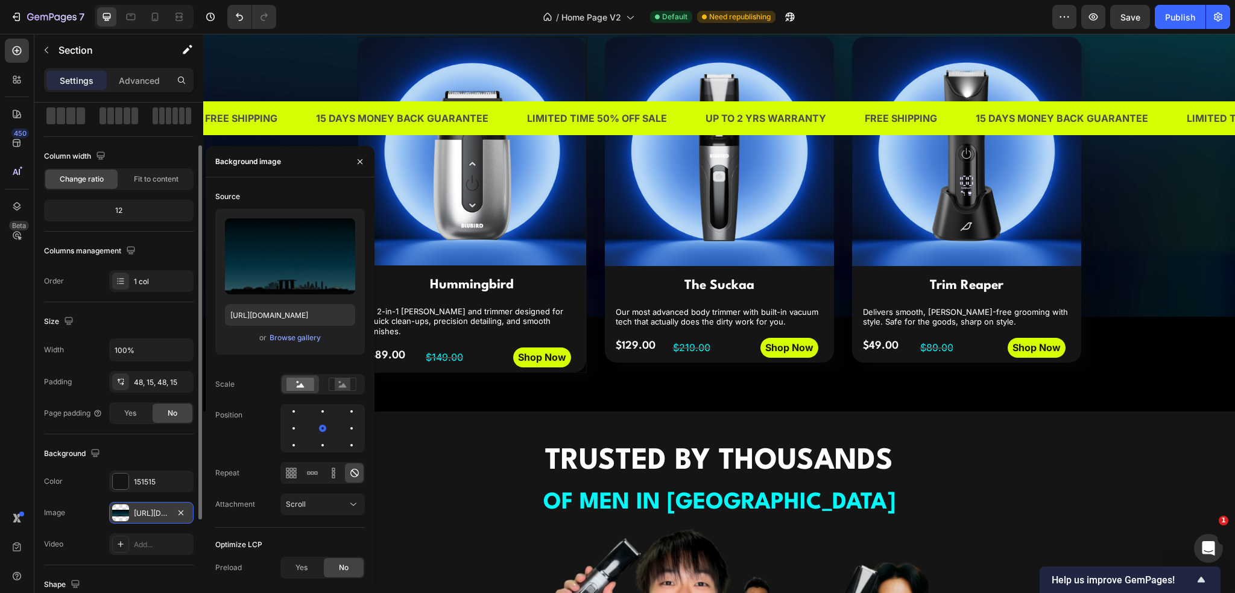
scroll to position [603, 0]
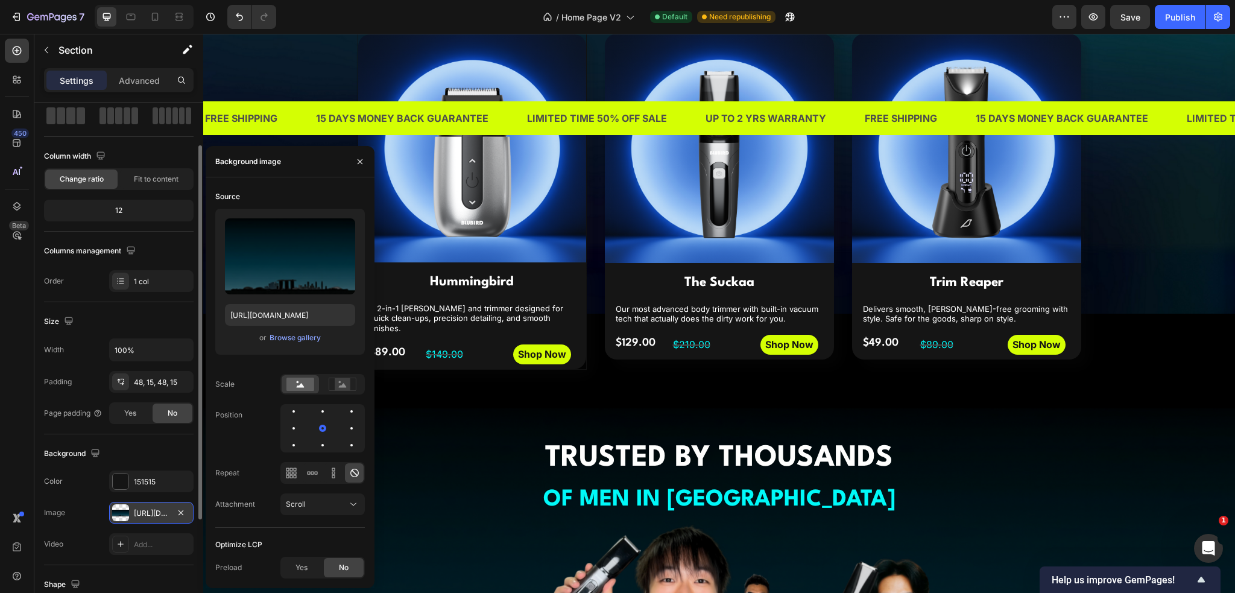
click at [1100, 381] on div "THREE TOOLS. ONE MISSION Heading Discover our most popular grooming essentials,…" at bounding box center [719, 162] width 1032 height 493
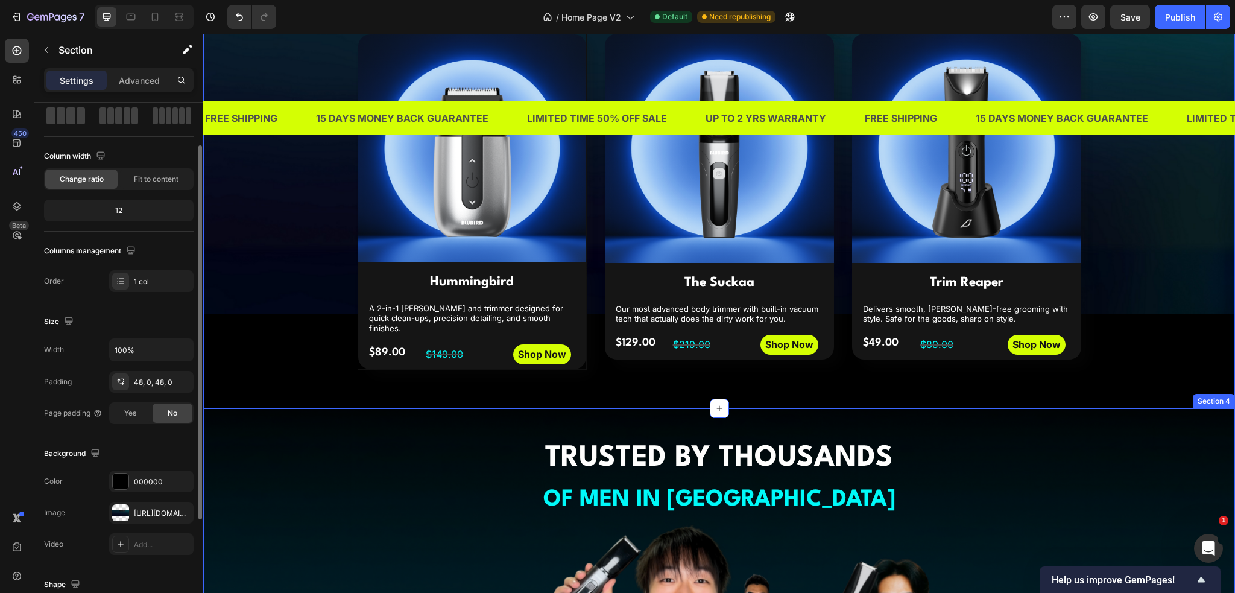
click at [1163, 347] on div "THREE TOOLS. ONE MISSION Heading Discover our most popular grooming essentials,…" at bounding box center [719, 162] width 1032 height 435
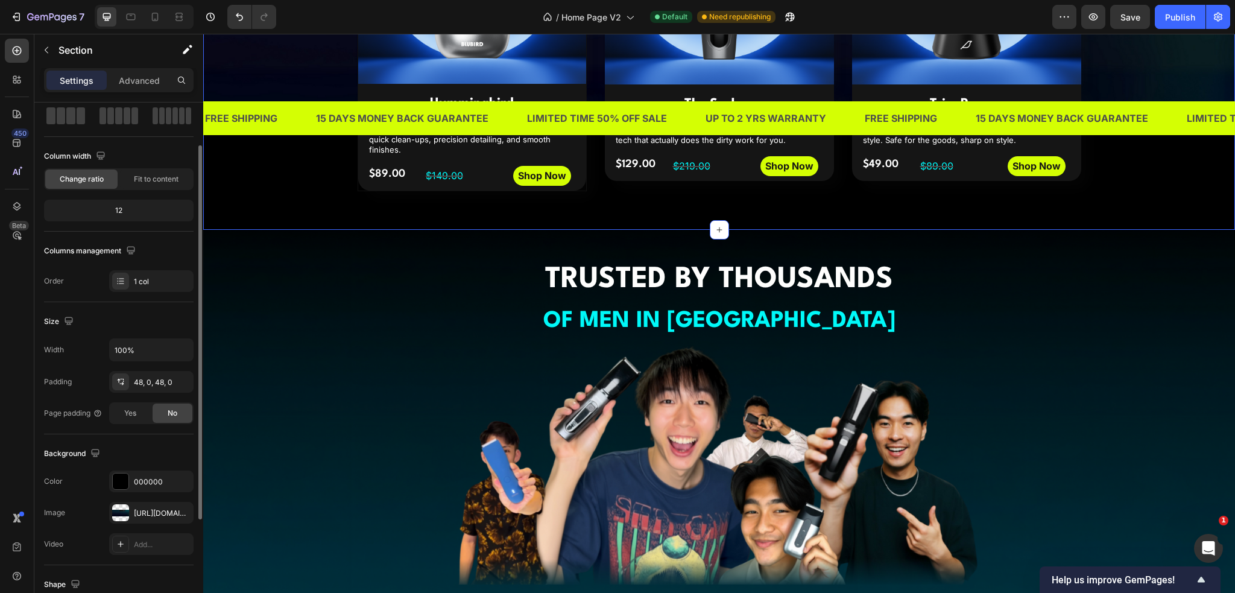
scroll to position [784, 0]
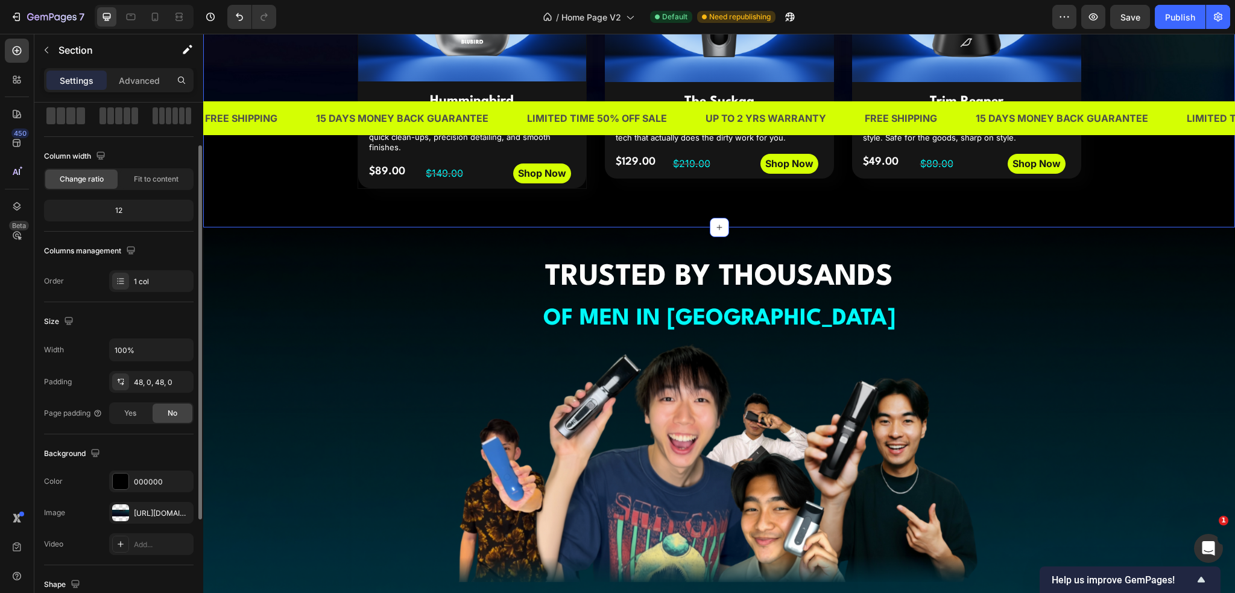
click at [1126, 472] on div "TRUSTED BY THOUSANDS OF MEN IN SINGAPORE Heading Image Image Image 1,000+ Headi…" at bounding box center [719, 537] width 1014 height 563
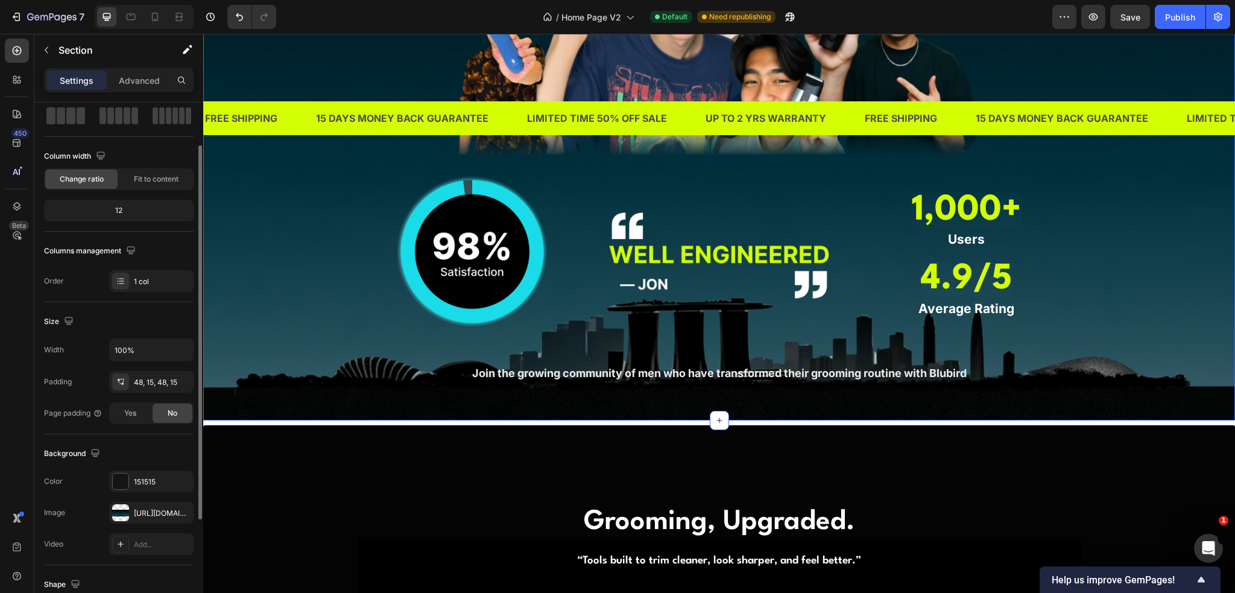
scroll to position [1206, 0]
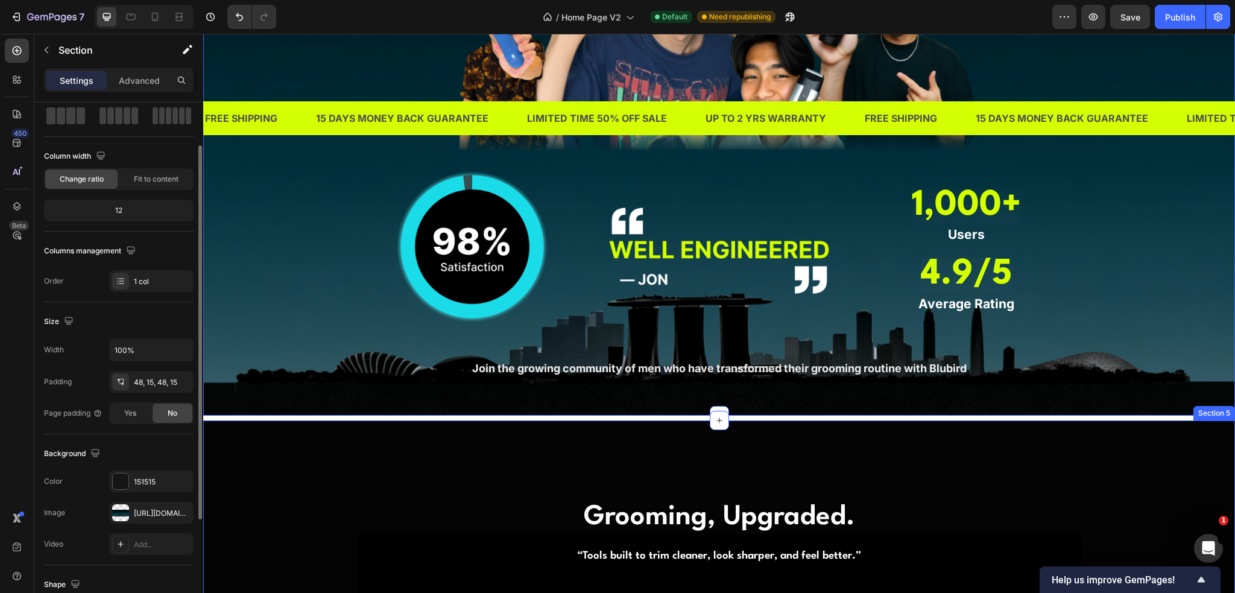
click at [157, 81] on p "Advanced" at bounding box center [139, 80] width 41 height 13
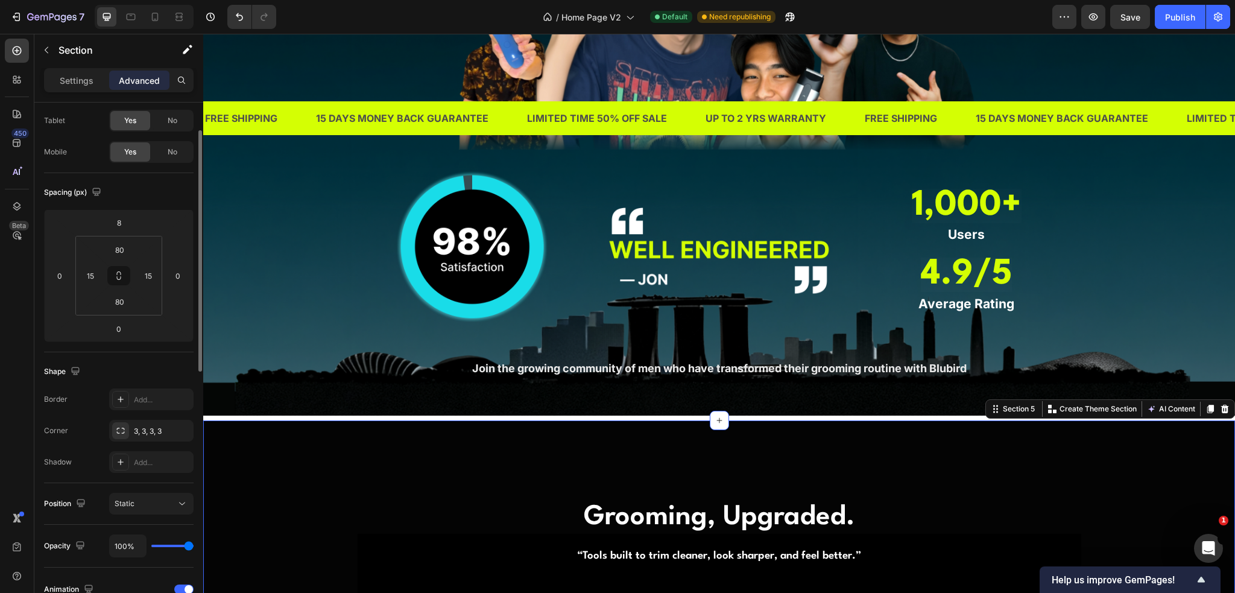
click at [260, 348] on div "TRUSTED BY THOUSANDS OF MEN IN SINGAPORE Heading Image Image Image 1,000+ Headi…" at bounding box center [719, 105] width 1014 height 563
click at [130, 226] on input "8" at bounding box center [119, 223] width 24 height 18
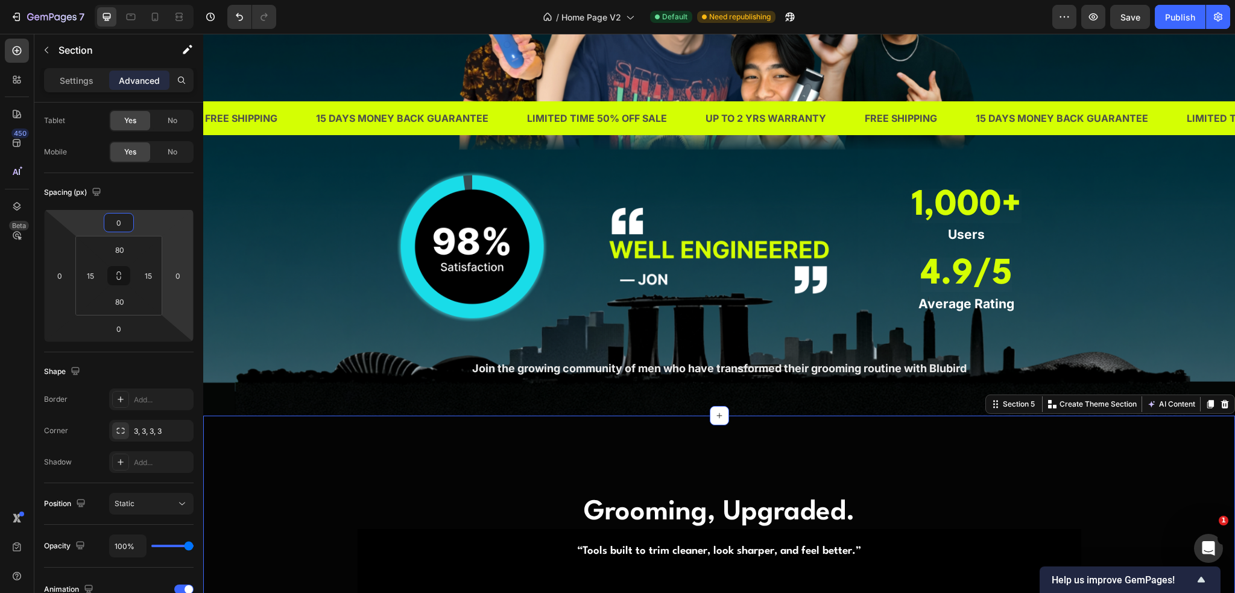
type input "0"
click at [323, 411] on div "TRUSTED BY THOUSANDS OF MEN IN SINGAPORE Heading Image Image Image 1,000+ Headi…" at bounding box center [719, 105] width 1032 height 621
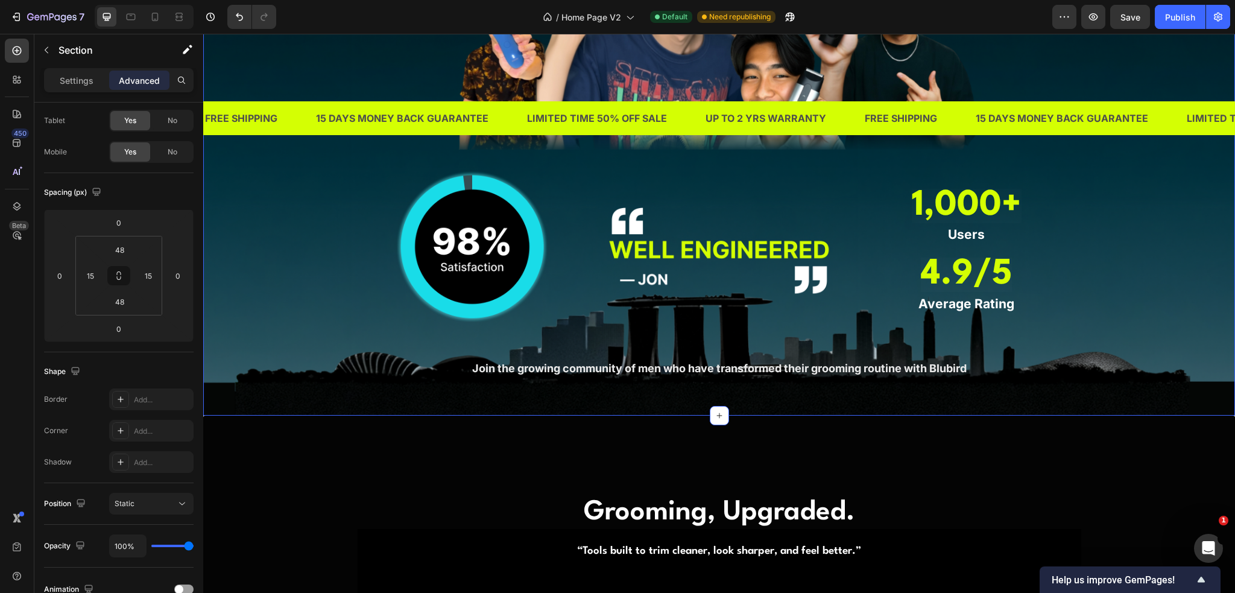
click at [292, 303] on div "TRUSTED BY THOUSANDS OF MEN IN SINGAPORE Heading Image Image Image 1,000+ Headi…" at bounding box center [719, 105] width 1014 height 563
click at [1131, 23] on div "Save" at bounding box center [1131, 17] width 20 height 13
click at [1185, 14] on div "Publish" at bounding box center [1180, 17] width 30 height 13
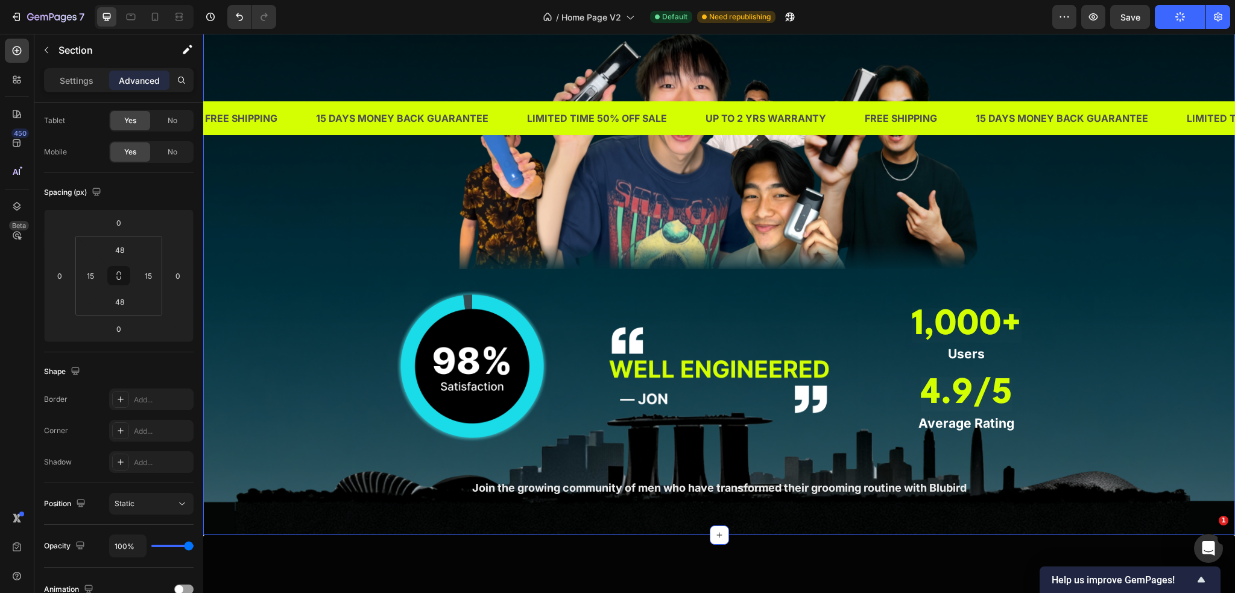
scroll to position [1086, 0]
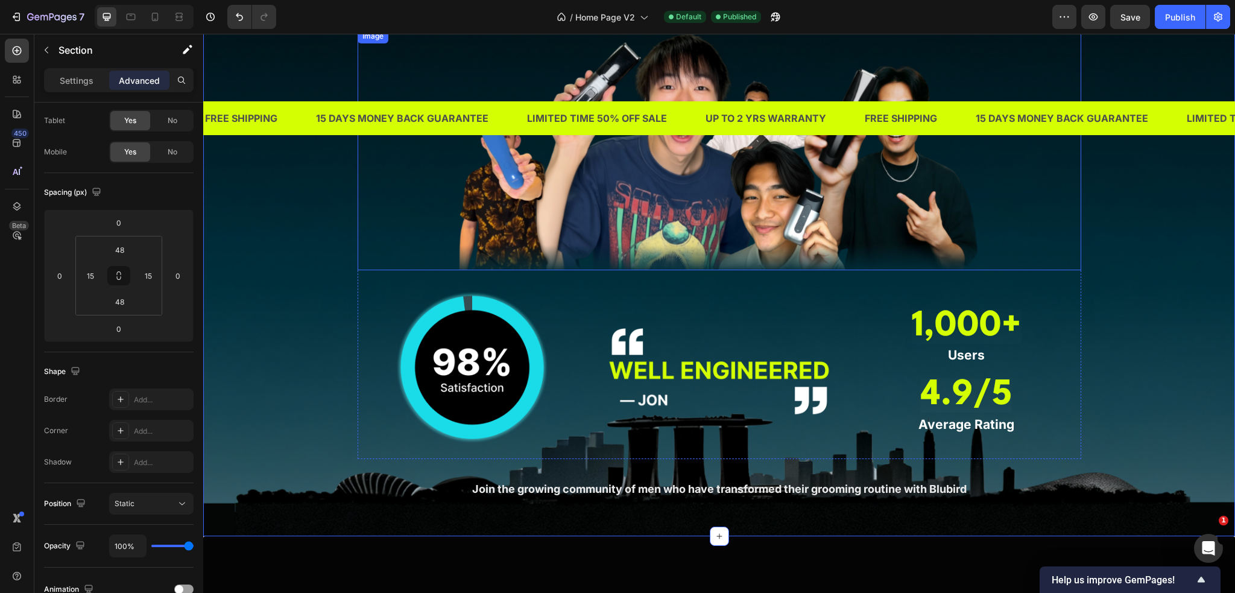
click at [402, 263] on img at bounding box center [720, 149] width 724 height 241
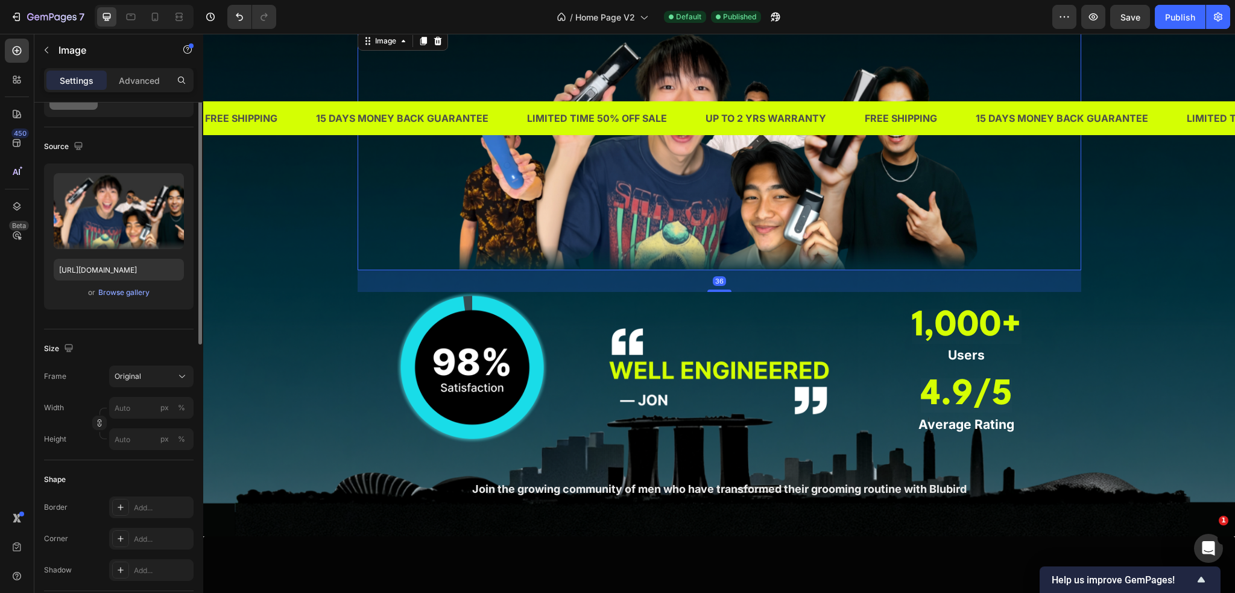
scroll to position [0, 0]
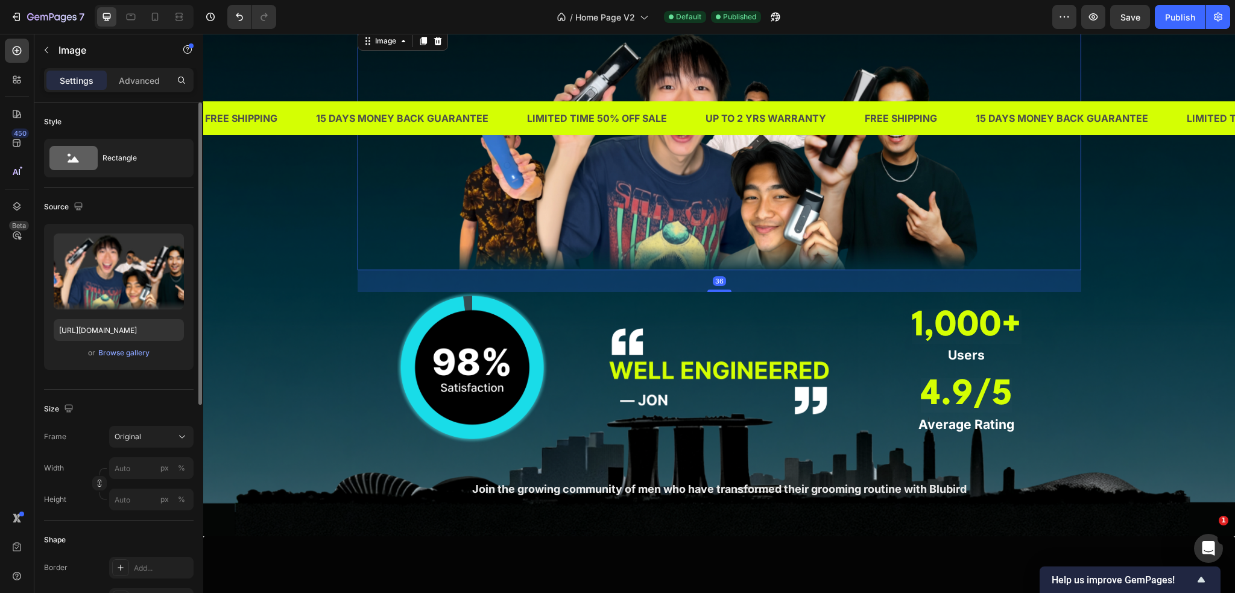
click at [254, 253] on div "TRUSTED BY THOUSANDS OF MEN IN SINGAPORE Heading Image 36 Image Image 1,000+ He…" at bounding box center [719, 226] width 1014 height 563
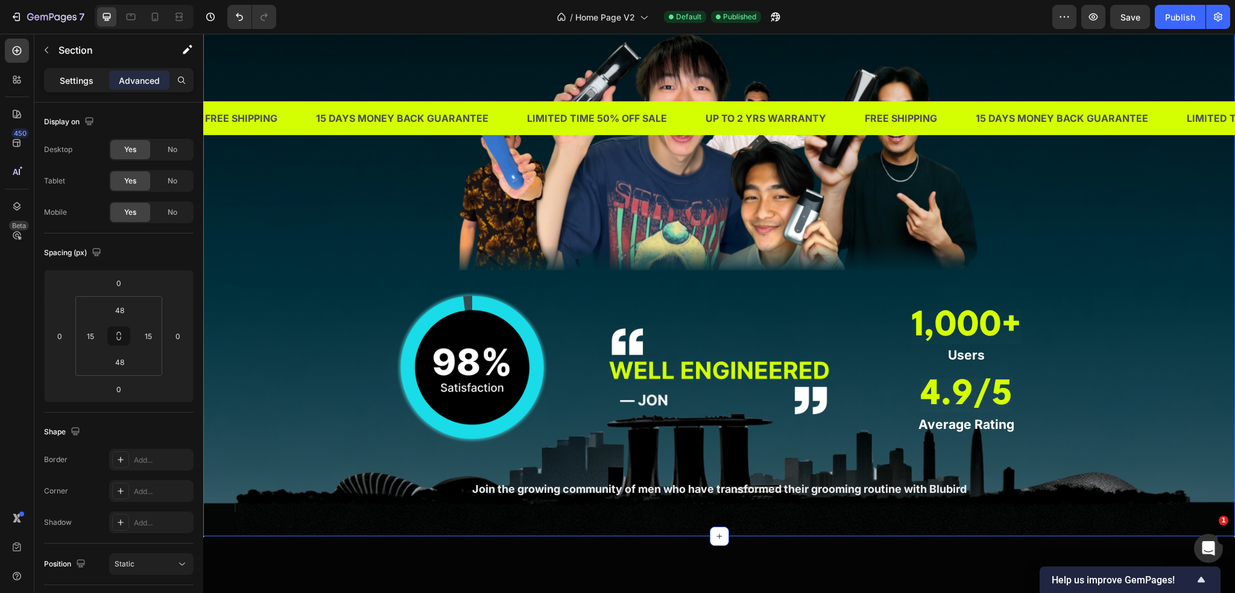
click at [75, 87] on div "Settings" at bounding box center [76, 80] width 60 height 19
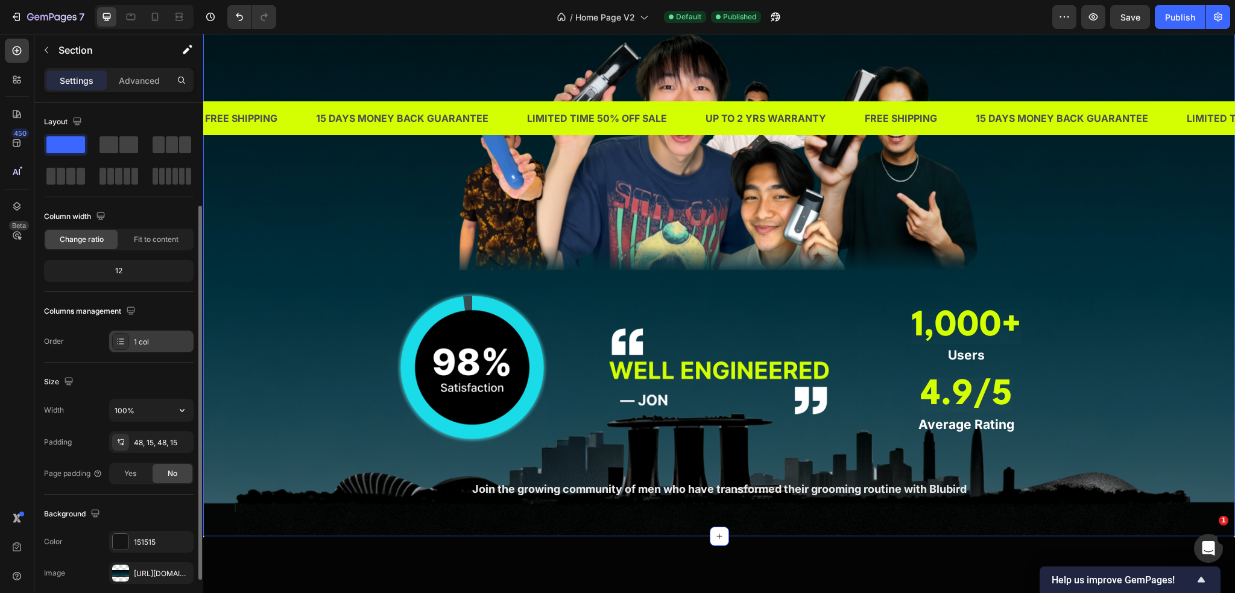
scroll to position [210, 0]
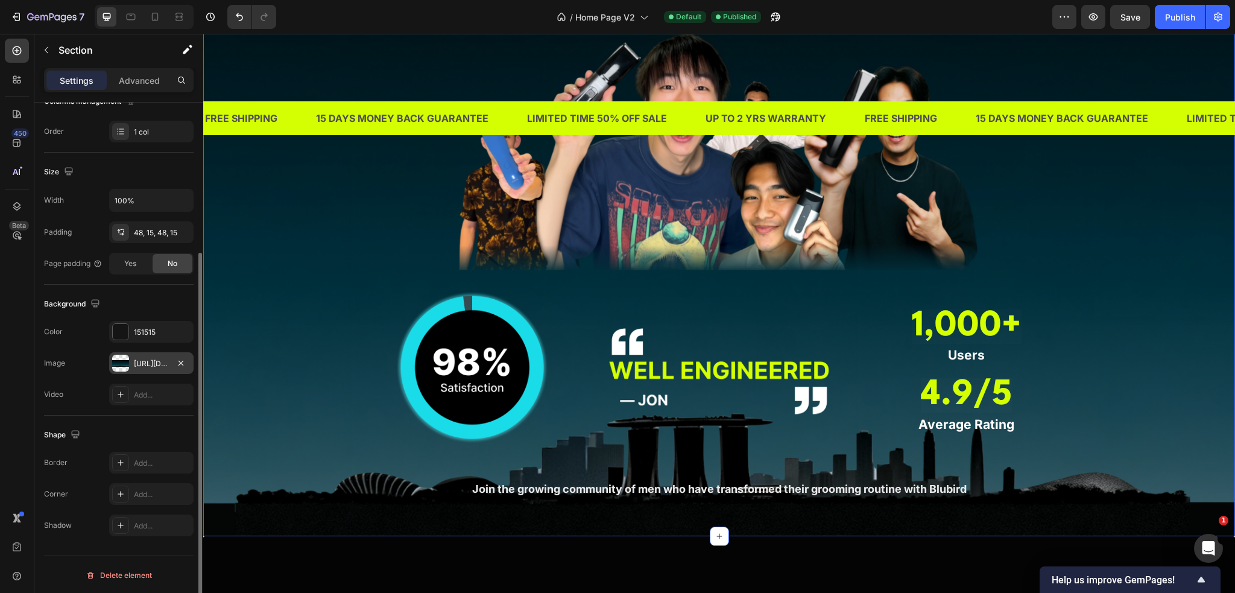
click at [155, 369] on div "https://cdn.shopify.com/s/files/1/0609/3665/0855/files/gempages_577436594827428…" at bounding box center [151, 363] width 84 height 22
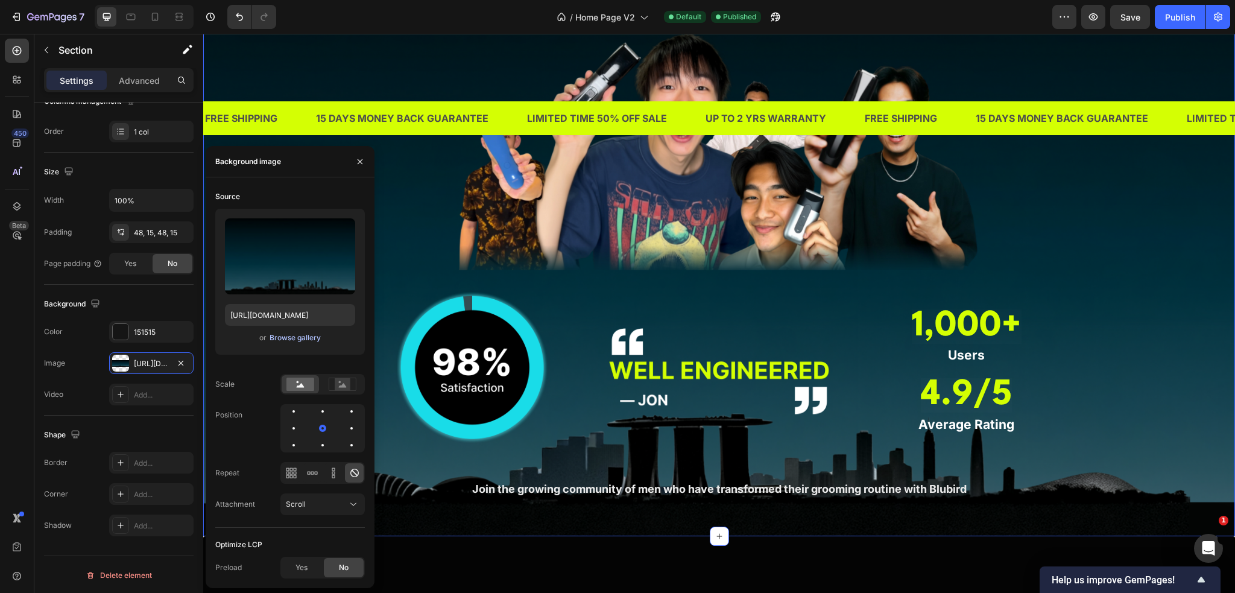
click at [301, 341] on div "Browse gallery" at bounding box center [295, 337] width 51 height 11
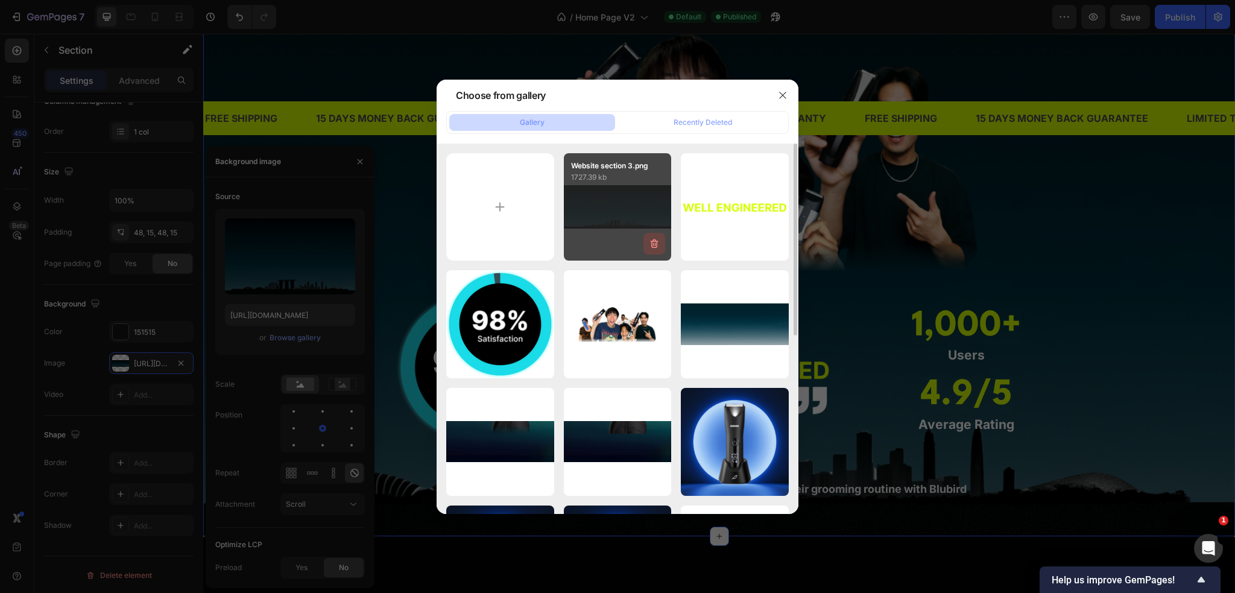
click at [653, 241] on icon "button" at bounding box center [655, 243] width 8 height 9
click at [653, 241] on div "Delete" at bounding box center [647, 246] width 22 height 11
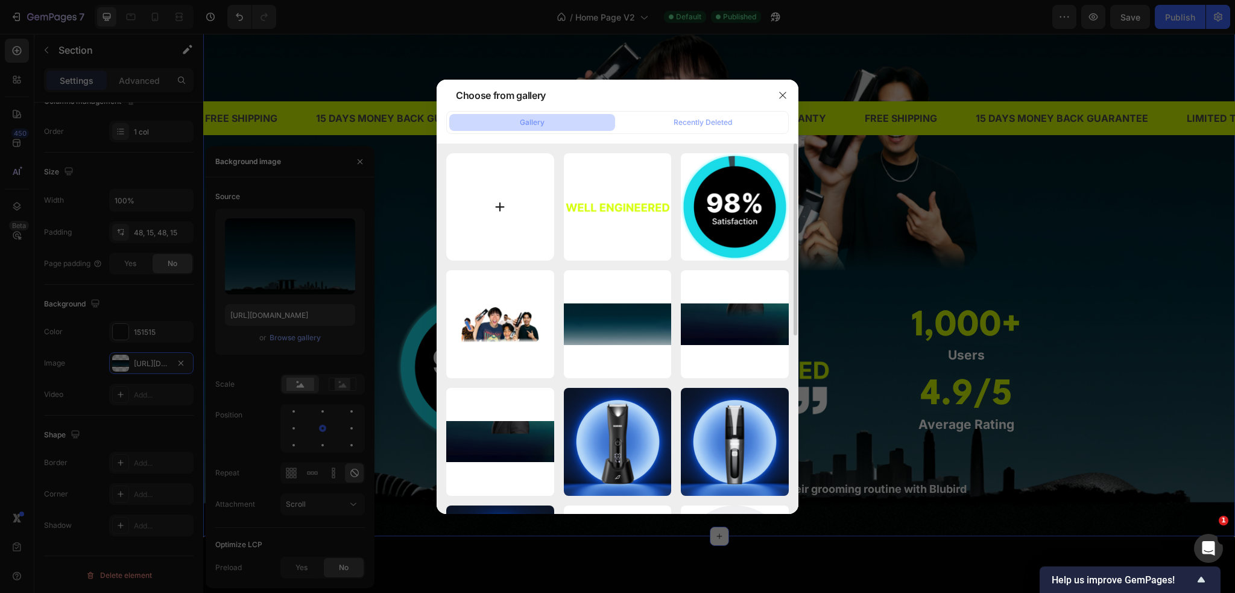
click at [525, 205] on input "file" at bounding box center [500, 207] width 108 height 108
type input "C:\fakepath\Website section 3.png"
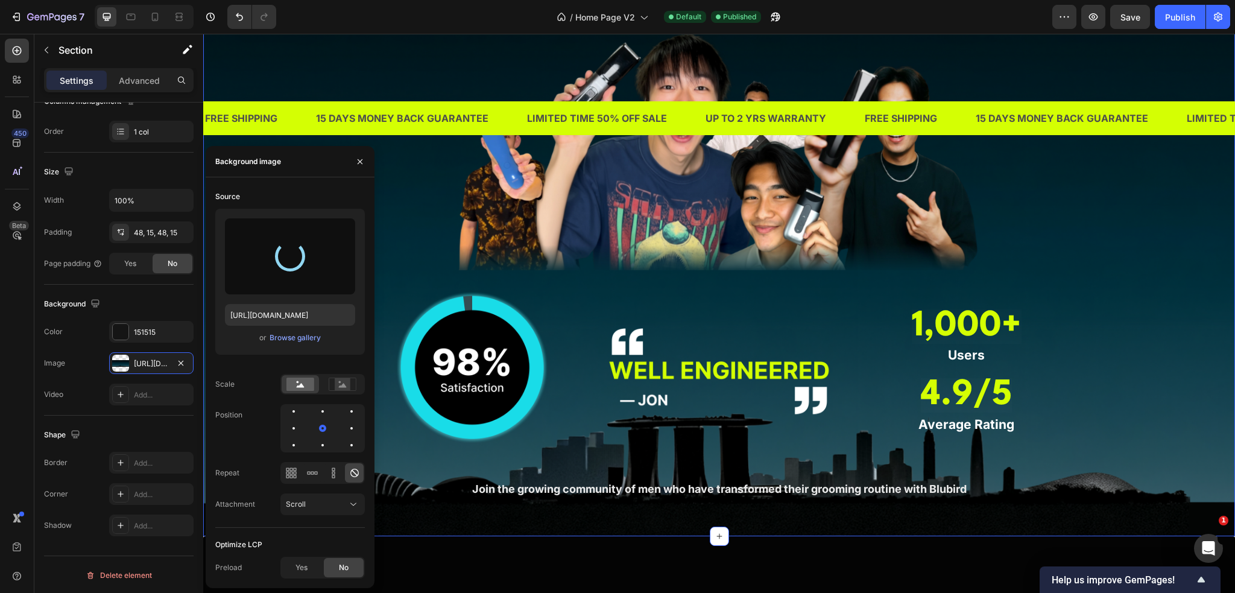
type input "[URL][DOMAIN_NAME]"
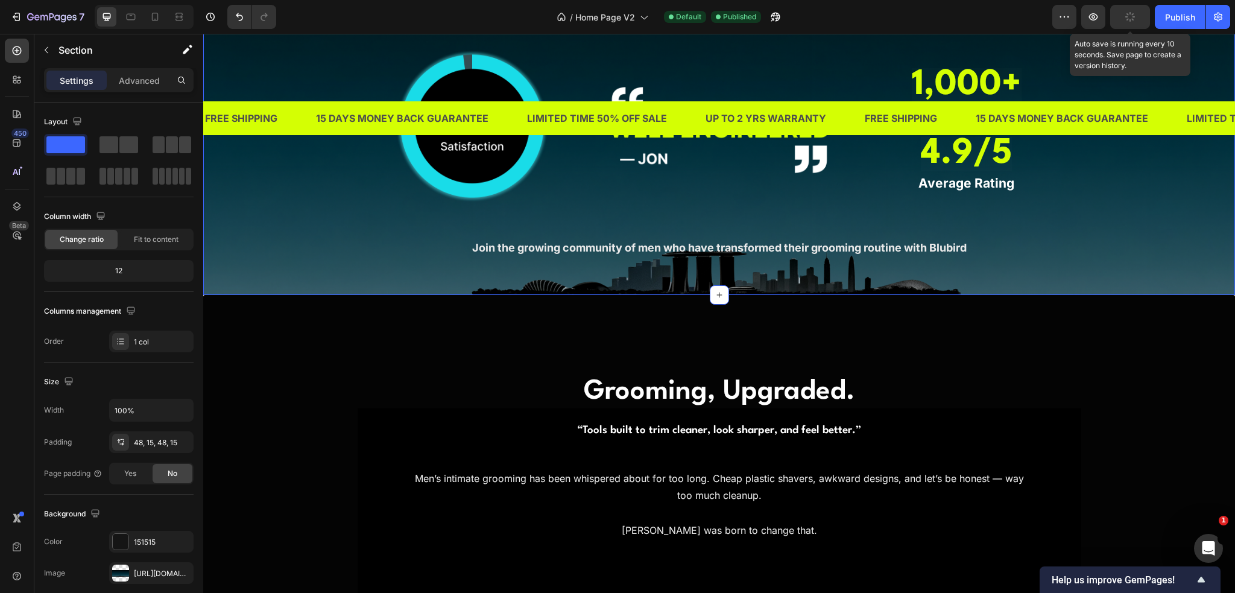
scroll to position [210, 0]
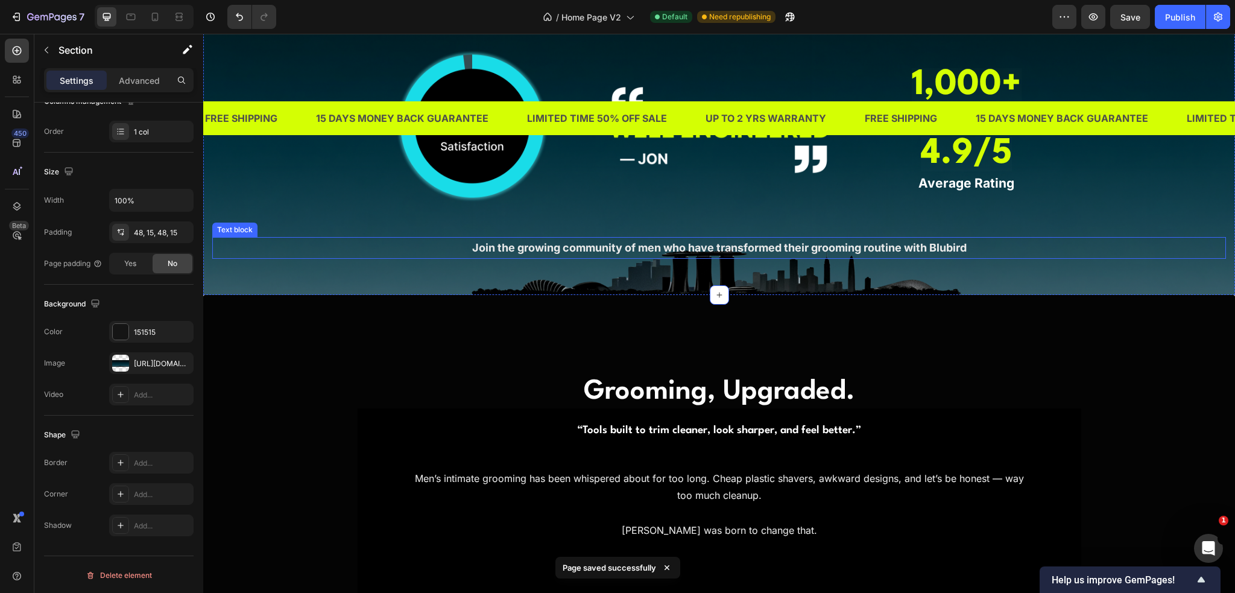
click at [946, 254] on span "Join the growing community of men who have transformed their grooming routine w…" at bounding box center [719, 247] width 495 height 13
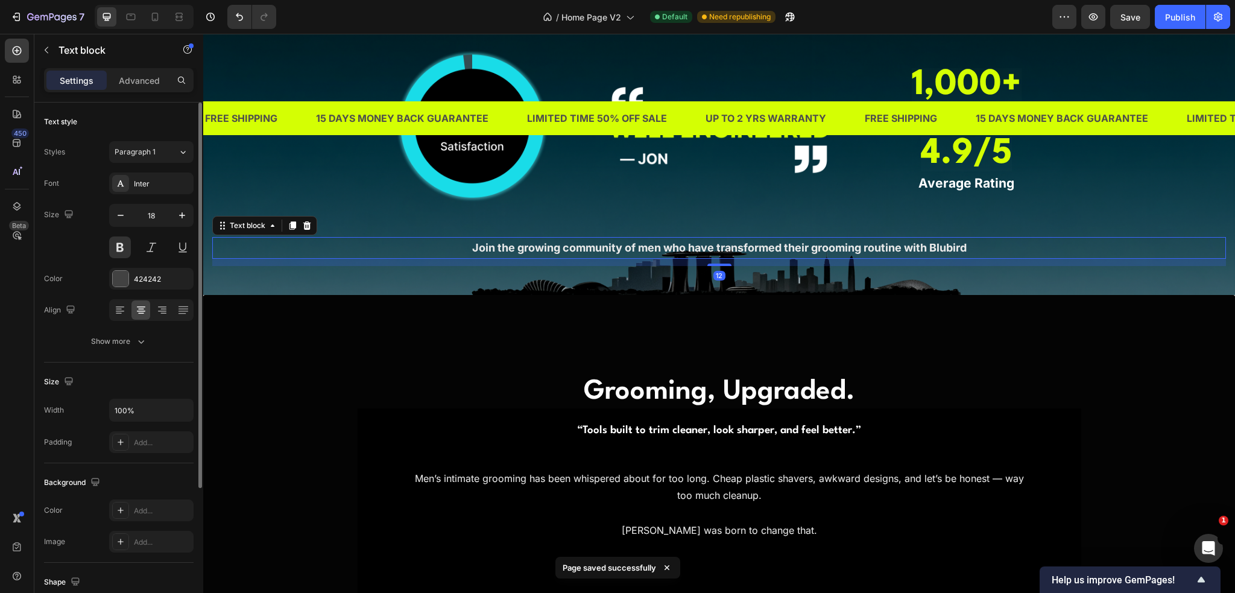
click at [946, 254] on span "Join the growing community of men who have transformed their grooming routine w…" at bounding box center [719, 247] width 495 height 13
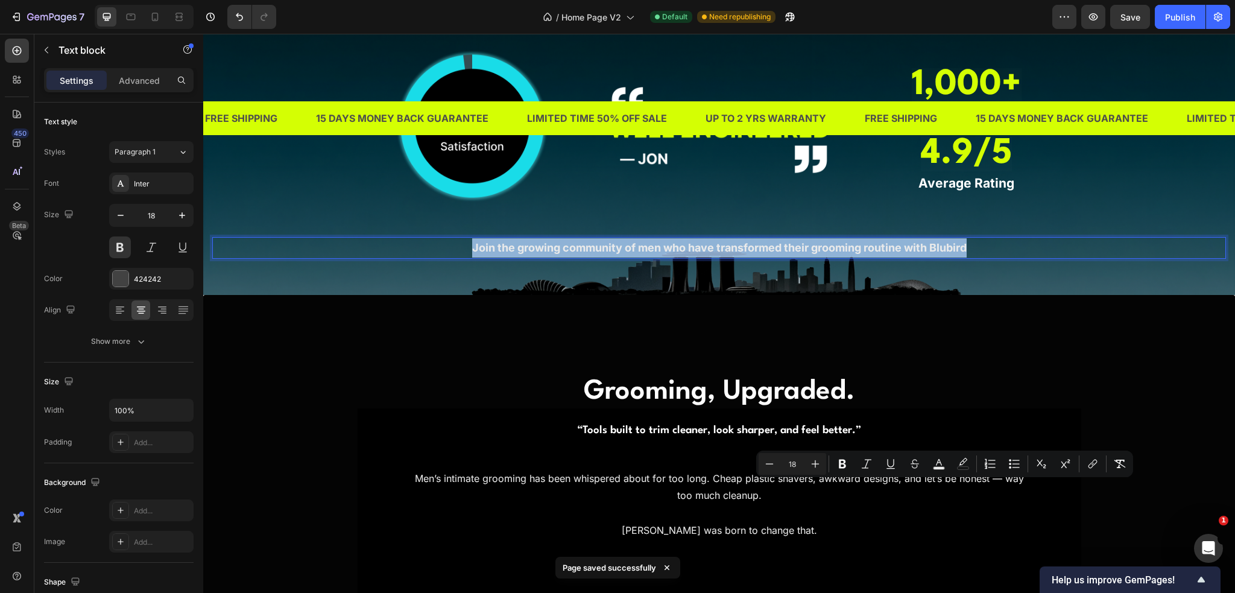
click at [946, 254] on span "Join the growing community of men who have transformed their grooming routine w…" at bounding box center [719, 247] width 495 height 13
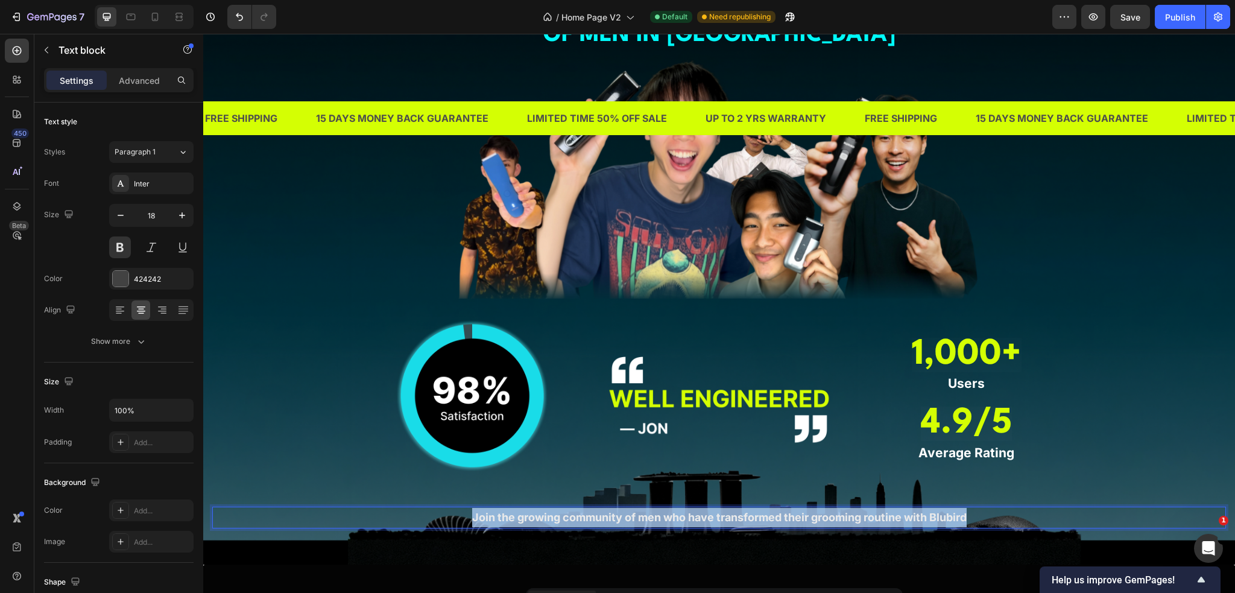
scroll to position [784, 0]
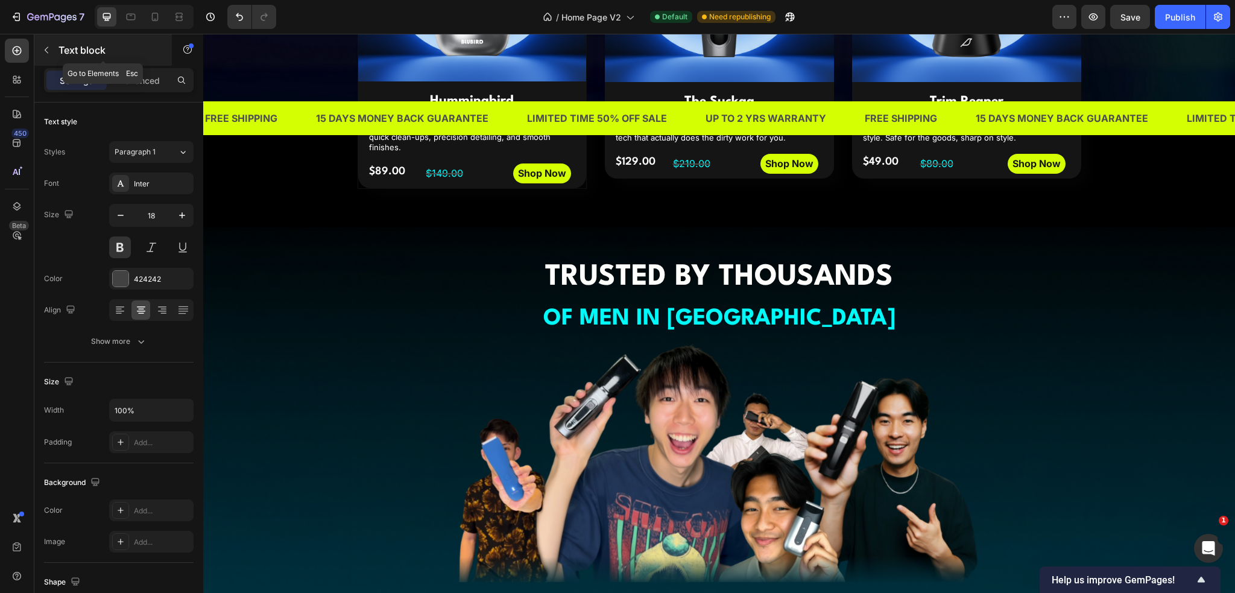
click at [51, 52] on icon "button" at bounding box center [47, 50] width 10 height 10
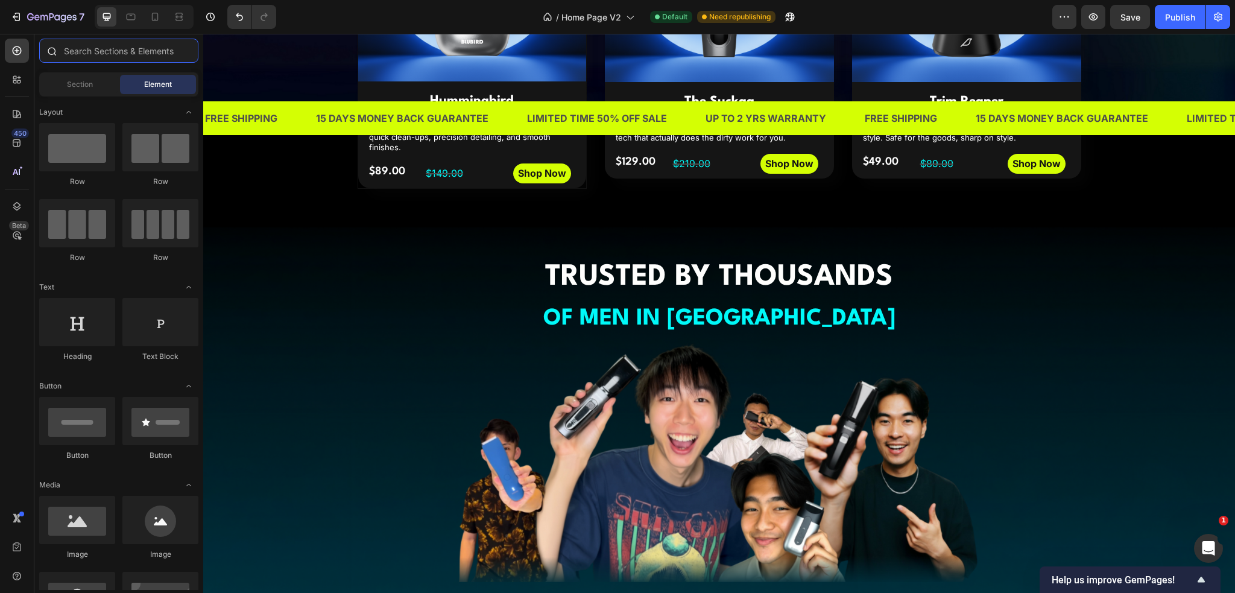
click at [95, 49] on input "text" at bounding box center [118, 51] width 159 height 24
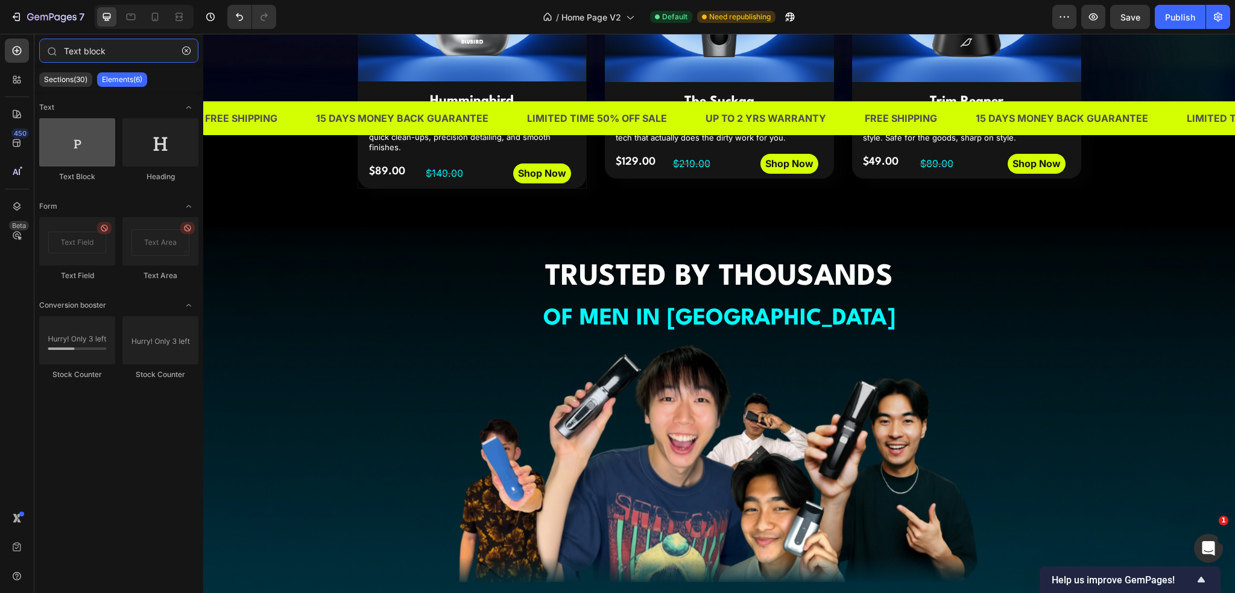
type input "Text block"
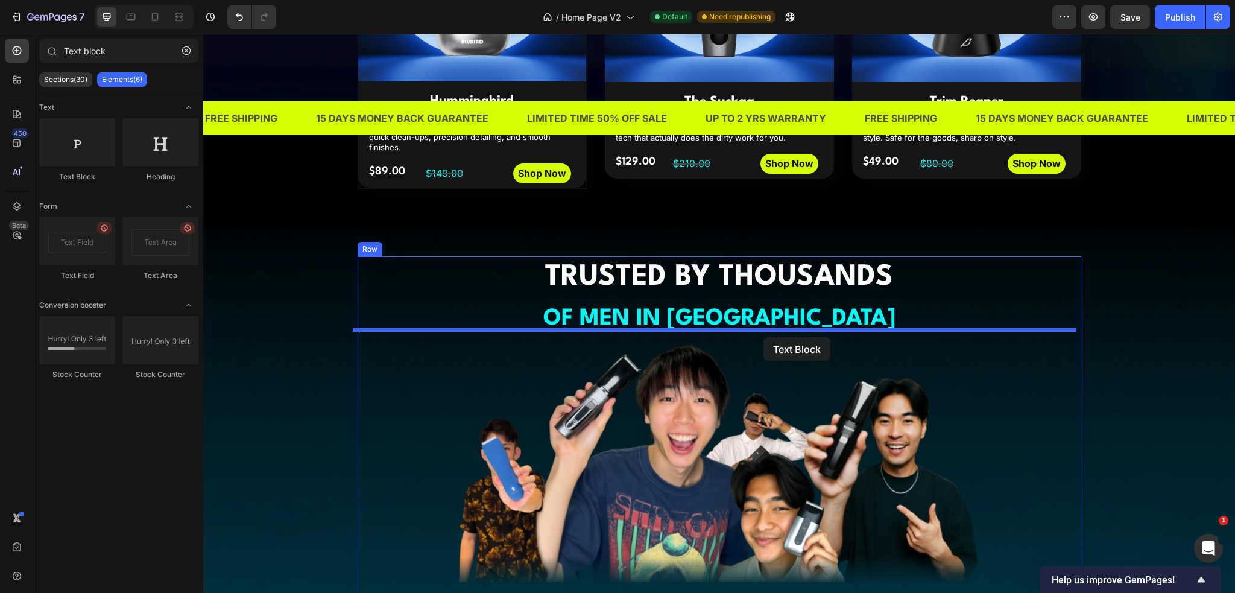
drag, startPoint x: 285, startPoint y: 176, endPoint x: 762, endPoint y: 337, distance: 504.1
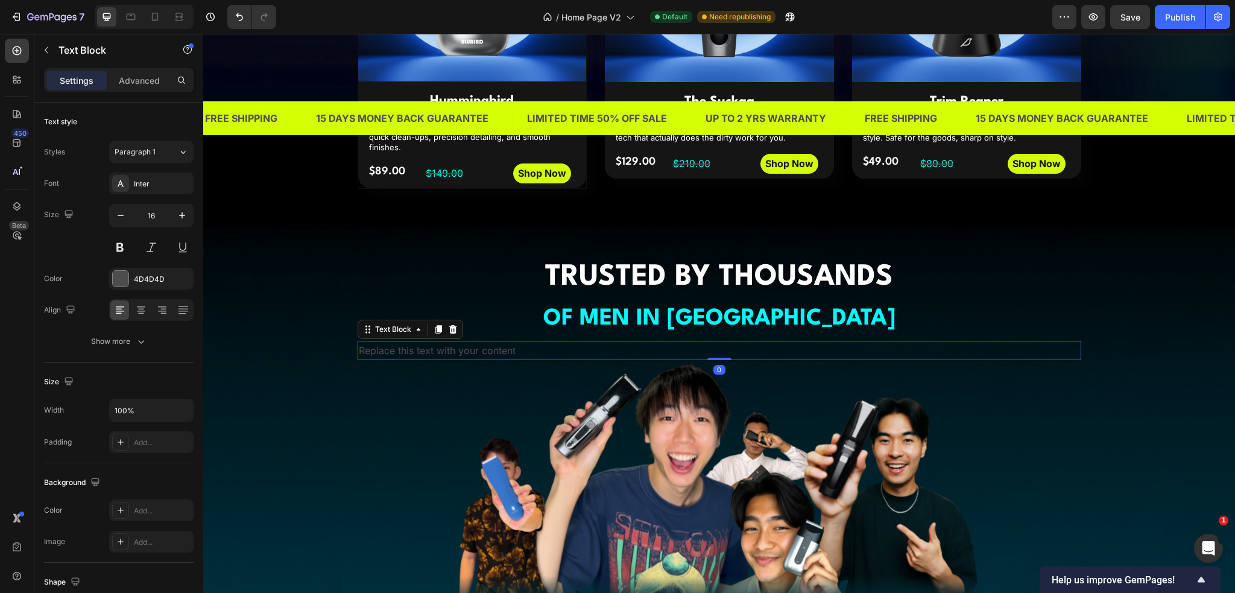
click at [801, 343] on div "Replace this text with your content" at bounding box center [720, 351] width 724 height 20
click at [142, 306] on icon at bounding box center [141, 306] width 8 height 1
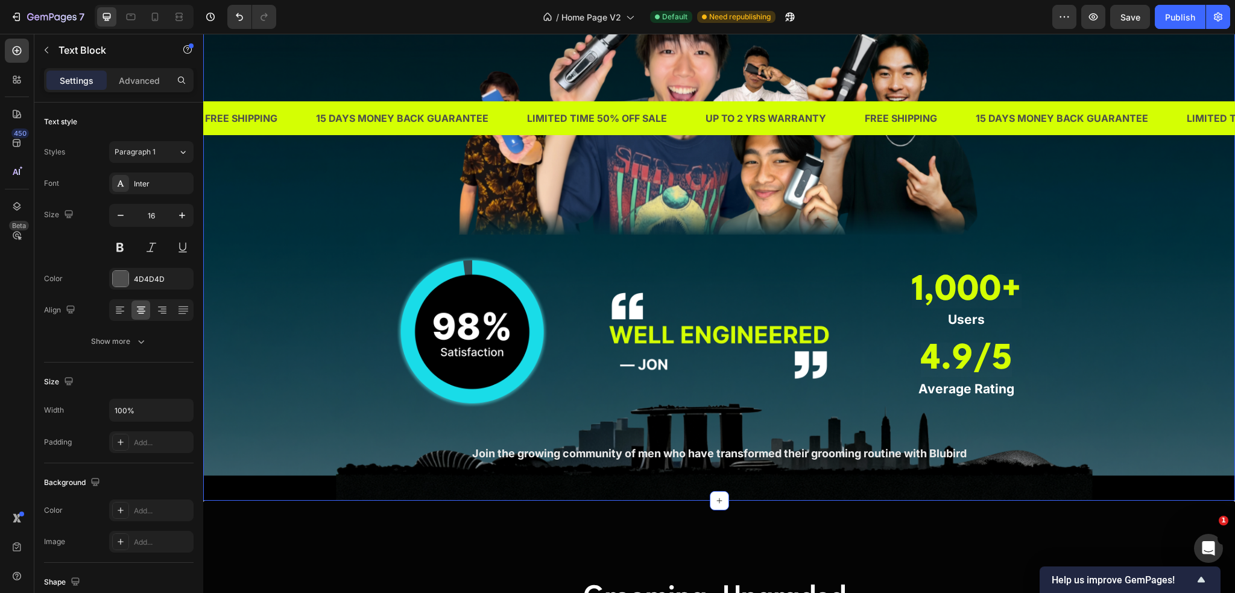
scroll to position [1146, 0]
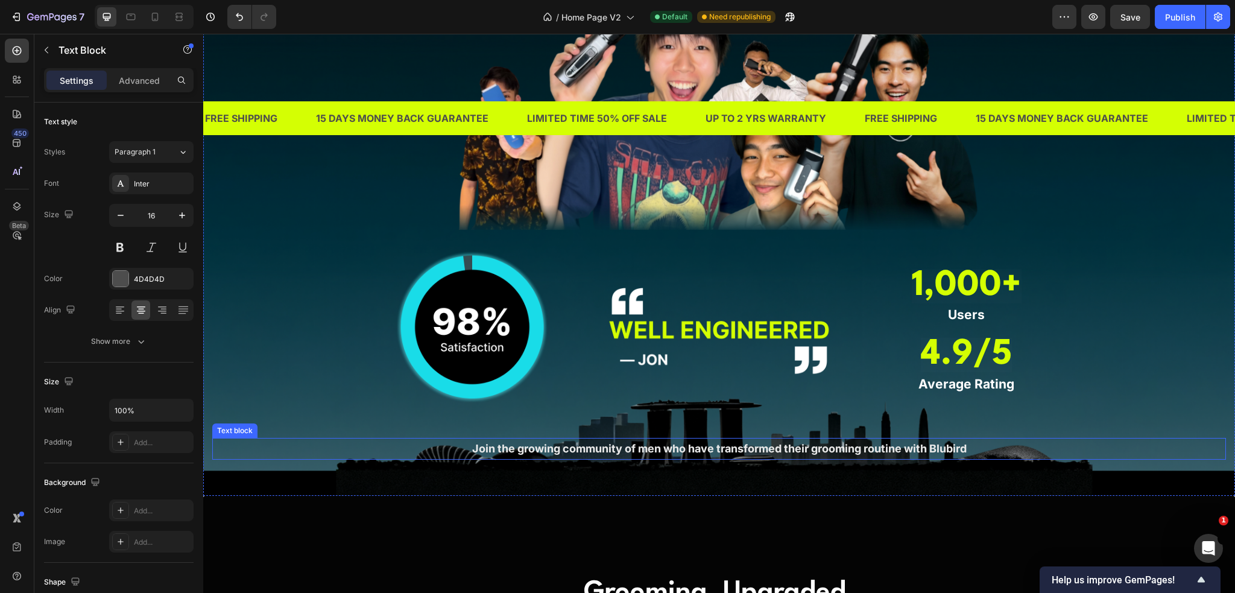
click at [691, 445] on span "Join the growing community of men who have transformed their grooming routine w…" at bounding box center [719, 448] width 495 height 13
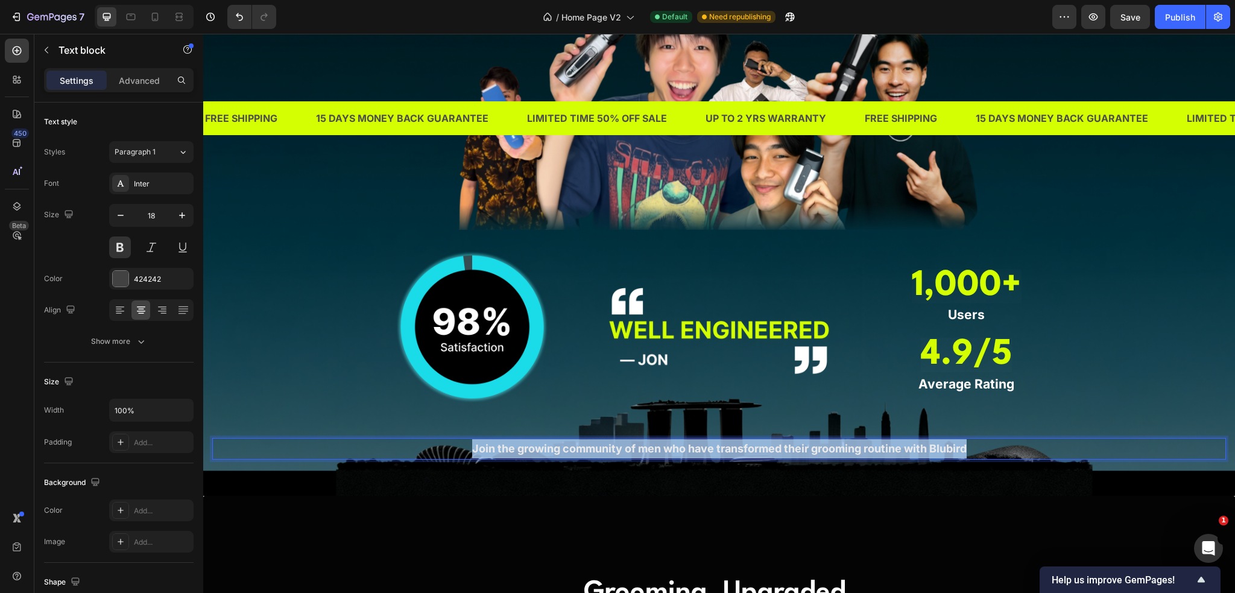
click at [691, 445] on span "Join the growing community of men who have transformed their grooming routine w…" at bounding box center [719, 448] width 495 height 13
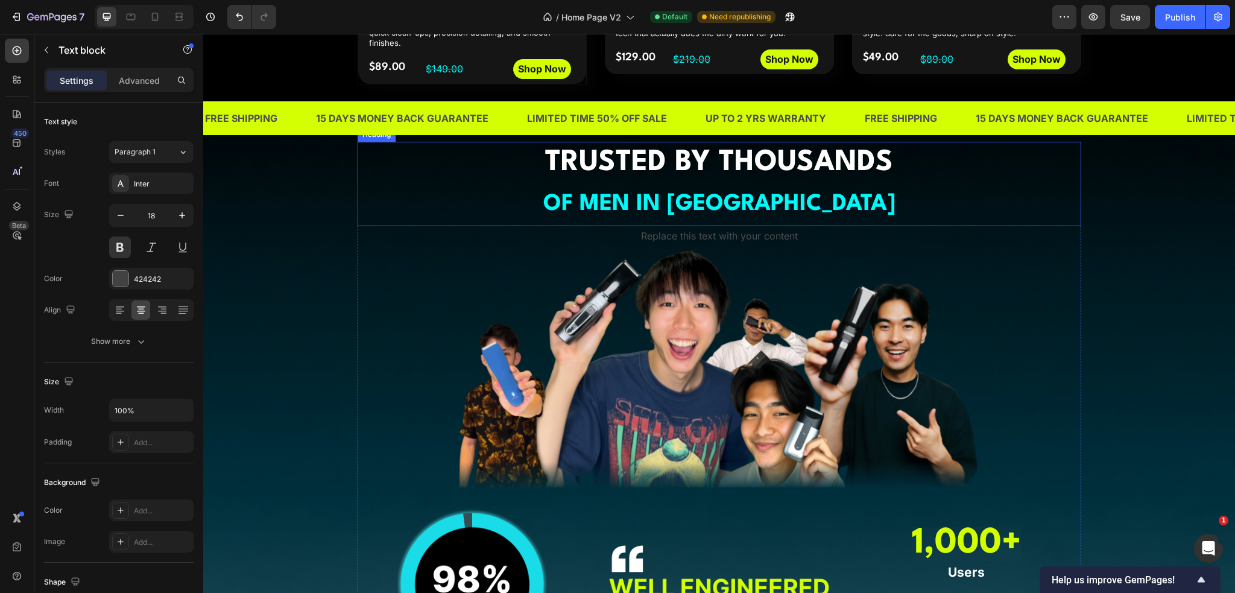
scroll to position [724, 0]
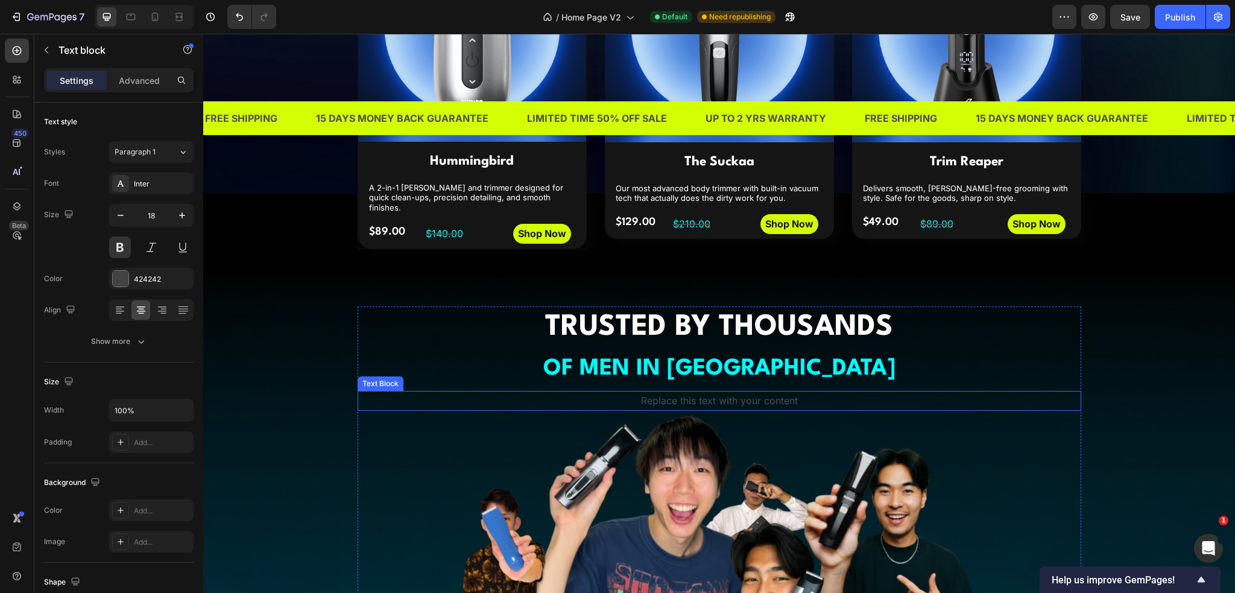
click at [712, 402] on p "Replace this text with your content" at bounding box center [719, 400] width 721 height 17
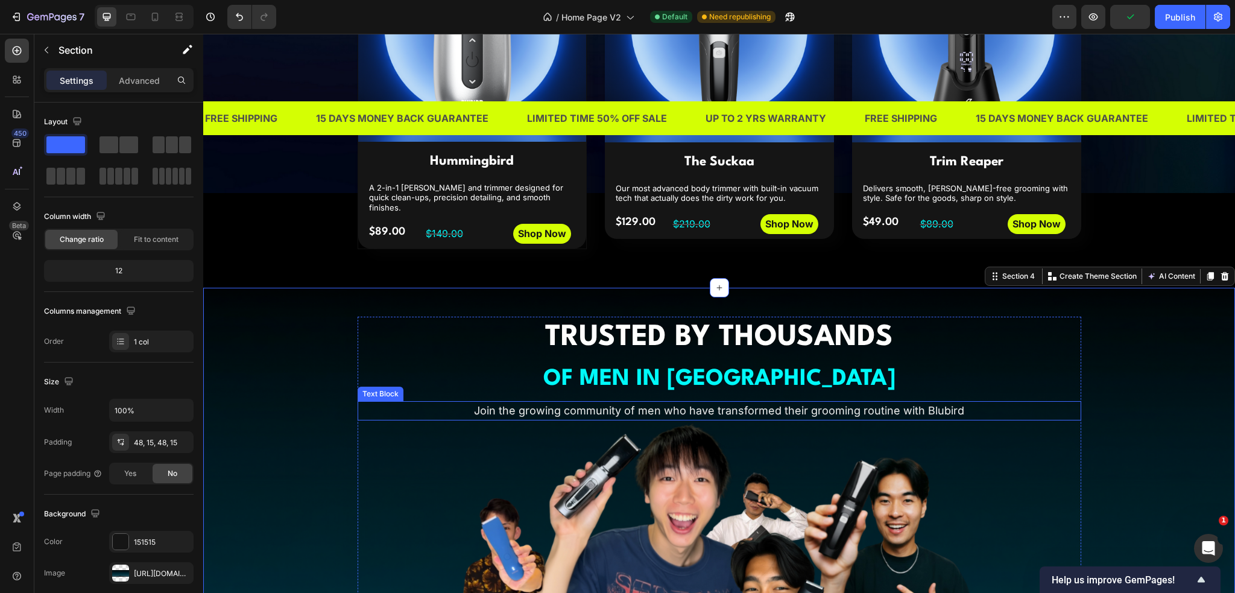
click at [923, 404] on span "Join the growing community of men who have transformed their grooming routine w…" at bounding box center [719, 410] width 490 height 13
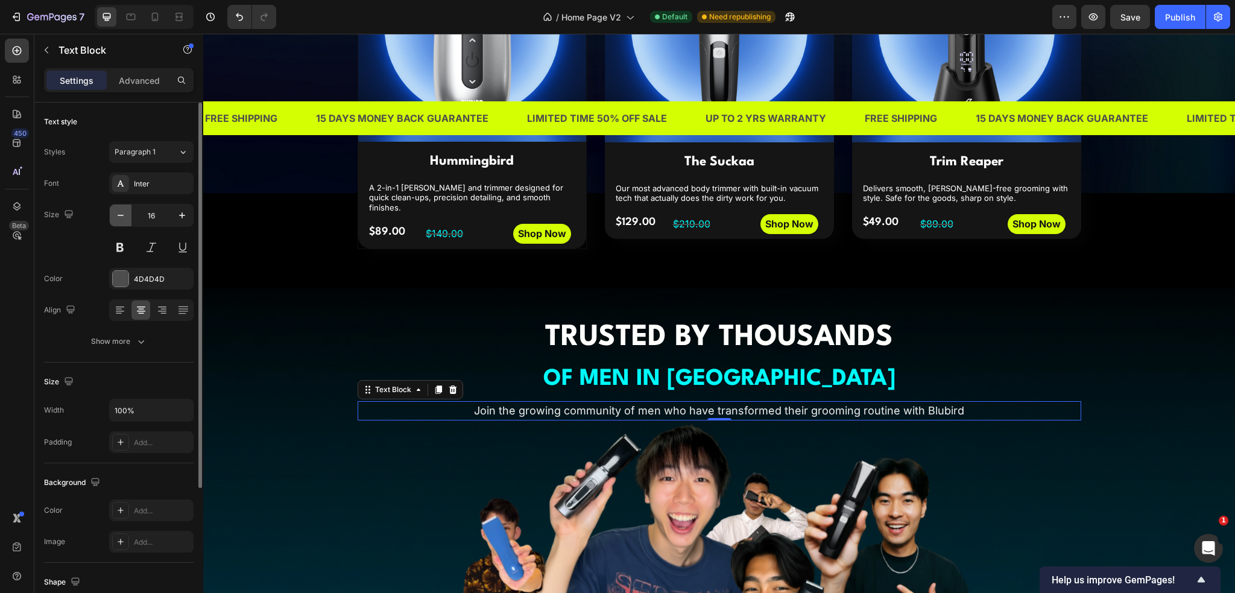
click at [118, 215] on icon "button" at bounding box center [121, 215] width 6 height 1
type input "14"
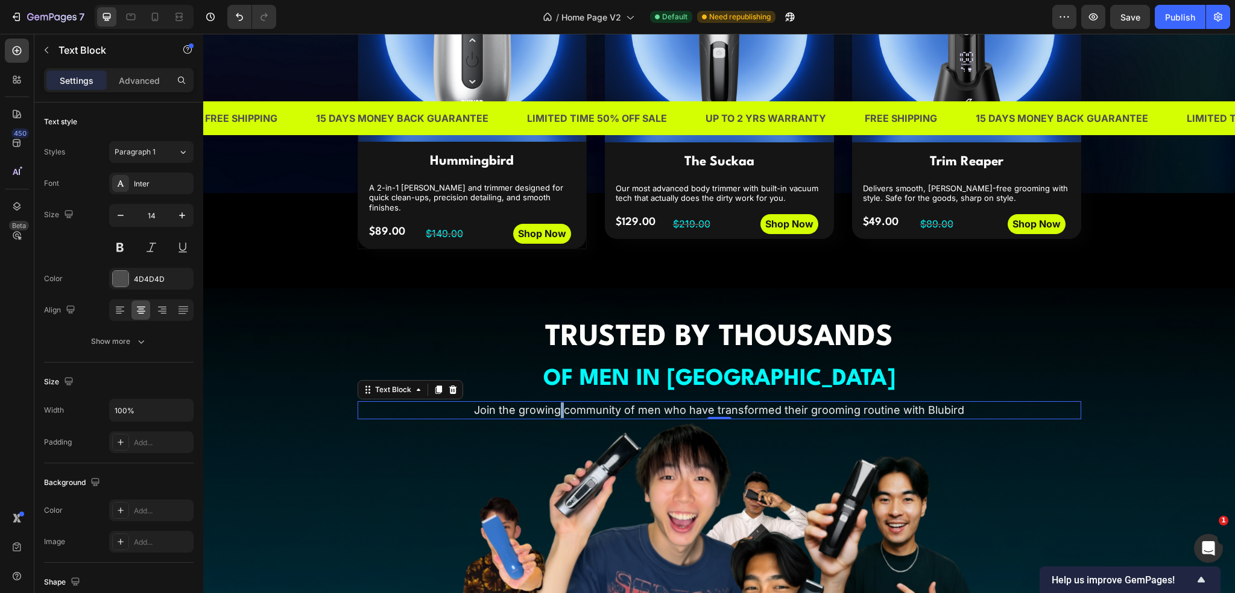
click at [559, 405] on span "Join the growing community of men who have transformed their grooming routine w…" at bounding box center [719, 410] width 490 height 13
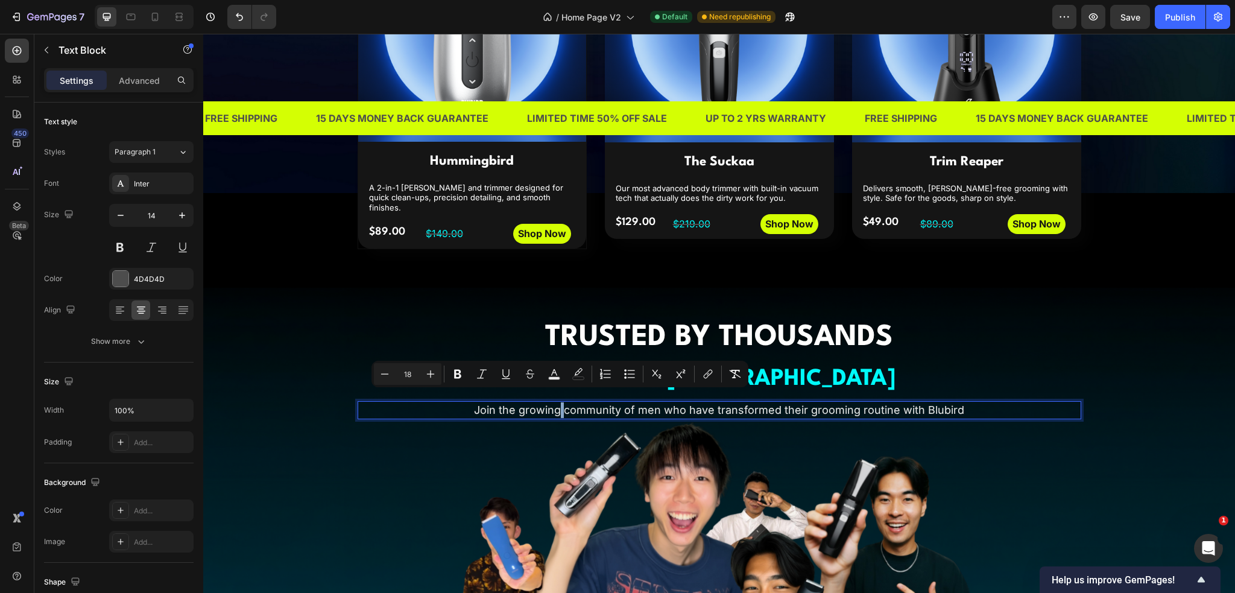
click at [559, 405] on span "Join the growing community of men who have transformed their grooming routine w…" at bounding box center [719, 410] width 490 height 13
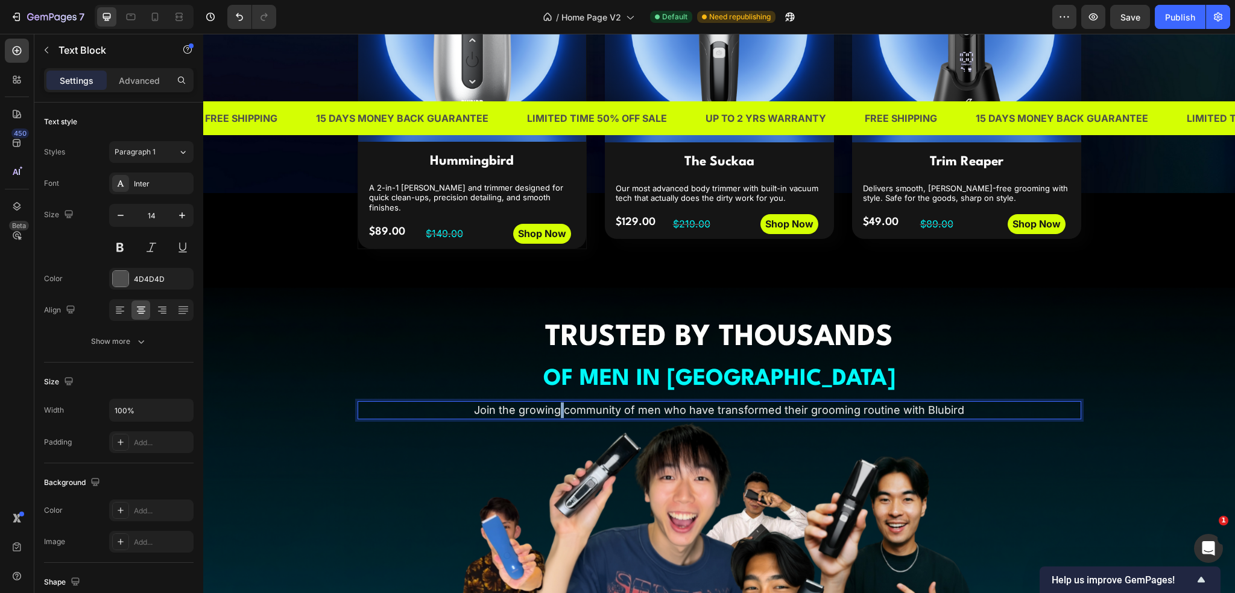
click at [559, 405] on span "Join the growing community of men who have transformed their grooming routine w…" at bounding box center [719, 410] width 490 height 13
click at [563, 404] on span "Join the growing community of men who have transformed their grooming routine w…" at bounding box center [719, 410] width 490 height 13
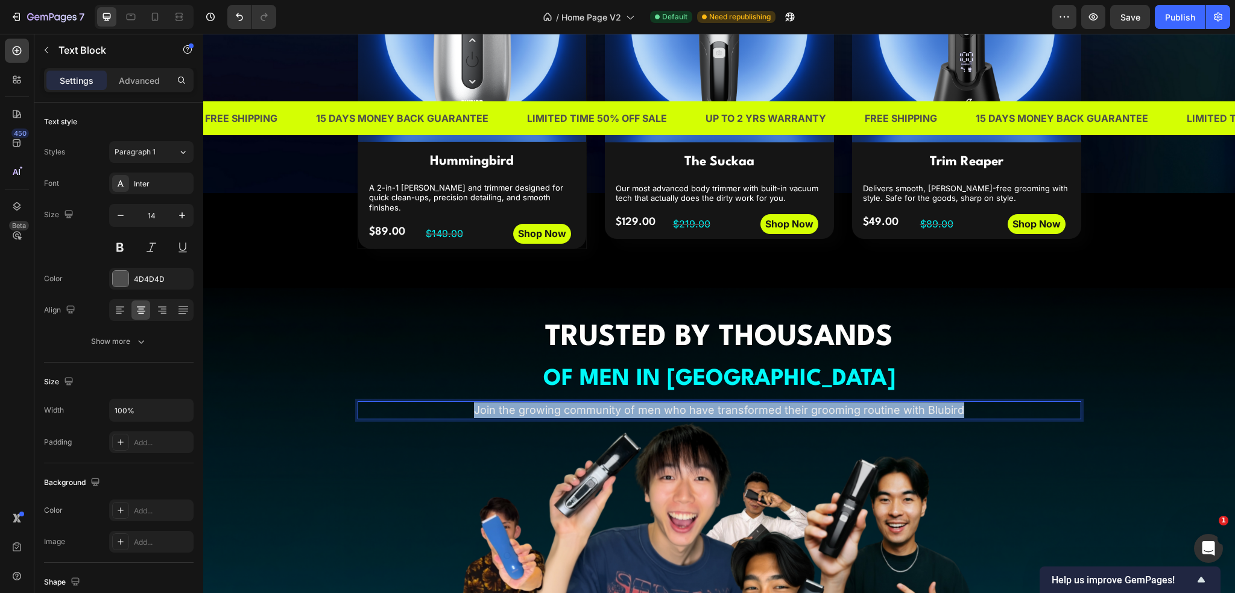
click at [563, 404] on span "Join the growing community of men who have transformed their grooming routine w…" at bounding box center [719, 410] width 490 height 13
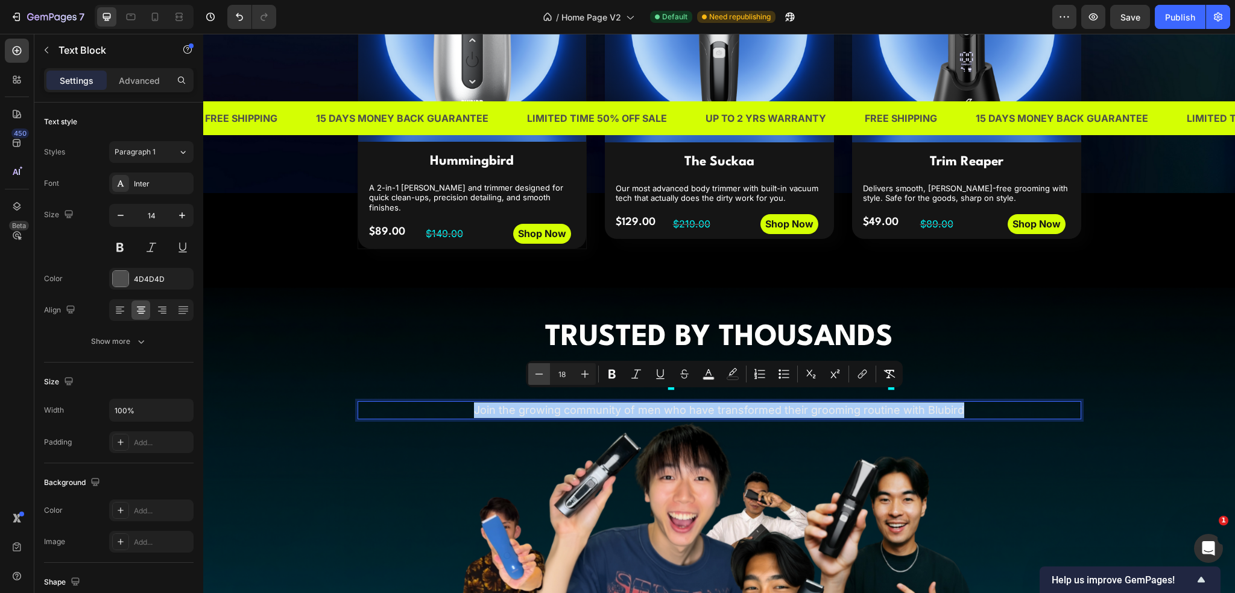
click at [539, 370] on icon "Editor contextual toolbar" at bounding box center [539, 374] width 12 height 12
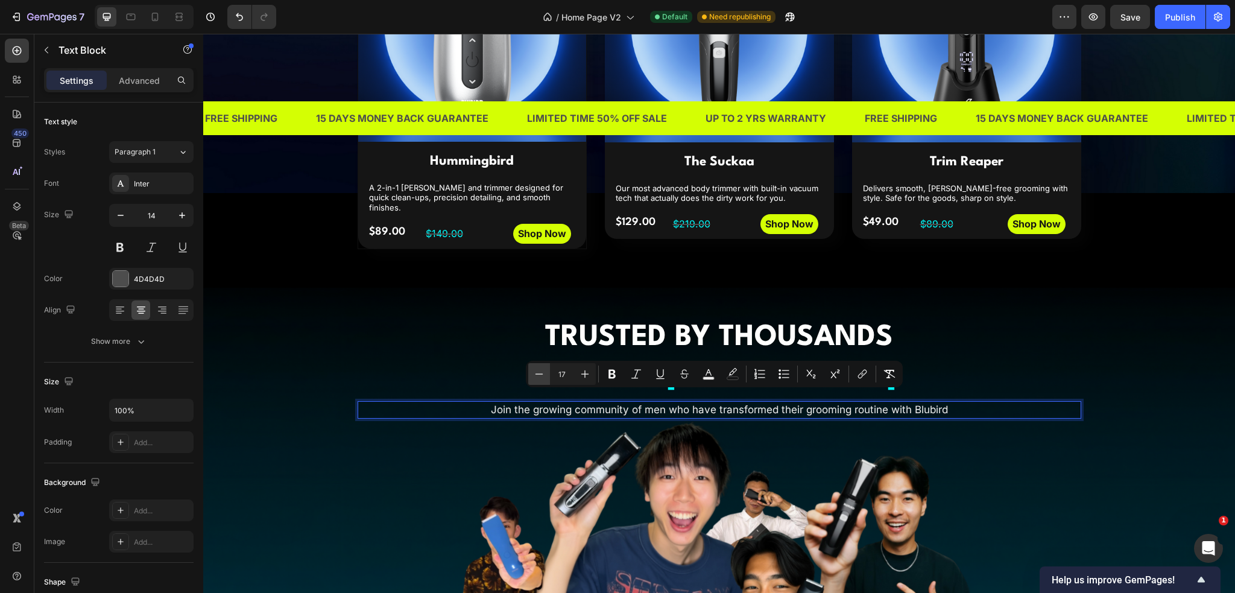
click at [539, 372] on icon "Editor contextual toolbar" at bounding box center [539, 374] width 12 height 12
type input "16"
click at [425, 404] on p "Join the growing community of men who have transformed their grooming routine w…" at bounding box center [719, 409] width 721 height 15
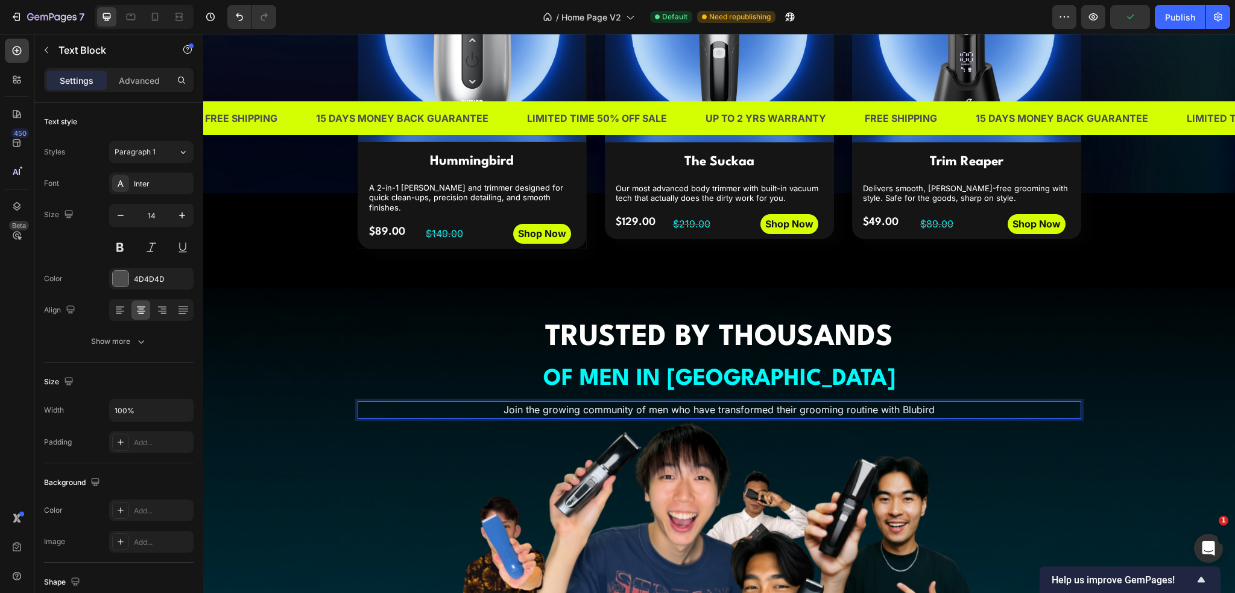
click at [527, 404] on span "Join the growing community of men who have transformed their grooming routine w…" at bounding box center [719, 410] width 431 height 12
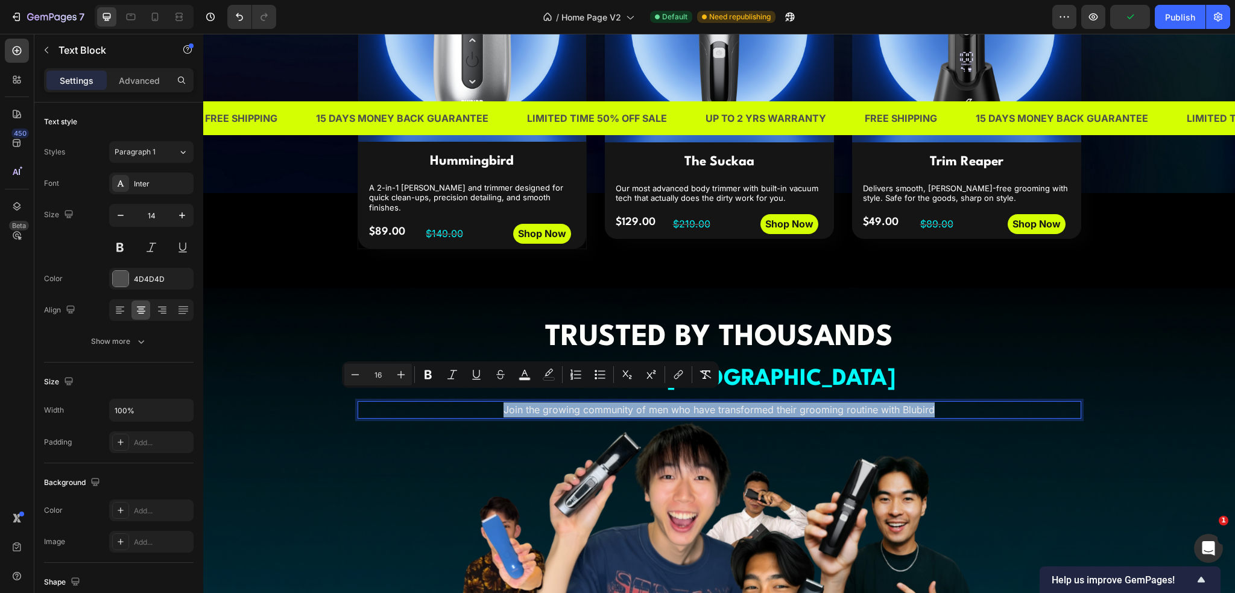
click at [527, 404] on span "Join the growing community of men who have transformed their grooming routine w…" at bounding box center [719, 410] width 431 height 12
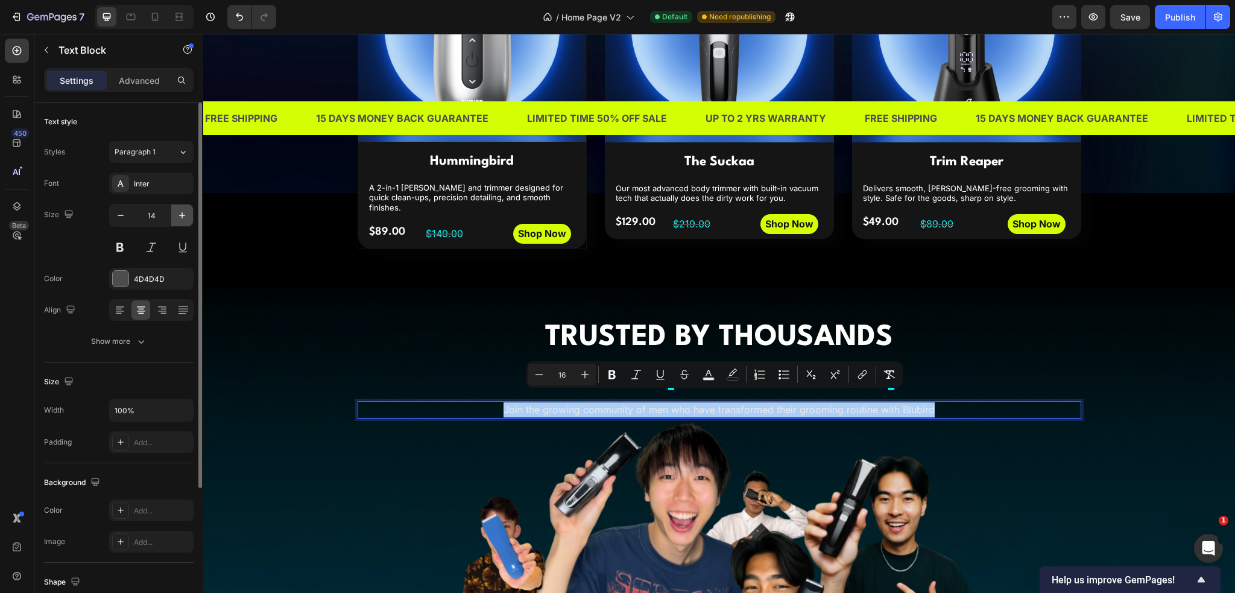
click at [176, 219] on icon "button" at bounding box center [182, 215] width 12 height 12
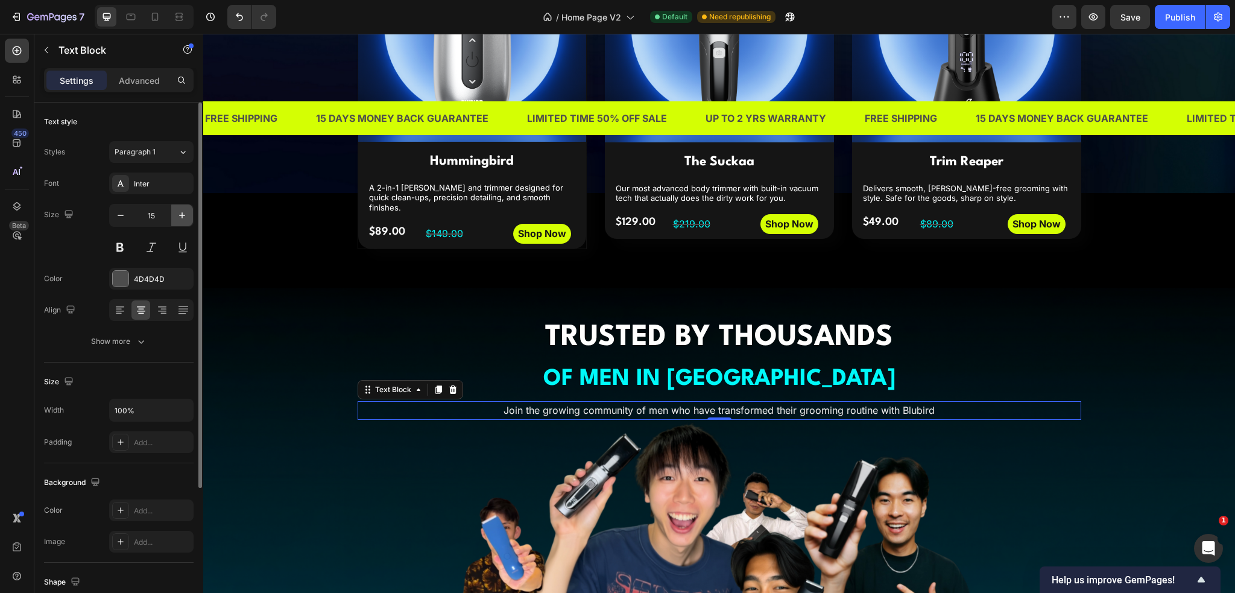
click at [176, 219] on icon "button" at bounding box center [182, 215] width 12 height 12
type input "16"
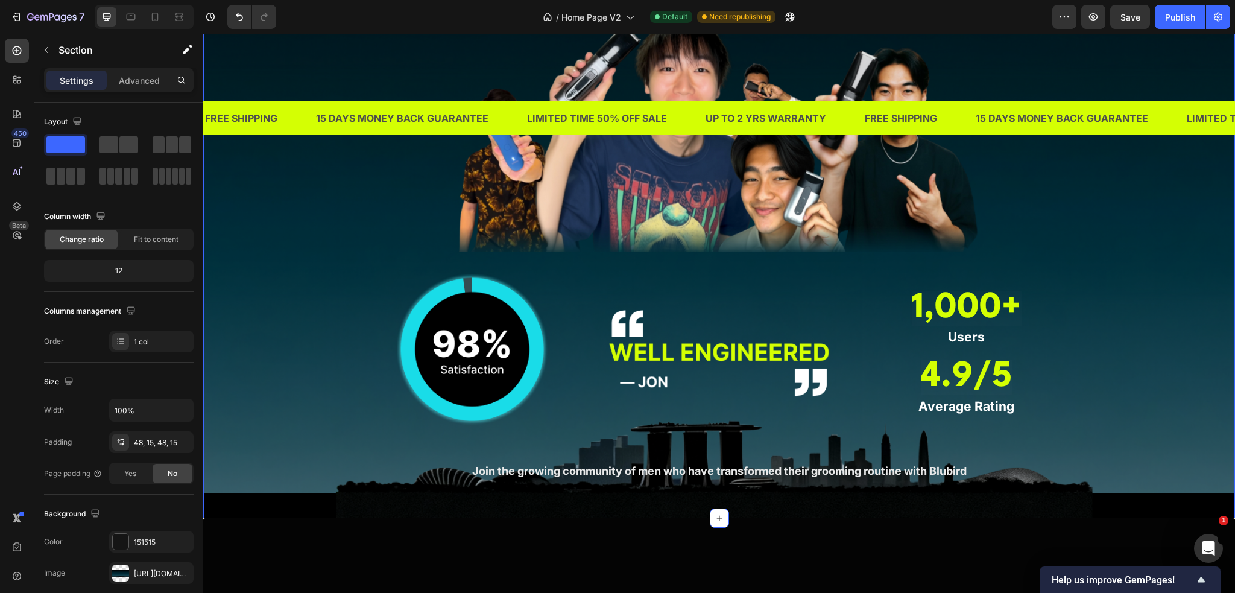
scroll to position [1146, 0]
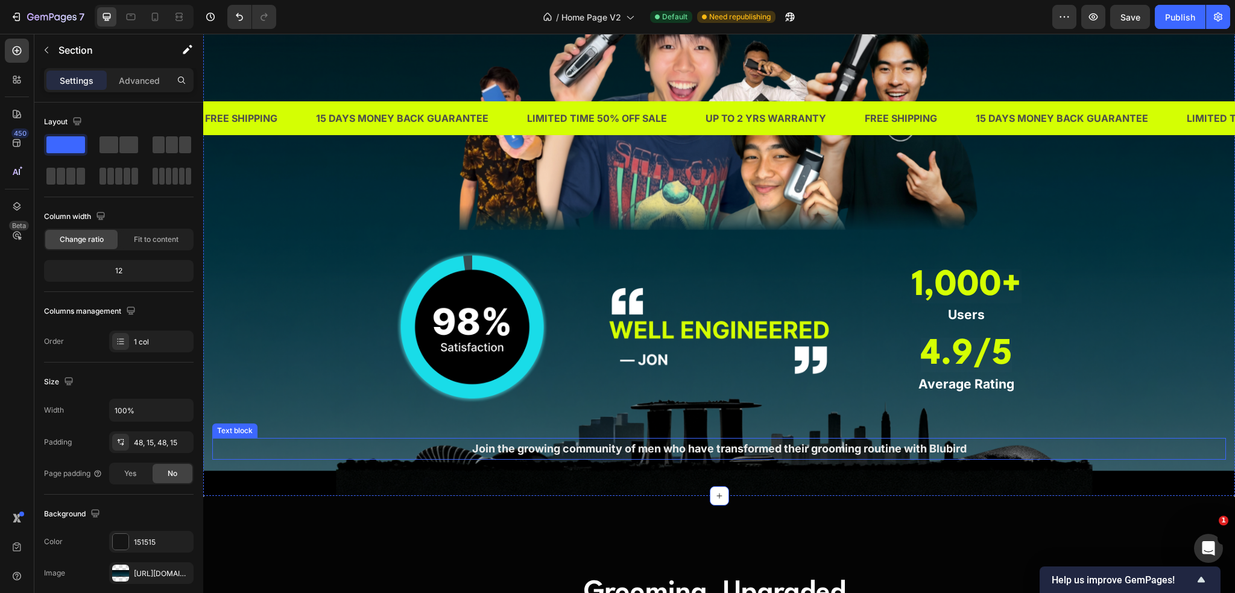
click at [925, 448] on span "Join the growing community of men who have transformed their grooming routine w…" at bounding box center [719, 448] width 495 height 13
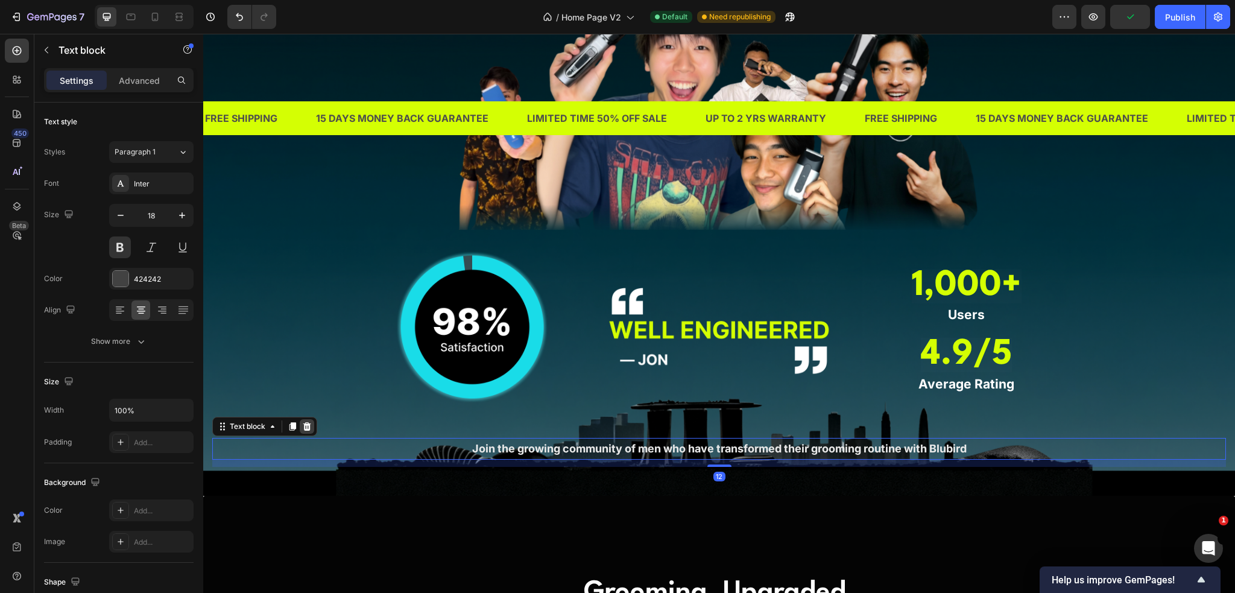
click at [306, 426] on icon at bounding box center [307, 426] width 8 height 8
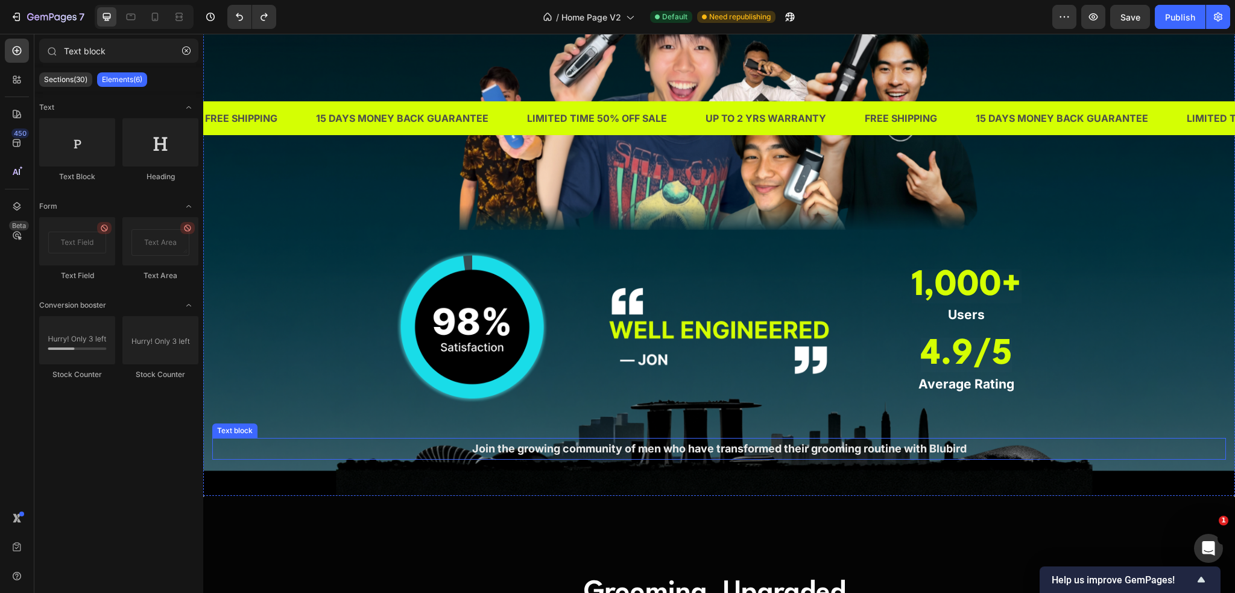
click at [698, 449] on span "Join the growing community of men who have transformed their grooming routine w…" at bounding box center [719, 448] width 495 height 13
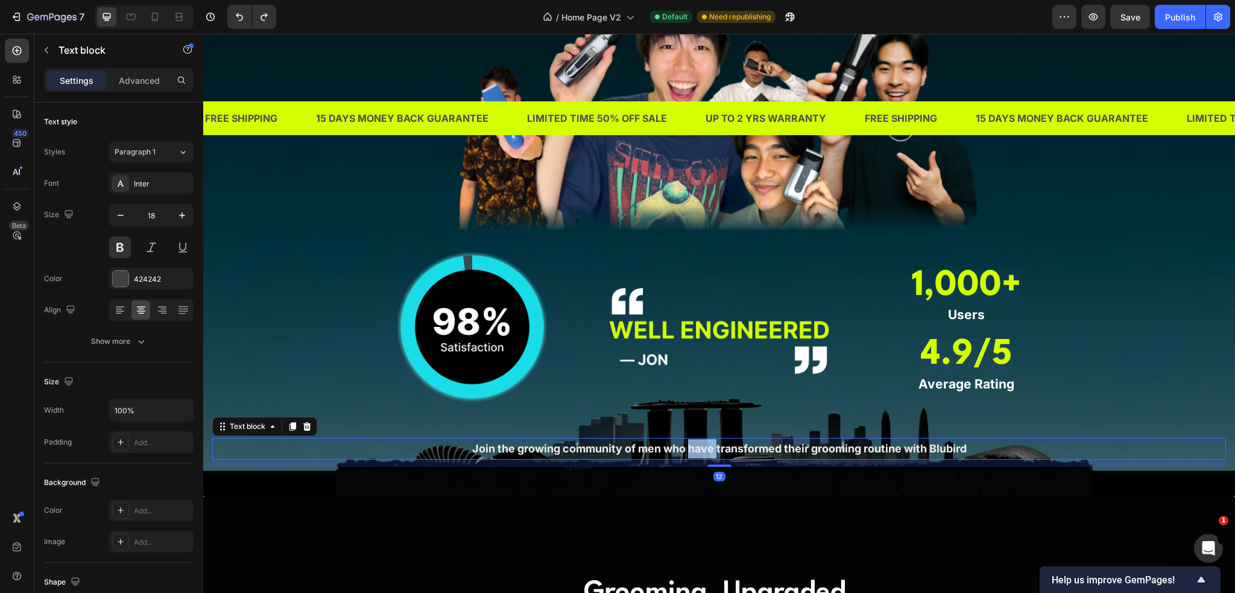
click at [698, 449] on span "Join the growing community of men who have transformed their grooming routine w…" at bounding box center [719, 448] width 495 height 13
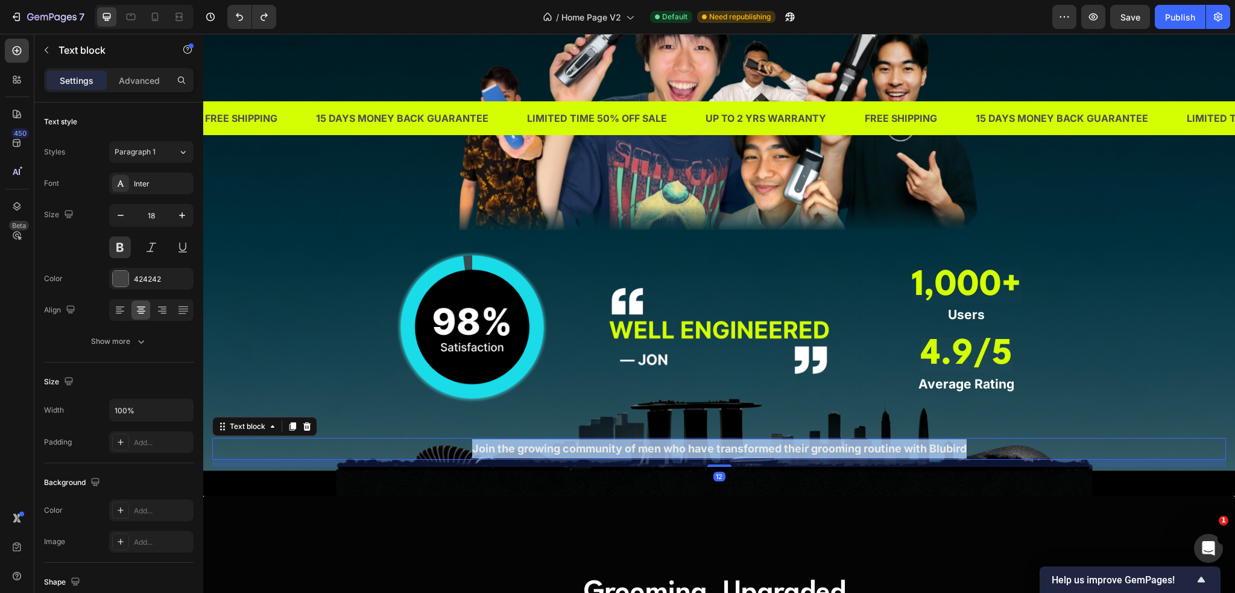
click at [698, 449] on span "Join the growing community of men who have transformed their grooming routine w…" at bounding box center [719, 448] width 495 height 13
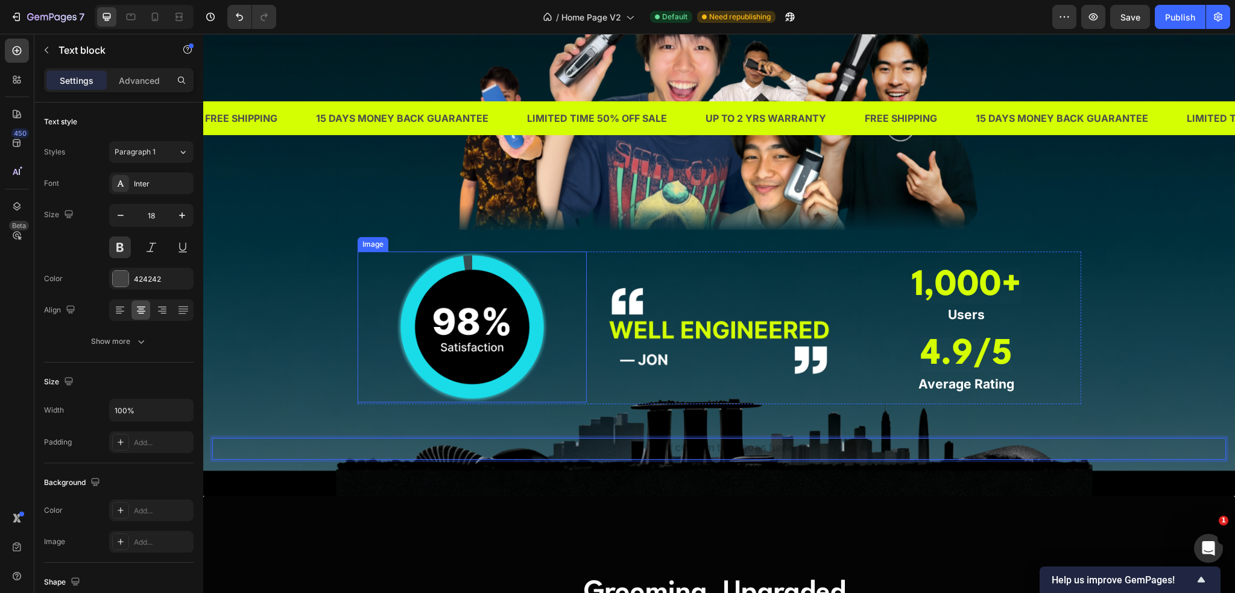
click at [326, 371] on div "TRUSTED BY THOUSANDS OF MEN IN [GEOGRAPHIC_DATA] Heading Join the growing commu…" at bounding box center [719, 175] width 1014 height 583
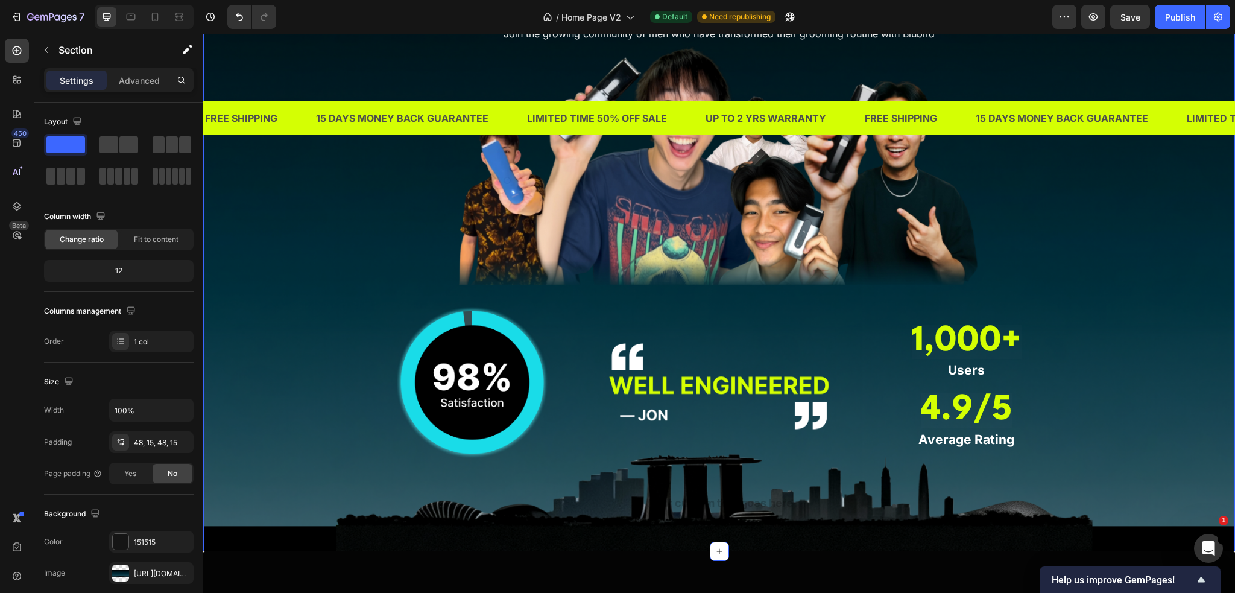
scroll to position [1086, 0]
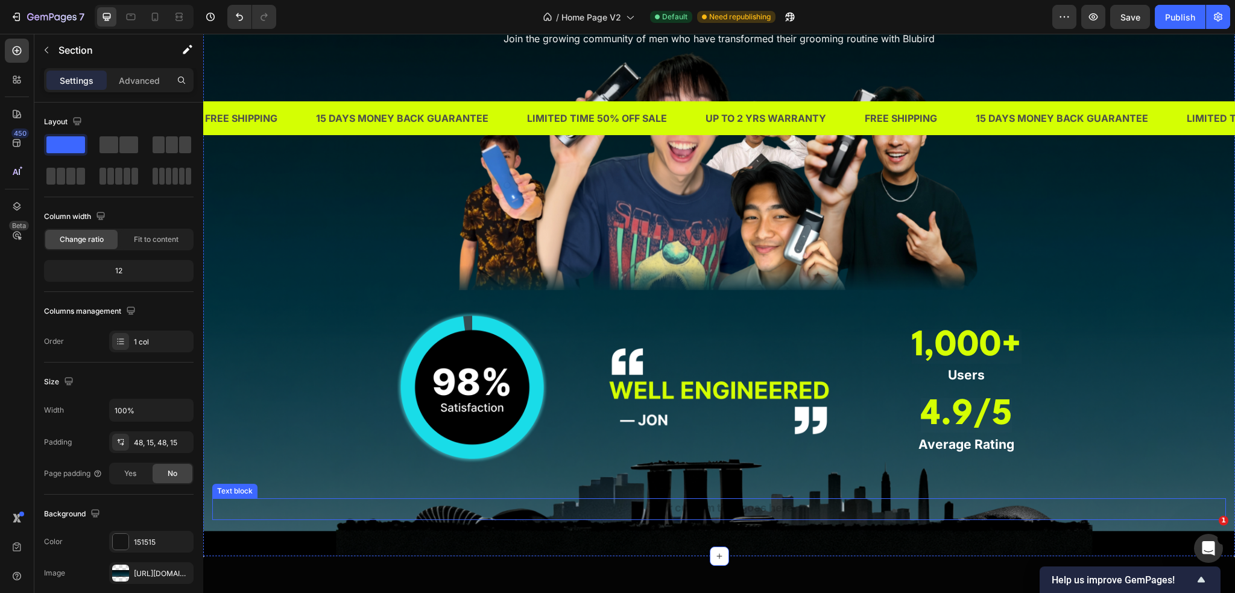
click at [622, 508] on div "Rich Text Editor. Editing area: main" at bounding box center [719, 509] width 1014 height 22
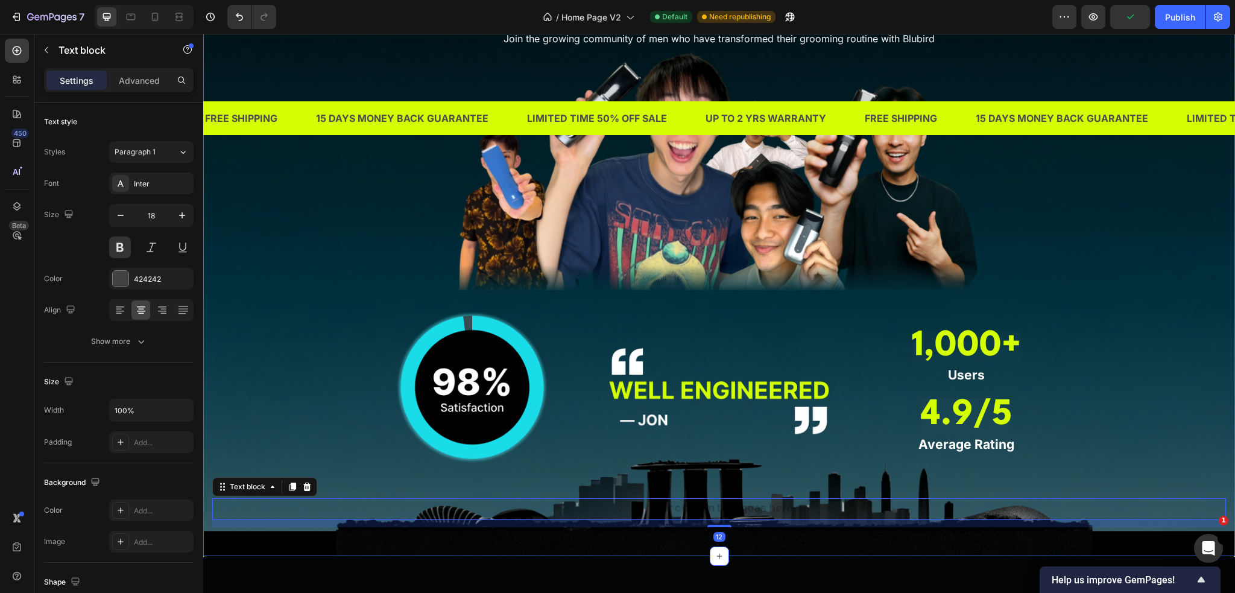
click at [284, 413] on div "TRUSTED BY THOUSANDS OF MEN IN [GEOGRAPHIC_DATA] Heading Join the growing commu…" at bounding box center [719, 236] width 1014 height 583
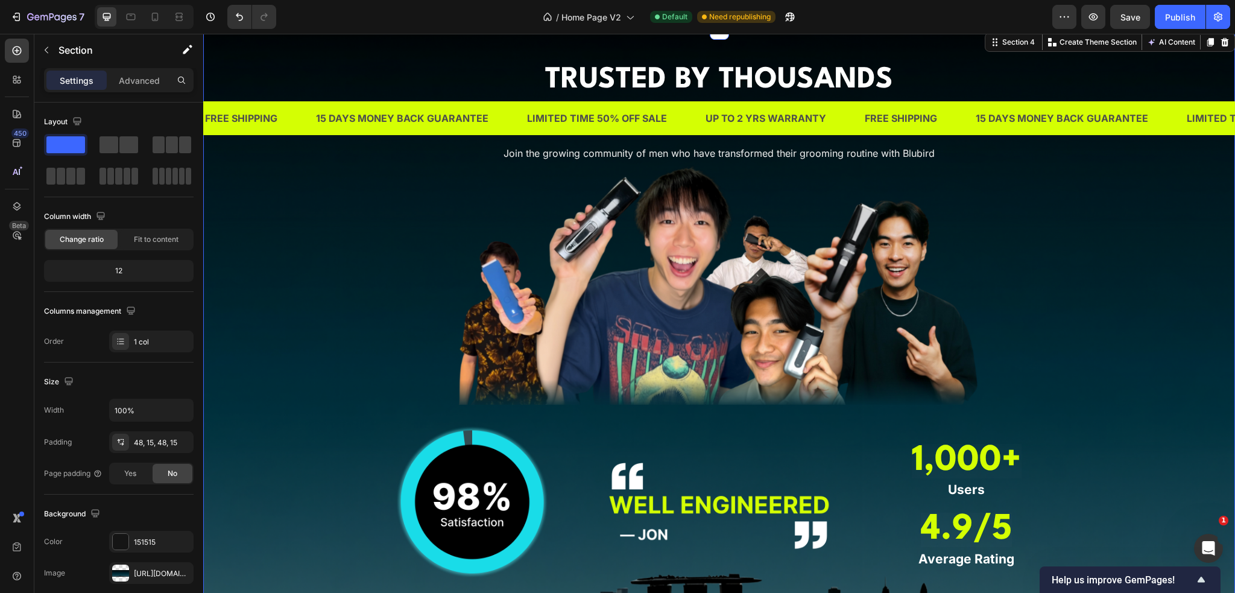
scroll to position [844, 0]
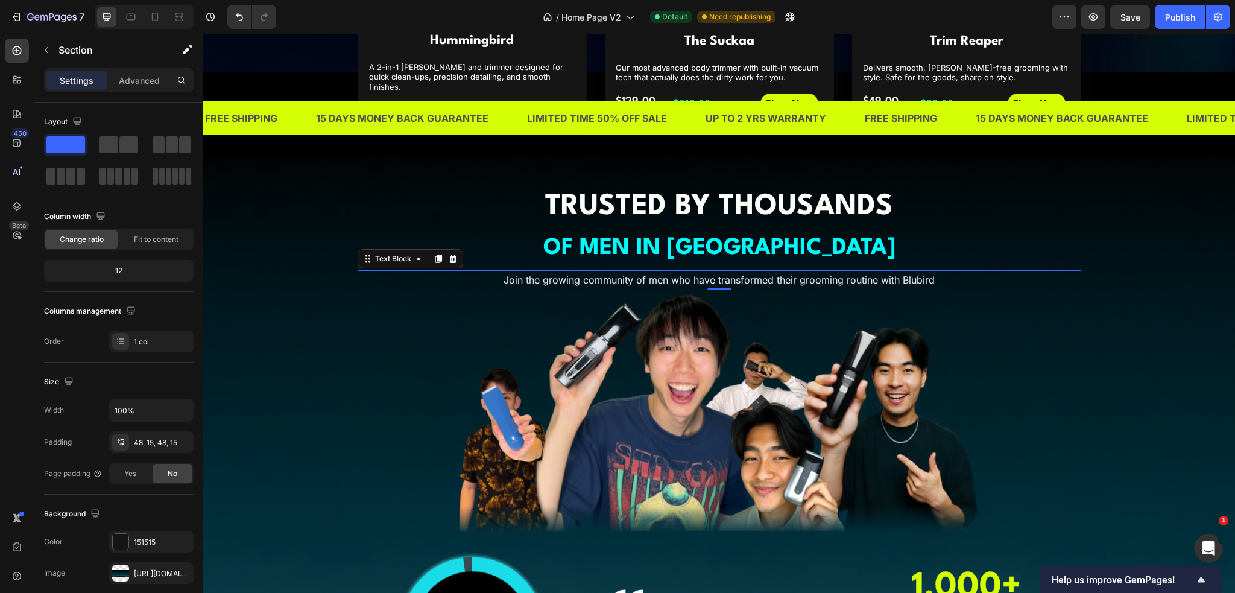
click at [767, 278] on span "Join the growing community of men who have transformed their grooming routine w…" at bounding box center [719, 280] width 431 height 12
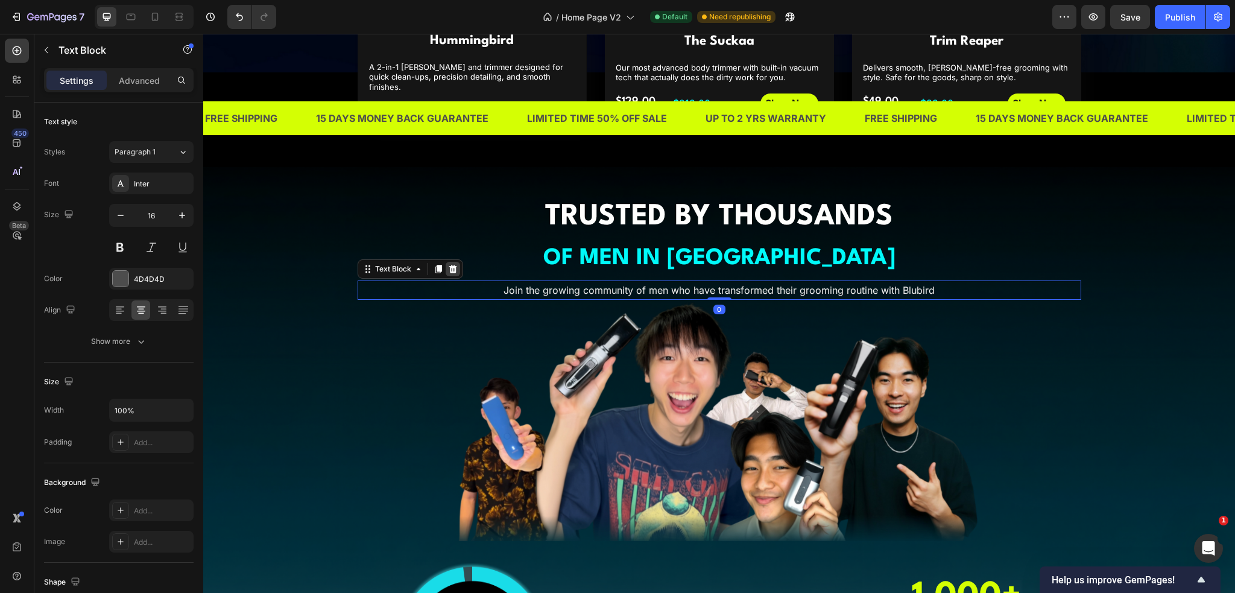
click at [450, 265] on icon at bounding box center [453, 269] width 8 height 8
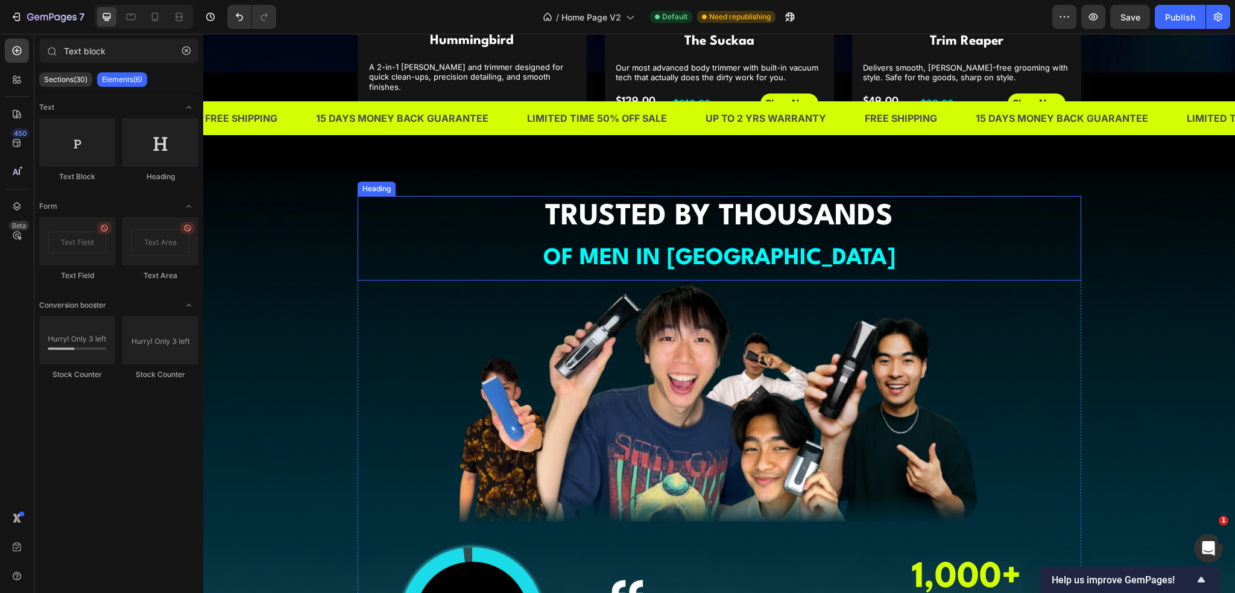
click at [347, 352] on div "TRUSTED BY THOUSANDS OF MEN IN [GEOGRAPHIC_DATA] Heading Image Image Image 1,00…" at bounding box center [719, 477] width 1014 height 563
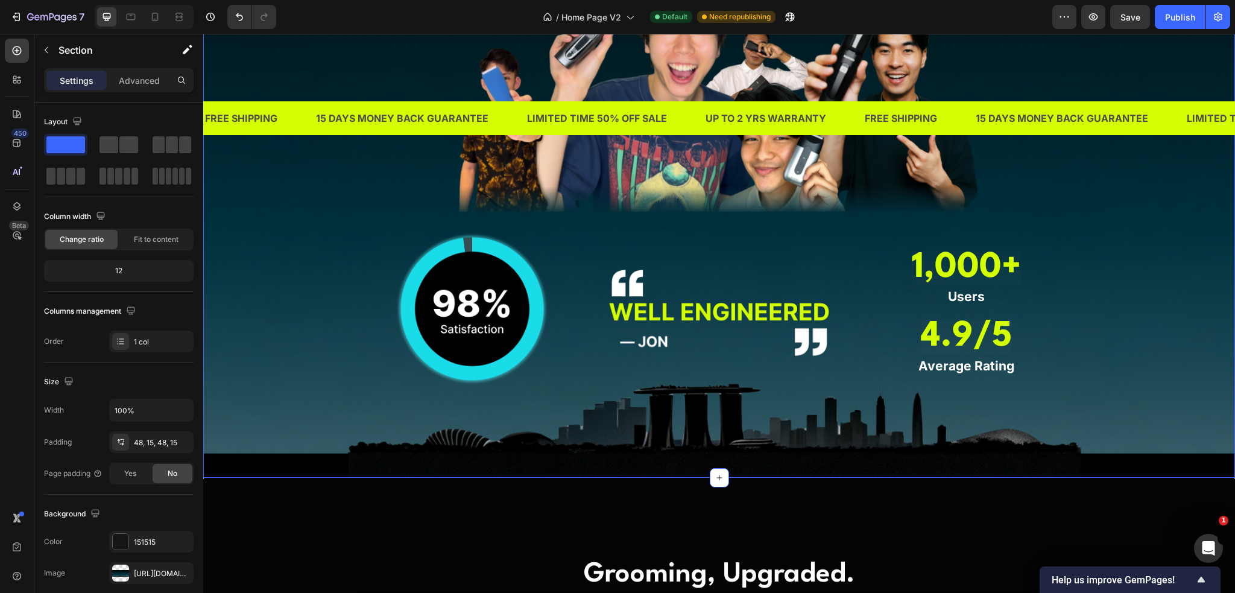
scroll to position [1086, 0]
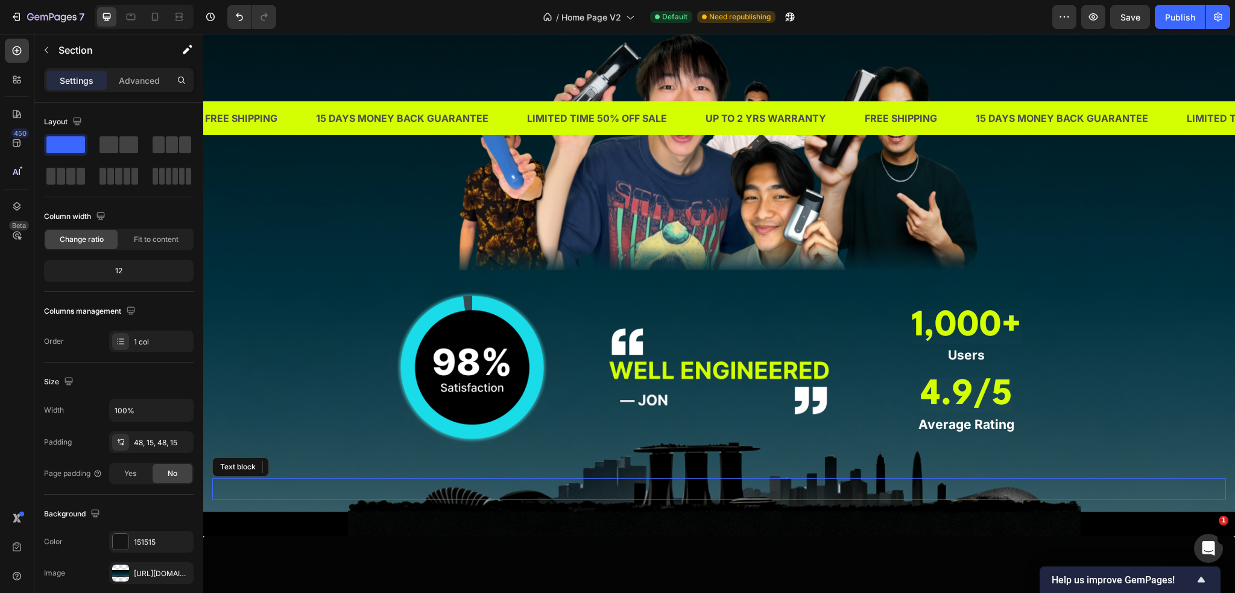
click at [648, 495] on p "Rich Text Editor. Editing area: main" at bounding box center [720, 489] width 1012 height 19
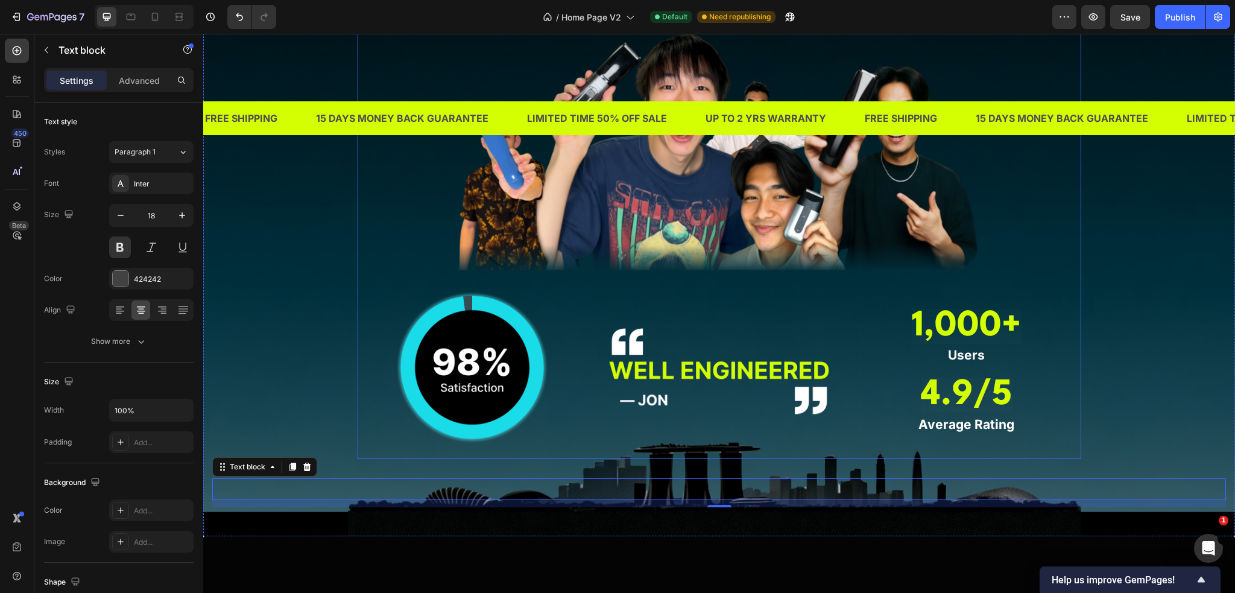
click at [664, 446] on div "TRUSTED BY THOUSANDS OF MEN IN [GEOGRAPHIC_DATA] Heading Image Image Image 1,00…" at bounding box center [720, 202] width 724 height 515
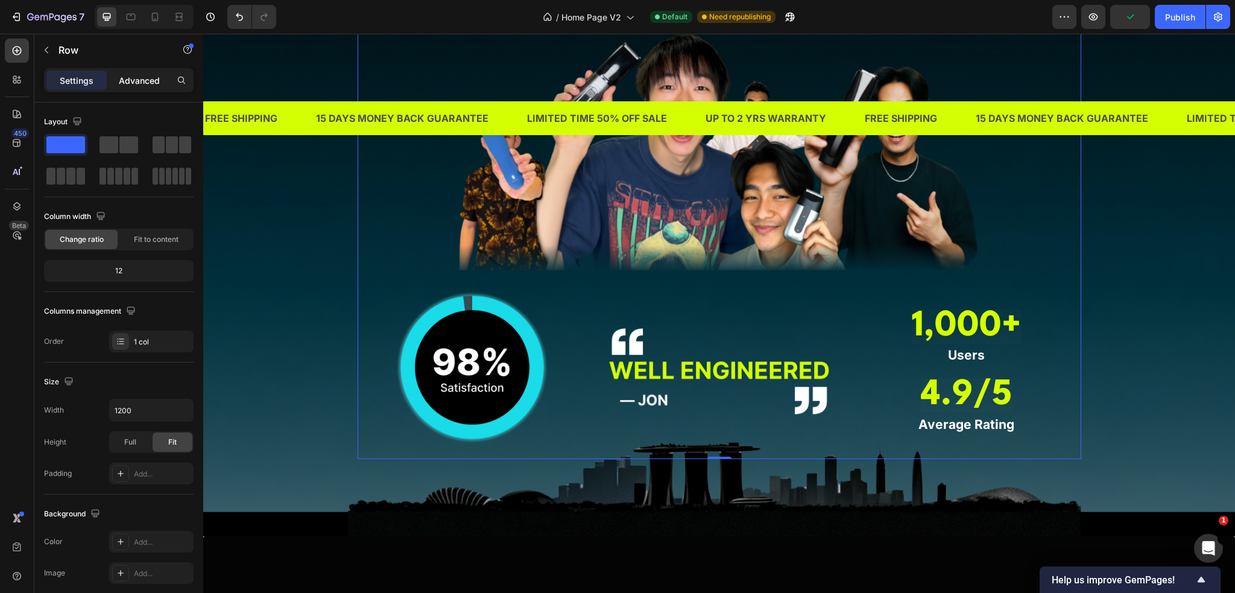
click at [138, 77] on p "Advanced" at bounding box center [139, 80] width 41 height 13
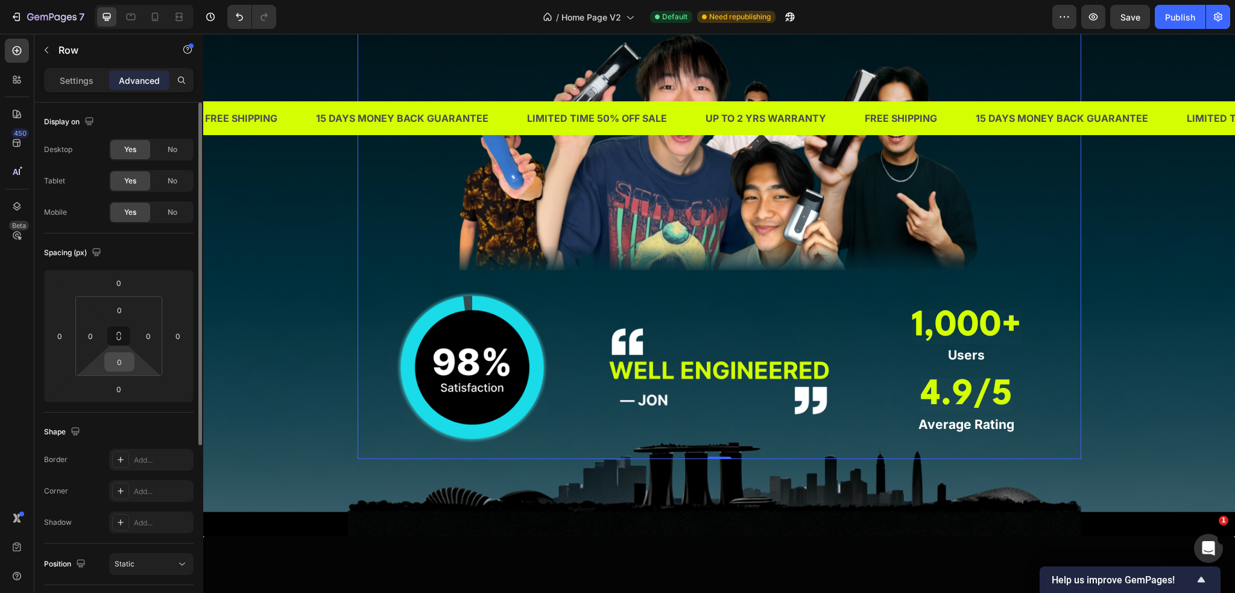
click at [121, 356] on input "0" at bounding box center [119, 362] width 24 height 18
type input "18"
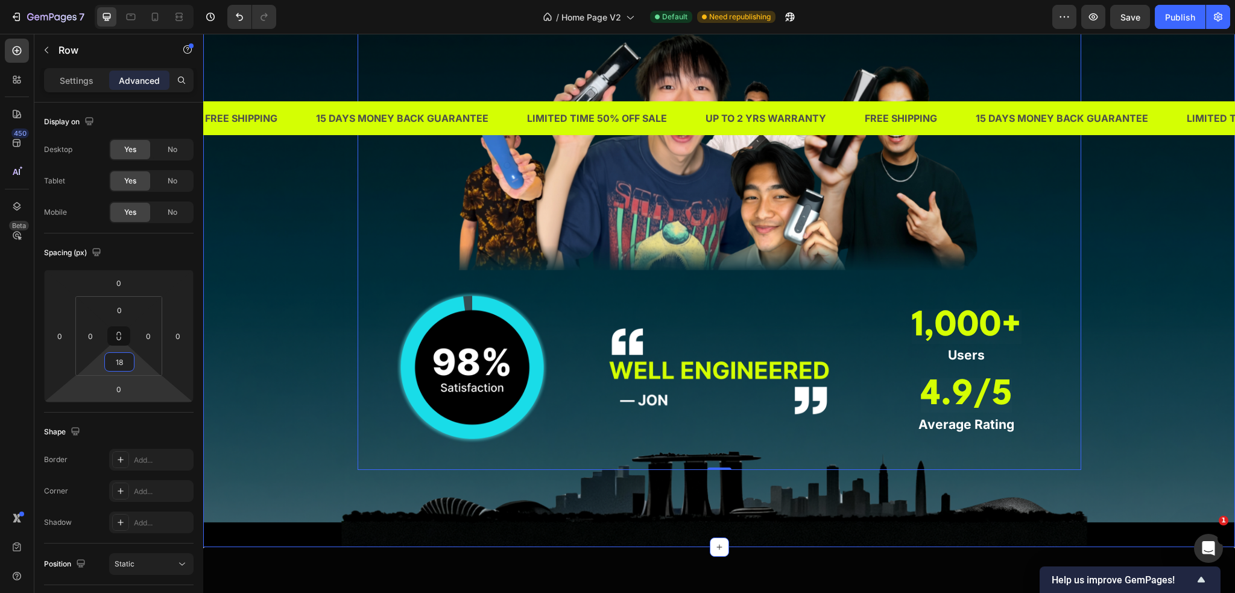
click at [267, 395] on div "TRUSTED BY THOUSANDS OF MEN IN [GEOGRAPHIC_DATA] Heading Image Image Image 1,00…" at bounding box center [719, 232] width 1014 height 574
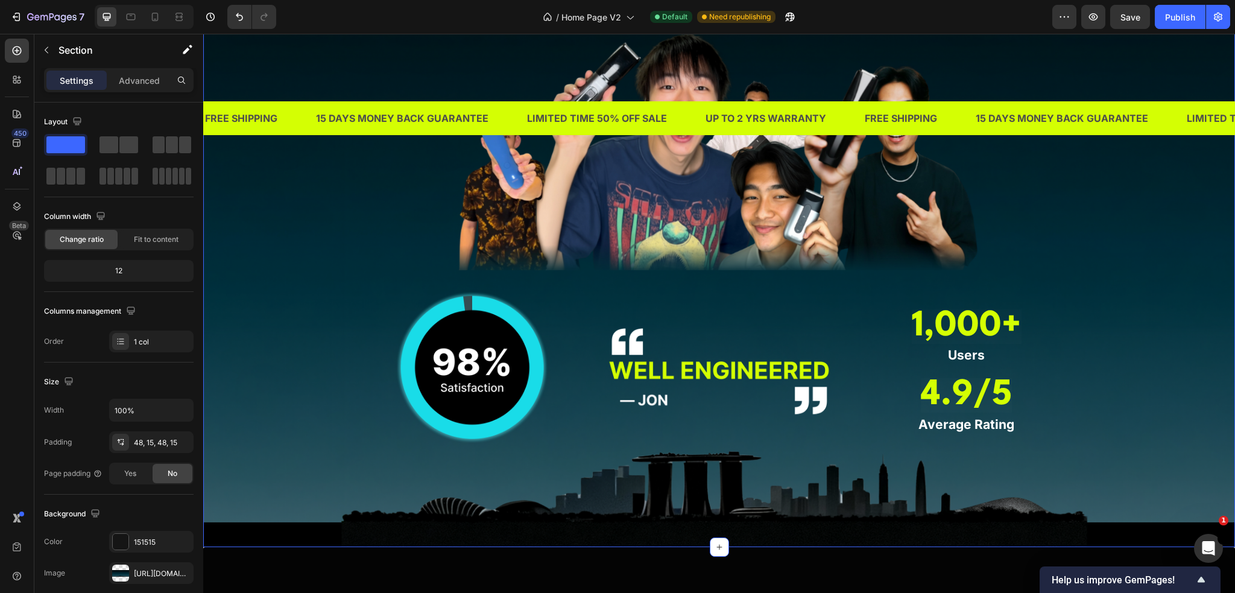
click at [641, 528] on div "TRUSTED BY THOUSANDS OF MEN IN [GEOGRAPHIC_DATA] Heading Image Image Image 1,00…" at bounding box center [719, 232] width 1032 height 632
click at [647, 497] on p "Rich Text Editor. Editing area: main" at bounding box center [720, 499] width 1012 height 19
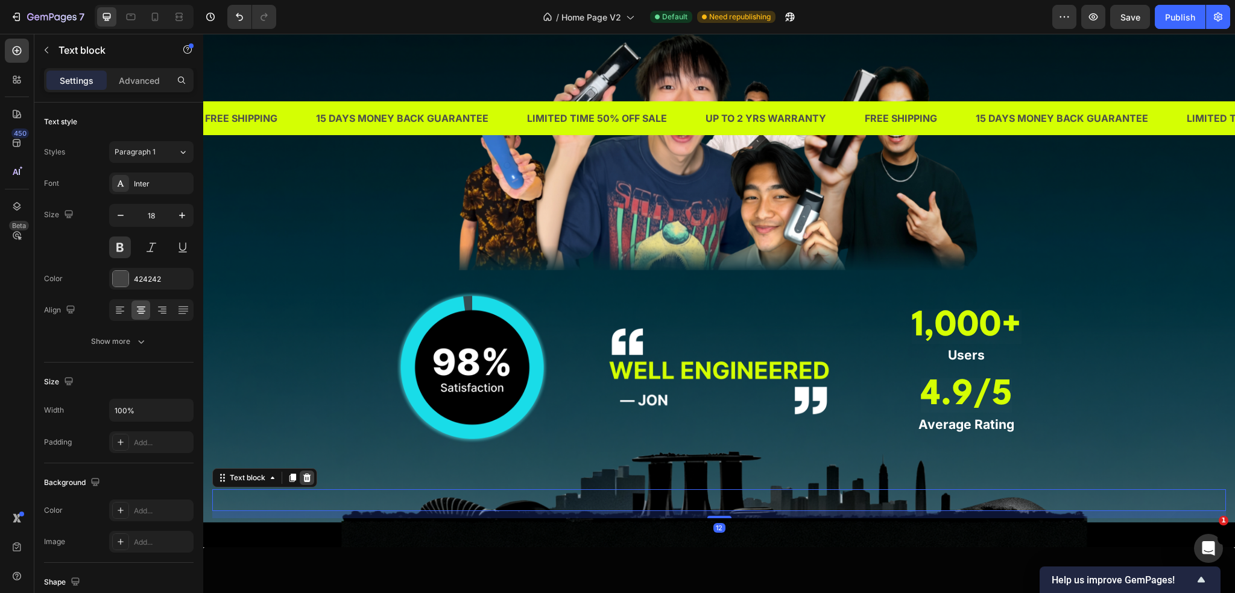
click at [311, 475] on icon at bounding box center [307, 478] width 10 height 10
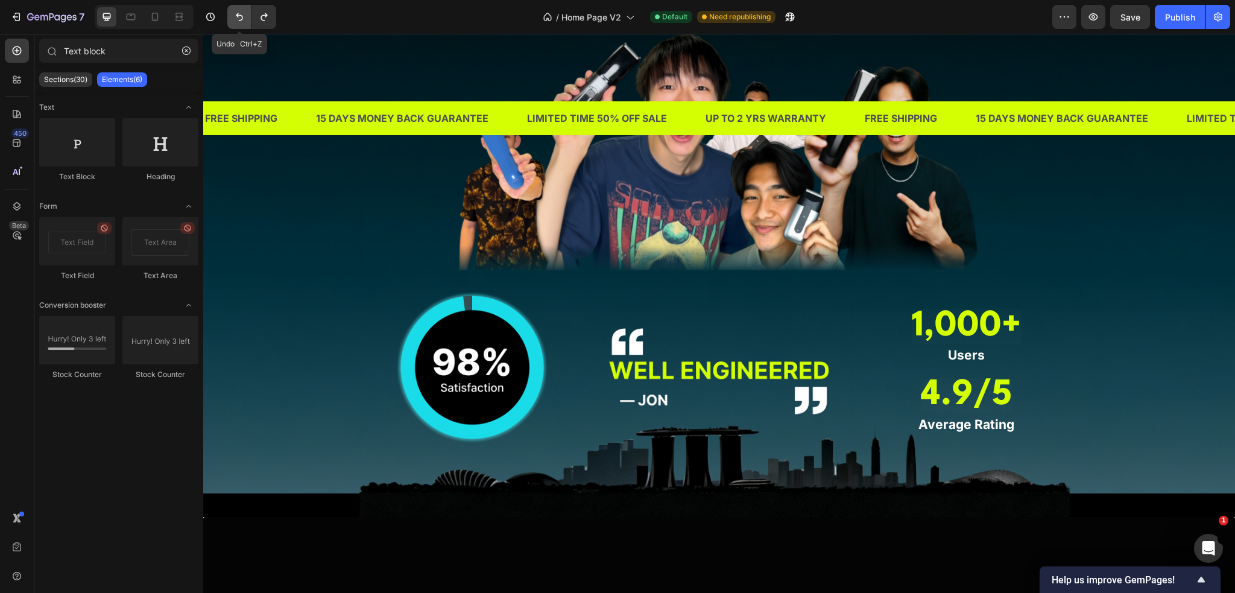
click at [239, 25] on button "Undo/Redo" at bounding box center [239, 17] width 24 height 24
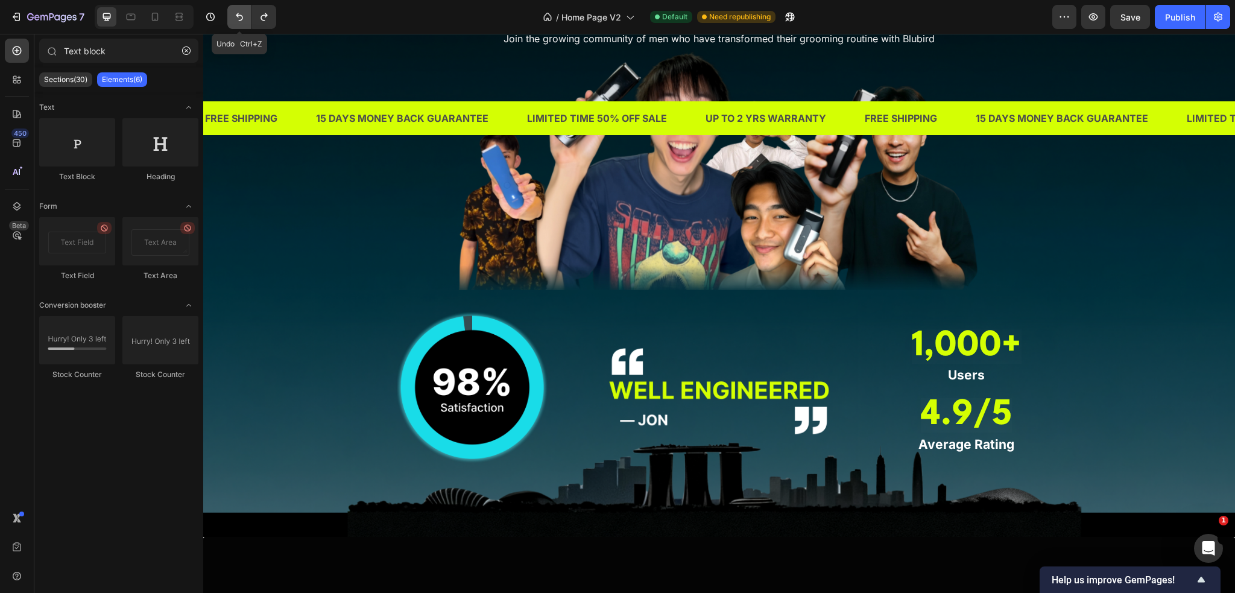
scroll to position [1105, 0]
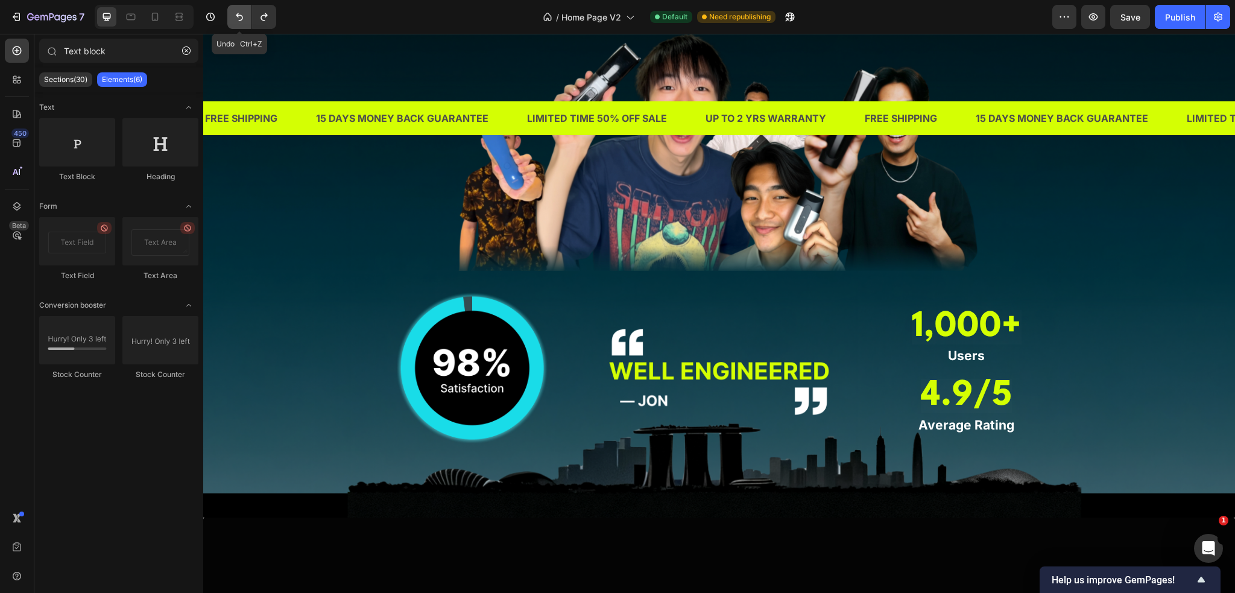
click at [239, 25] on button "Undo/Redo" at bounding box center [239, 17] width 24 height 24
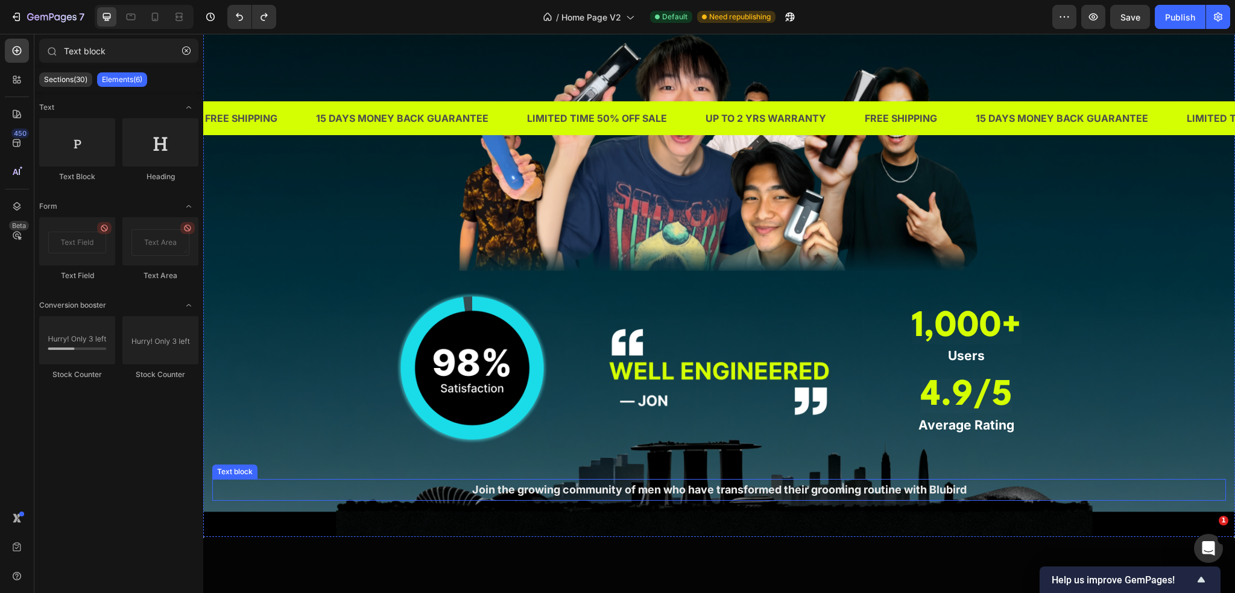
click at [633, 489] on span "Join the growing community of men who have transformed their grooming routine w…" at bounding box center [719, 489] width 495 height 13
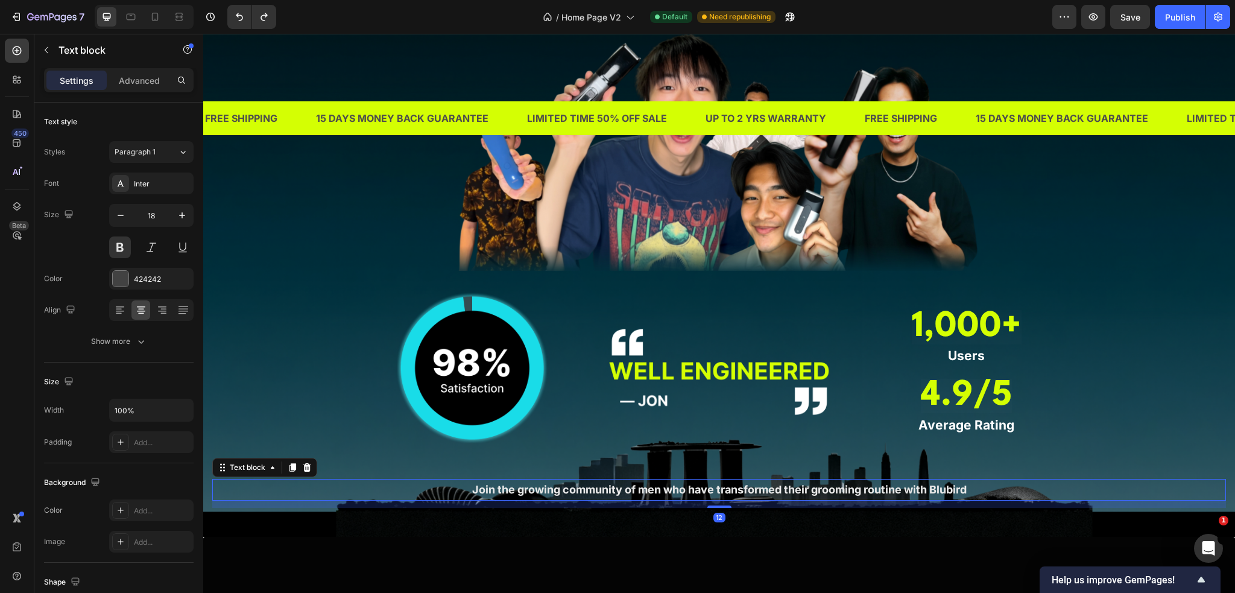
click at [484, 501] on div "12" at bounding box center [719, 504] width 1014 height 7
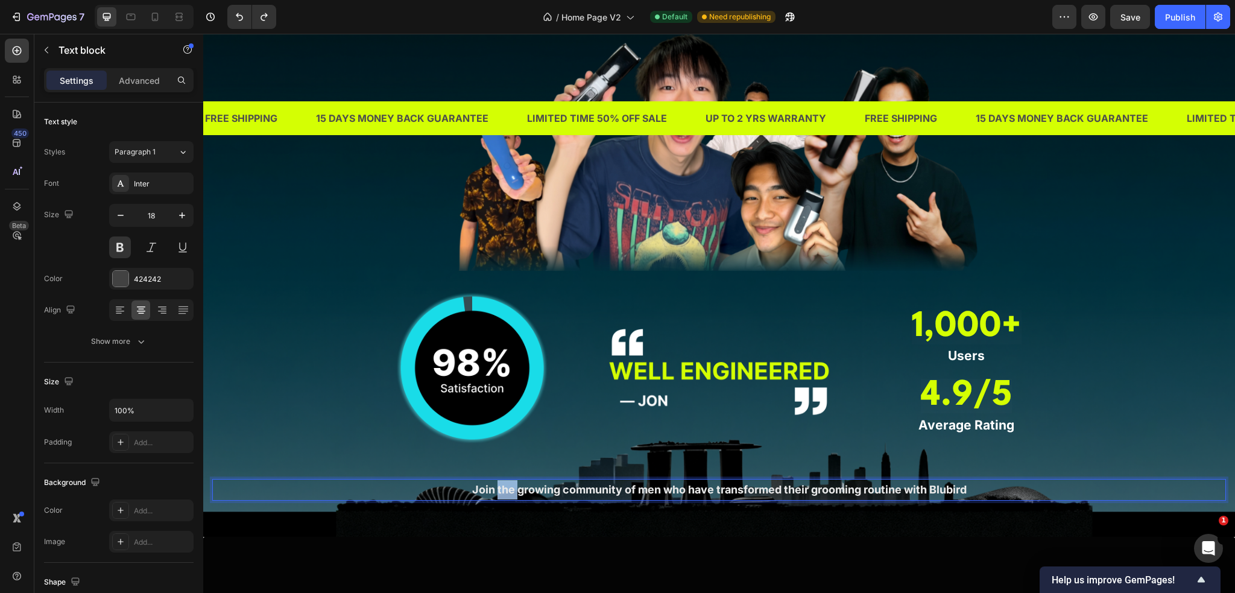
click at [502, 492] on span "Join the growing community of men who have transformed their grooming routine w…" at bounding box center [719, 489] width 495 height 13
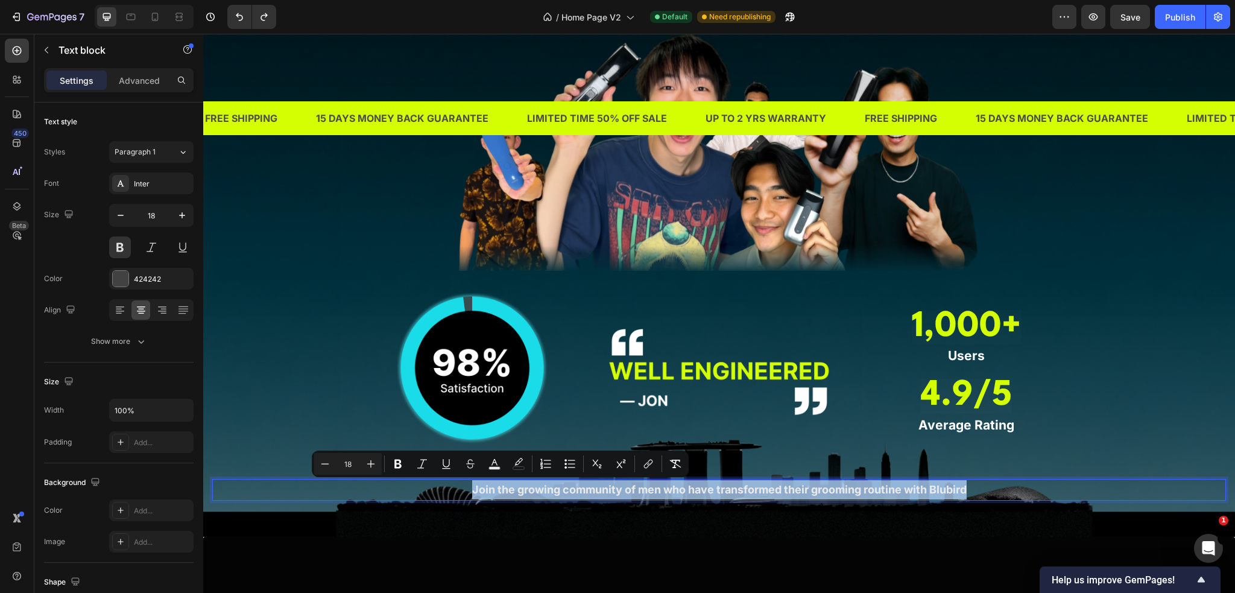
click at [502, 492] on span "Join the growing community of men who have transformed their grooming routine w…" at bounding box center [719, 489] width 495 height 13
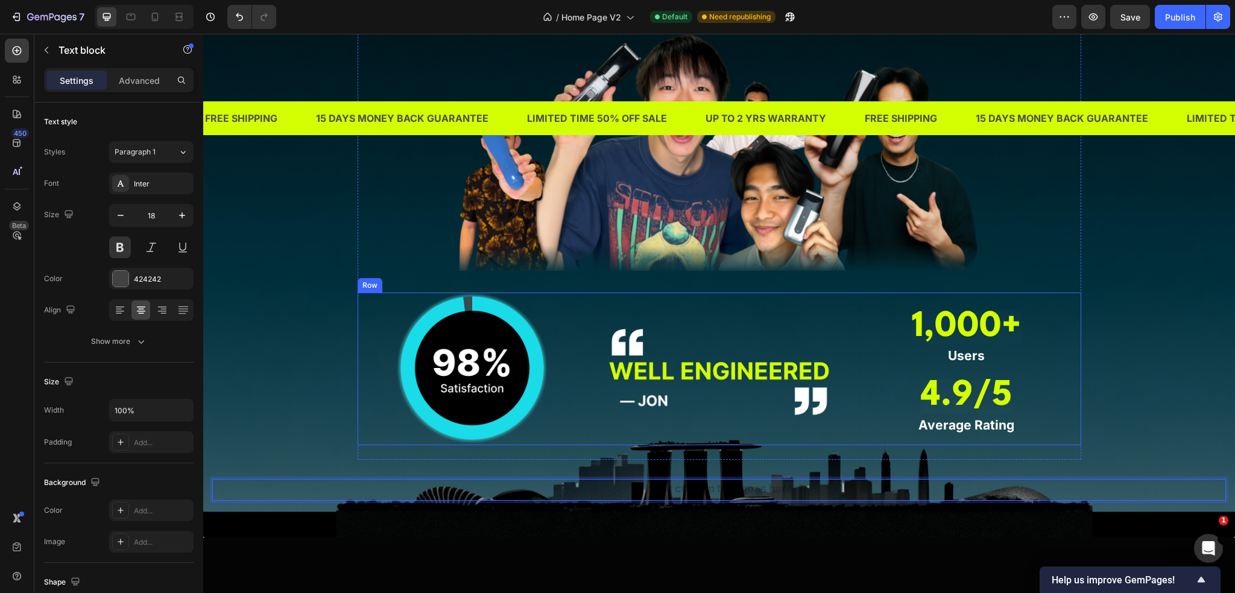
click at [379, 436] on div at bounding box center [472, 368] width 229 height 151
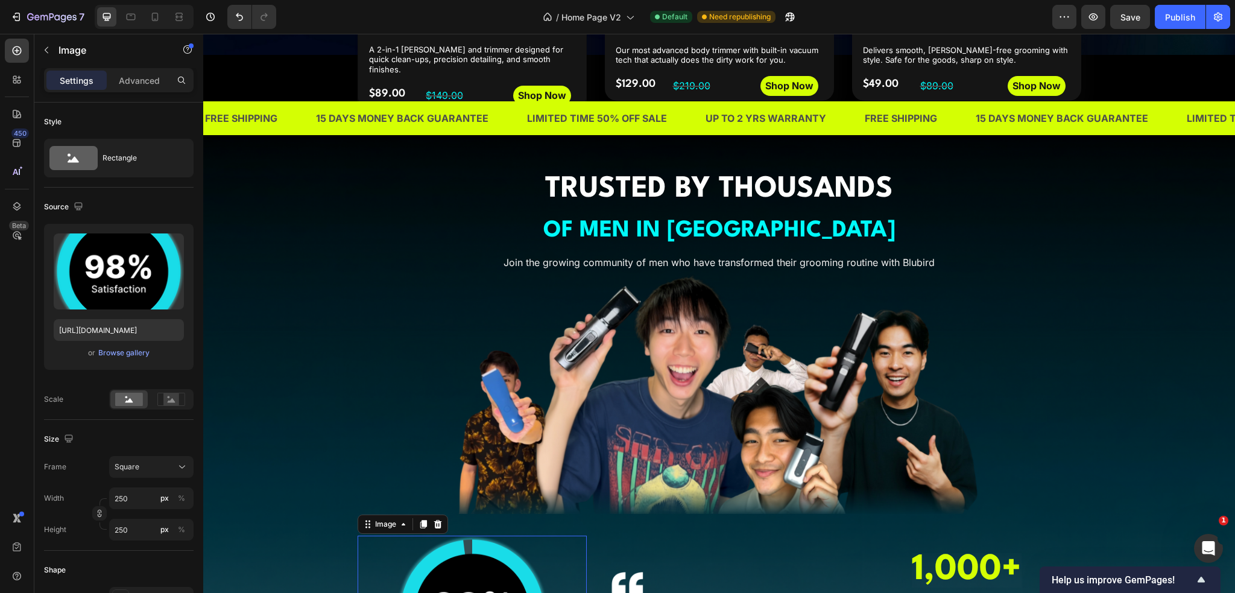
scroll to position [683, 0]
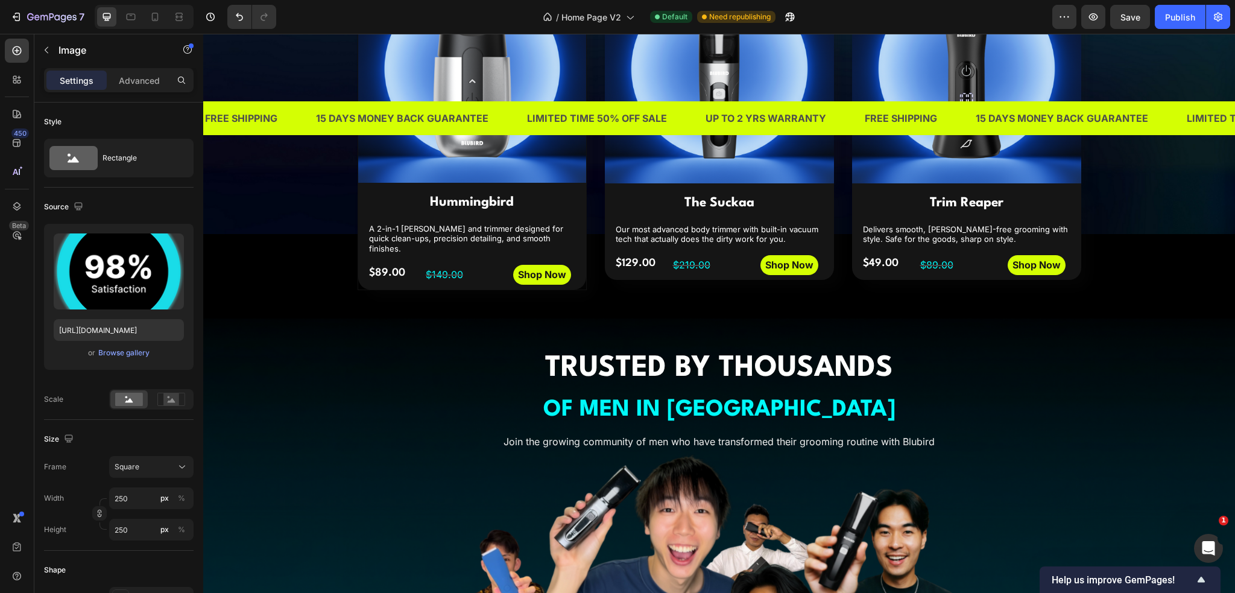
click at [361, 341] on div "Heading" at bounding box center [377, 340] width 33 height 11
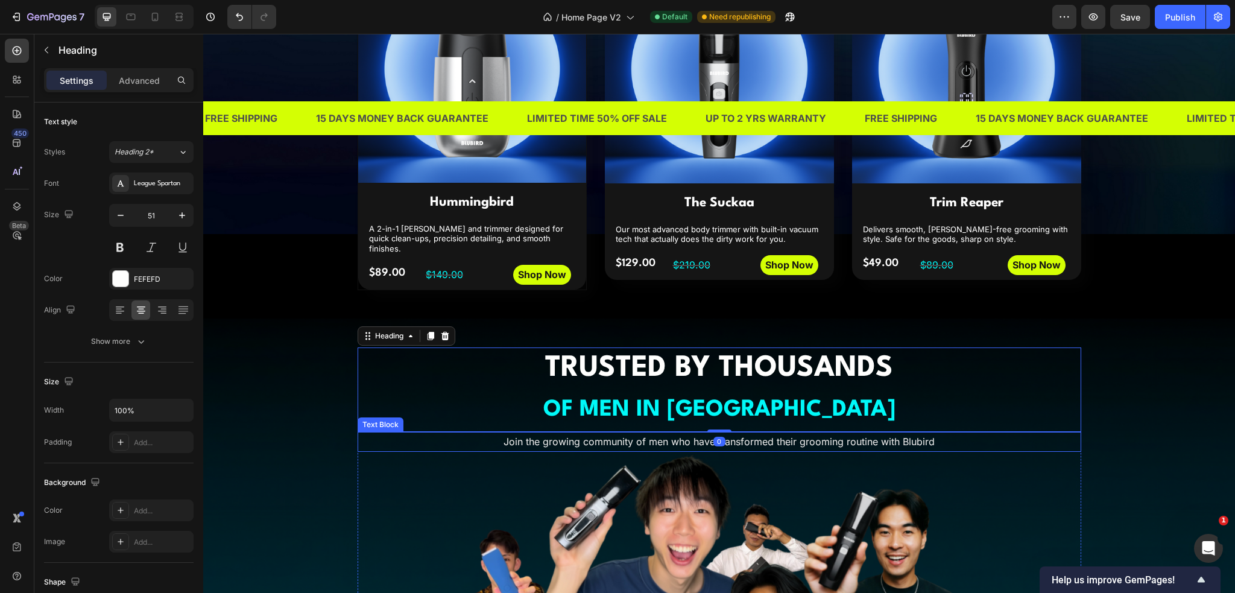
click at [639, 442] on span "Join the growing community of men who have transformed their grooming routine w…" at bounding box center [719, 441] width 431 height 12
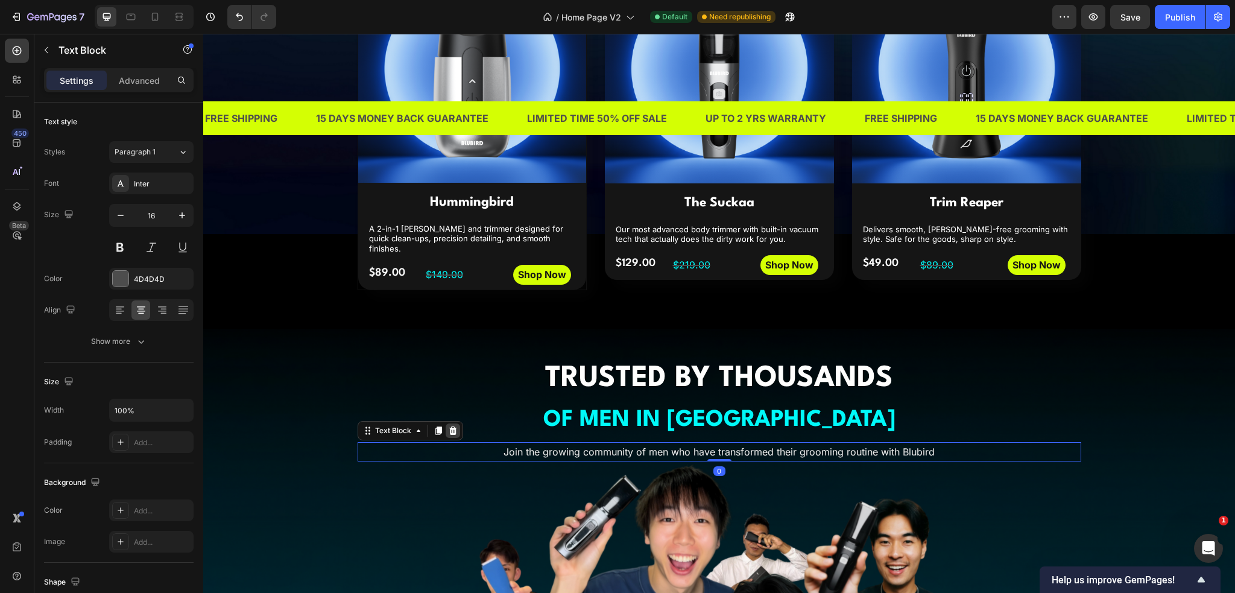
click at [451, 426] on icon at bounding box center [453, 430] width 8 height 8
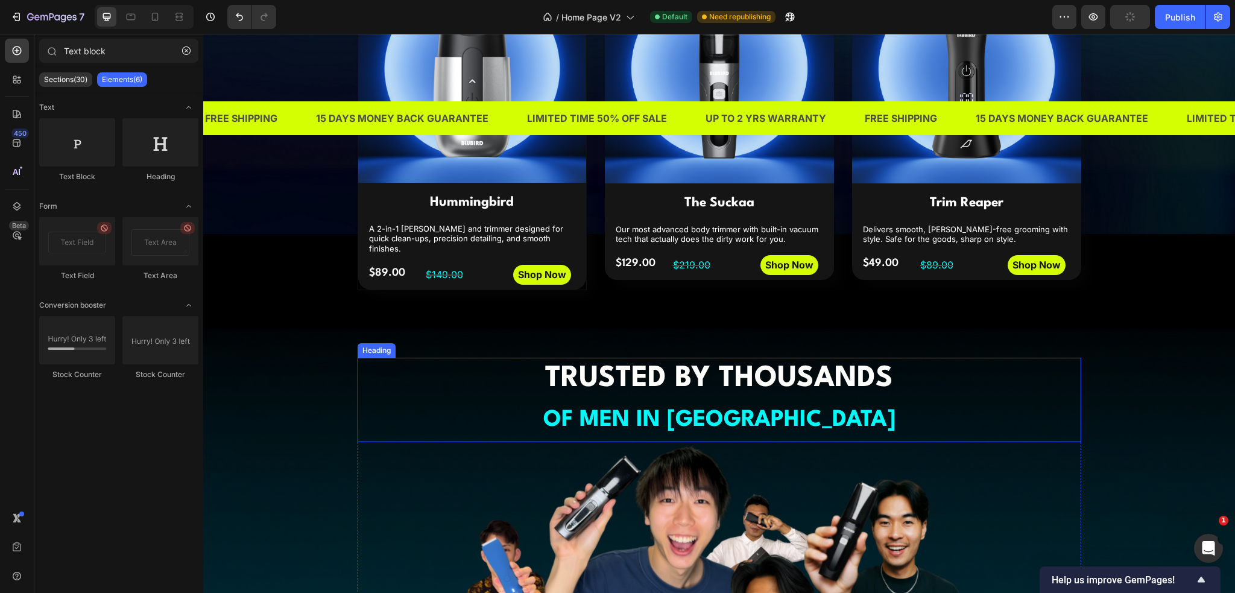
click at [366, 427] on h2 "TRUSTED BY THOUSANDS OF MEN IN [GEOGRAPHIC_DATA]" at bounding box center [720, 400] width 724 height 84
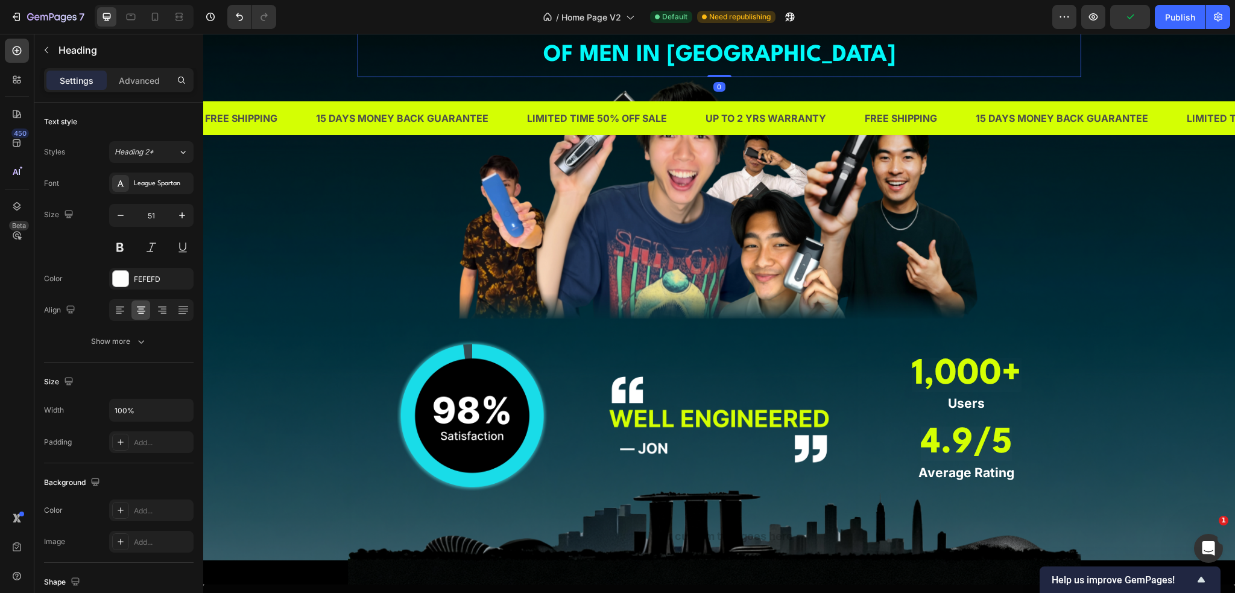
scroll to position [1105, 0]
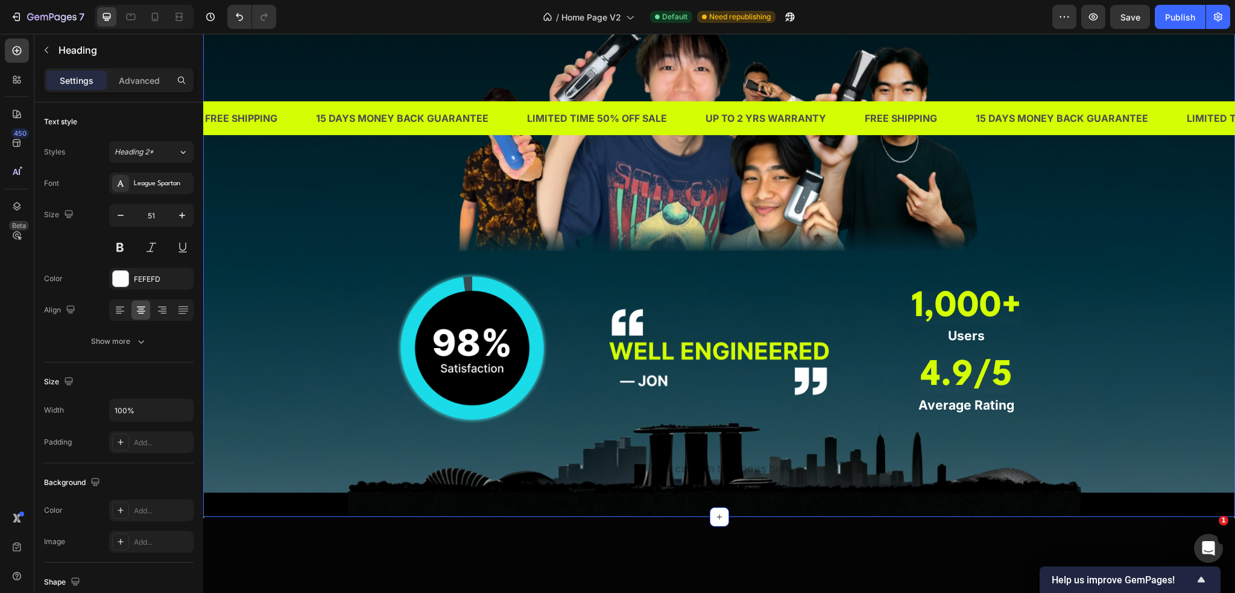
click at [1176, 451] on div "TRUSTED BY THOUSANDS OF MEN IN [GEOGRAPHIC_DATA] Heading 0 Image Image Image 1,…" at bounding box center [719, 206] width 1014 height 563
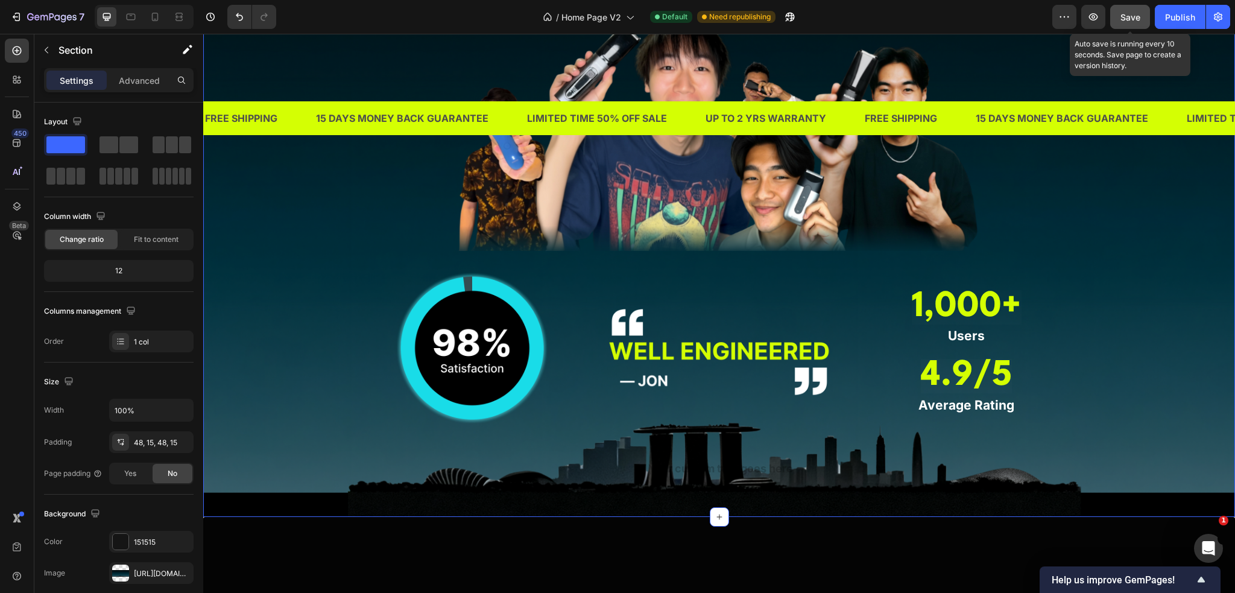
click at [1141, 5] on button "Save" at bounding box center [1130, 17] width 40 height 24
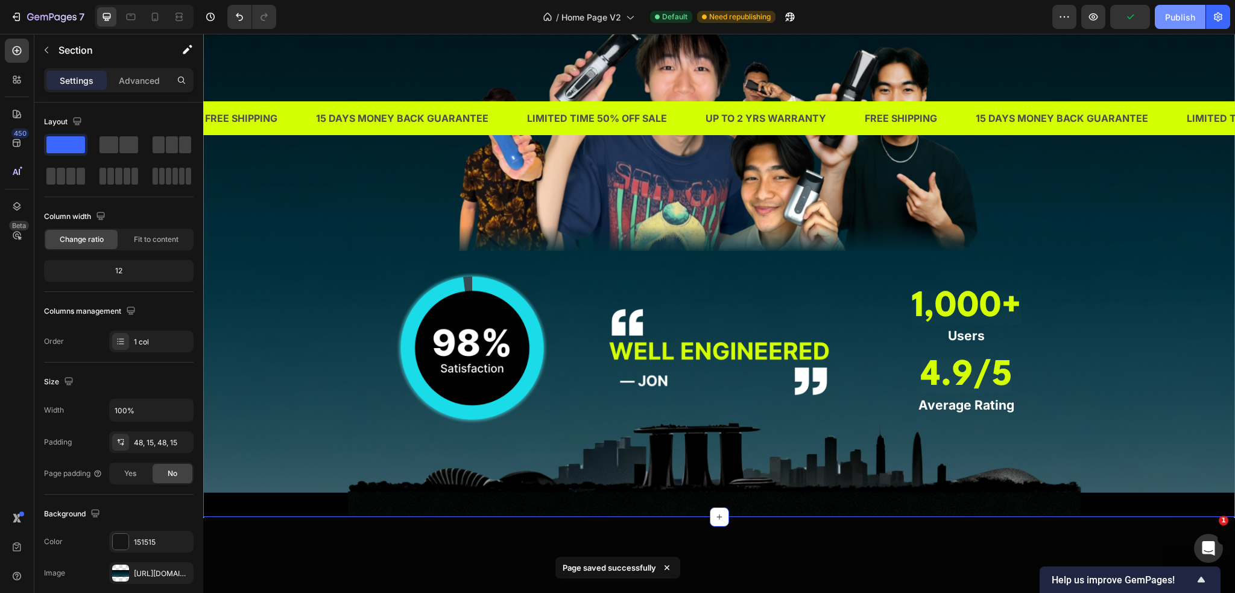
click at [1160, 17] on button "Publish" at bounding box center [1180, 17] width 51 height 24
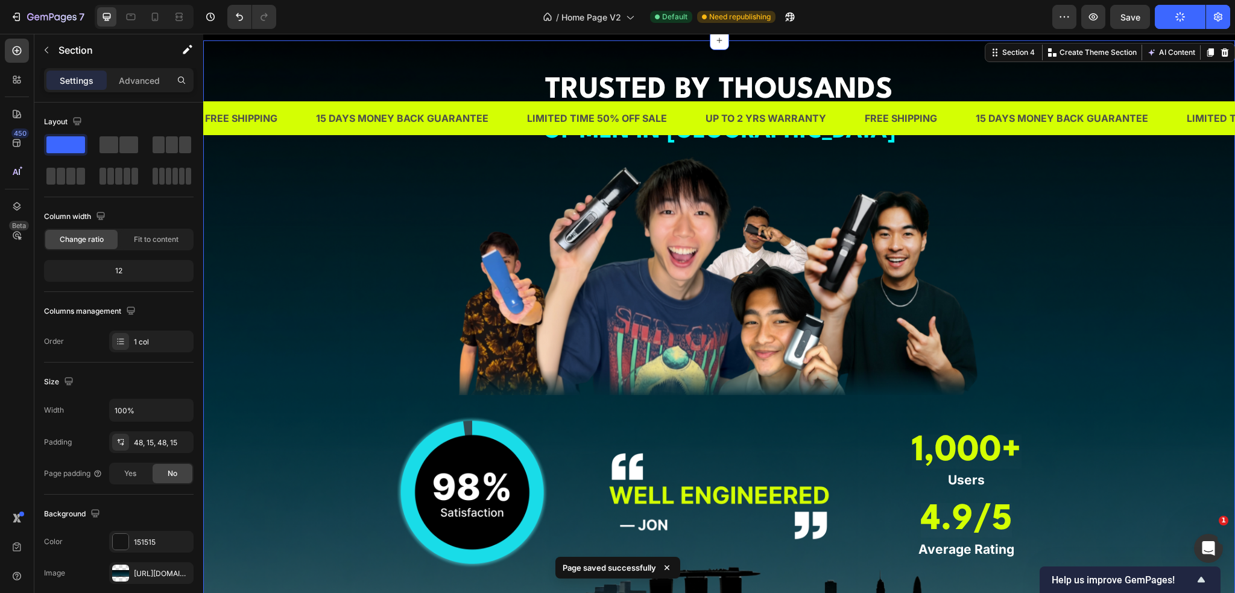
scroll to position [984, 0]
